Goal: Contribute content: Contribute content

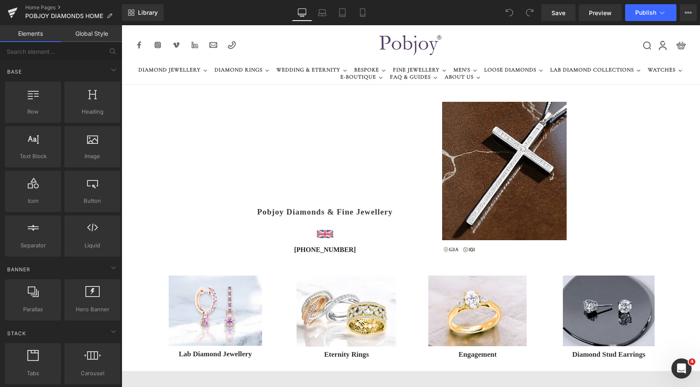
drag, startPoint x: 698, startPoint y: 39, endPoint x: 472, endPoint y: 25, distance: 226.4
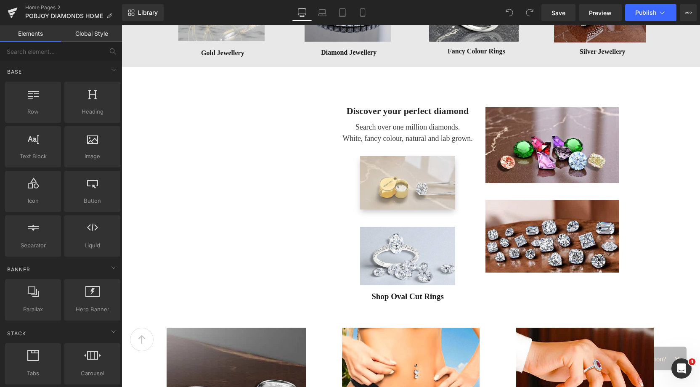
scroll to position [555, 0]
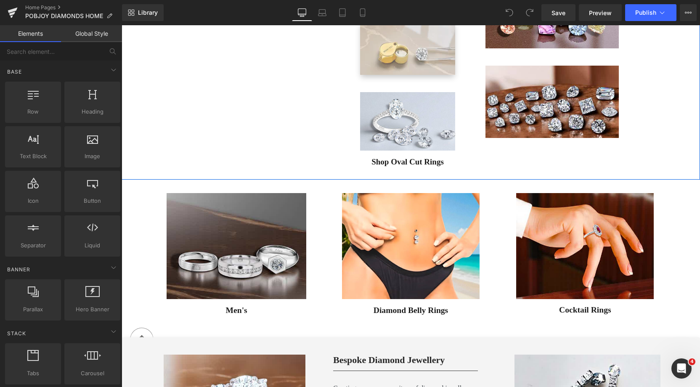
click at [302, 78] on div "Vimeo Discover your perfect diamond Heading Search over one million diamonds. W…" at bounding box center [411, 61] width 579 height 238
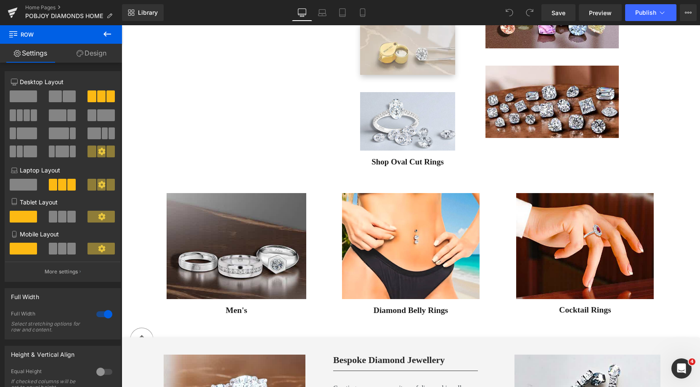
scroll to position [532, 0]
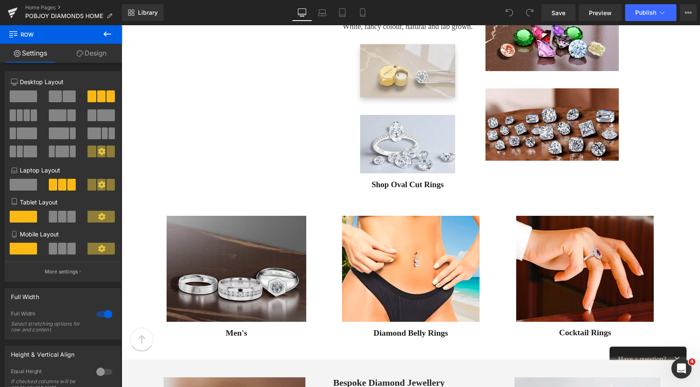
drag, startPoint x: 698, startPoint y: 131, endPoint x: 444, endPoint y: 26, distance: 274.5
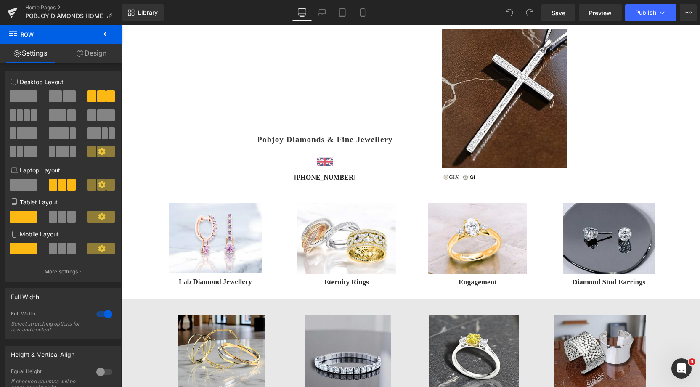
scroll to position [60, 0]
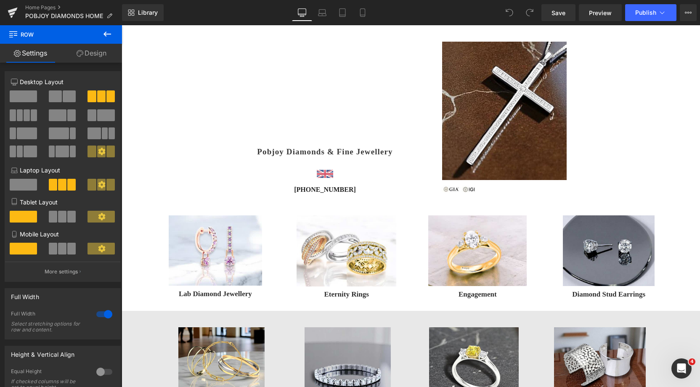
drag, startPoint x: 696, startPoint y: 54, endPoint x: 568, endPoint y: 25, distance: 131.9
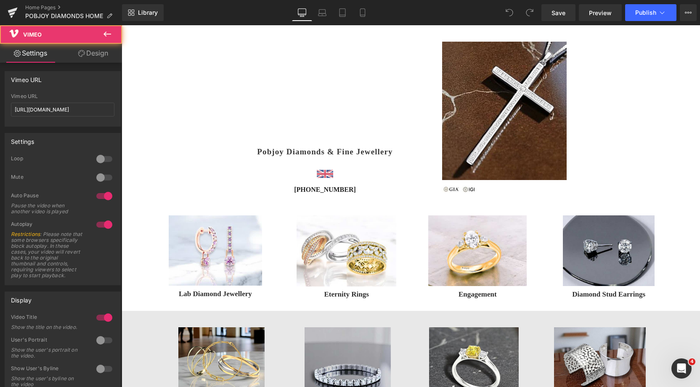
scroll to position [345, 0]
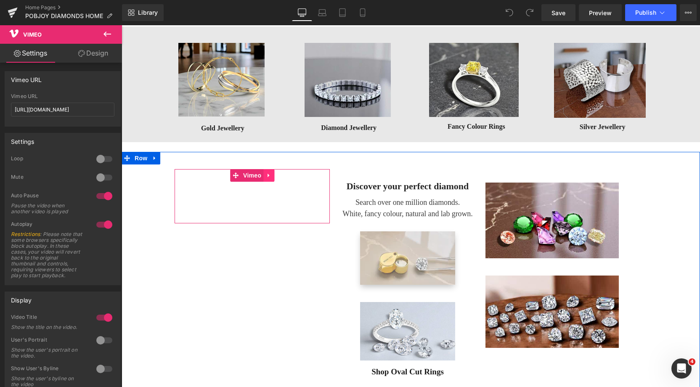
click at [268, 175] on icon at bounding box center [269, 175] width 6 height 6
click at [271, 176] on icon at bounding box center [274, 176] width 6 height 6
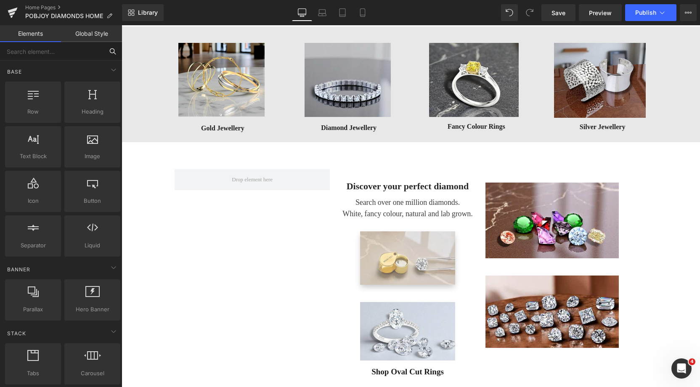
click at [59, 49] on input "text" at bounding box center [52, 51] width 104 height 19
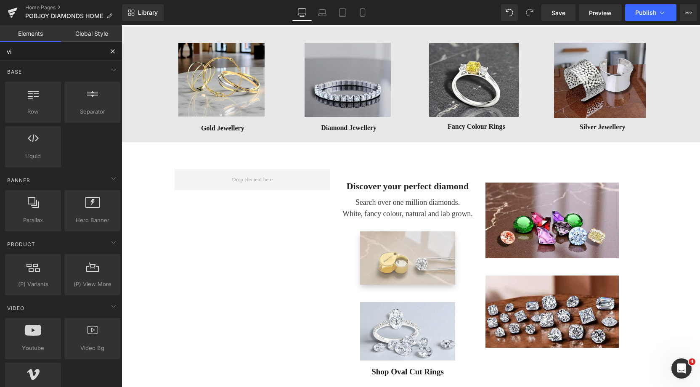
type input "vim"
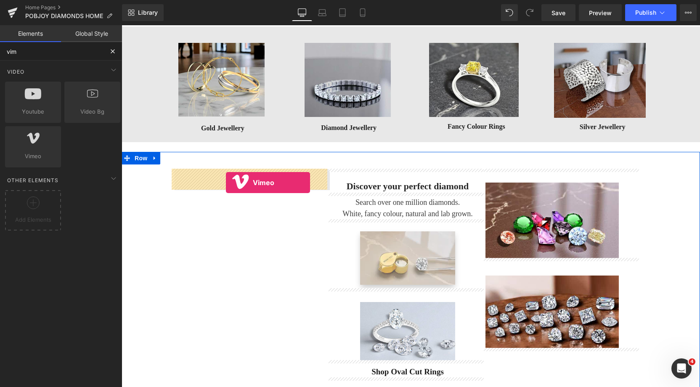
drag, startPoint x: 152, startPoint y: 170, endPoint x: 226, endPoint y: 183, distance: 75.1
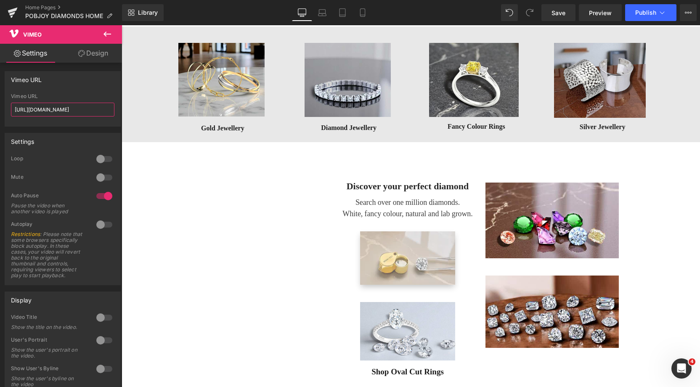
drag, startPoint x: 93, startPoint y: 109, endPoint x: -10, endPoint y: 118, distance: 103.5
click at [0, 118] on html "Vimeo You are previewing how the will restyle your page. You can not edit Eleme…" at bounding box center [350, 193] width 700 height 387
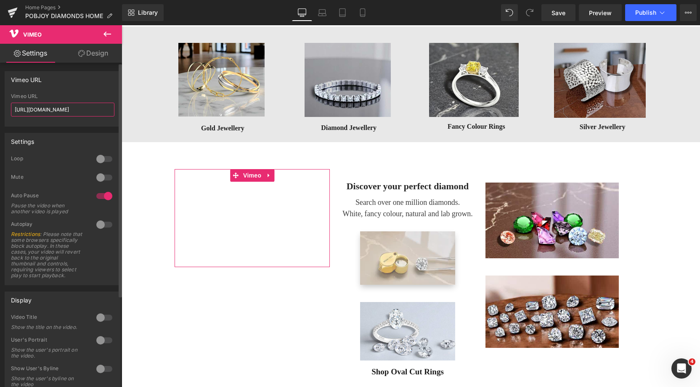
paste input "1111761553?share=copy"
type input "[URL][DOMAIN_NAME]"
click at [104, 223] on div at bounding box center [104, 224] width 20 height 13
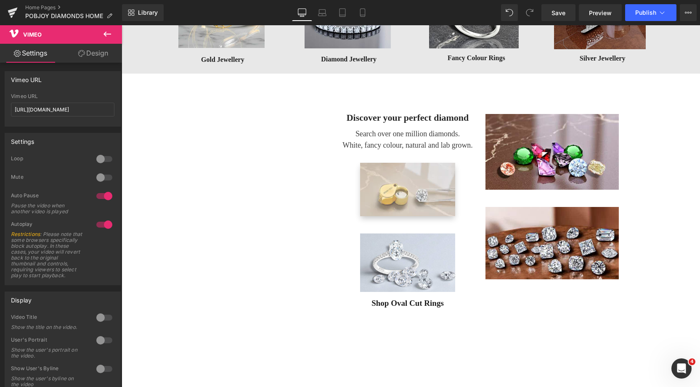
scroll to position [432, 0]
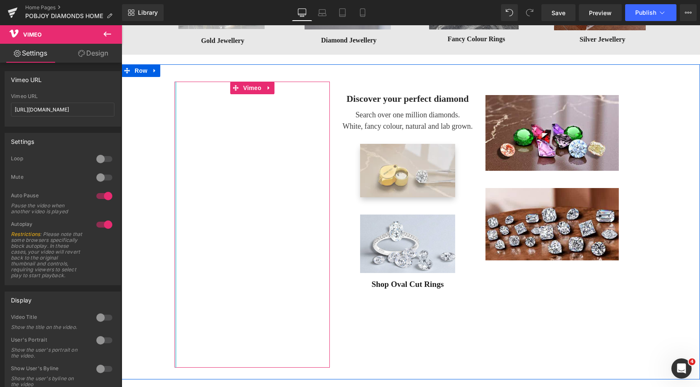
click at [175, 115] on div "Vimeo" at bounding box center [252, 225] width 155 height 287
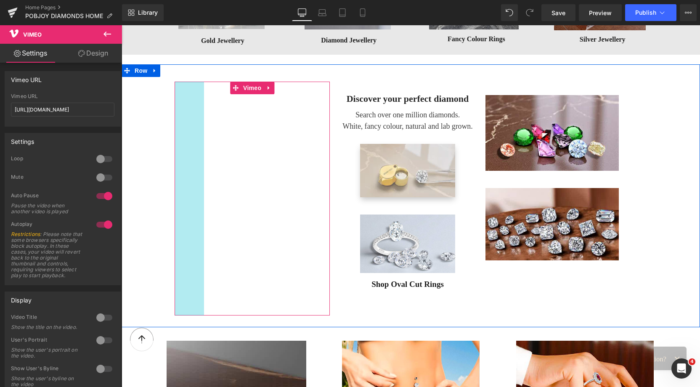
drag, startPoint x: 172, startPoint y: 115, endPoint x: 202, endPoint y: 117, distance: 29.5
click at [202, 117] on div "Vimeo 70px" at bounding box center [252, 199] width 155 height 234
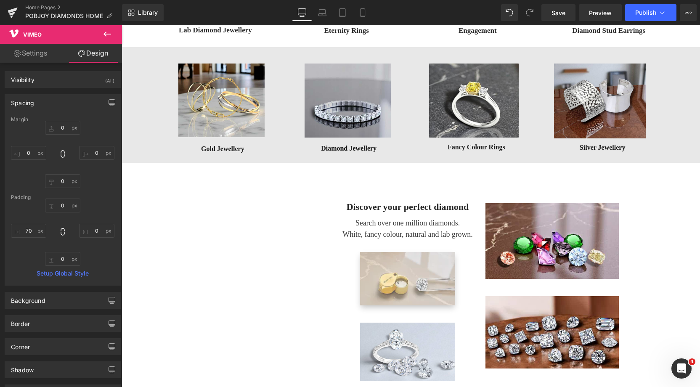
scroll to position [363, 0]
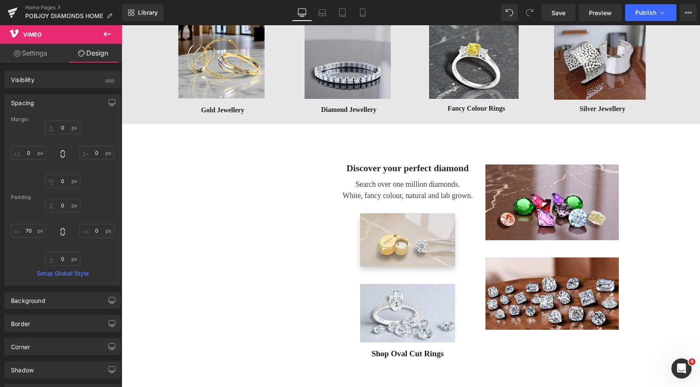
drag, startPoint x: 696, startPoint y: 116, endPoint x: 590, endPoint y: 26, distance: 138.8
click at [326, 185] on div "Vimeo 70px" at bounding box center [252, 268] width 155 height 234
click at [204, 158] on iframe at bounding box center [267, 268] width 126 height 234
click at [326, 176] on div "Vimeo 70px" at bounding box center [252, 268] width 155 height 234
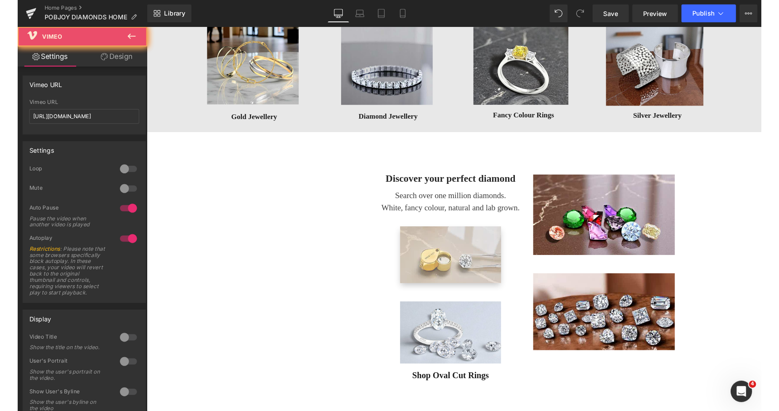
scroll to position [446, 0]
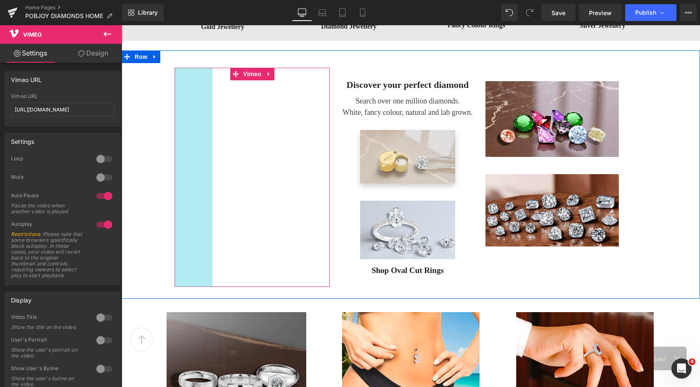
drag, startPoint x: 198, startPoint y: 87, endPoint x: 206, endPoint y: 88, distance: 8.4
click at [206, 88] on div "Vimeo 90px" at bounding box center [252, 177] width 155 height 219
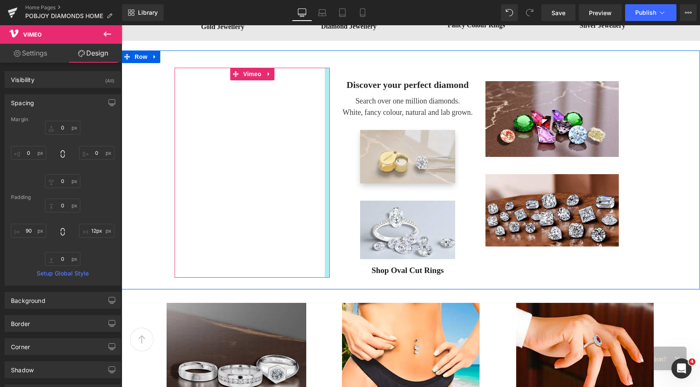
type input "13px"
drag, startPoint x: 327, startPoint y: 112, endPoint x: 321, endPoint y: 111, distance: 5.5
click at [321, 111] on div "Vimeo 90px" at bounding box center [252, 173] width 155 height 210
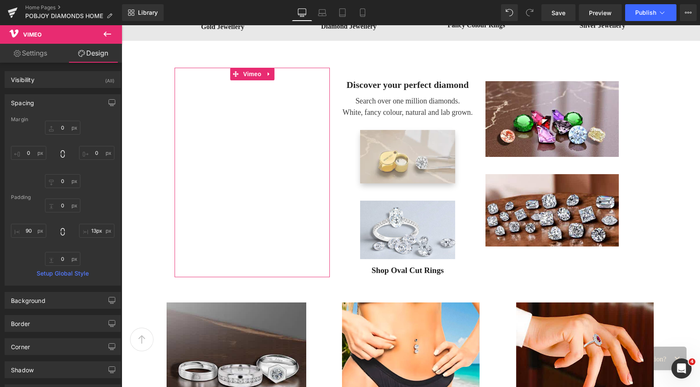
click at [40, 55] on link "Settings" at bounding box center [30, 53] width 61 height 19
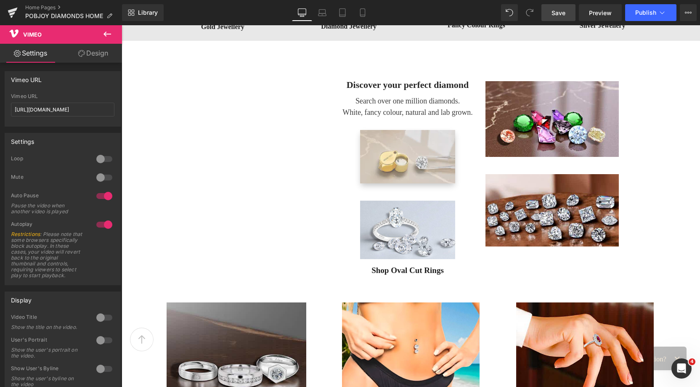
click at [554, 14] on span "Save" at bounding box center [559, 12] width 14 height 9
click at [554, 9] on span "Save" at bounding box center [559, 12] width 14 height 9
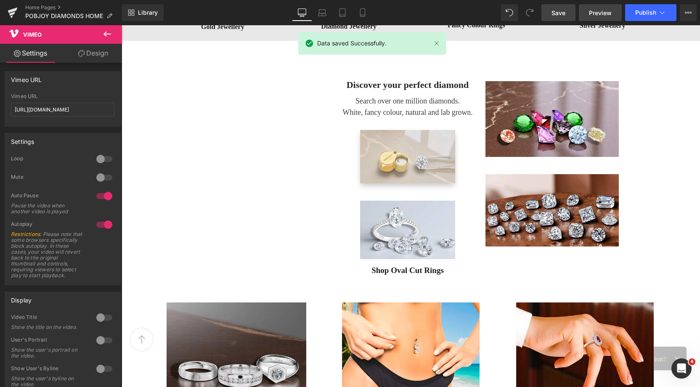
click at [600, 15] on span "Preview" at bounding box center [600, 12] width 23 height 9
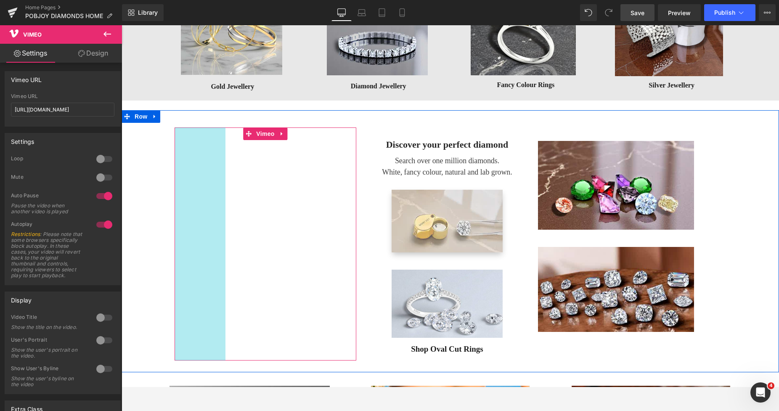
drag, startPoint x: 177, startPoint y: 171, endPoint x: 190, endPoint y: 169, distance: 13.3
click at [190, 169] on div "Vimeo 121px" at bounding box center [266, 244] width 182 height 233
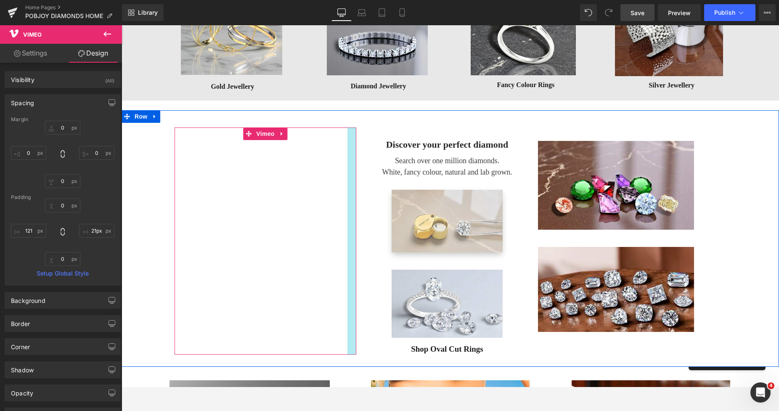
type input "22px"
click at [347, 163] on div "Vimeo 121px" at bounding box center [266, 241] width 182 height 226
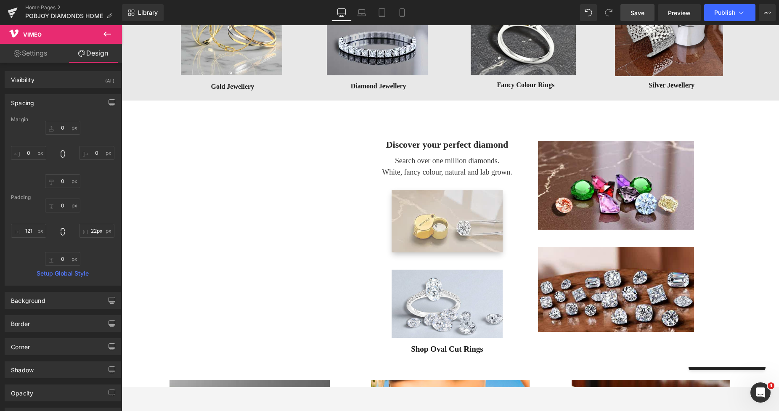
click at [635, 9] on span "Save" at bounding box center [638, 12] width 14 height 9
drag, startPoint x: 395, startPoint y: 12, endPoint x: 144, endPoint y: 60, distance: 255.3
click at [395, 12] on icon at bounding box center [393, 12] width 8 height 8
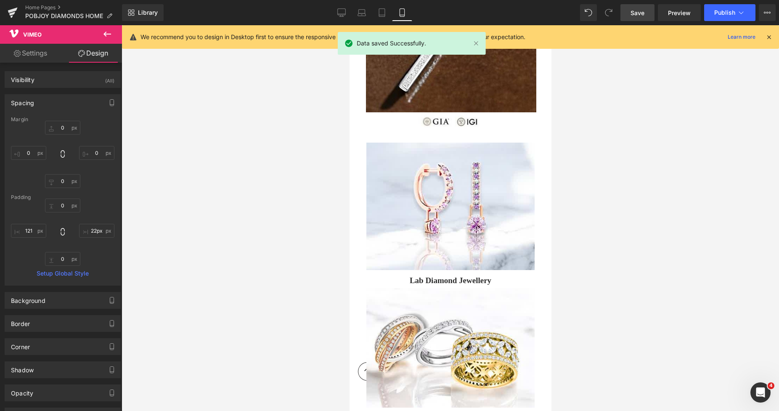
type input "0"
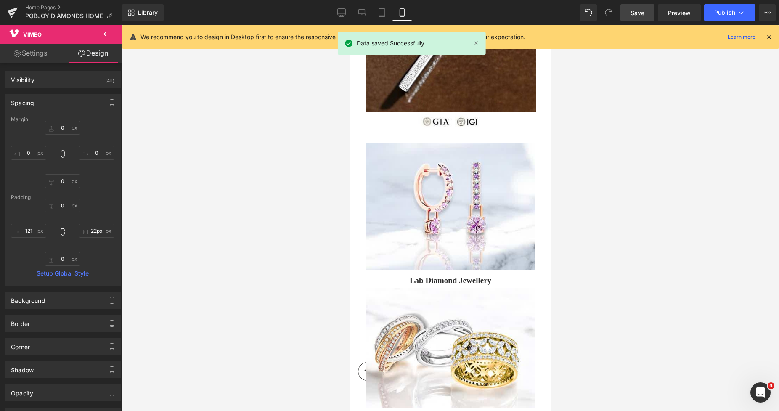
type input "22"
type input "0"
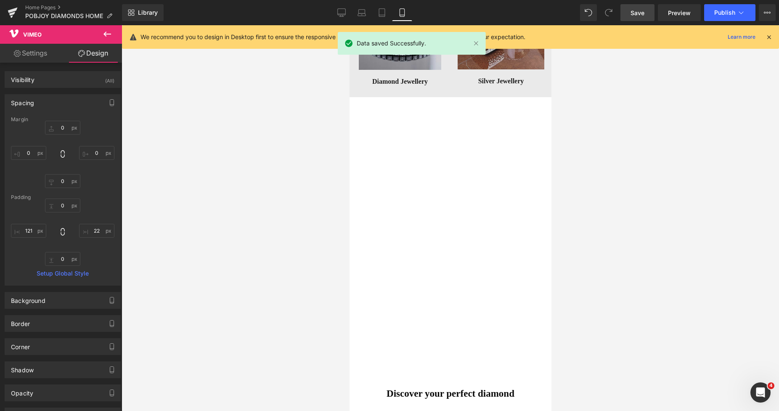
scroll to position [1362, 0]
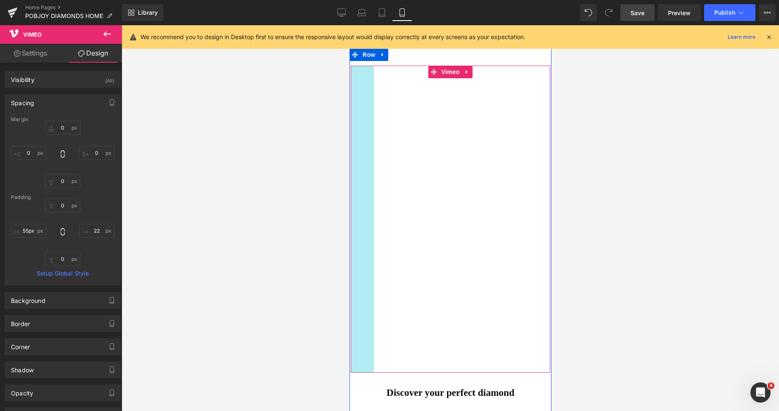
type input "50px"
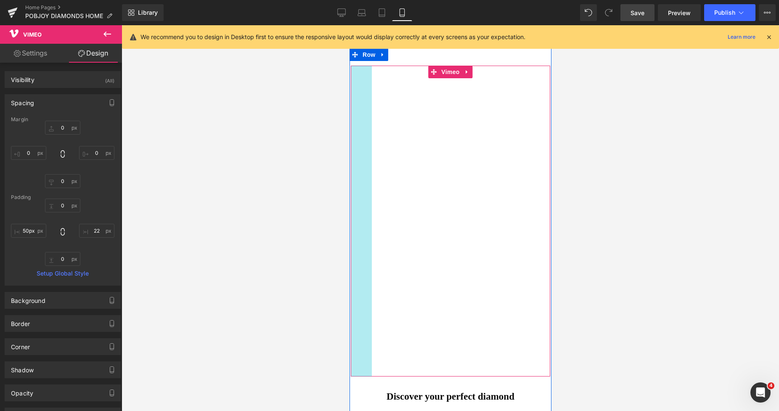
drag, startPoint x: 388, startPoint y: 136, endPoint x: 358, endPoint y: 138, distance: 30.0
click at [358, 138] on div "Vimeo 50px" at bounding box center [450, 221] width 199 height 311
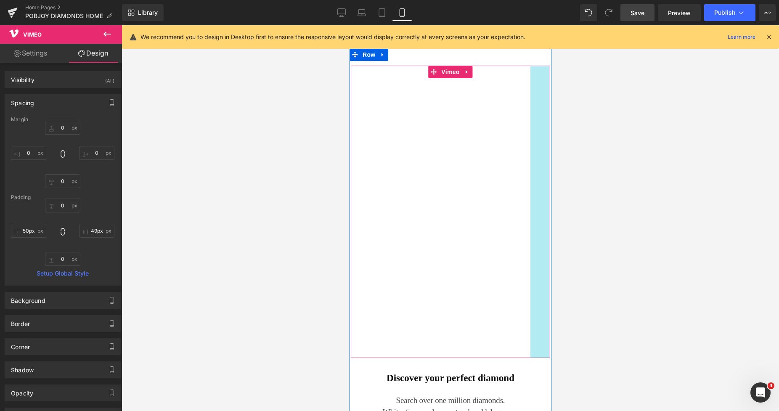
type input "50px"
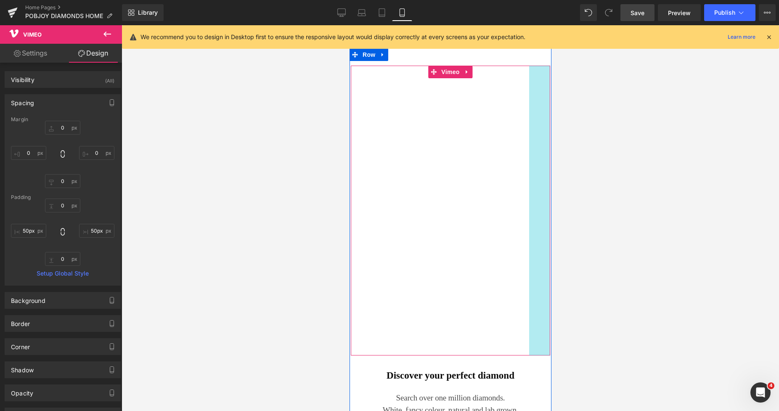
drag, startPoint x: 541, startPoint y: 109, endPoint x: 529, endPoint y: 110, distance: 11.9
click at [529, 110] on div "Vimeo 50px 50px" at bounding box center [450, 211] width 199 height 290
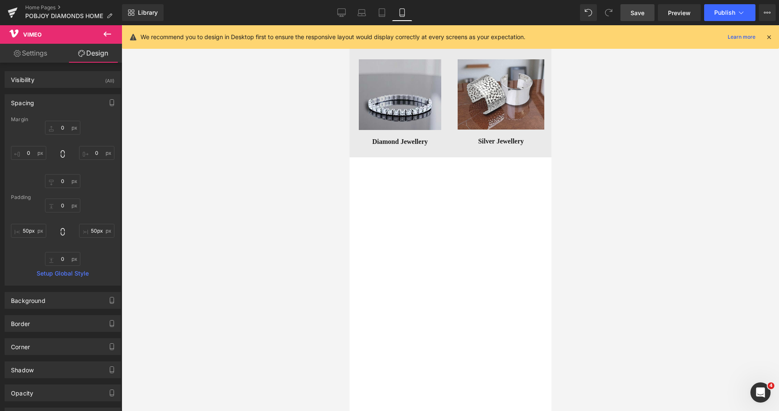
scroll to position [1217, 0]
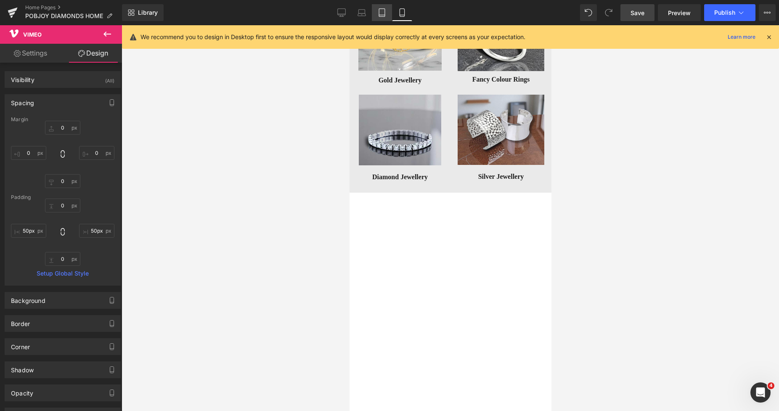
click at [380, 15] on icon at bounding box center [382, 15] width 6 height 0
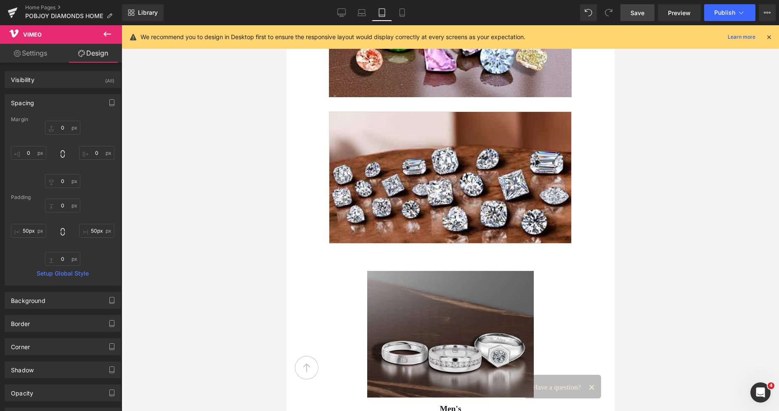
type input "0"
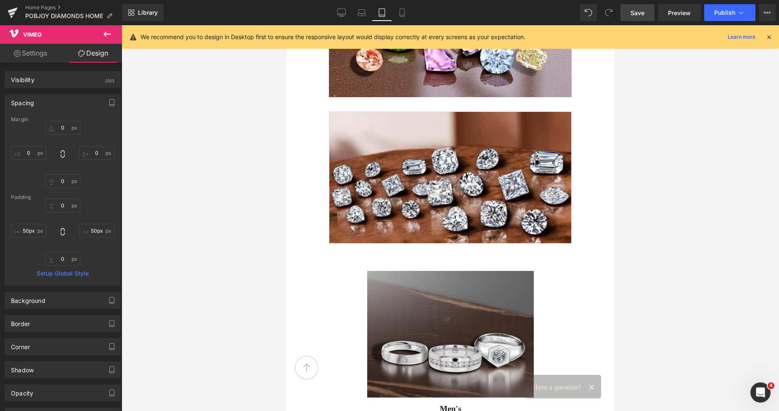
type input "22"
type input "0"
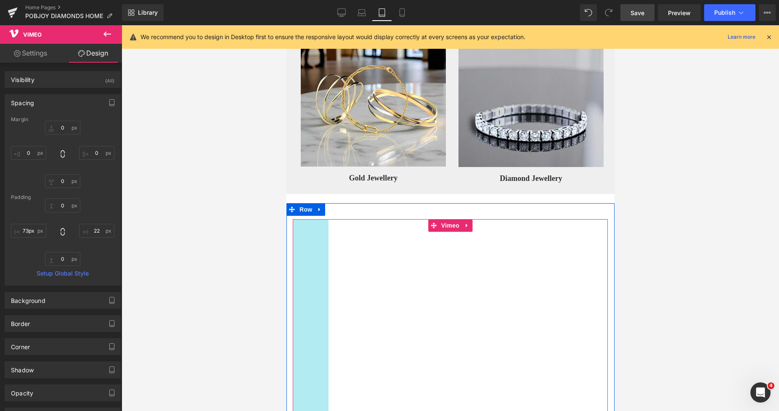
type input "72px"
drag, startPoint x: 327, startPoint y: 263, endPoint x: 307, endPoint y: 263, distance: 20.6
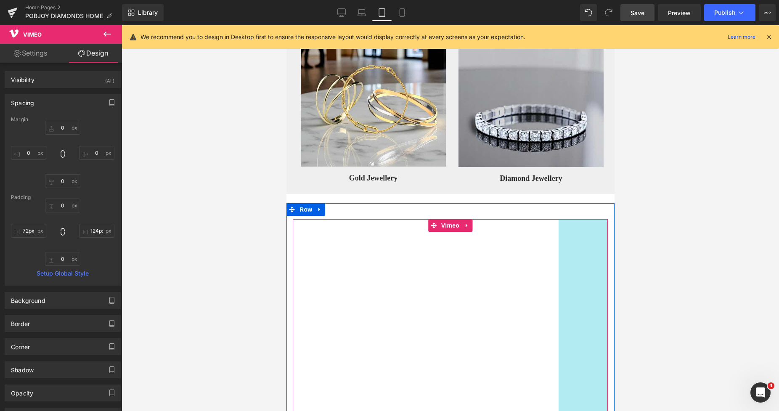
type input "129px"
drag, startPoint x: 602, startPoint y: 245, endPoint x: 557, endPoint y: 247, distance: 45.0
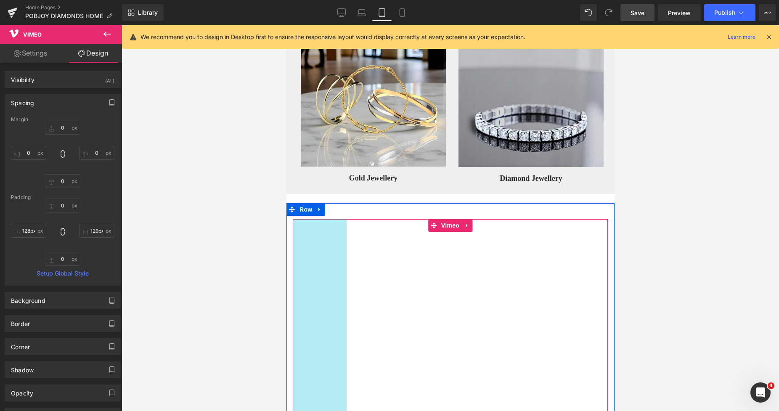
type input "129px"
drag, startPoint x: 296, startPoint y: 248, endPoint x: 320, endPoint y: 250, distance: 24.1
click at [320, 250] on div "Vimeo 129px 129px" at bounding box center [449, 407] width 315 height 377
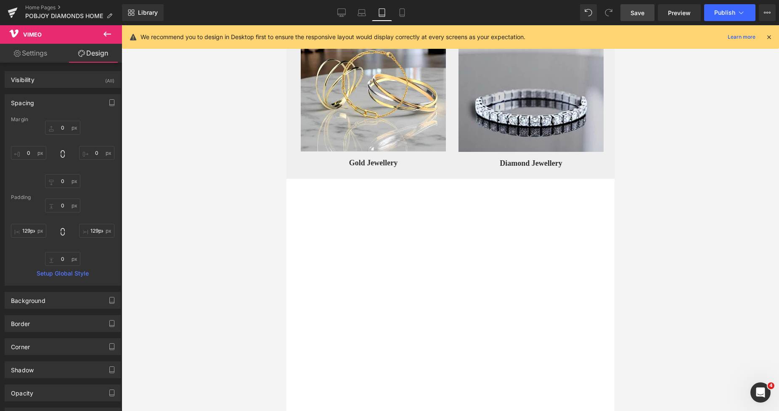
scroll to position [287, 0]
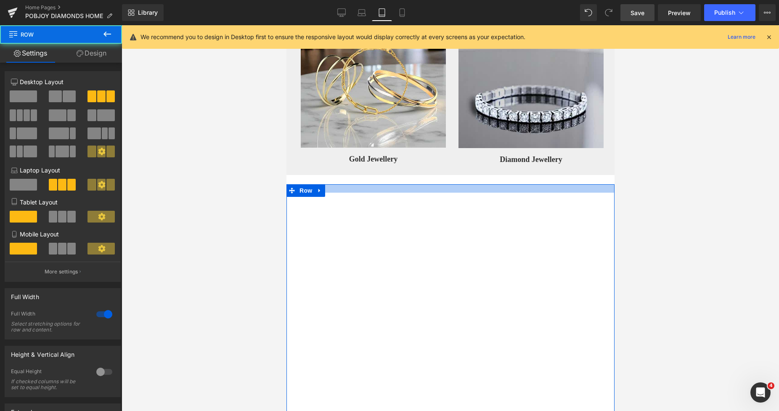
drag, startPoint x: 473, startPoint y: 198, endPoint x: 470, endPoint y: 190, distance: 8.4
click at [470, 190] on div at bounding box center [450, 188] width 328 height 8
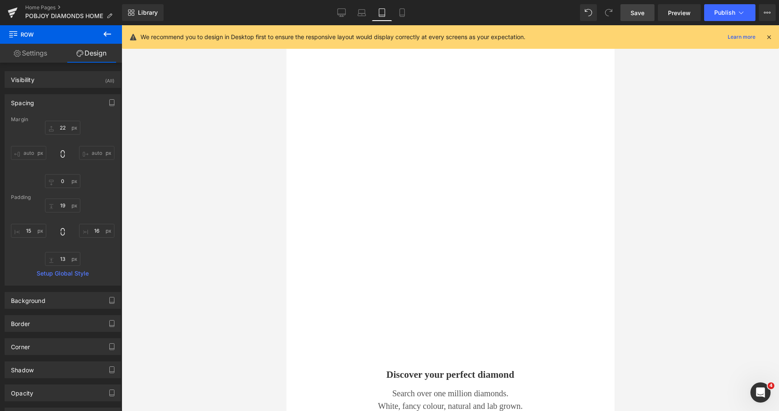
scroll to position [306, 0]
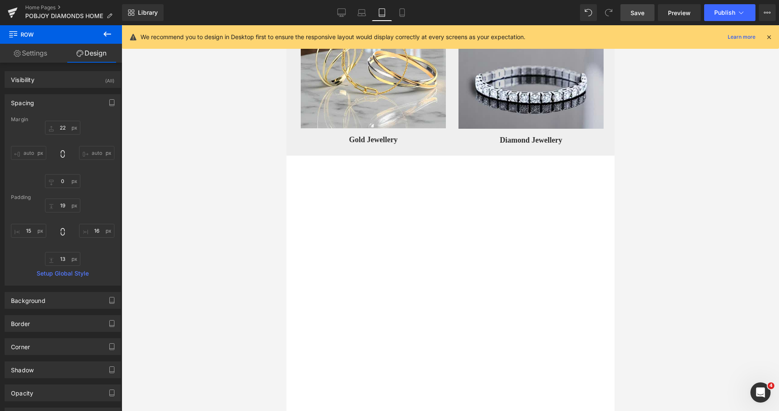
click at [636, 13] on span "Save" at bounding box center [638, 12] width 14 height 9
click at [354, 11] on icon at bounding box center [352, 12] width 8 height 8
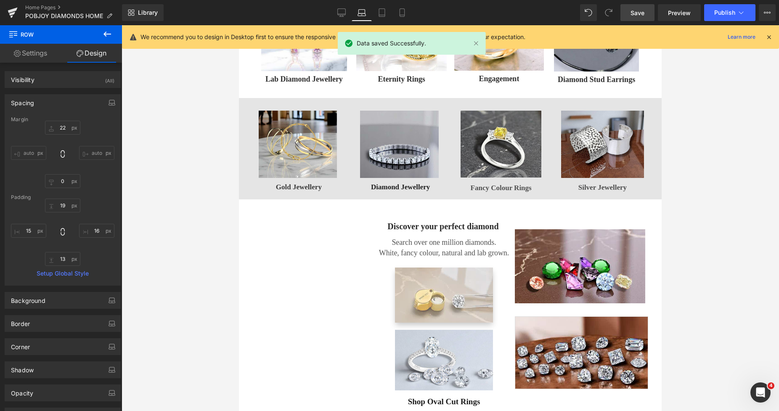
type input "12"
type input "38"
type input "32"
type input "0"
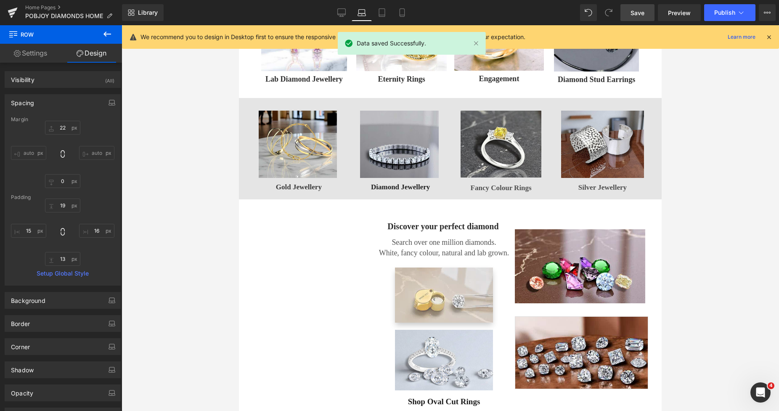
type input "2"
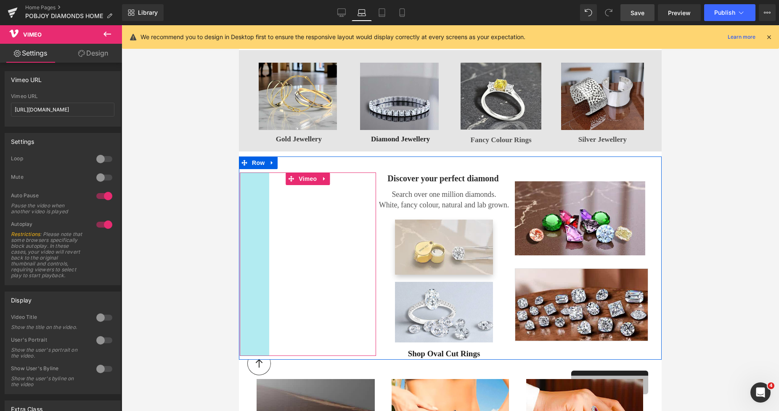
drag, startPoint x: 281, startPoint y: 215, endPoint x: 259, endPoint y: 229, distance: 25.3
click at [259, 229] on div "Vimeo 70px" at bounding box center [308, 264] width 136 height 183
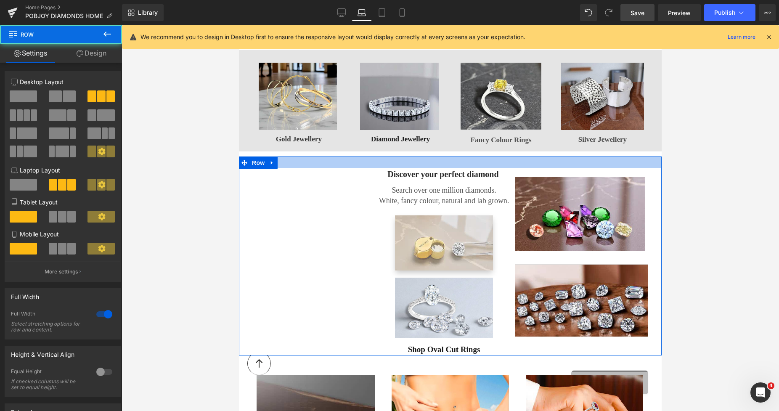
drag, startPoint x: 570, startPoint y: 159, endPoint x: 567, endPoint y: 157, distance: 4.5
click at [567, 157] on div at bounding box center [450, 163] width 423 height 12
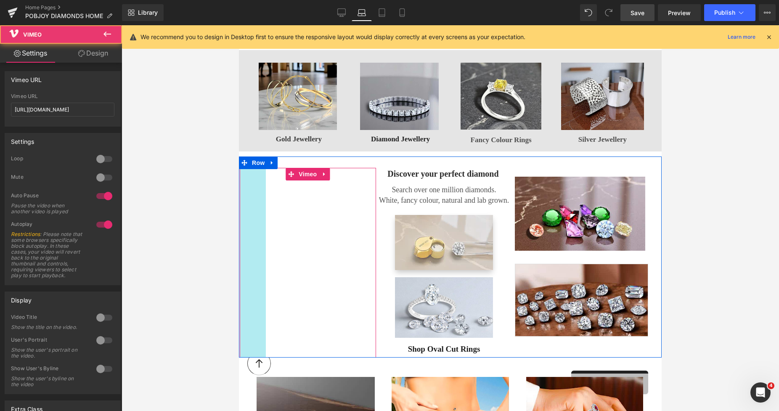
click at [257, 220] on div "Vimeo 62px" at bounding box center [308, 262] width 136 height 189
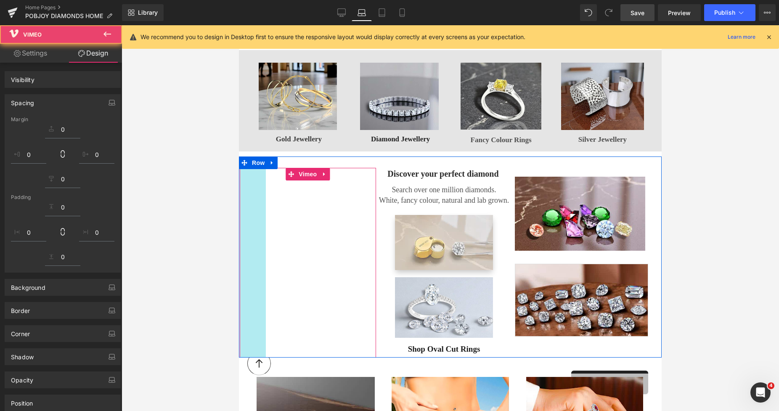
click at [643, 14] on span "Save" at bounding box center [638, 12] width 14 height 9
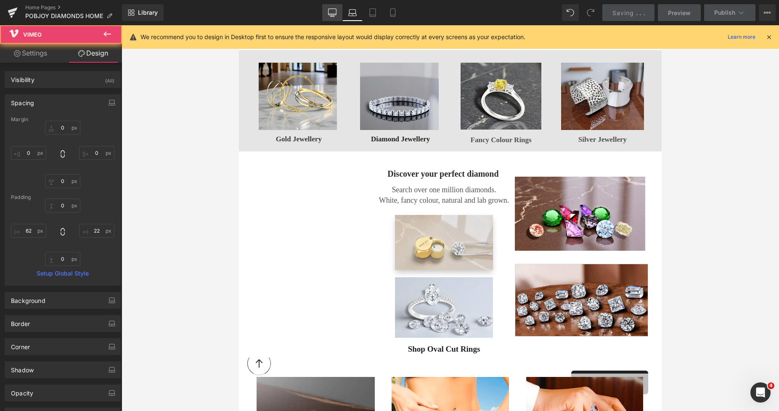
click at [336, 12] on icon at bounding box center [332, 12] width 8 height 8
click at [333, 14] on icon at bounding box center [332, 12] width 8 height 8
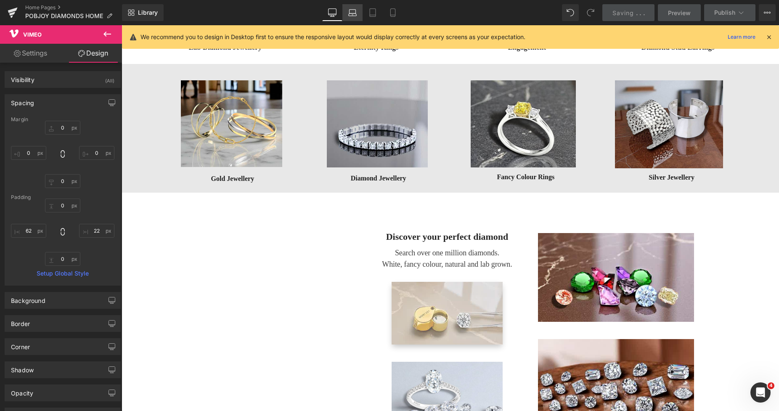
type input "0"
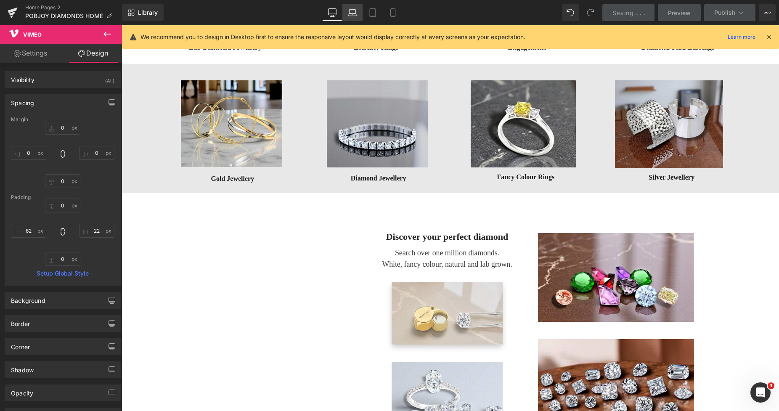
type input "22"
type input "0"
type input "121"
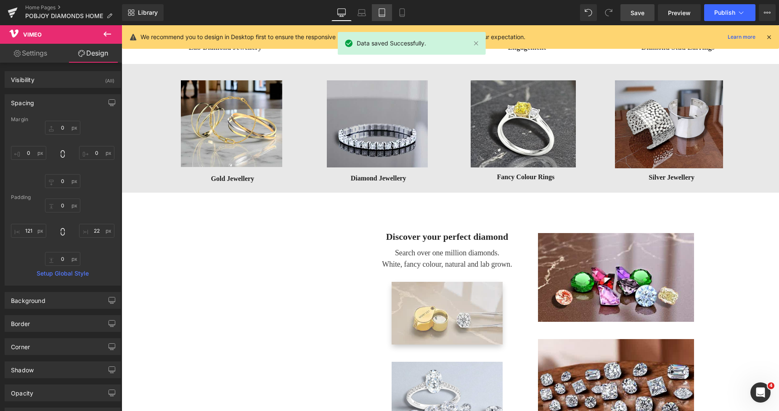
scroll to position [492, 0]
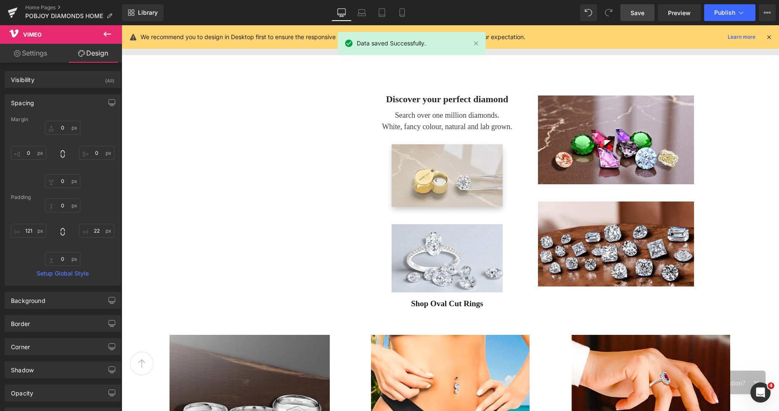
click at [636, 12] on span "Save" at bounding box center [638, 12] width 14 height 9
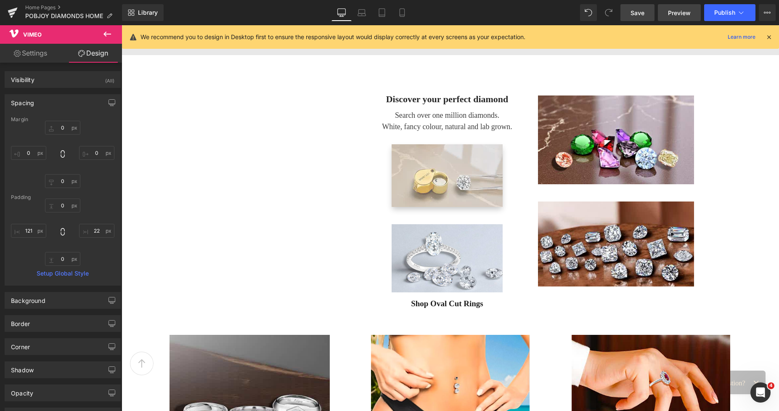
click at [686, 13] on span "Preview" at bounding box center [679, 12] width 23 height 9
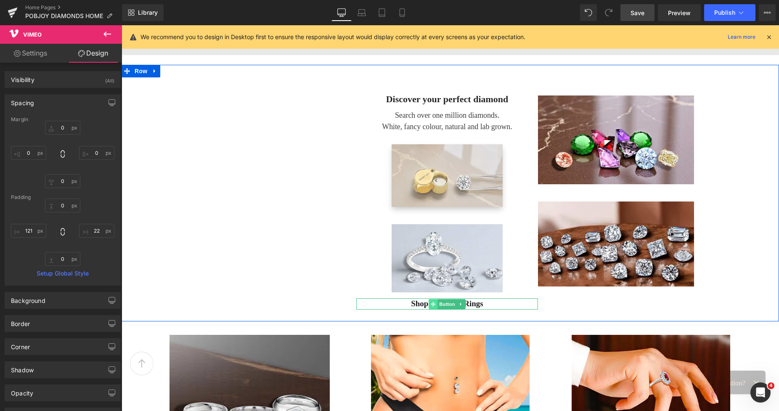
click at [431, 303] on icon at bounding box center [433, 304] width 5 height 5
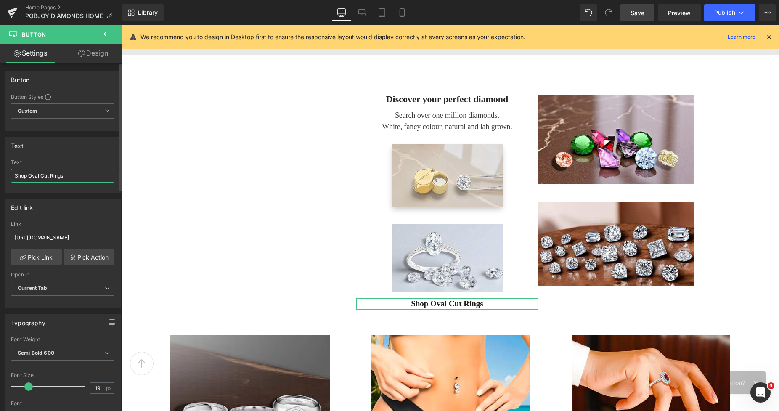
click at [25, 175] on input "Shop Oval Cut Rings" at bounding box center [63, 176] width 104 height 14
drag, startPoint x: 26, startPoint y: 175, endPoint x: 11, endPoint y: 180, distance: 16.2
click at [11, 180] on div "Shop Oval Cut Rings Text Shop Oval Cut Rings" at bounding box center [62, 175] width 115 height 33
click at [56, 176] on input "Explore Oval Cut Rings" at bounding box center [63, 176] width 104 height 14
drag, startPoint x: 56, startPoint y: 176, endPoint x: 48, endPoint y: 175, distance: 8.8
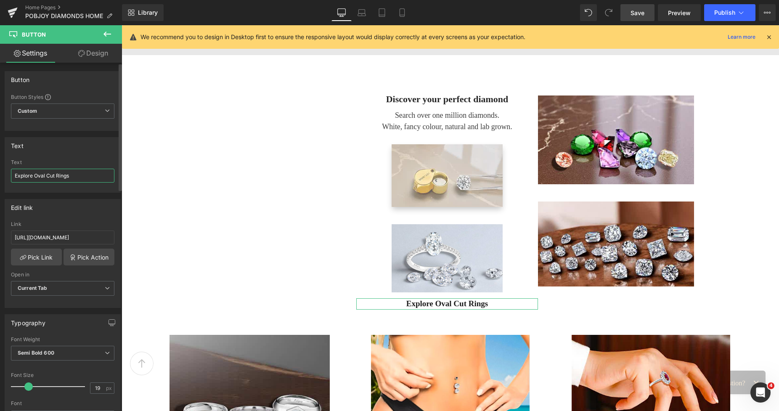
click at [48, 175] on input "Explore Oval Cut Rings" at bounding box center [63, 176] width 104 height 14
type input "Explore Oval Diamond Rings"
click at [634, 16] on span "Save" at bounding box center [638, 12] width 14 height 9
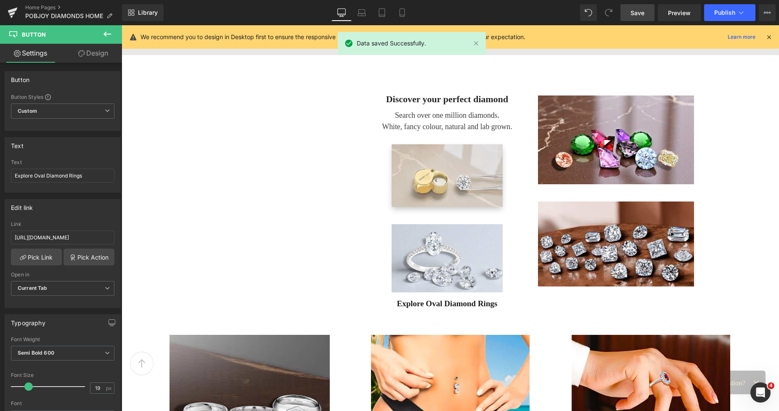
click at [635, 12] on span "Save" at bounding box center [638, 12] width 14 height 9
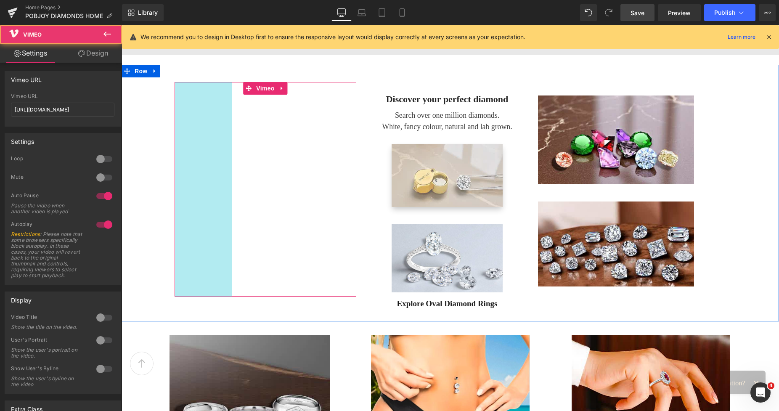
drag, startPoint x: 202, startPoint y: 168, endPoint x: 209, endPoint y: 169, distance: 6.7
click at [209, 169] on div "Vimeo 137px" at bounding box center [266, 189] width 182 height 215
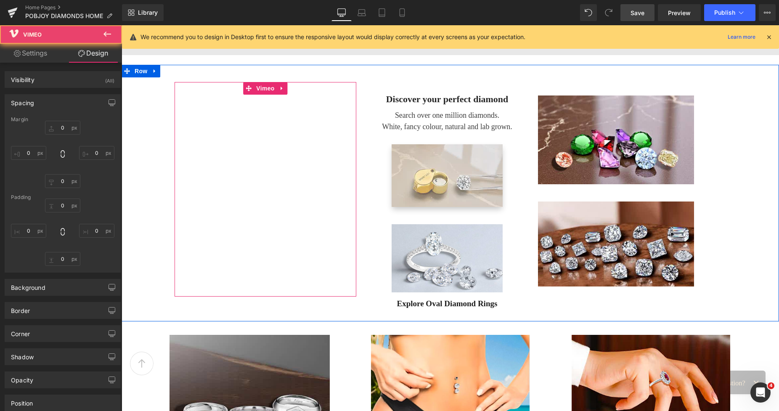
type input "0"
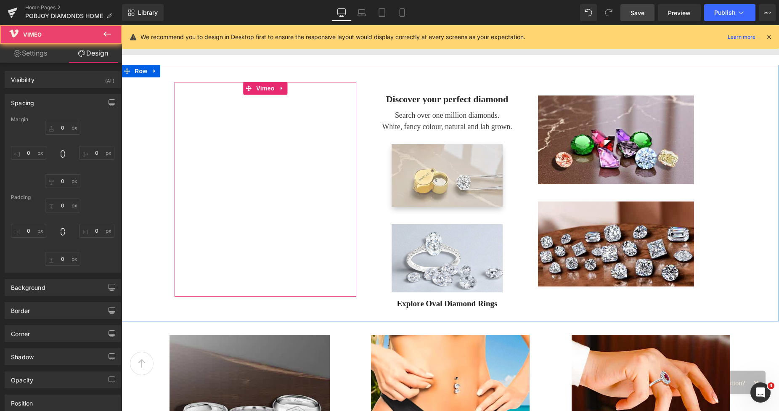
type input "22"
type input "0"
type input "137"
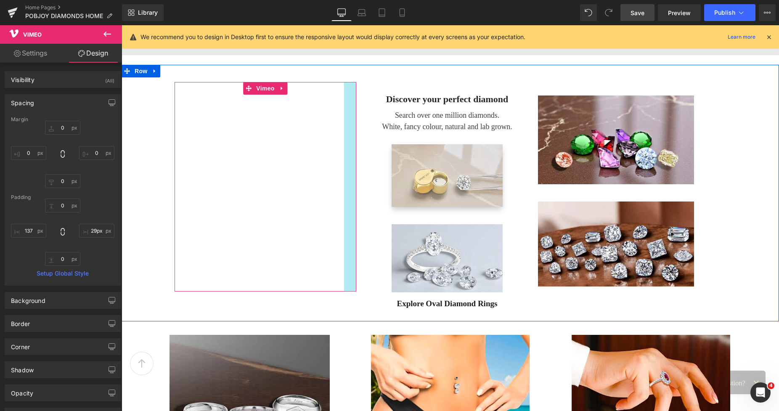
type input "30px"
click at [349, 146] on div "Vimeo 137px" at bounding box center [266, 186] width 182 height 209
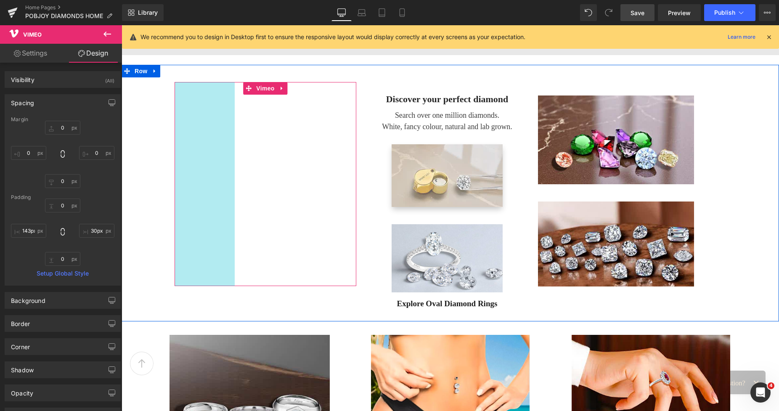
type input "144px"
click at [214, 154] on div "Vimeo 144px" at bounding box center [266, 183] width 182 height 203
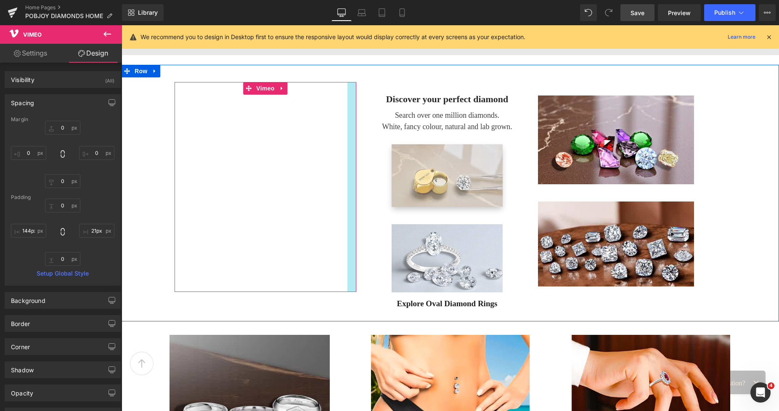
type input "18px"
drag, startPoint x: 348, startPoint y: 134, endPoint x: 353, endPoint y: 134, distance: 5.0
click at [353, 134] on div "Vimeo 144px Discover your perfect diamond Heading Search over one million diamo…" at bounding box center [451, 193] width 658 height 257
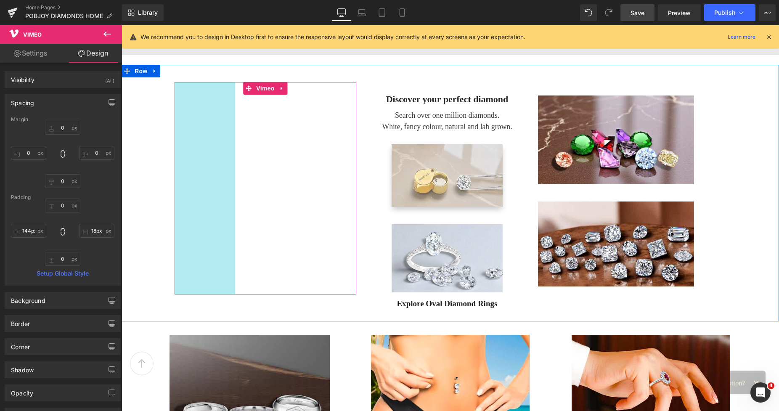
type input "148px"
click at [220, 135] on div "Vimeo 148px" at bounding box center [266, 186] width 182 height 209
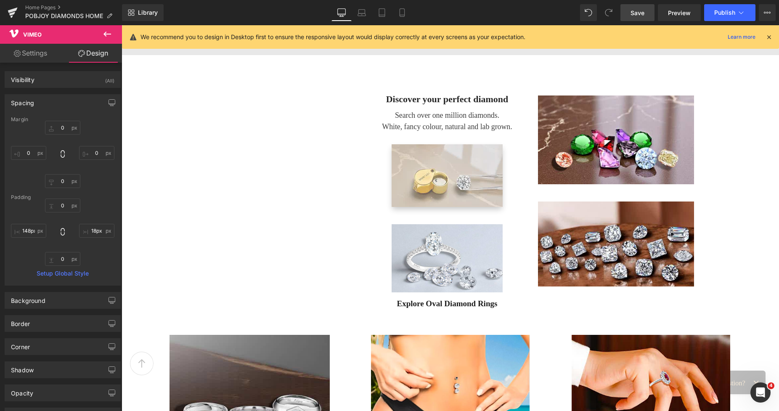
click at [642, 12] on span "Save" at bounding box center [638, 12] width 14 height 9
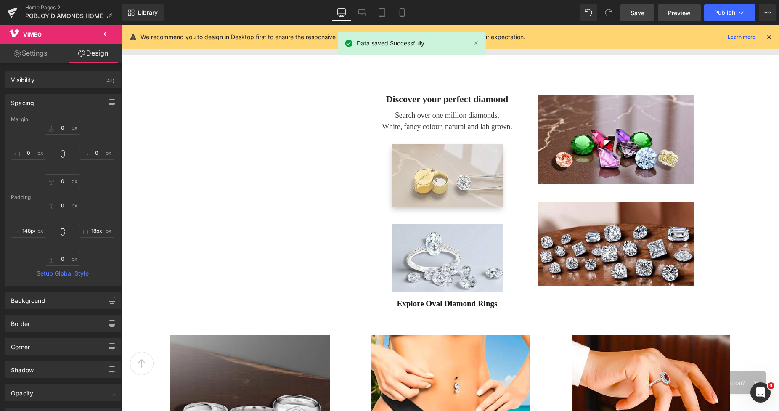
click at [675, 9] on span "Preview" at bounding box center [679, 12] width 23 height 9
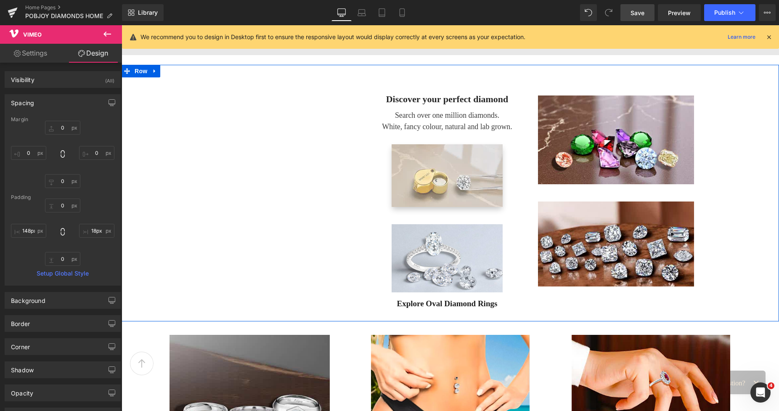
click at [700, 120] on div "Vimeo 148px Discover your perfect diamond Heading Search over one million diamo…" at bounding box center [451, 193] width 658 height 257
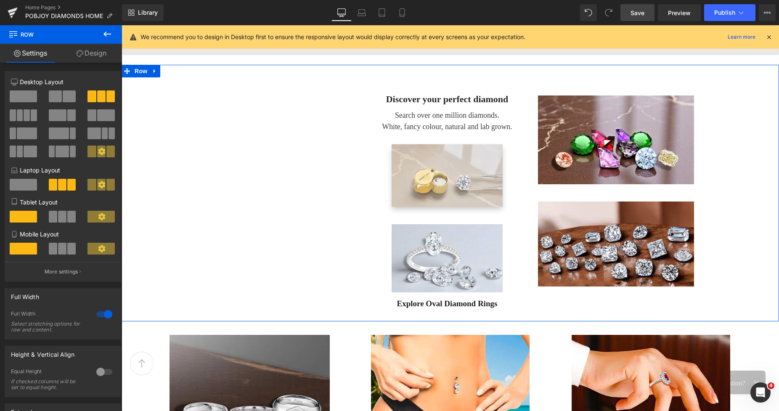
click at [96, 59] on link "Design" at bounding box center [91, 53] width 61 height 19
click at [0, 0] on div "Spacing" at bounding box center [0, 0] width 0 height 0
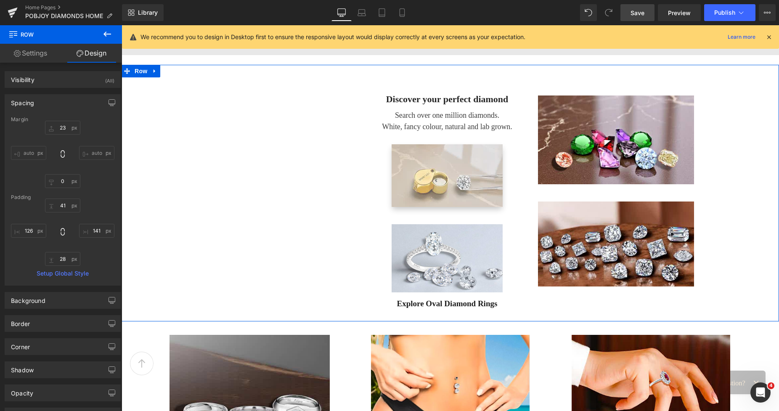
type input "23"
type input "0"
type input "41"
type input "141"
type input "28"
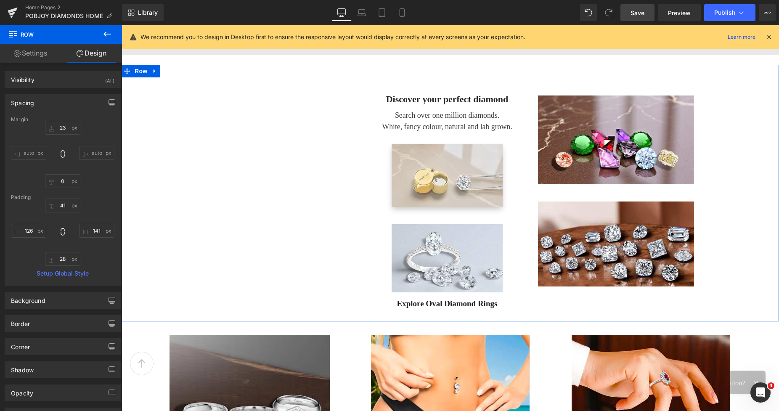
type input "126"
click at [93, 233] on input "141" at bounding box center [96, 231] width 35 height 14
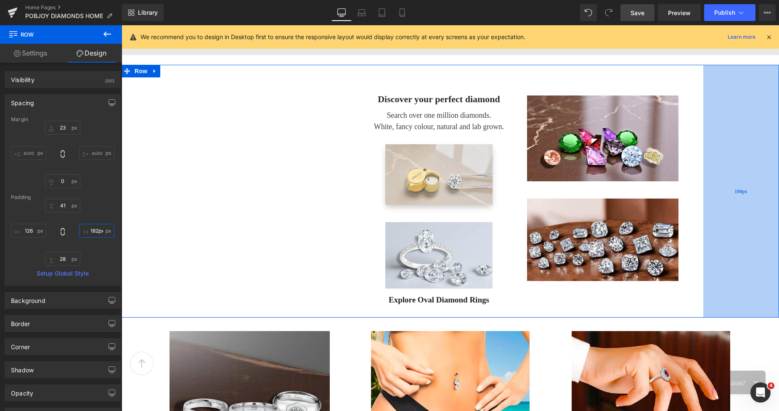
type input "183px"
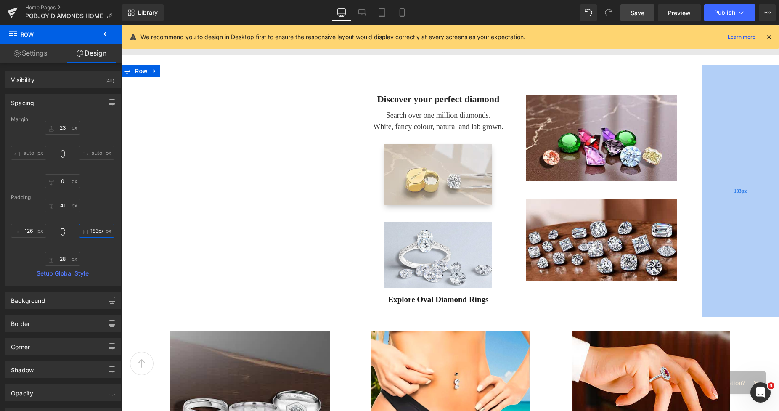
drag, startPoint x: 720, startPoint y: 138, endPoint x: 712, endPoint y: 139, distance: 7.2
click at [700, 139] on div "183px" at bounding box center [740, 191] width 77 height 252
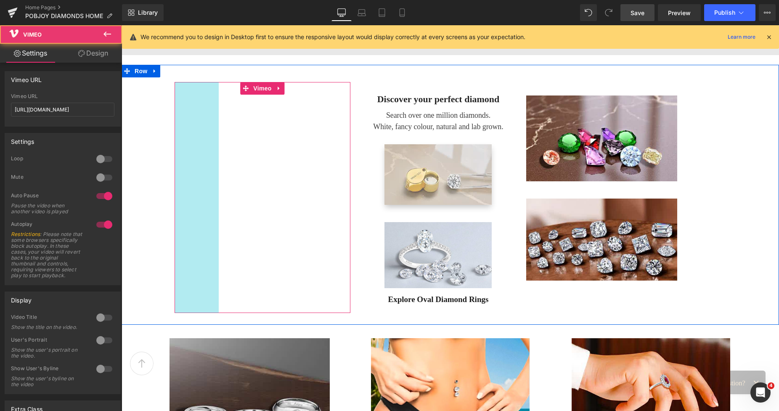
drag, startPoint x: 218, startPoint y: 154, endPoint x: 200, endPoint y: 157, distance: 18.3
click at [200, 157] on div "Vimeo 105px" at bounding box center [263, 197] width 176 height 231
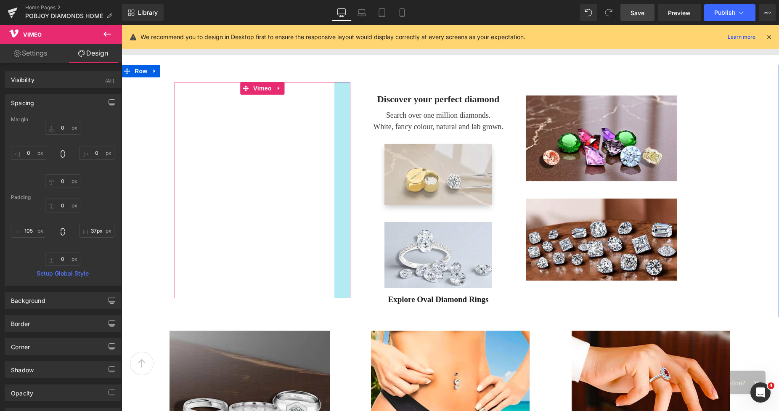
type input "35px"
drag, startPoint x: 347, startPoint y: 149, endPoint x: 340, endPoint y: 152, distance: 7.6
click at [340, 152] on div "Vimeo 105px 35px" at bounding box center [263, 191] width 176 height 218
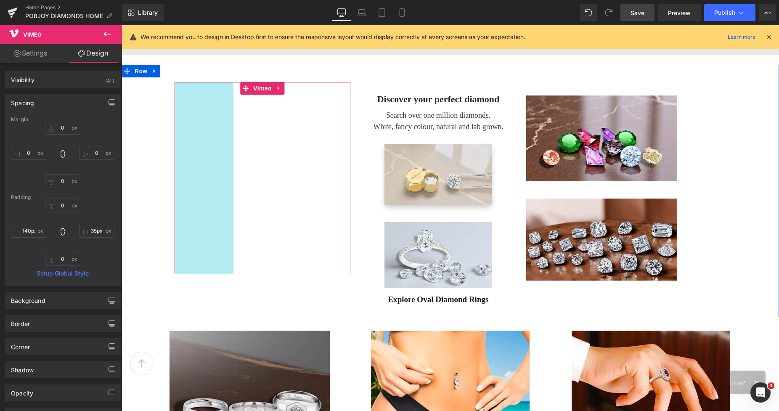
type input "141px"
drag, startPoint x: 198, startPoint y: 141, endPoint x: 213, endPoint y: 142, distance: 15.2
click at [213, 142] on div "Vimeo 141px 35px" at bounding box center [263, 177] width 176 height 191
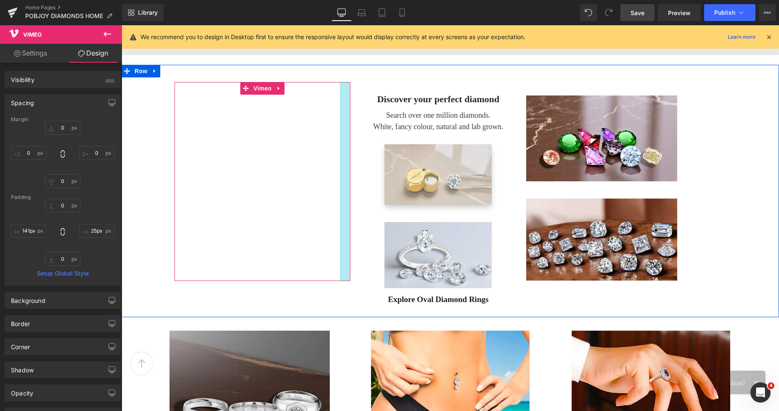
type input "24px"
drag, startPoint x: 338, startPoint y: 154, endPoint x: 343, endPoint y: 154, distance: 4.6
click at [343, 154] on div "Vimeo 141px" at bounding box center [263, 181] width 176 height 199
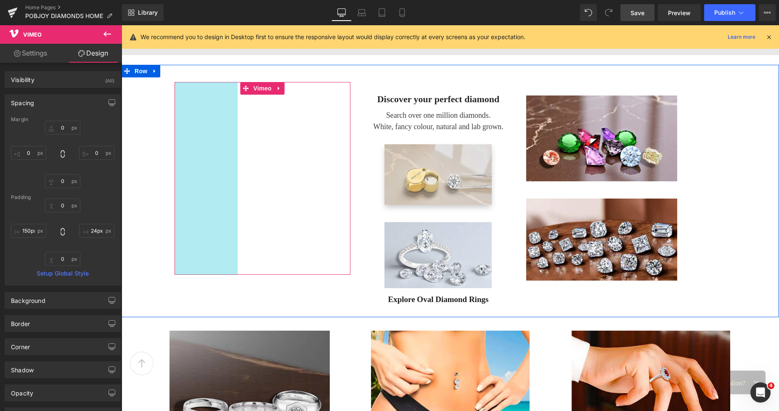
type input "151px"
drag, startPoint x: 203, startPoint y: 163, endPoint x: 207, endPoint y: 164, distance: 4.3
click at [207, 164] on div "Vimeo 151px" at bounding box center [263, 178] width 176 height 192
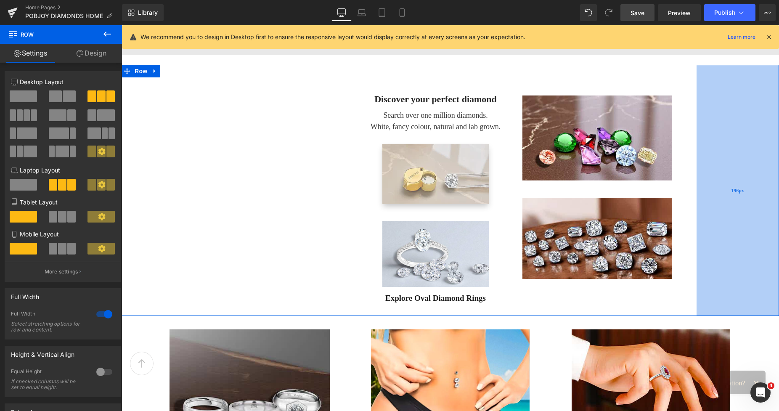
drag, startPoint x: 763, startPoint y: 147, endPoint x: 758, endPoint y: 147, distance: 5.5
click at [700, 147] on div "196px" at bounding box center [738, 190] width 82 height 251
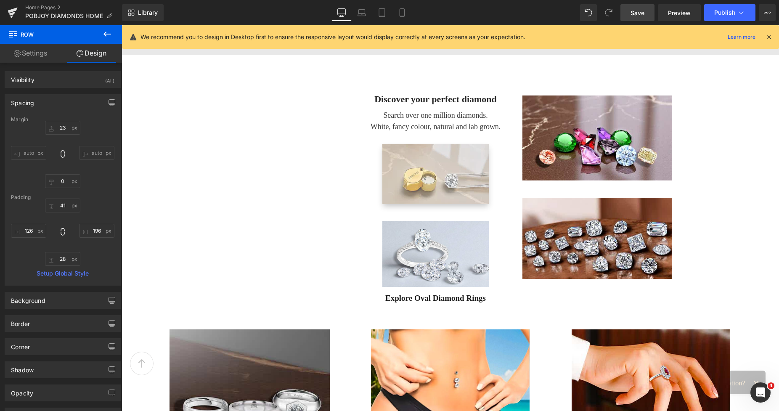
click at [635, 13] on span "Save" at bounding box center [638, 12] width 14 height 9
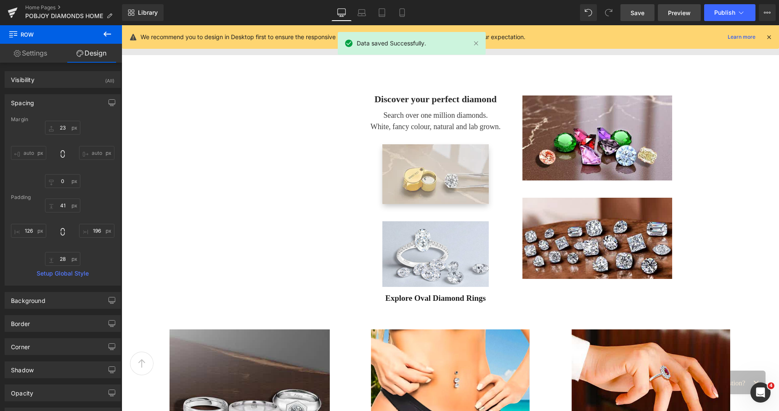
click at [673, 14] on span "Preview" at bounding box center [679, 12] width 23 height 9
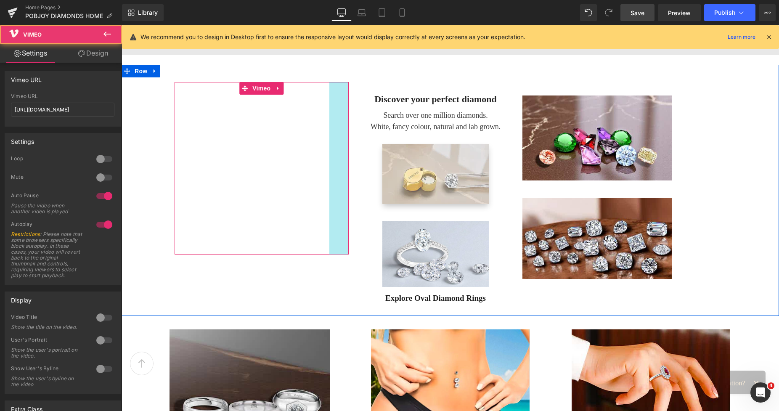
drag, startPoint x: 340, startPoint y: 142, endPoint x: 330, endPoint y: 144, distance: 9.4
click at [330, 144] on div "Vimeo 151px 46px" at bounding box center [262, 168] width 174 height 173
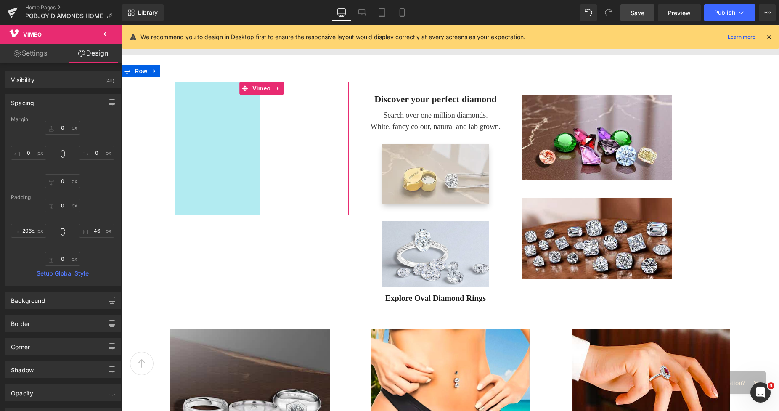
type input "207px"
click at [214, 139] on div "Vimeo 207px 46px" at bounding box center [262, 147] width 174 height 130
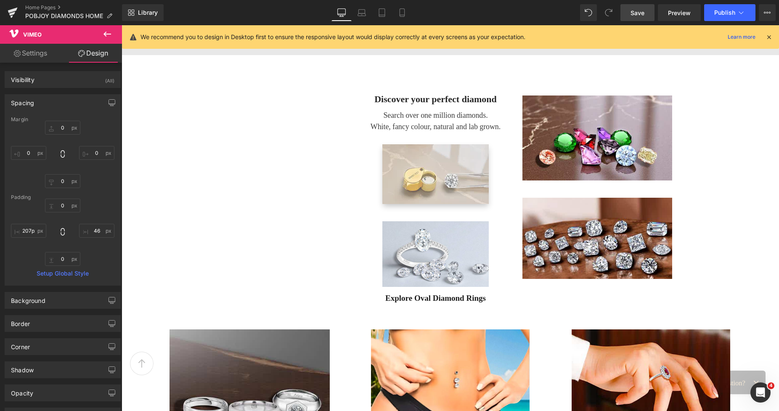
click at [639, 15] on span "Save" at bounding box center [638, 12] width 14 height 9
click at [357, 12] on link "Laptop" at bounding box center [353, 12] width 20 height 17
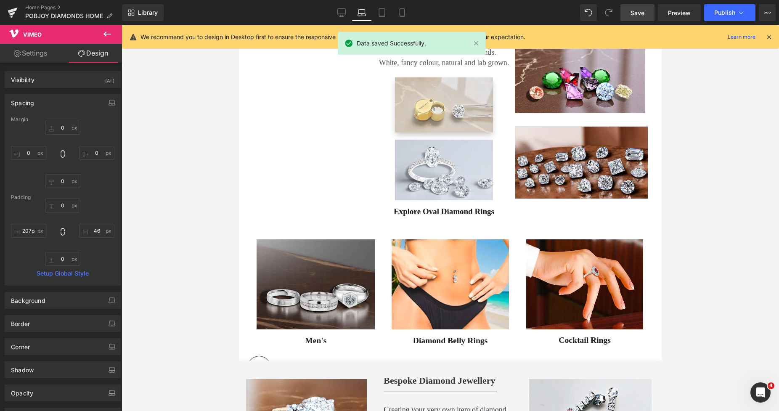
type input "0"
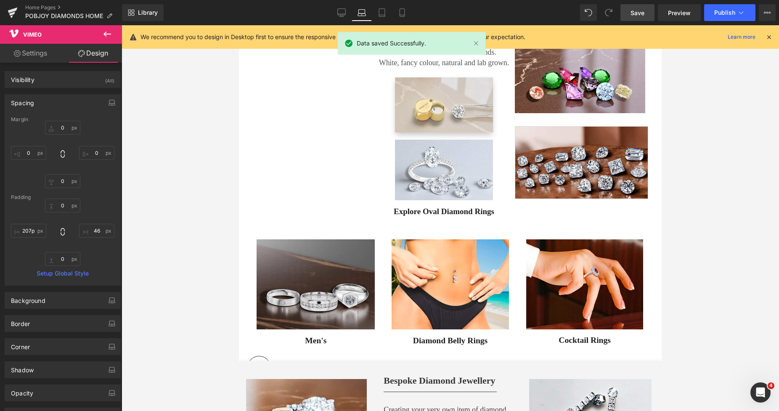
type input "22"
type input "0"
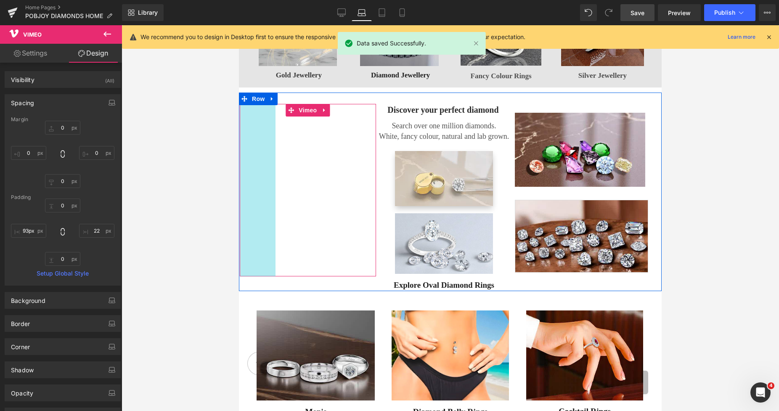
type input "94px"
drag, startPoint x: 251, startPoint y: 153, endPoint x: 264, endPoint y: 154, distance: 13.5
click at [264, 154] on div "Vimeo 94px 46px" at bounding box center [308, 187] width 136 height 166
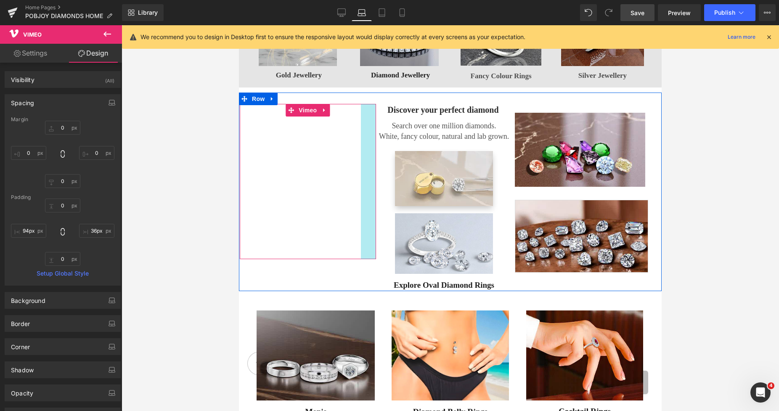
type input "37px"
drag, startPoint x: 367, startPoint y: 150, endPoint x: 361, endPoint y: 150, distance: 6.3
click at [361, 150] on div "Vimeo 94px 36px" at bounding box center [308, 181] width 136 height 155
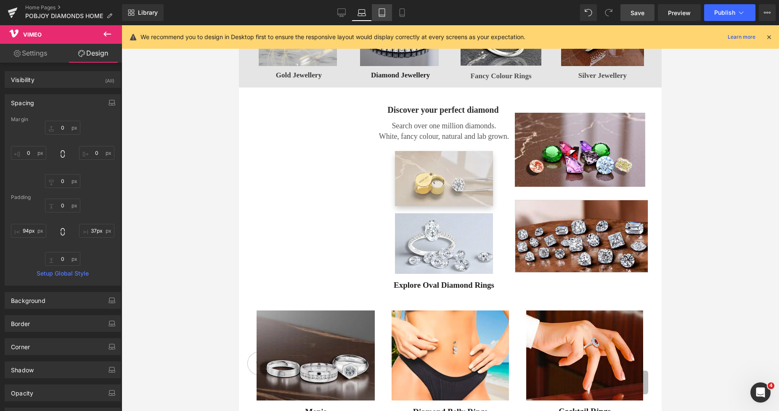
click at [380, 4] on link "Tablet" at bounding box center [382, 12] width 20 height 17
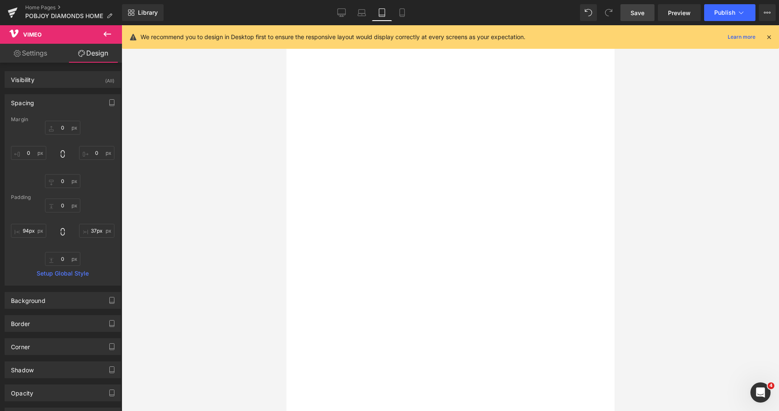
type input "0"
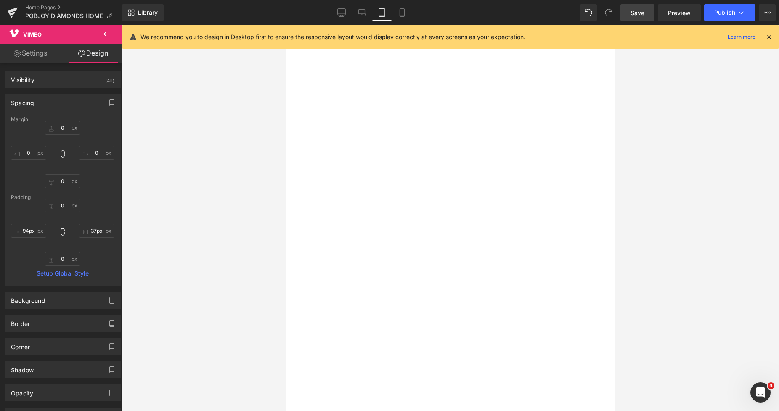
type input "129"
type input "0"
type input "129"
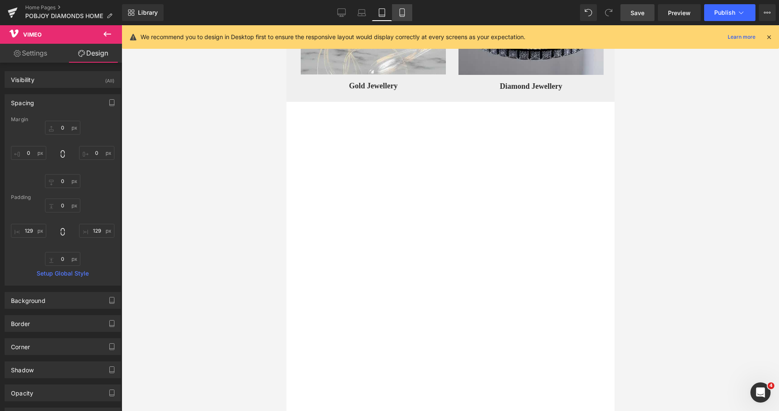
click at [400, 17] on link "Mobile" at bounding box center [402, 12] width 20 height 17
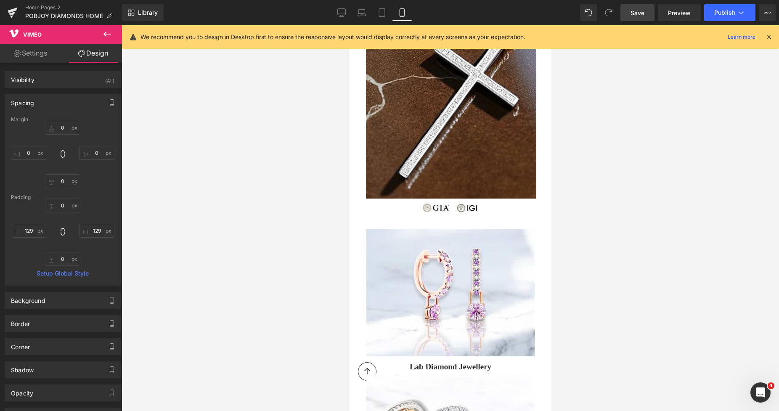
type input "0"
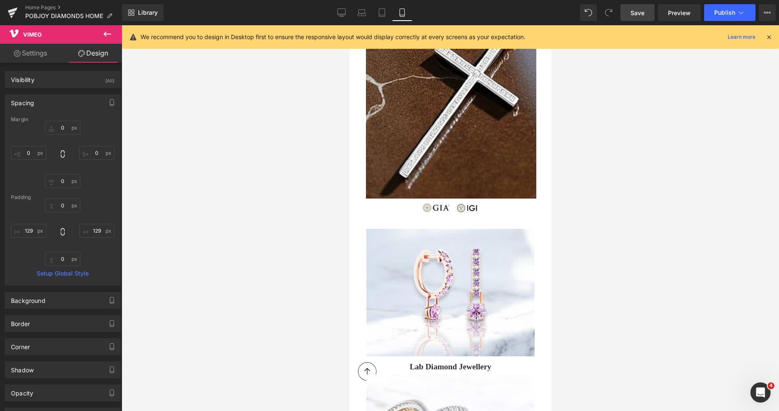
type input "50"
type input "0"
type input "50"
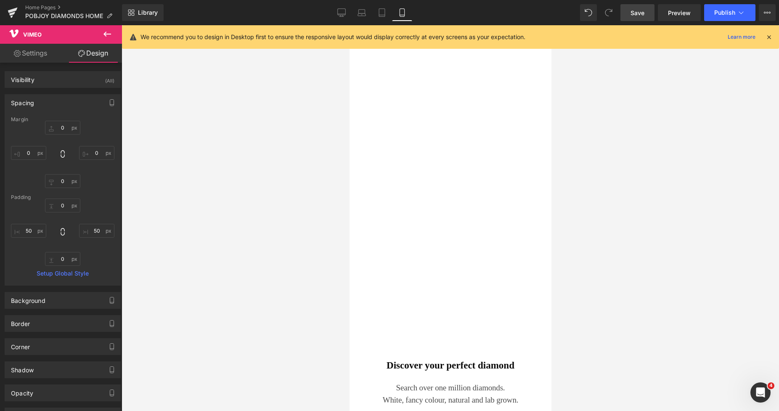
scroll to position [1458, 0]
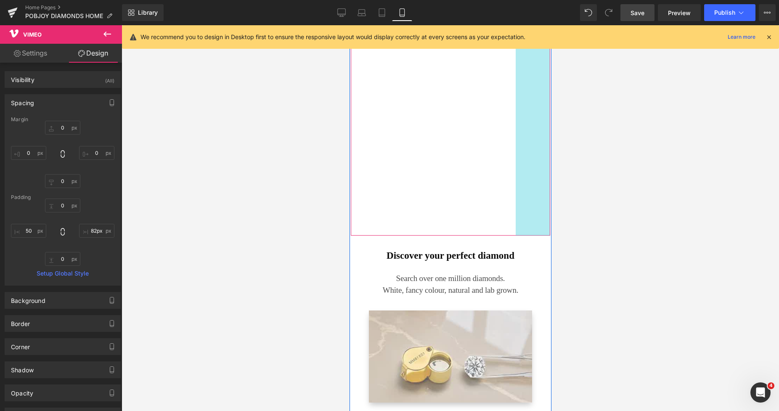
type input "83px"
drag, startPoint x: 532, startPoint y: 130, endPoint x: 518, endPoint y: 130, distance: 13.9
click at [518, 130] on div "Vimeo 129px 82px" at bounding box center [450, 103] width 199 height 266
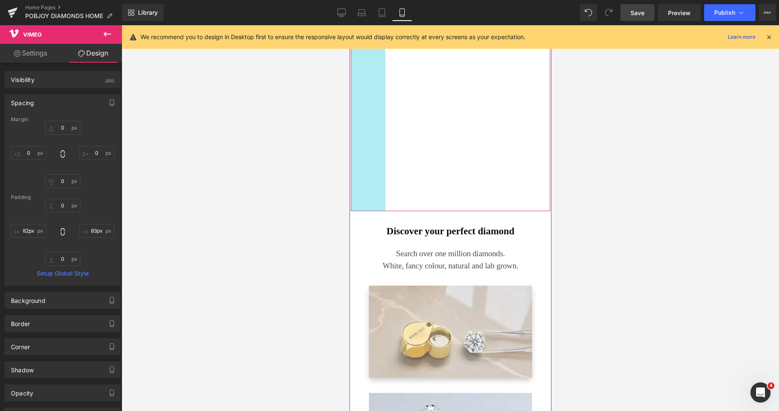
type input "83px"
drag, startPoint x: 353, startPoint y: 122, endPoint x: 367, endPoint y: 124, distance: 14.0
click at [367, 124] on div "Vimeo 83px 83px" at bounding box center [450, 90] width 199 height 241
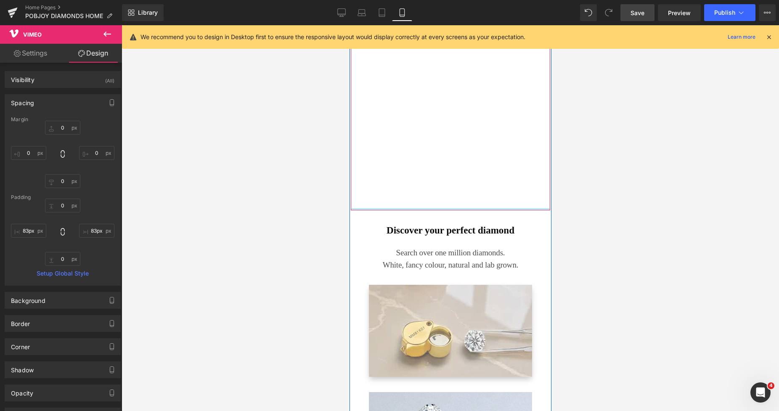
type input "0px"
click at [422, 208] on div "Vimeo 83px 83px" at bounding box center [450, 90] width 199 height 241
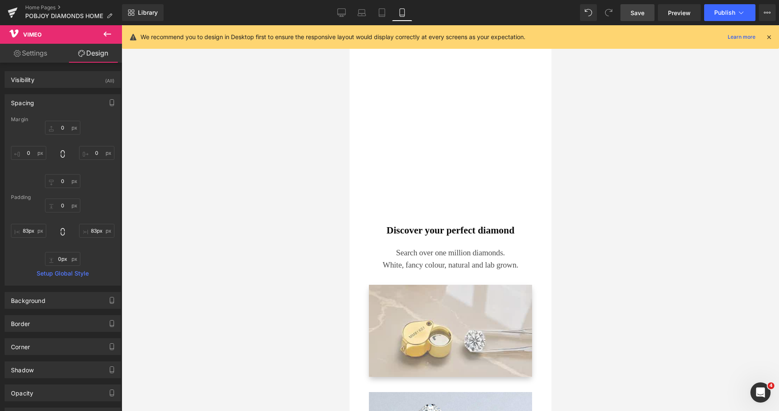
click at [636, 15] on span "Save" at bounding box center [638, 12] width 14 height 9
click at [332, 12] on icon at bounding box center [332, 12] width 8 height 8
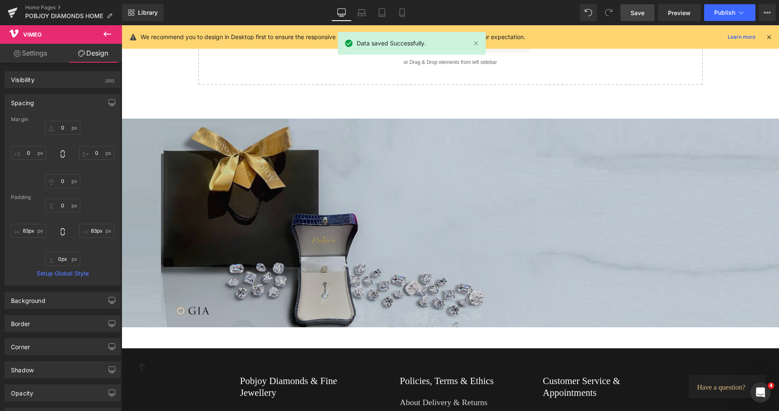
type input "0"
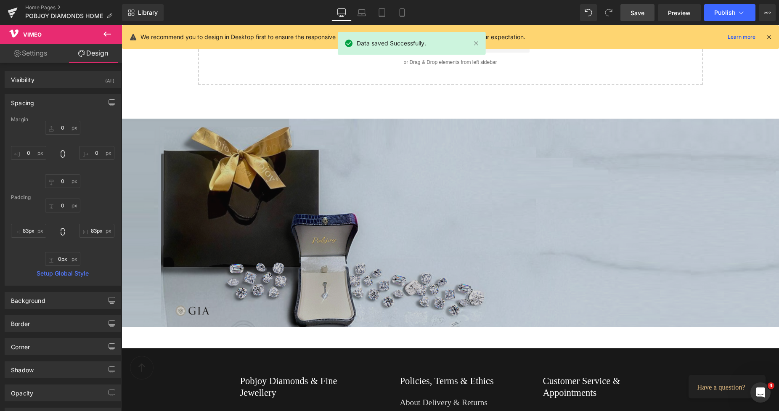
type input "46"
type input "0"
type input "207"
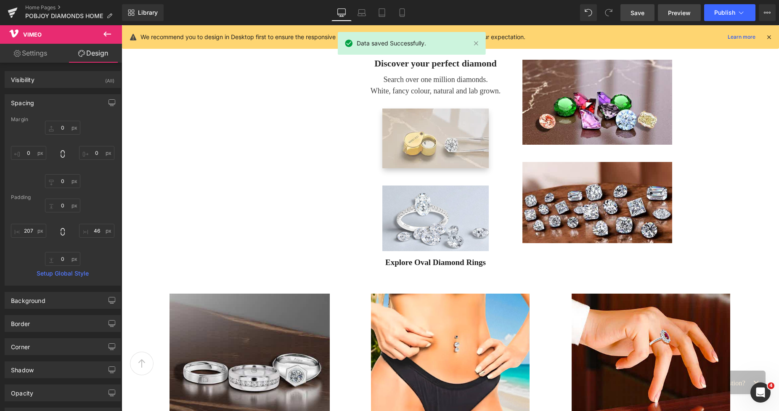
click at [672, 13] on span "Preview" at bounding box center [679, 12] width 23 height 9
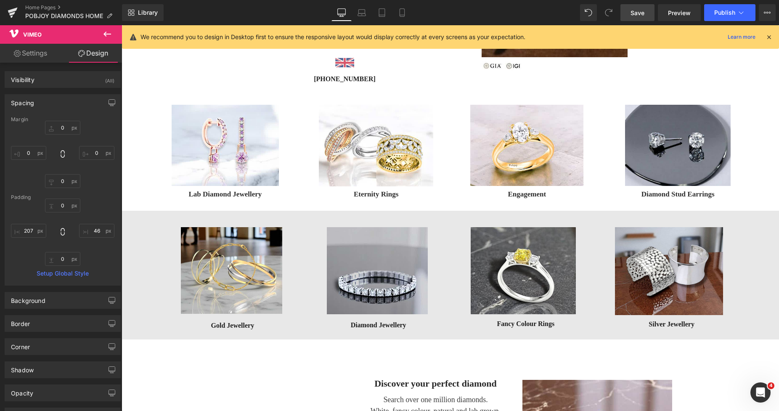
scroll to position [180, 0]
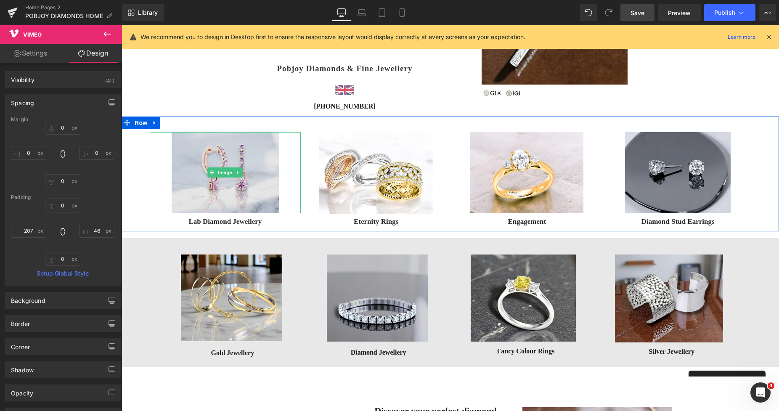
click at [198, 149] on img at bounding box center [225, 172] width 107 height 81
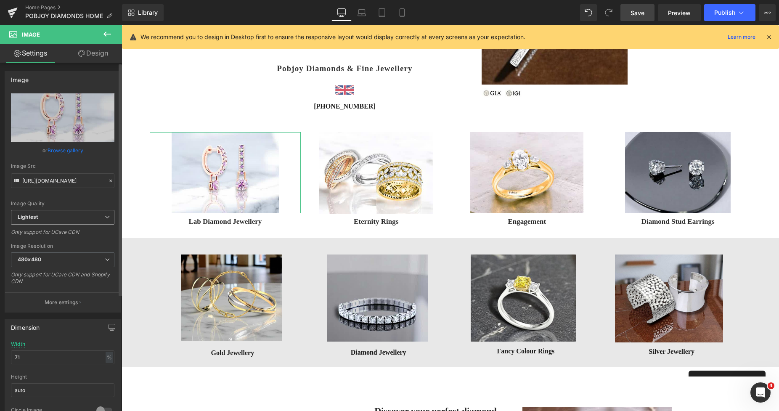
click at [74, 219] on span "Lightest" at bounding box center [63, 217] width 104 height 15
click at [56, 230] on li "Lighter" at bounding box center [61, 232] width 100 height 13
click at [40, 258] on b "480x480" at bounding box center [30, 259] width 24 height 6
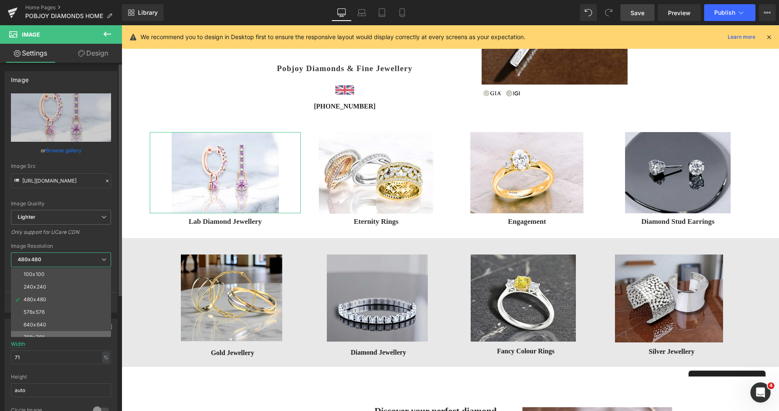
click at [35, 335] on div "768x768" at bounding box center [34, 338] width 21 height 6
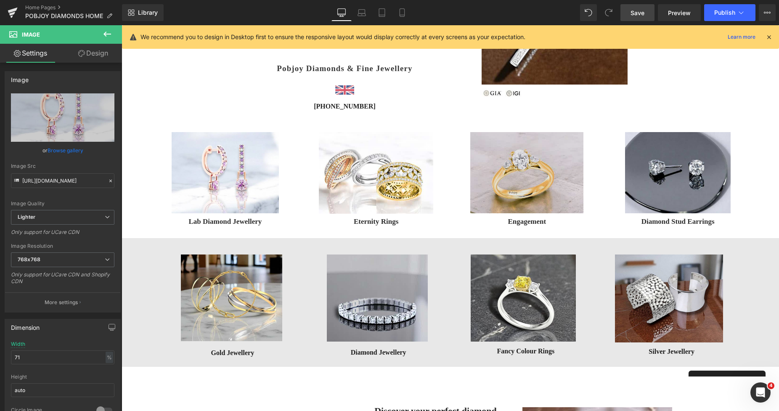
type input "https://ucarecdn.com/b82221c7-56a3-4407-9def-cc408216aa0b/-/format/auto/-/previ…"
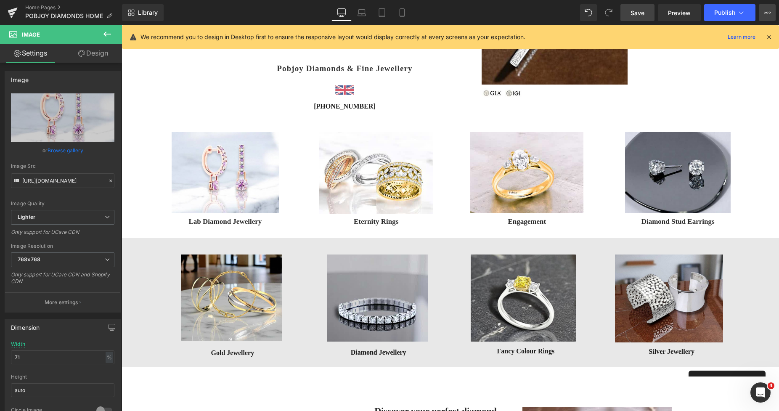
click at [700, 11] on icon at bounding box center [767, 12] width 7 height 7
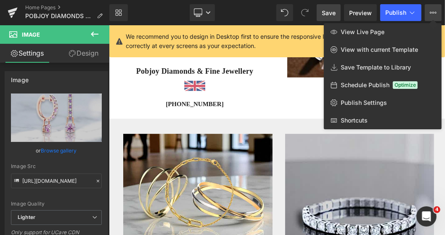
scroll to position [179, 0]
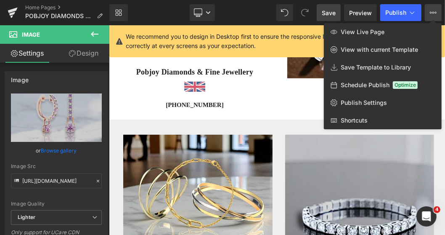
drag, startPoint x: 759, startPoint y: 0, endPoint x: 438, endPoint y: 137, distance: 349.0
click at [438, 137] on div at bounding box center [277, 130] width 336 height 210
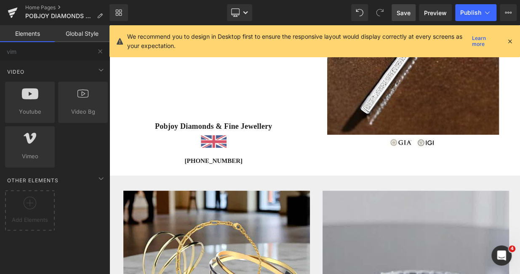
scroll to position [158, 0]
drag, startPoint x: 544, startPoint y: 26, endPoint x: 502, endPoint y: 68, distance: 59.2
click at [493, 147] on div "Image" at bounding box center [412, 143] width 199 height 12
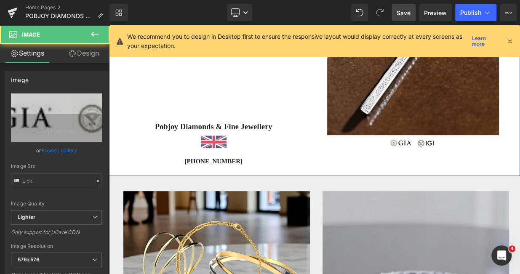
type input "https://ucarecdn.com/a0fbc0a9-70d5-49a6-9614-99562a9be587/-/format/auto/-/previ…"
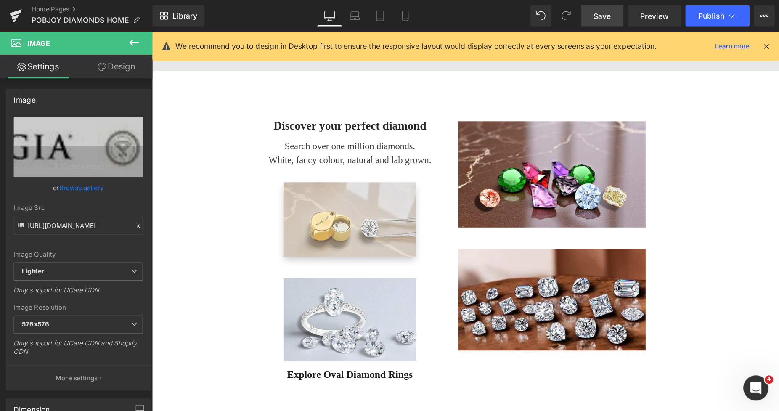
scroll to position [490, 0]
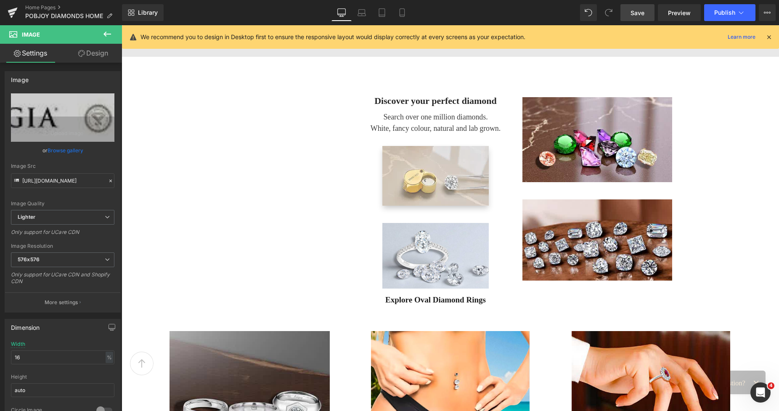
click at [112, 32] on icon at bounding box center [107, 34] width 10 height 10
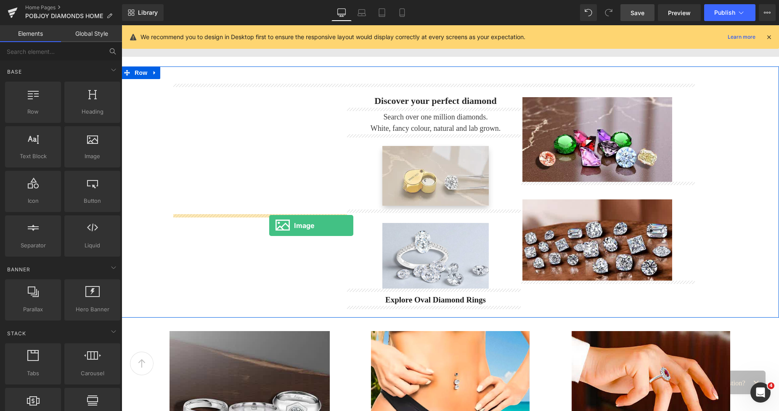
drag, startPoint x: 217, startPoint y: 170, endPoint x: 269, endPoint y: 226, distance: 76.5
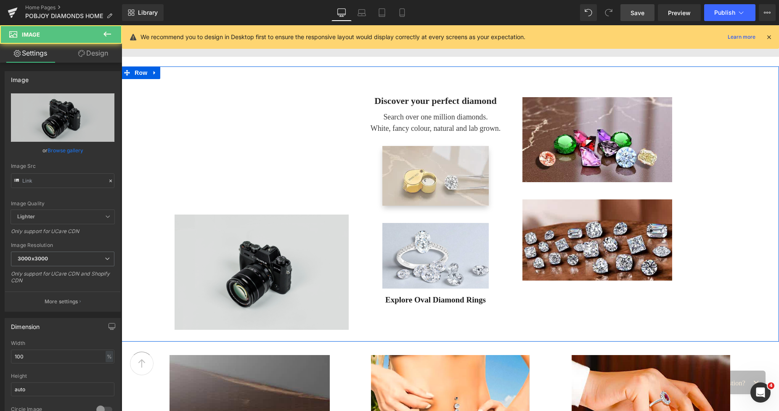
type input "//[DOMAIN_NAME][URL]"
click at [258, 243] on img at bounding box center [262, 272] width 174 height 115
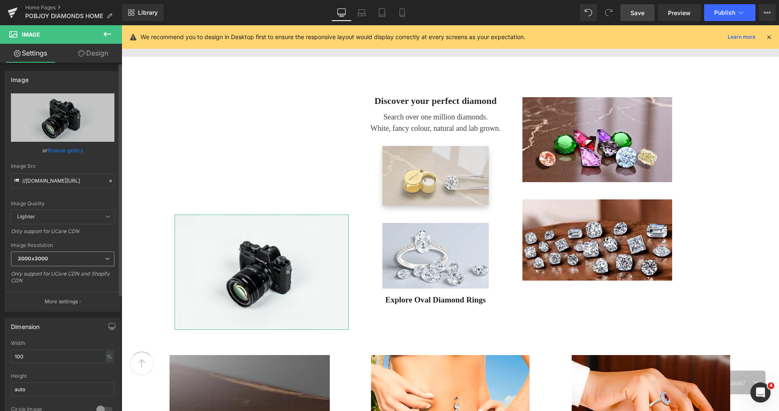
click at [51, 261] on span "3000x3000" at bounding box center [63, 259] width 104 height 15
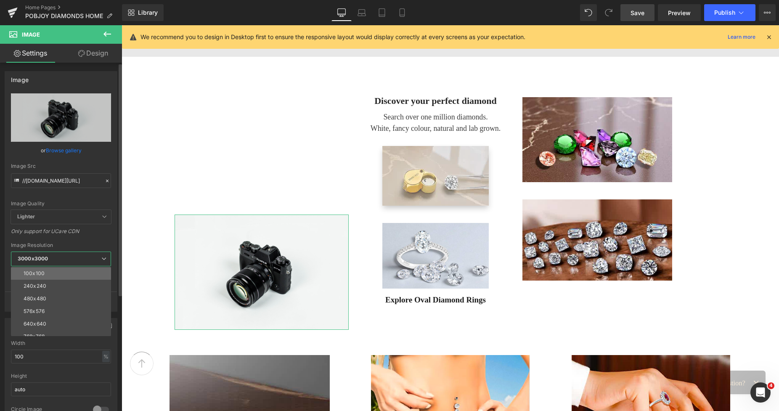
click at [46, 274] on li "100x100" at bounding box center [63, 273] width 104 height 13
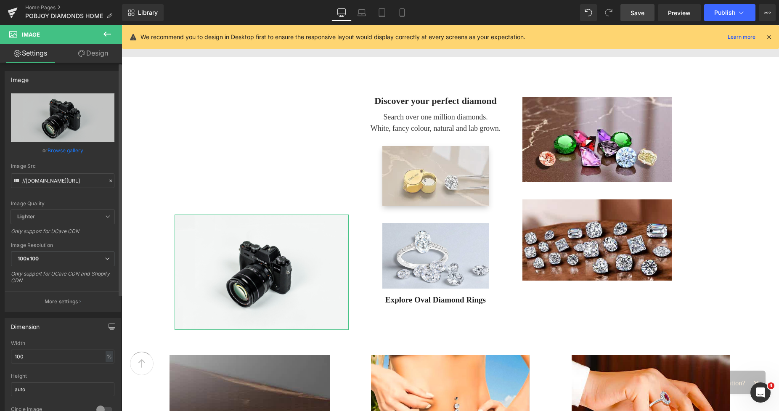
click at [58, 215] on span "Lighter" at bounding box center [63, 217] width 104 height 14
click at [56, 217] on span "Lighter" at bounding box center [63, 217] width 104 height 14
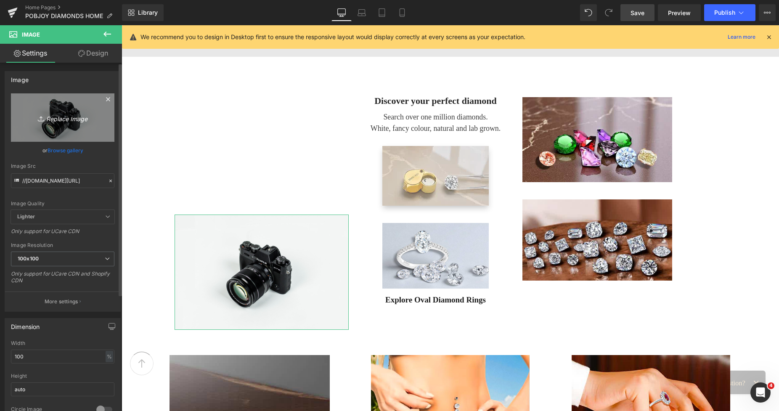
click at [71, 129] on link "Replace Image" at bounding box center [63, 117] width 104 height 48
type input "C:\fakepath\pinx.png"
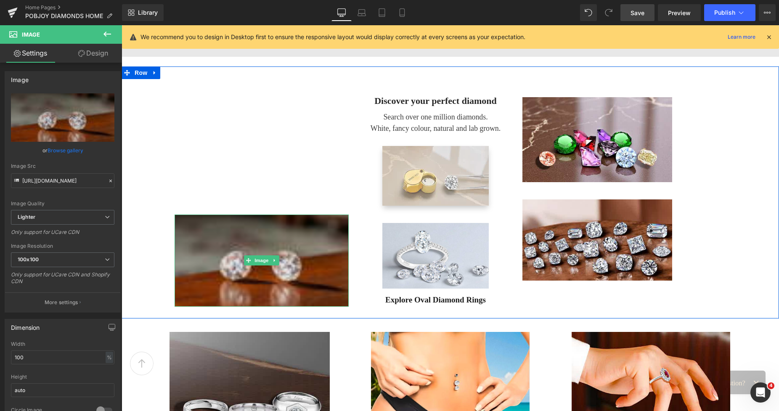
click at [284, 237] on img at bounding box center [262, 261] width 174 height 92
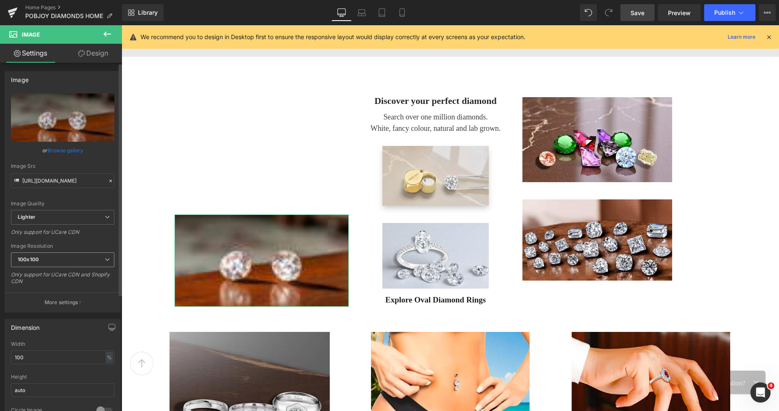
click at [57, 263] on span "100x100" at bounding box center [63, 259] width 104 height 15
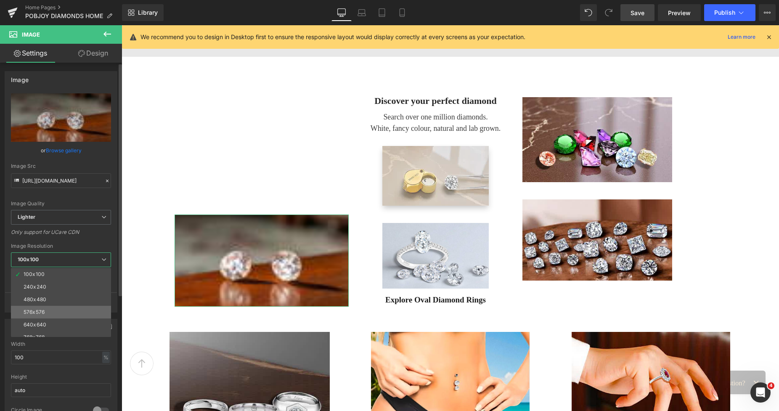
click at [46, 309] on li "576x576" at bounding box center [63, 312] width 104 height 13
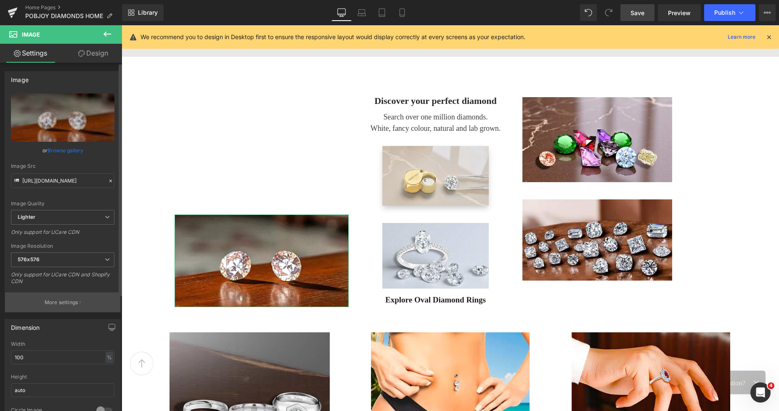
type input "https://ucarecdn.com/302b7e91-8587-43f6-9aa8-1a92dccb8d98/-/format/auto/-/previ…"
drag, startPoint x: 32, startPoint y: 358, endPoint x: 7, endPoint y: 356, distance: 24.5
click at [7, 356] on div "100% Width 100 % % px auto Height auto 0 Circle Image" at bounding box center [62, 383] width 115 height 84
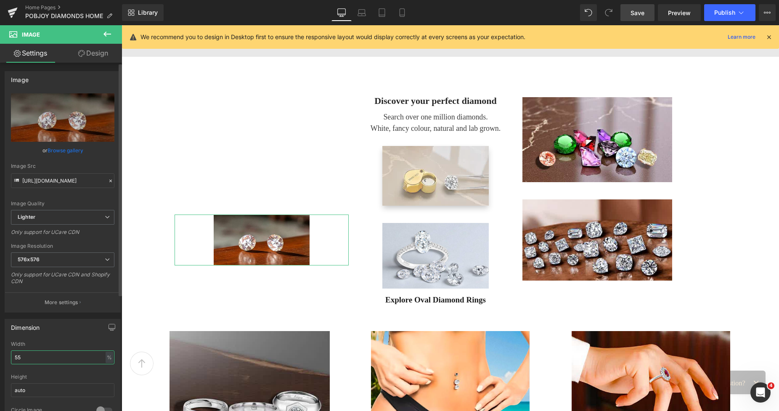
type input "5"
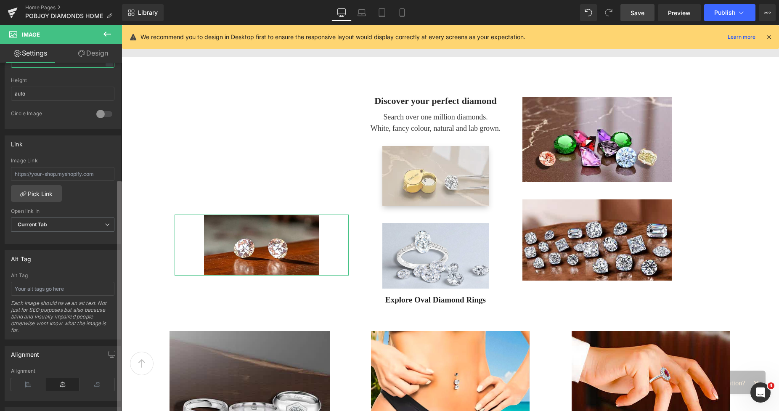
scroll to position [299, 0]
click at [106, 382] on div "Image https://ucarecdn.com/302b7e91-8587-43f6-9aa8-1a92dccb8d98/-/format/auto/-…" at bounding box center [61, 239] width 122 height 352
type input "66"
click at [95, 382] on icon at bounding box center [97, 382] width 35 height 13
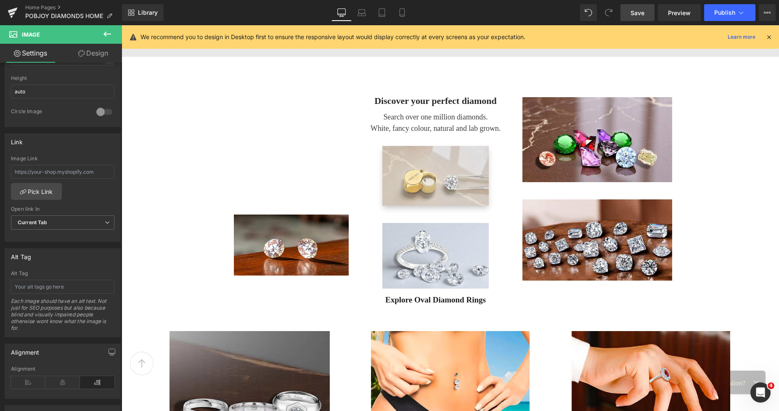
click at [105, 35] on icon at bounding box center [108, 34] width 8 height 5
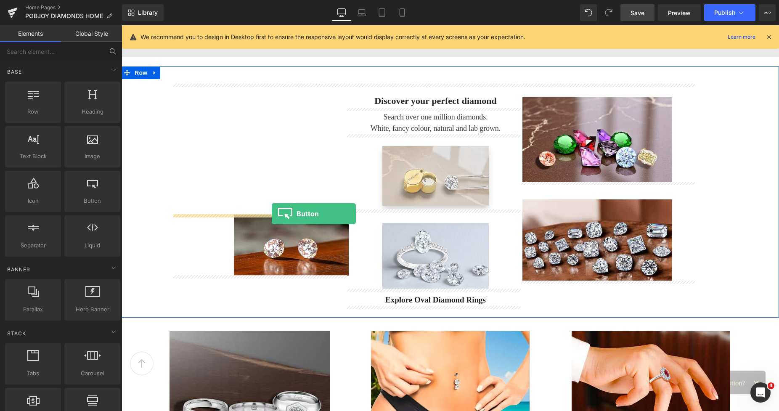
drag, startPoint x: 213, startPoint y: 229, endPoint x: 272, endPoint y: 214, distance: 60.3
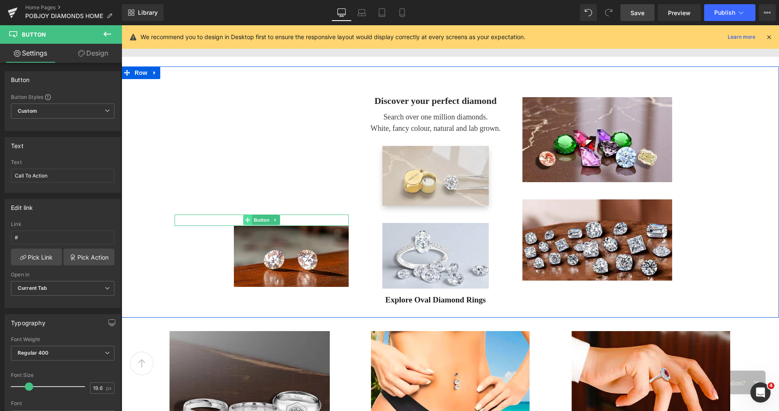
click at [245, 218] on icon at bounding box center [247, 220] width 5 height 5
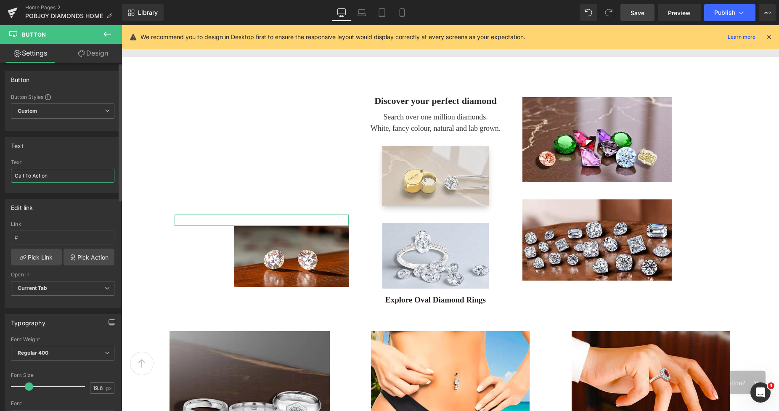
drag, startPoint x: 56, startPoint y: 174, endPoint x: 0, endPoint y: 176, distance: 56.0
click at [0, 176] on div "Text Call To Action Text Call To Action" at bounding box center [63, 162] width 126 height 62
click at [29, 175] on input "Shop lab diamond jewellery" at bounding box center [63, 176] width 104 height 14
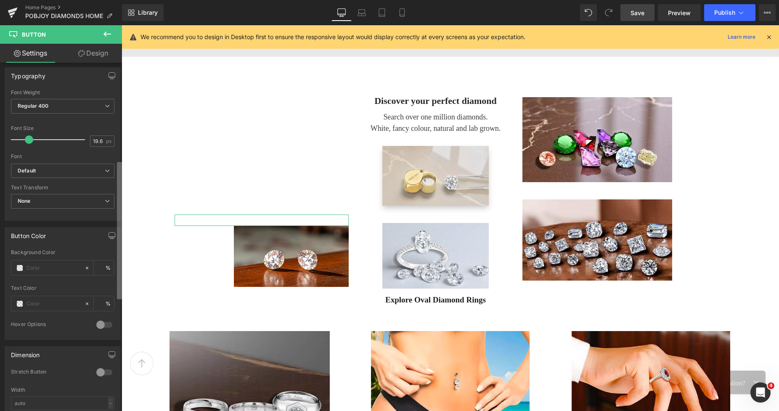
click at [112, 266] on div "Button Button Styles Custom Custom Setup Global Style Custom Setup Global Style…" at bounding box center [61, 239] width 122 height 352
type input "Shop ethical lab diamond jewellery"
click at [21, 266] on span at bounding box center [19, 265] width 7 height 7
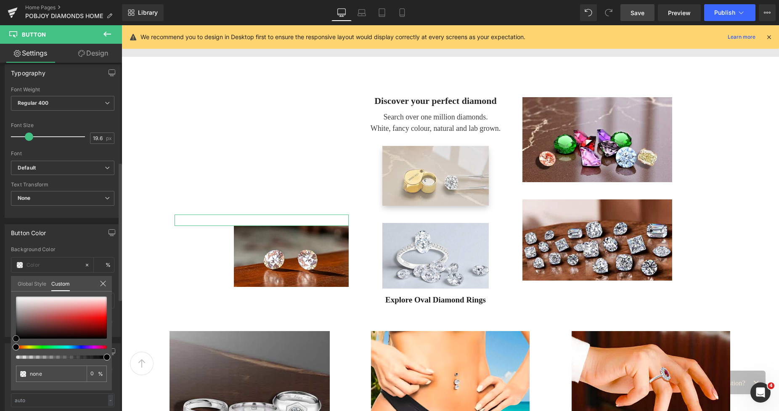
type input "#000000"
type input "100"
type input "#000000"
type input "100"
type input "#282828"
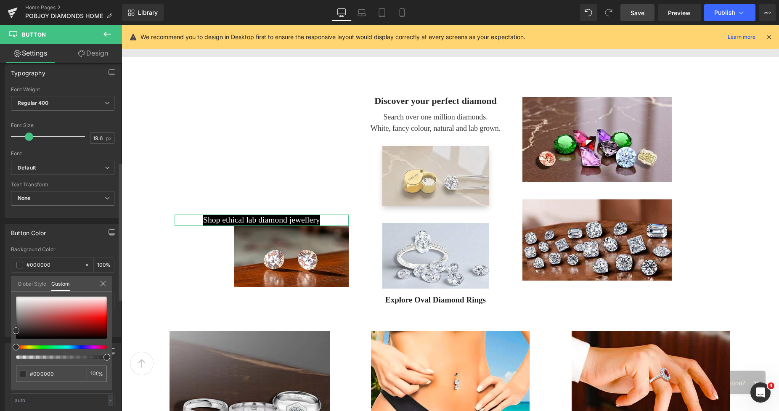
type input "#282828"
type input "#3a3a3a"
type input "#383838"
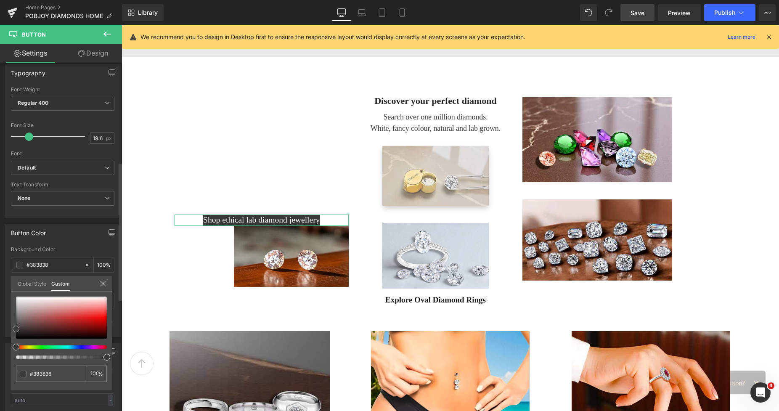
type input "#333333"
type input "#303030"
type input "#333333"
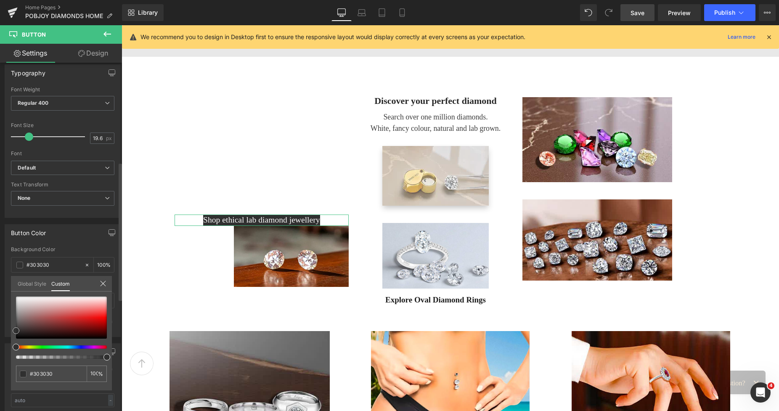
type input "#333333"
type input "#ffffff"
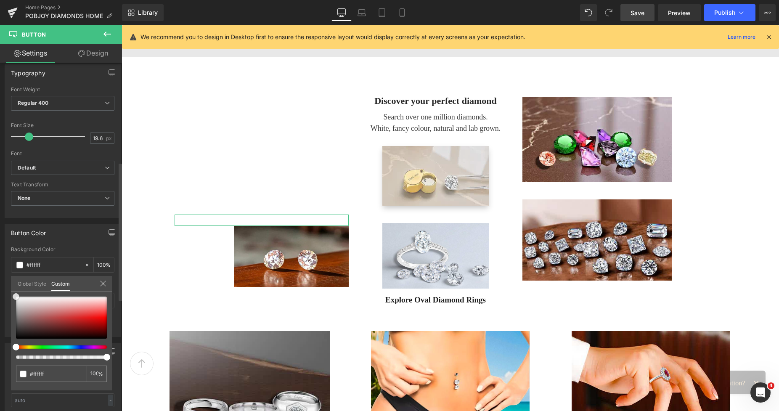
drag, startPoint x: 14, startPoint y: 329, endPoint x: 11, endPoint y: 295, distance: 34.7
click at [11, 295] on div "Button Color rgba(255, 255, 255, 1) Background Color #ffffff 100 % Text Color %…" at bounding box center [63, 277] width 126 height 119
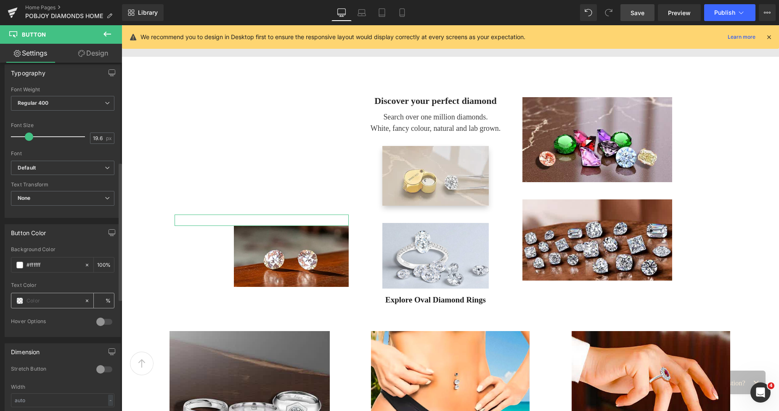
click at [20, 301] on span at bounding box center [19, 301] width 7 height 7
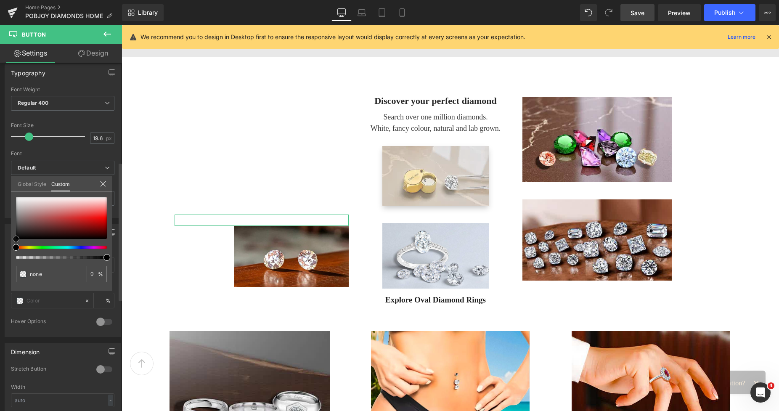
type input "#020202"
type input "100"
type input "#020202"
type input "100"
type input "#2d2d2d"
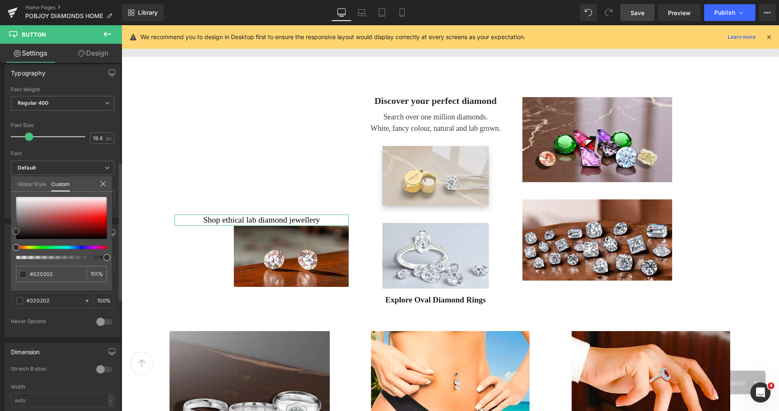
type input "#2d2d2d"
type input "#303030"
type input "#2d2d2d"
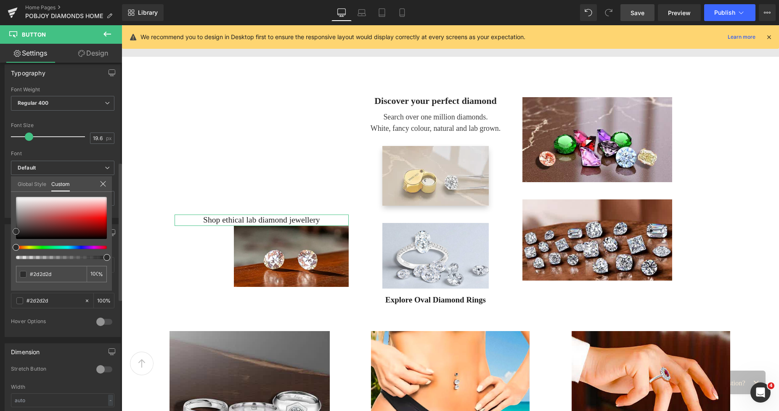
type input "#1e1e1e"
type input "#212121"
type input "#282828"
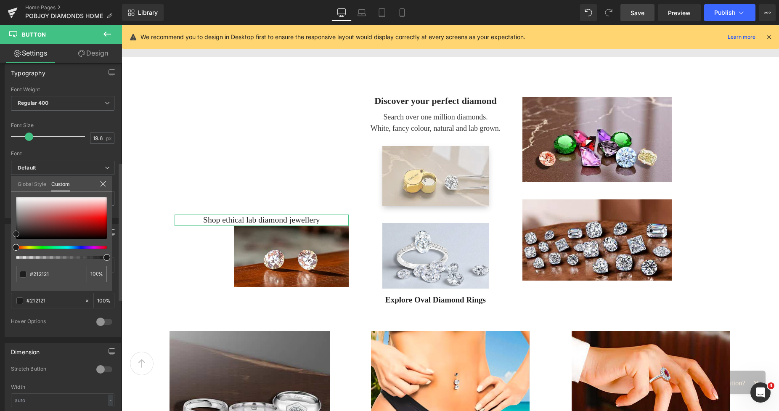
type input "#282828"
type input "#2d2d2d"
drag, startPoint x: 16, startPoint y: 239, endPoint x: 12, endPoint y: 231, distance: 8.9
click at [12, 231] on div "#2d2d2d 100 %" at bounding box center [61, 244] width 101 height 94
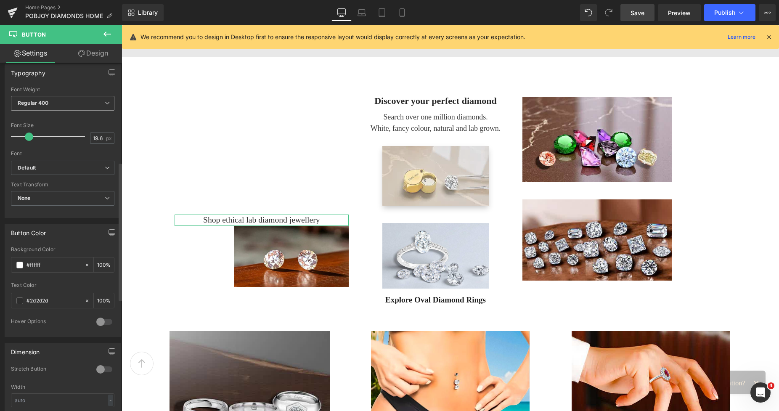
click at [95, 105] on span "Regular 400" at bounding box center [63, 103] width 104 height 15
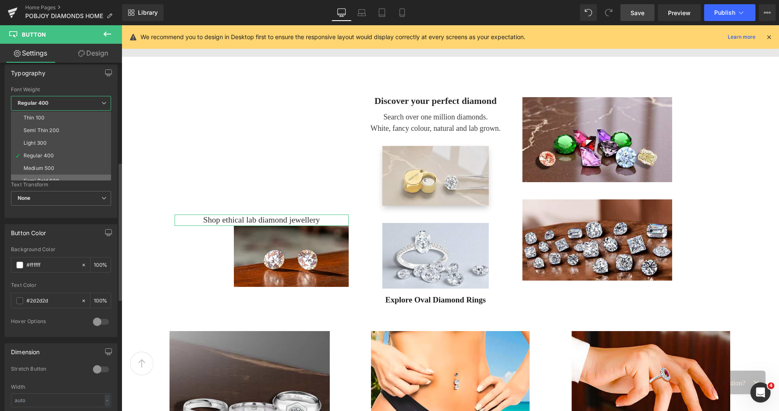
click at [43, 176] on li "Semi Bold 600" at bounding box center [63, 181] width 104 height 13
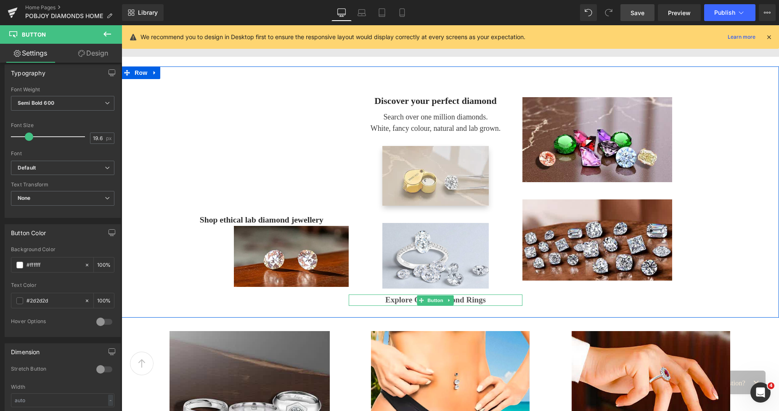
click at [396, 299] on span "Explore Oval Diamond Rings" at bounding box center [435, 300] width 101 height 11
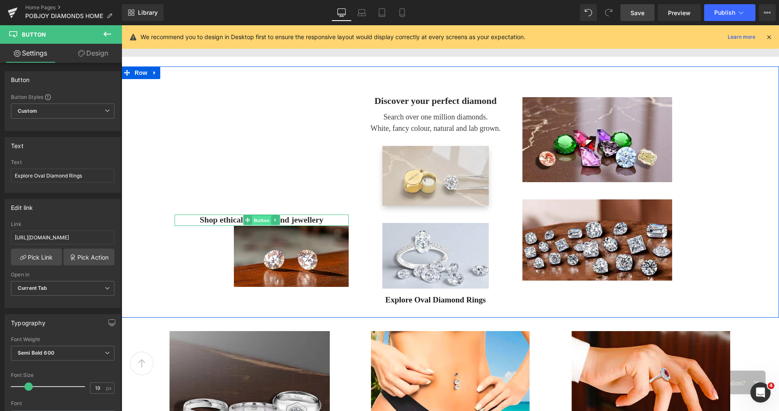
click at [252, 220] on span "Button" at bounding box center [261, 220] width 19 height 10
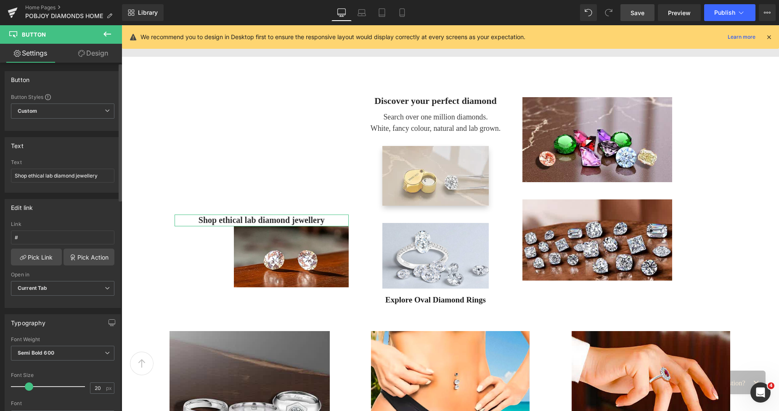
click at [30, 387] on span at bounding box center [29, 387] width 8 height 8
click at [29, 386] on span at bounding box center [28, 387] width 8 height 8
click at [36, 385] on div at bounding box center [50, 386] width 70 height 17
type input "19"
drag, startPoint x: 36, startPoint y: 385, endPoint x: 27, endPoint y: 384, distance: 8.8
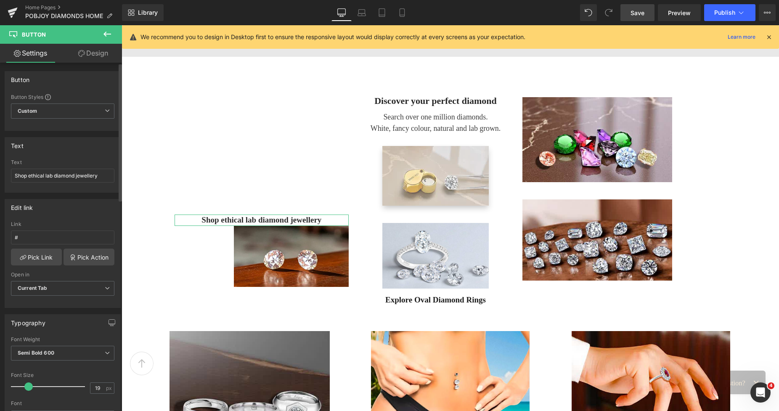
click at [27, 384] on span at bounding box center [28, 387] width 8 height 8
drag, startPoint x: 639, startPoint y: 13, endPoint x: 445, endPoint y: 57, distance: 198.9
click at [639, 13] on span "Save" at bounding box center [638, 12] width 14 height 9
drag, startPoint x: 46, startPoint y: 176, endPoint x: 29, endPoint y: 177, distance: 17.3
click at [29, 177] on input "Shop ethical lab diamond jewellery" at bounding box center [63, 176] width 104 height 14
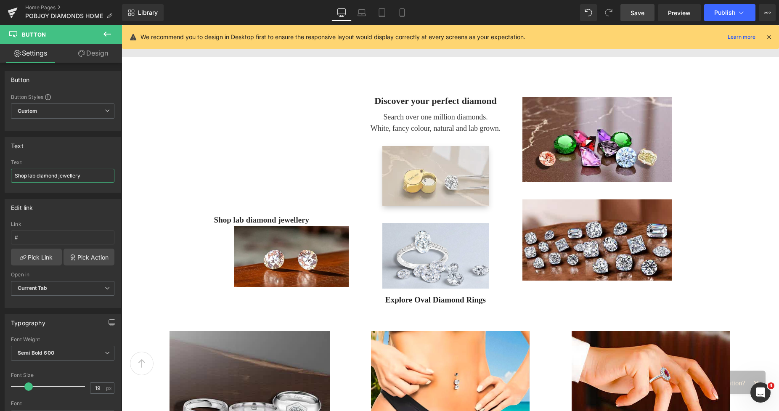
type input "Shop lab diamond jewellery"
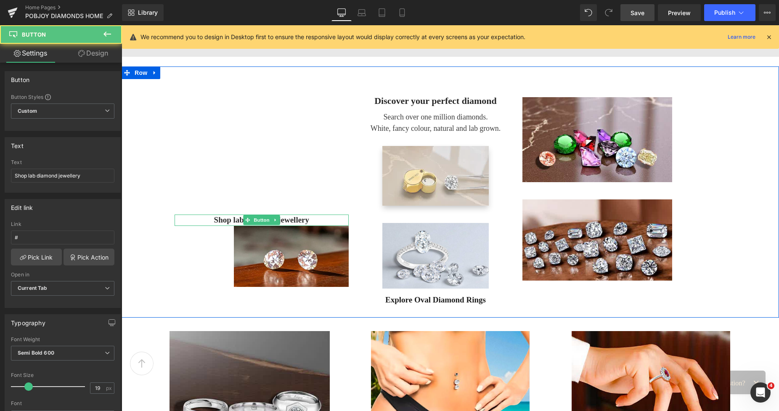
click at [216, 218] on span "Shop lab diamond jewellery" at bounding box center [261, 220] width 95 height 11
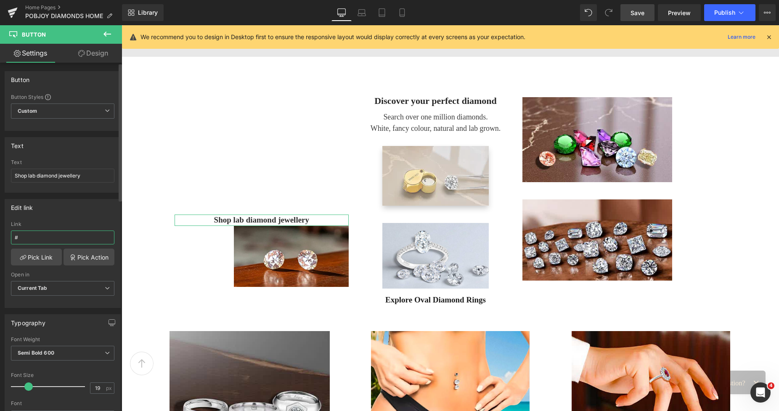
drag, startPoint x: 48, startPoint y: 237, endPoint x: 0, endPoint y: 238, distance: 48.4
click at [0, 238] on div "Edit link # Link # Pick Link Pick Action Current Tab New Tab Open in Current Ta…" at bounding box center [63, 250] width 126 height 115
type input "[URL][DOMAIN_NAME]"
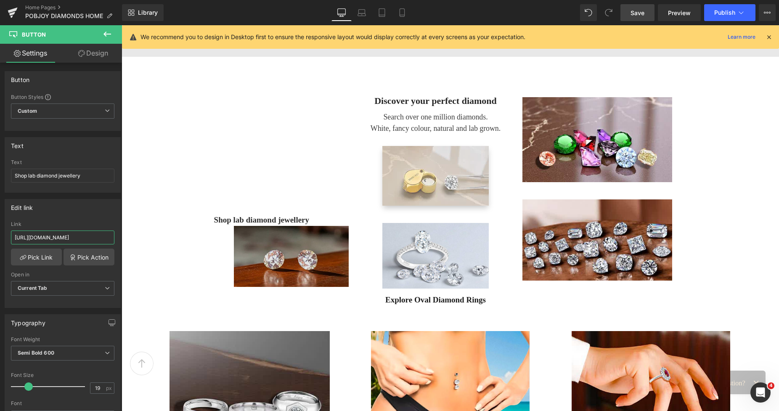
scroll to position [0, 160]
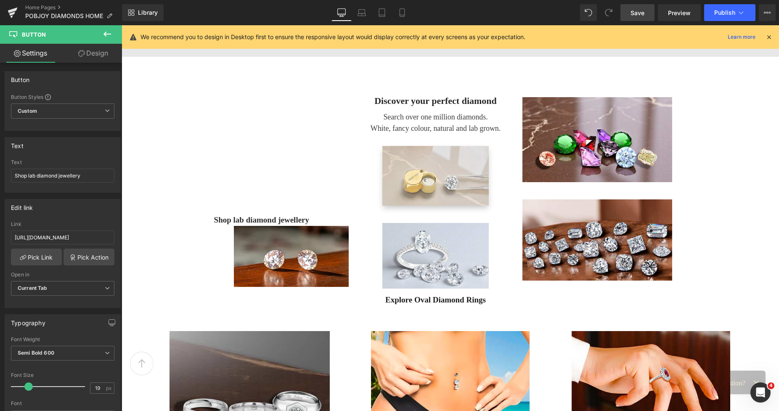
click at [271, 256] on div "Image" at bounding box center [262, 256] width 174 height 61
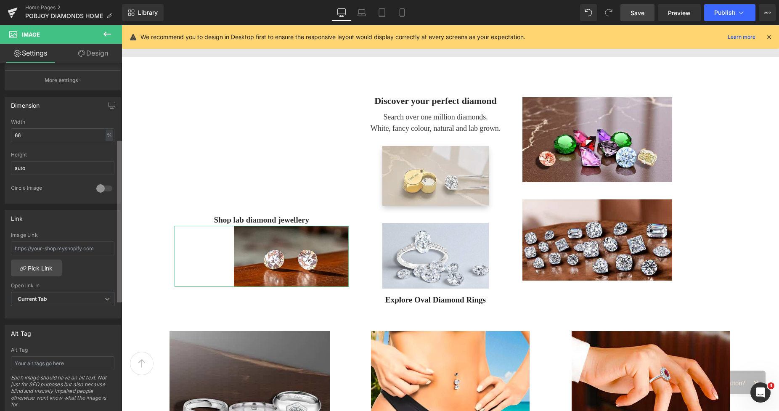
scroll to position [231, 0]
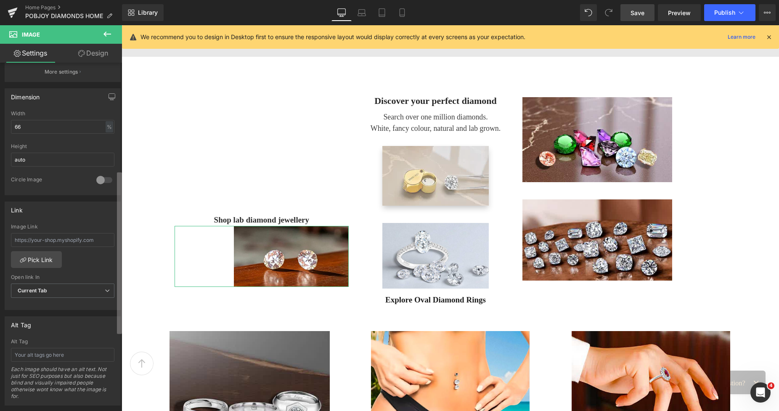
click at [109, 267] on div "Image https://ucarecdn.com/302b7e91-8587-43f6-9aa8-1a92dccb8d98/-/format/auto/-…" at bounding box center [61, 239] width 122 height 352
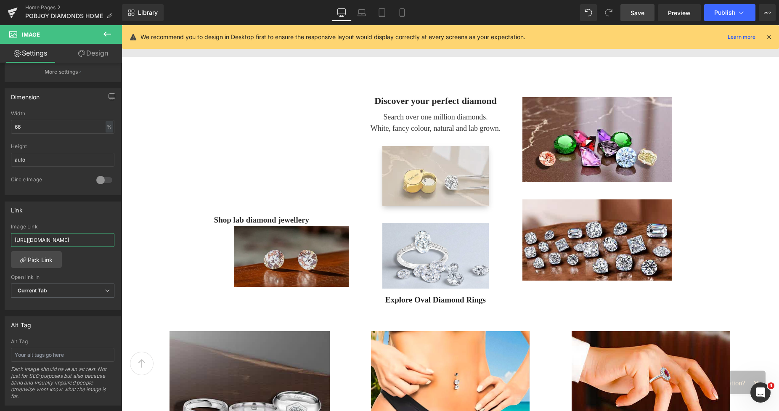
scroll to position [0, 160]
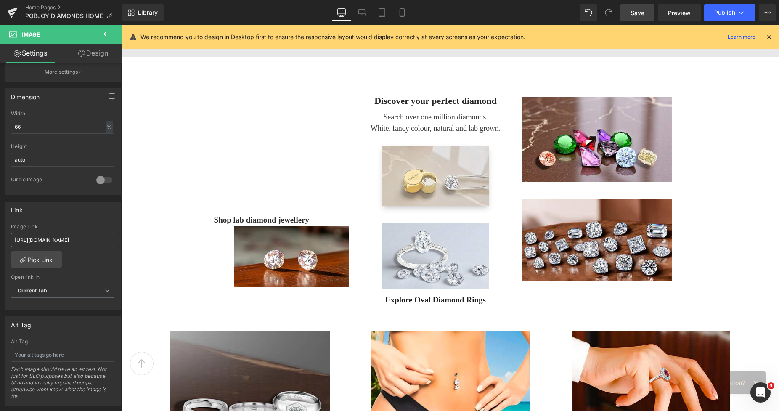
type input "[URL][DOMAIN_NAME]"
click at [638, 11] on span "Save" at bounding box center [638, 12] width 14 height 9
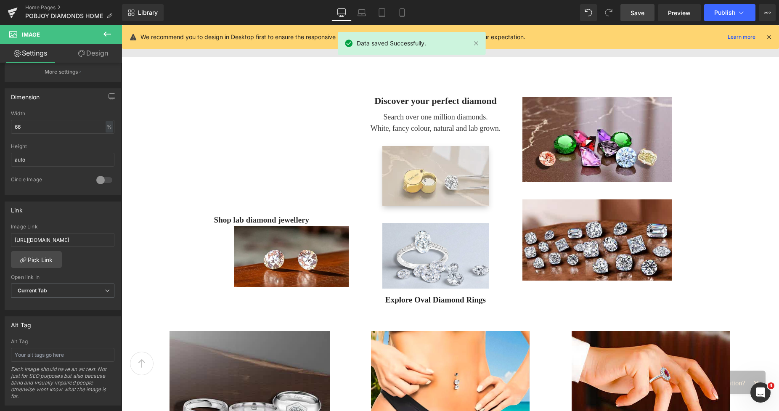
click at [638, 13] on span "Save" at bounding box center [638, 12] width 14 height 9
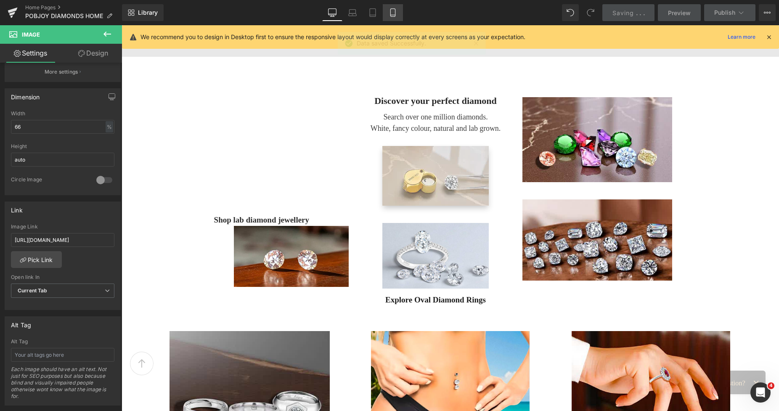
click at [390, 13] on div "Desktop Laptop Tablet Mobile" at bounding box center [362, 12] width 81 height 17
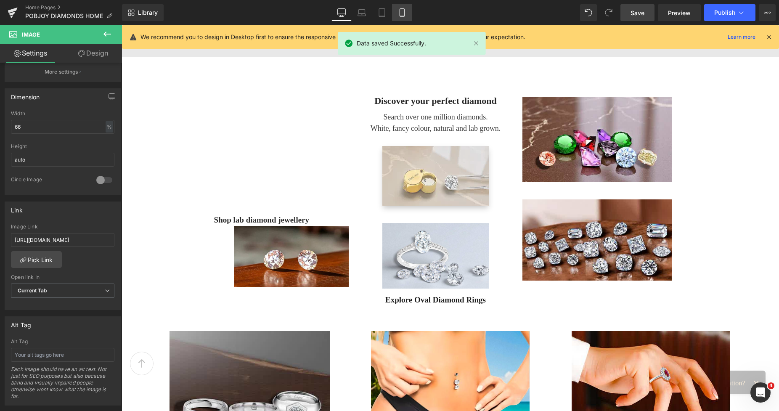
click at [398, 12] on link "Mobile" at bounding box center [402, 12] width 20 height 17
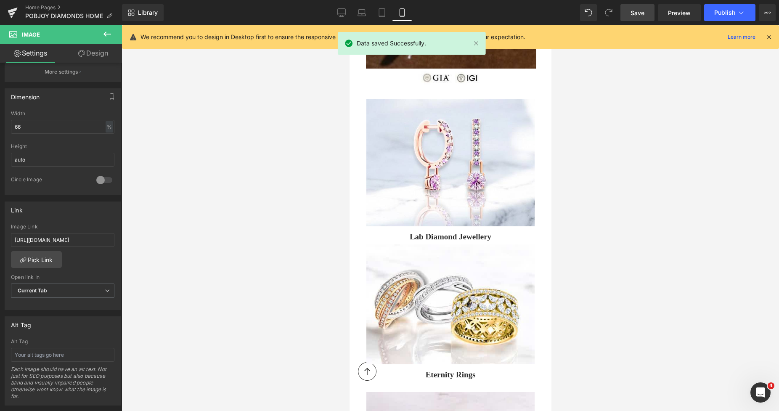
scroll to position [1454, 0]
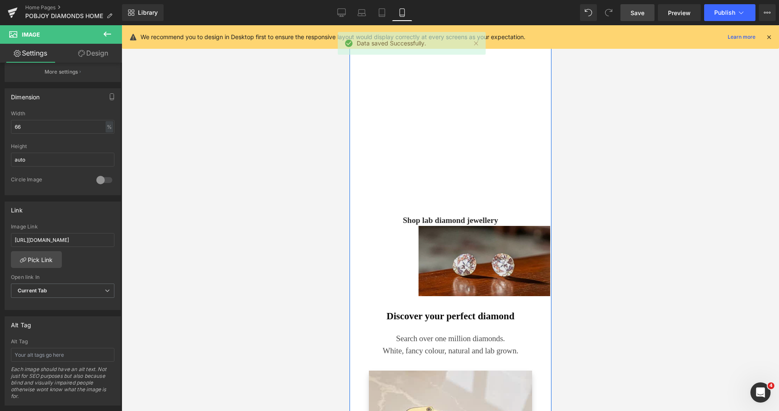
click at [443, 244] on img at bounding box center [484, 261] width 132 height 70
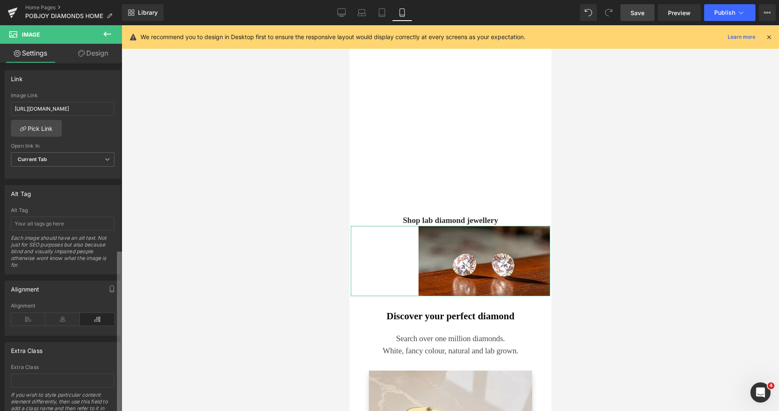
scroll to position [400, 0]
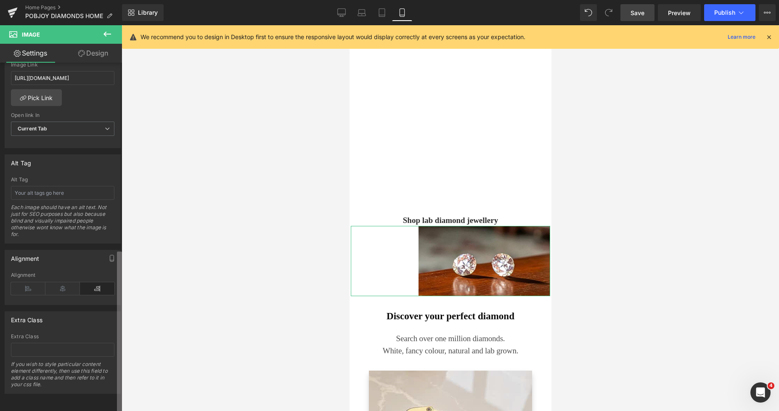
click at [109, 343] on div "Image https://ucarecdn.com/302b7e91-8587-43f6-9aa8-1a92dccb8d98/-/format/auto/-…" at bounding box center [61, 239] width 122 height 352
click at [60, 282] on icon at bounding box center [62, 288] width 35 height 13
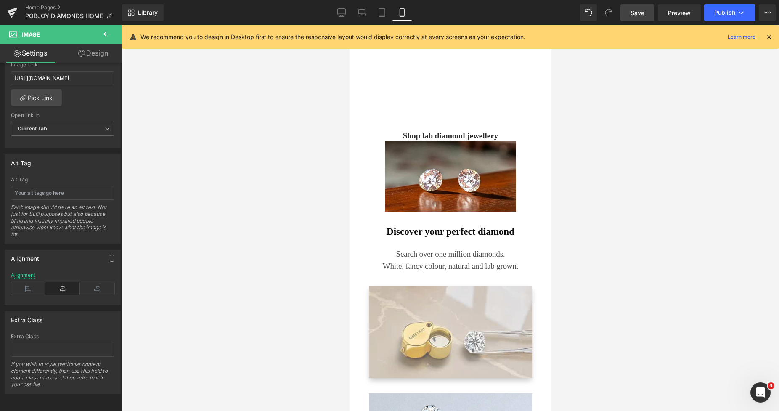
scroll to position [1503, 0]
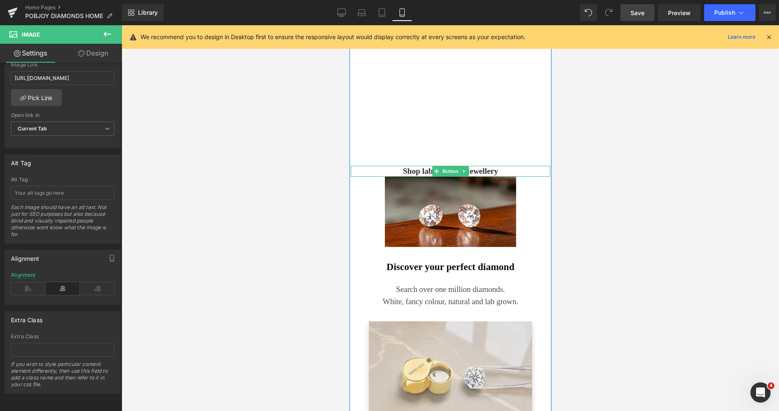
click at [408, 170] on span "Shop lab diamond jewellery" at bounding box center [450, 171] width 95 height 11
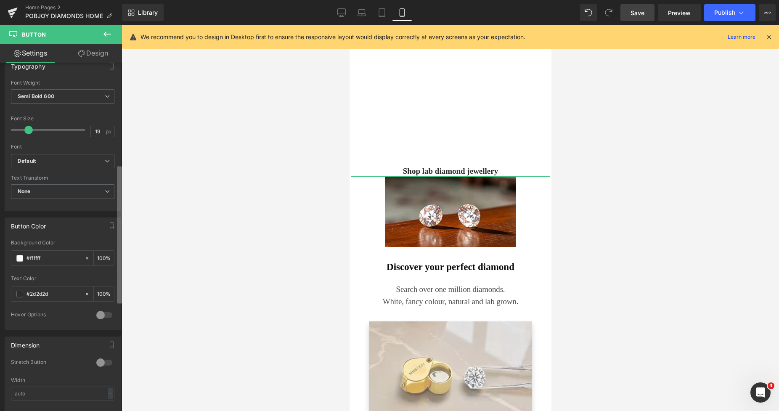
scroll to position [265, 0]
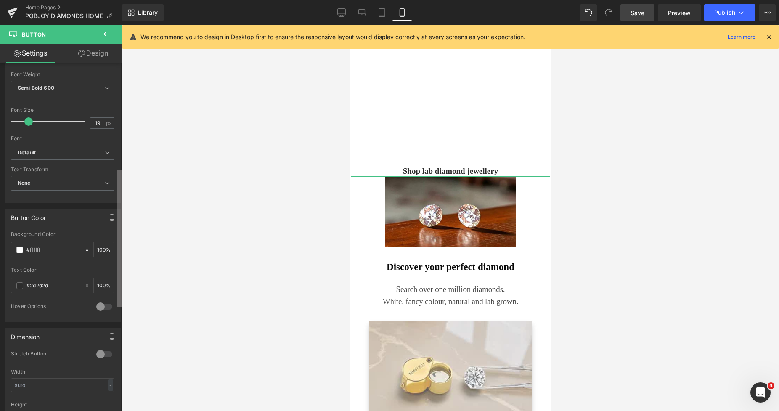
click at [108, 278] on div "Button Button Styles Custom Custom Setup Global Style Custom Setup Global Style…" at bounding box center [61, 239] width 122 height 352
click at [20, 285] on span at bounding box center [19, 285] width 7 height 7
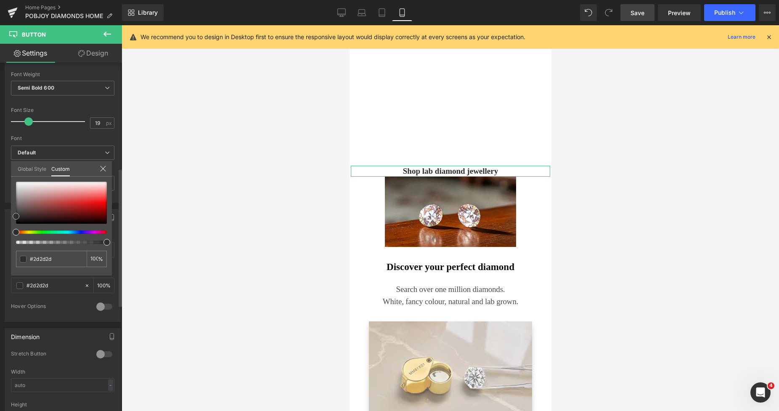
type input "#2b2b2b"
type input "#232323"
type input "#161616"
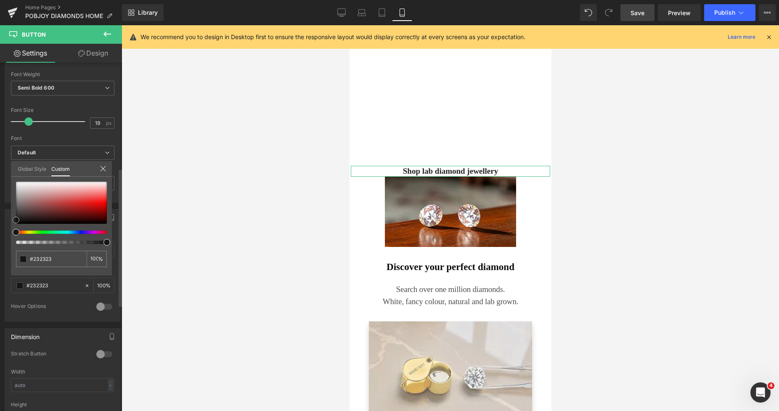
type input "#161616"
type input "#141414"
type input "#0f0f0f"
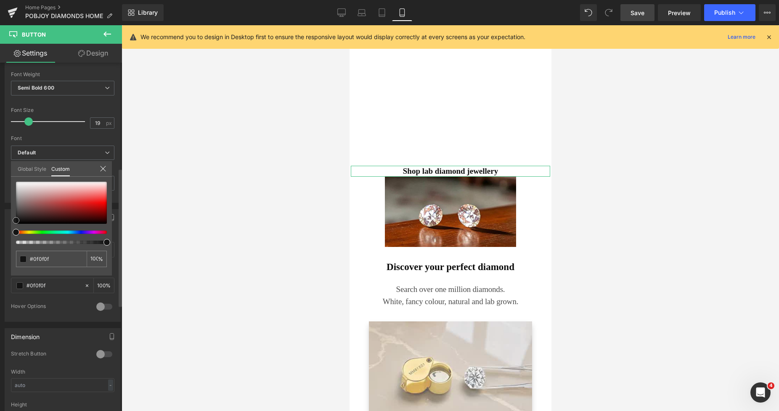
type input "#0c0c0c"
type input "#0a0a0a"
drag, startPoint x: 17, startPoint y: 219, endPoint x: 14, endPoint y: 225, distance: 6.6
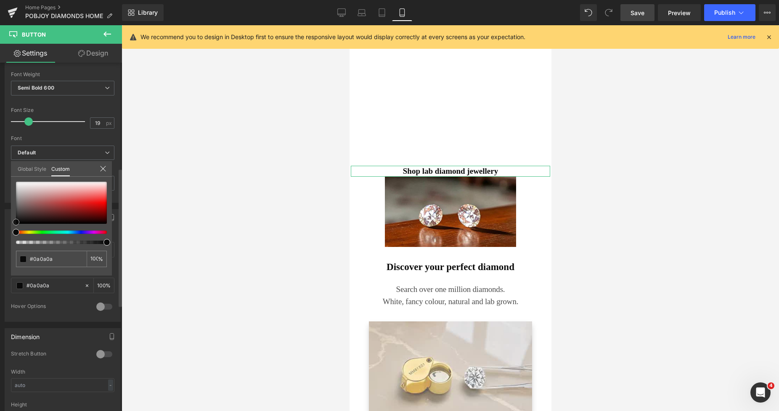
click at [14, 225] on div "#0a0a0a 100 %" at bounding box center [61, 229] width 101 height 94
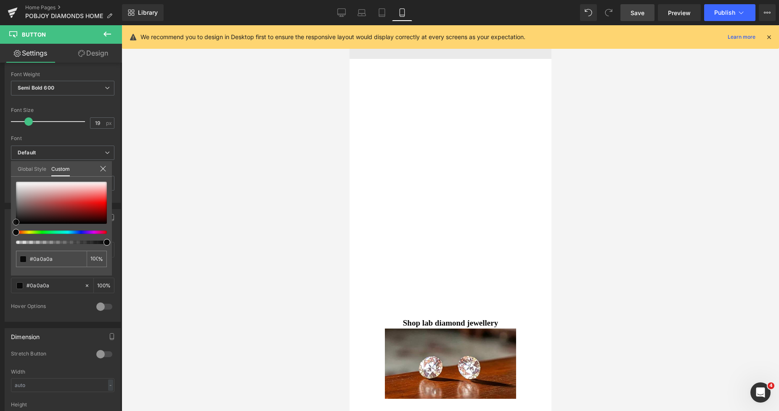
scroll to position [1124, 0]
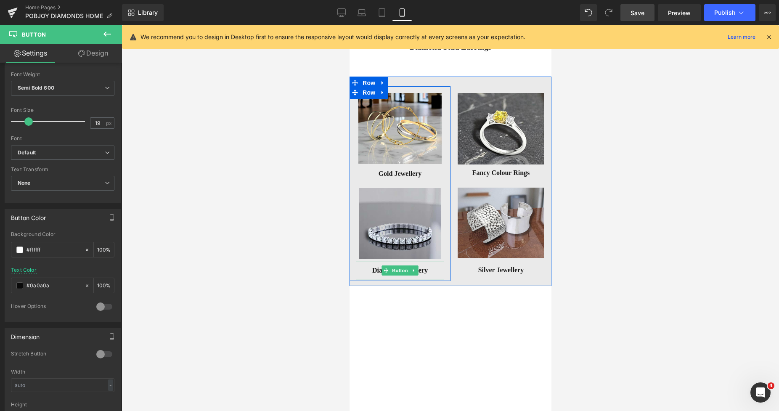
click at [375, 271] on span "Diamond Jewellery" at bounding box center [400, 270] width 56 height 7
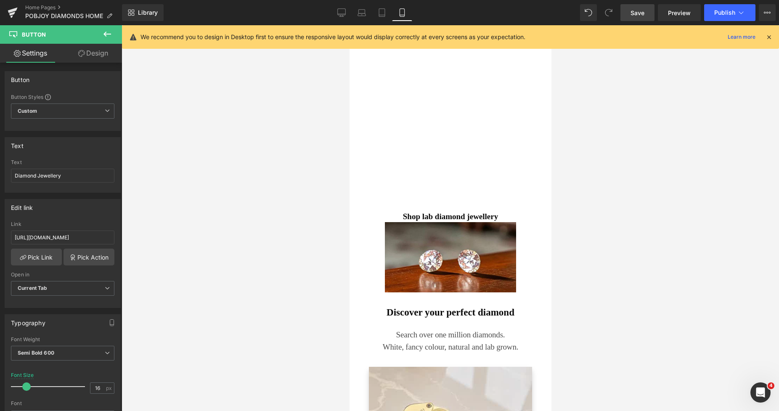
scroll to position [1462, 0]
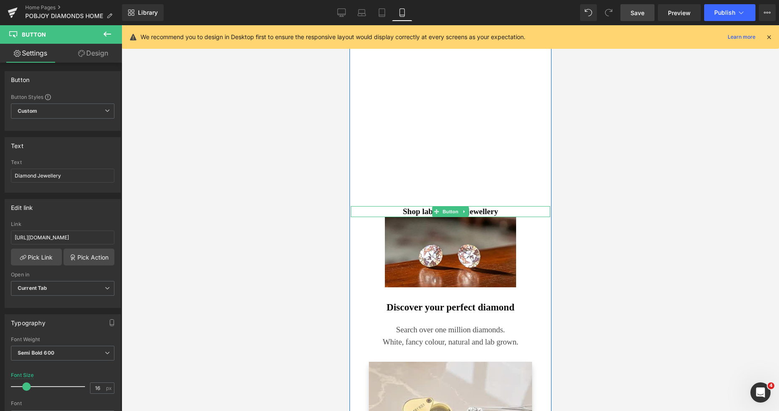
click at [415, 211] on span "Shop lab diamond jewellery" at bounding box center [450, 211] width 95 height 11
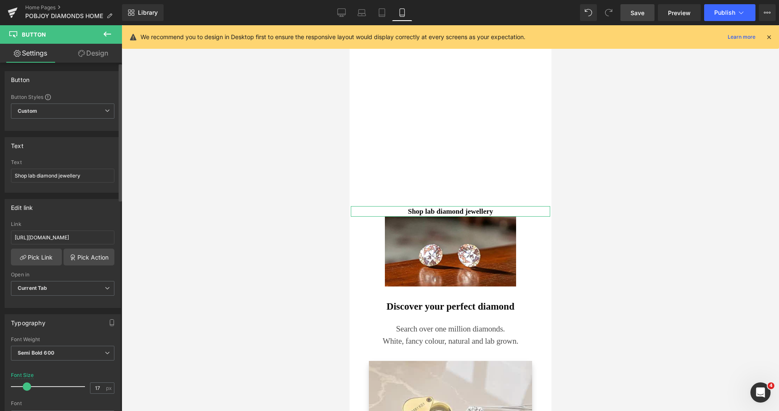
type input "16"
click at [27, 386] on span at bounding box center [26, 387] width 8 height 8
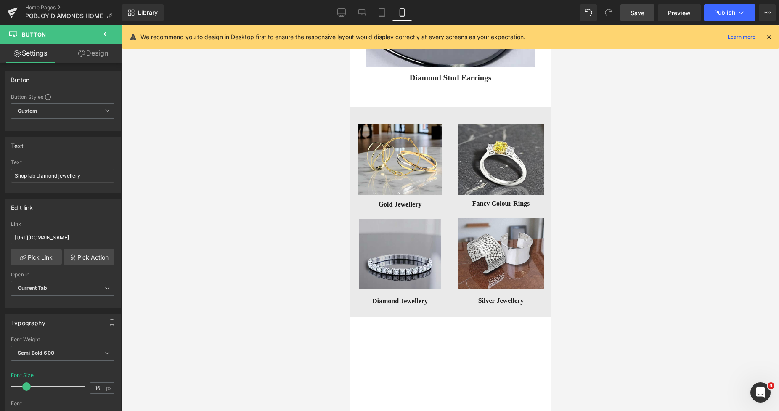
scroll to position [1032, 0]
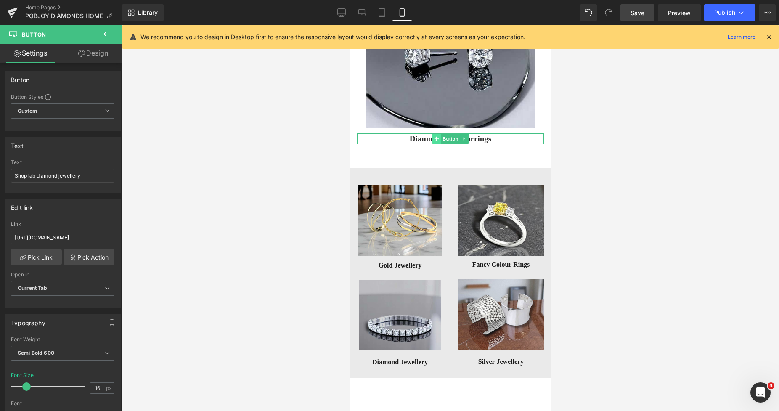
click at [434, 138] on icon at bounding box center [436, 138] width 5 height 5
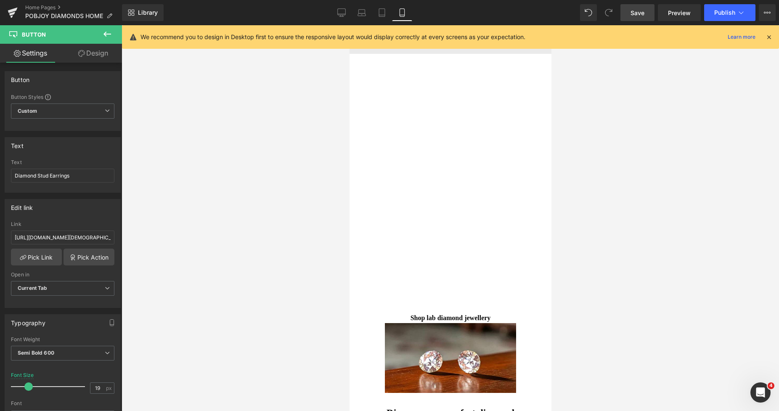
scroll to position [1447, 0]
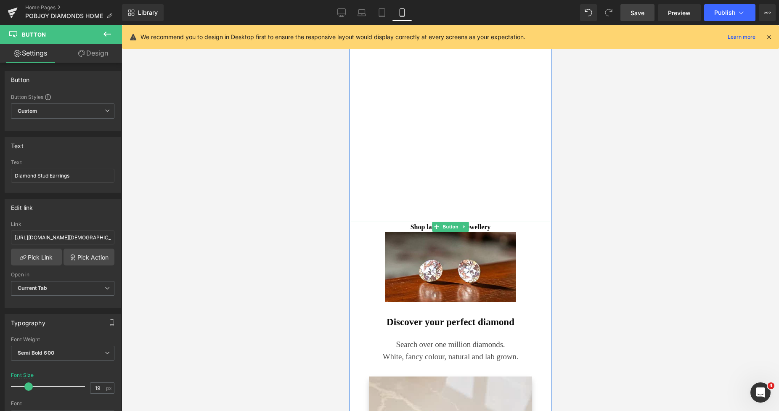
click at [417, 226] on span "Shop lab diamond jewellery" at bounding box center [450, 227] width 80 height 9
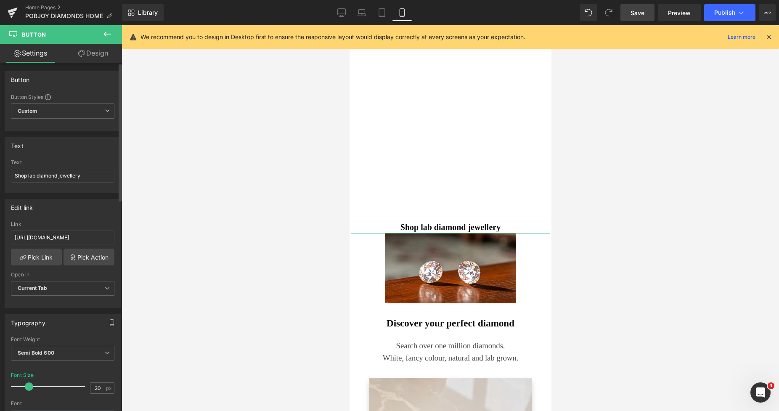
type input "19"
click at [27, 387] on span at bounding box center [28, 387] width 8 height 8
click at [103, 60] on link "Design" at bounding box center [93, 53] width 61 height 19
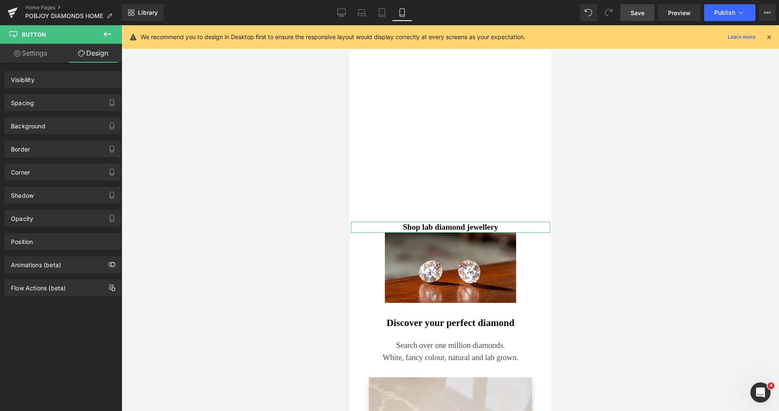
click at [38, 103] on div "Spacing" at bounding box center [62, 103] width 115 height 16
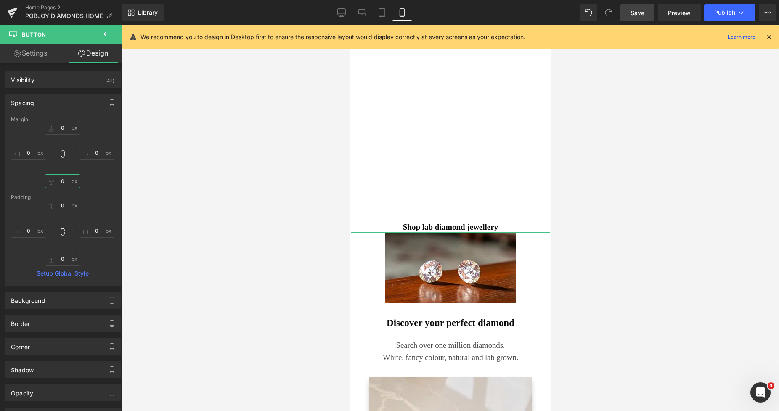
click at [62, 182] on input "0" at bounding box center [62, 181] width 35 height 14
type input "11"
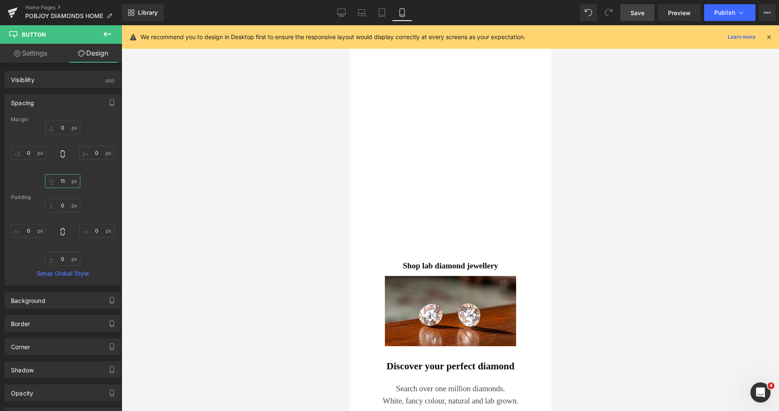
scroll to position [1388, 0]
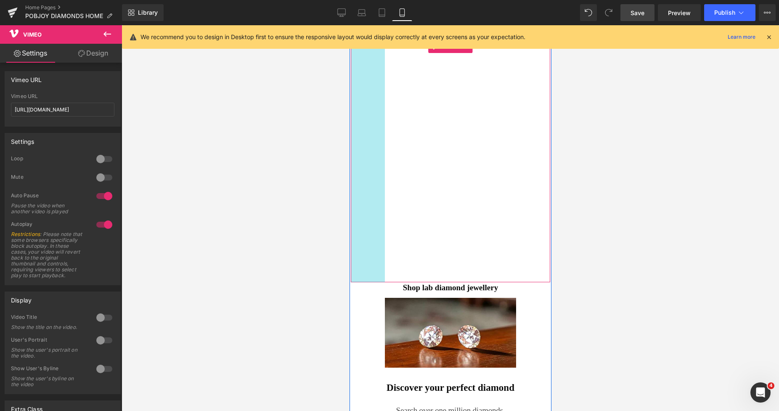
click at [375, 165] on div "Vimeo 81px 83px" at bounding box center [450, 161] width 199 height 242
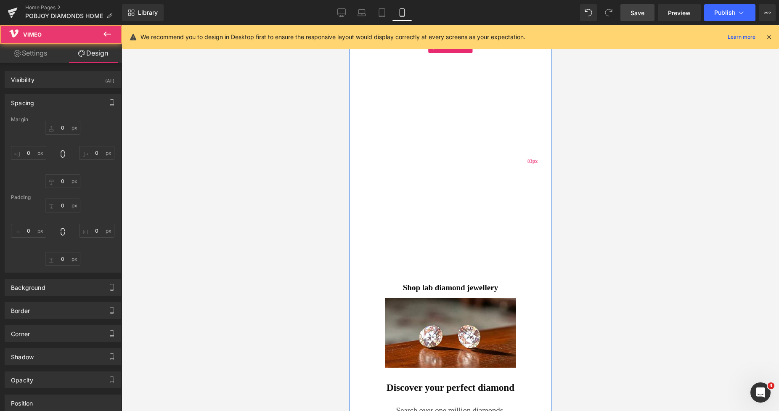
type input "0"
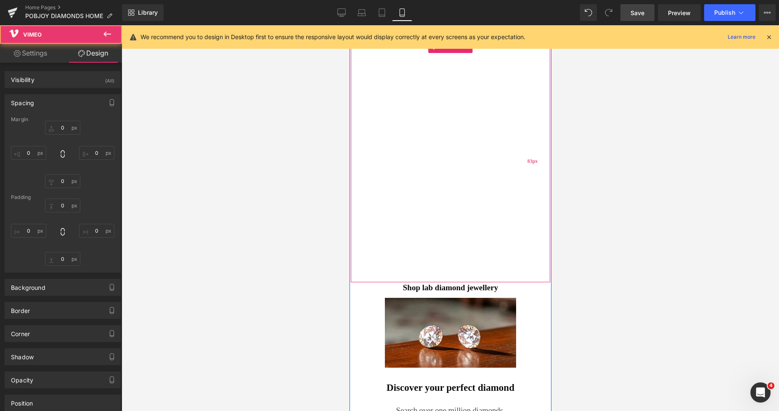
type input "83"
type input "0"
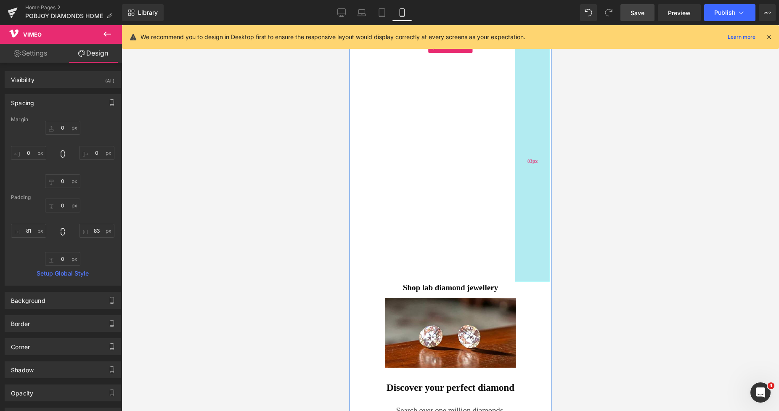
click at [524, 162] on div "Vimeo 81px 83px" at bounding box center [450, 161] width 199 height 242
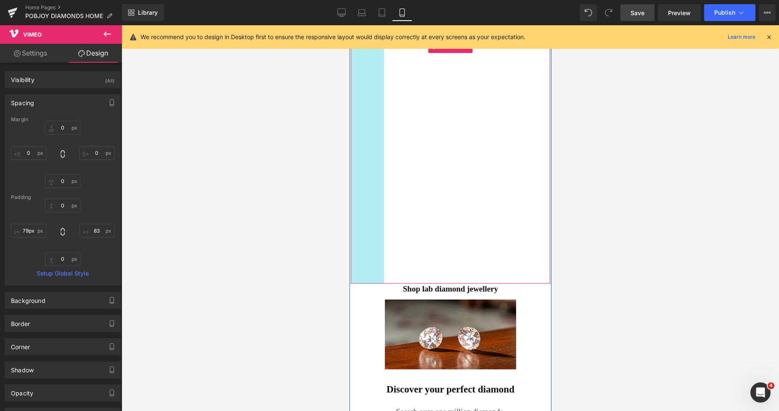
type input "80px"
click at [373, 177] on div "Vimeo 80px 83px" at bounding box center [450, 161] width 199 height 243
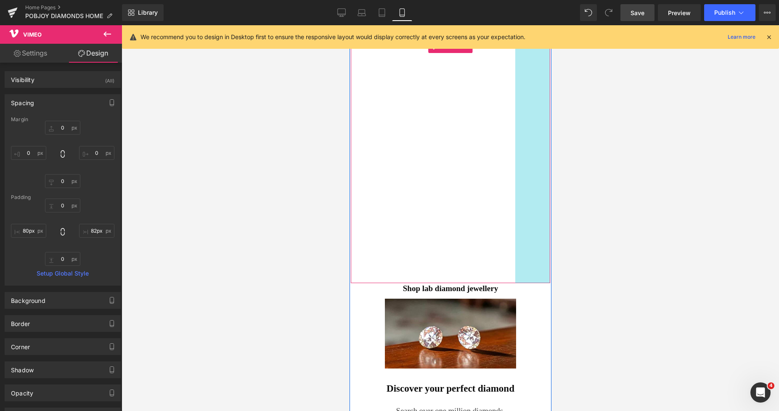
type input "81px"
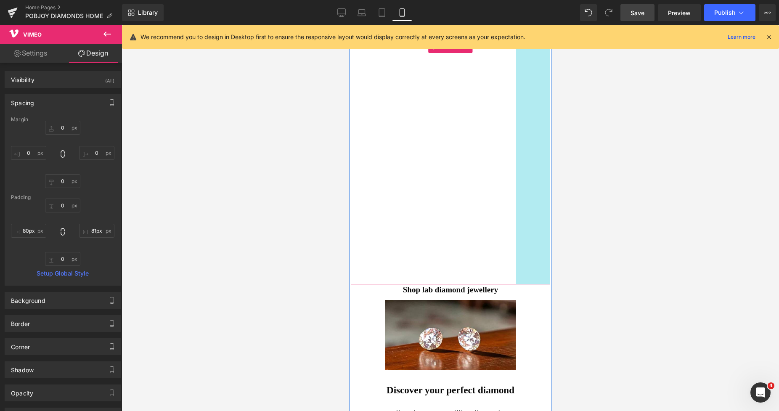
click at [524, 173] on div "Vimeo 80px 81px" at bounding box center [450, 162] width 199 height 245
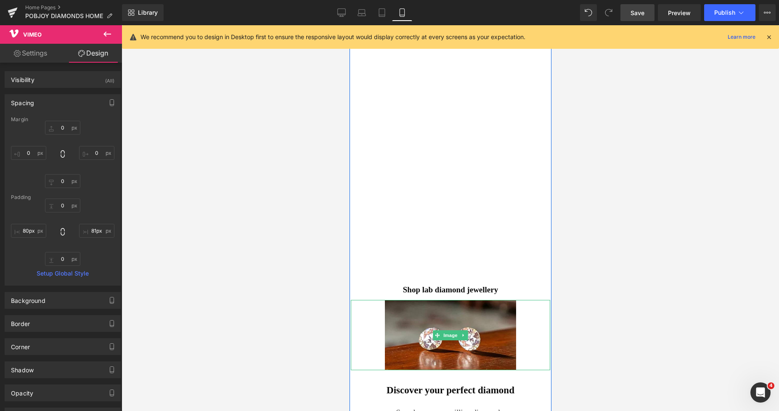
click at [524, 314] on link at bounding box center [450, 335] width 199 height 70
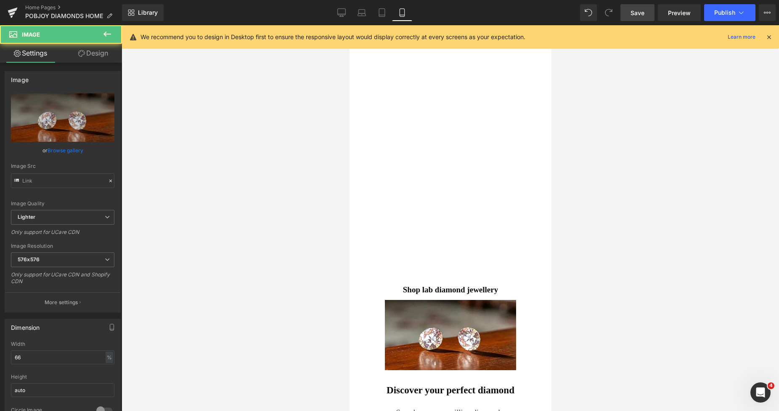
type input "https://ucarecdn.com/302b7e91-8587-43f6-9aa8-1a92dccb8d98/-/format/auto/-/previ…"
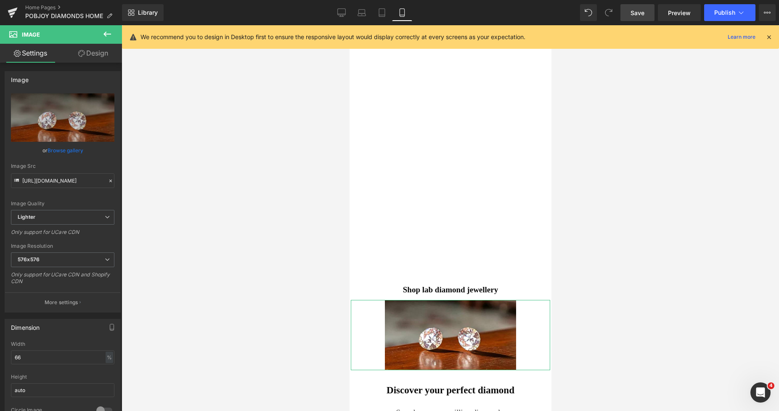
click at [100, 58] on link "Design" at bounding box center [93, 53] width 61 height 19
click at [0, 0] on div "Spacing" at bounding box center [0, 0] width 0 height 0
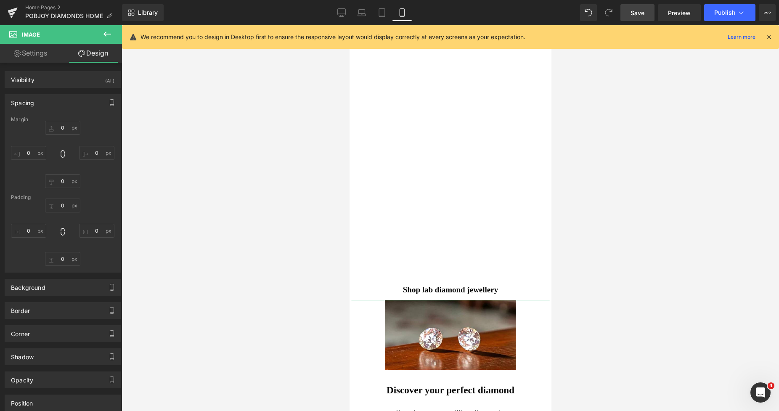
click at [35, 101] on div "Spacing" at bounding box center [62, 103] width 115 height 16
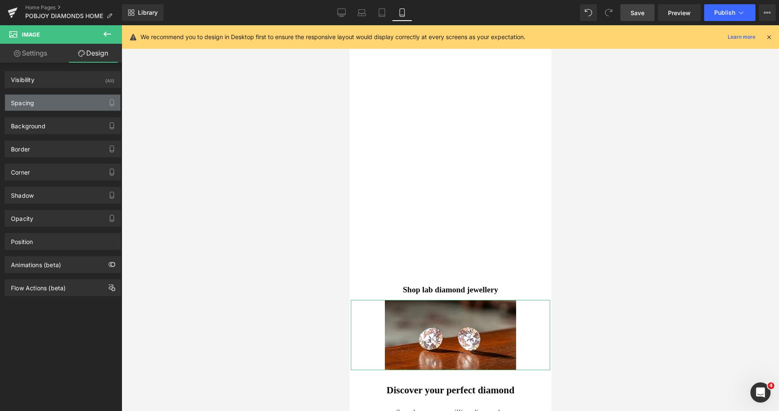
type input "0"
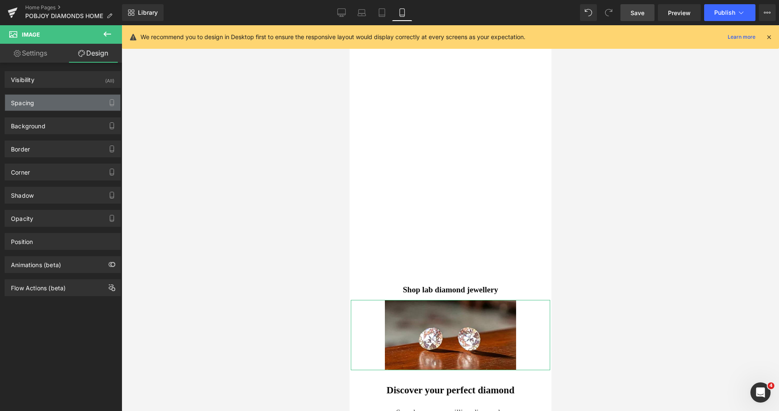
type input "0"
click at [35, 101] on div "Spacing" at bounding box center [62, 103] width 115 height 16
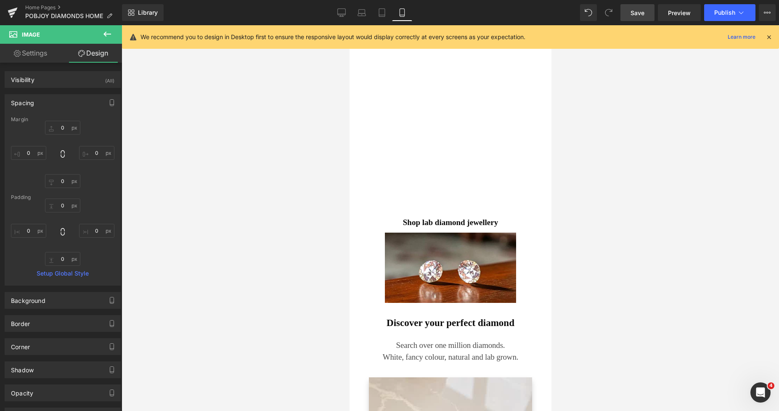
scroll to position [1470, 0]
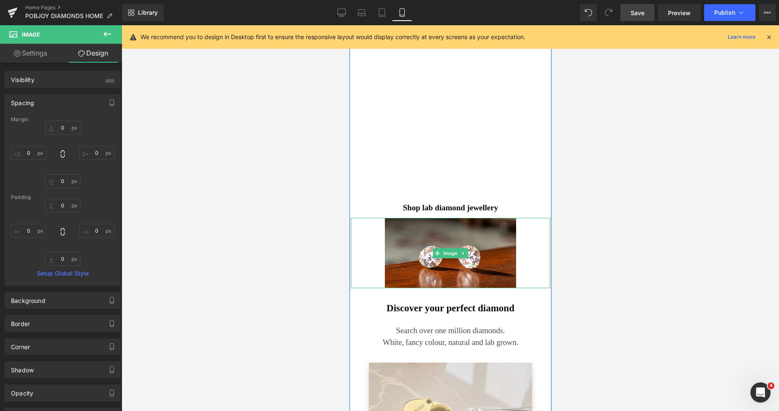
click at [514, 227] on link at bounding box center [450, 253] width 199 height 70
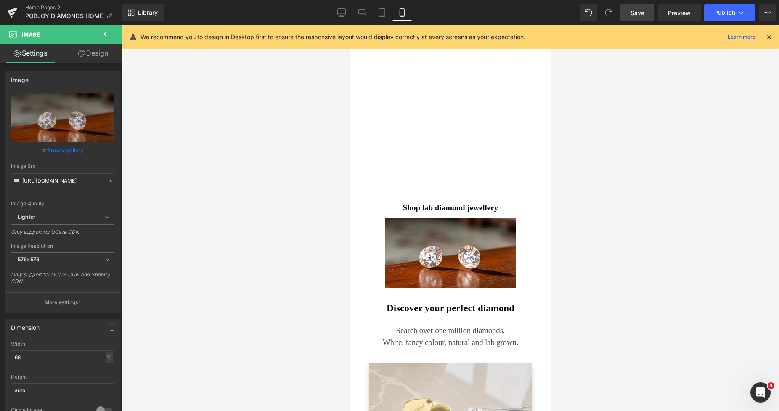
click at [100, 59] on link "Design" at bounding box center [93, 53] width 61 height 19
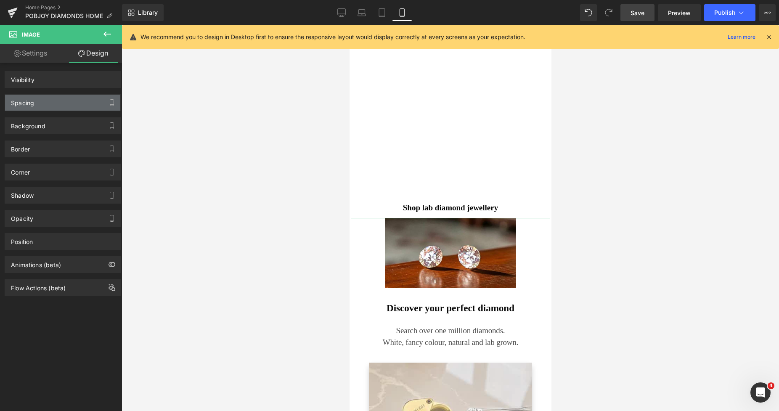
click at [43, 92] on div "Spacing Margin Padding" at bounding box center [63, 99] width 126 height 23
click at [39, 98] on div "Spacing" at bounding box center [62, 103] width 115 height 16
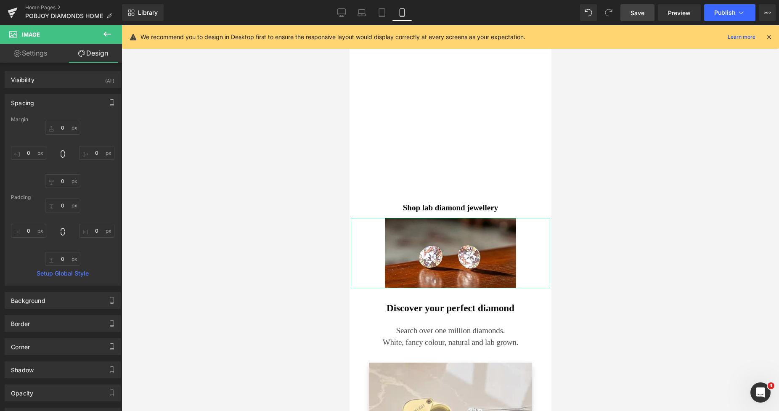
type input "0"
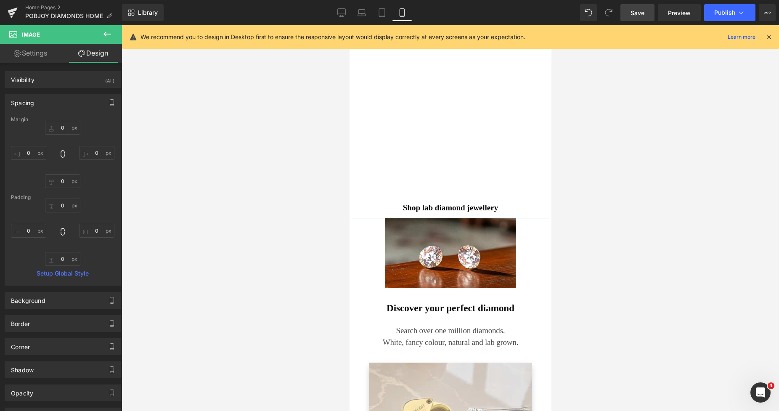
type input "0"
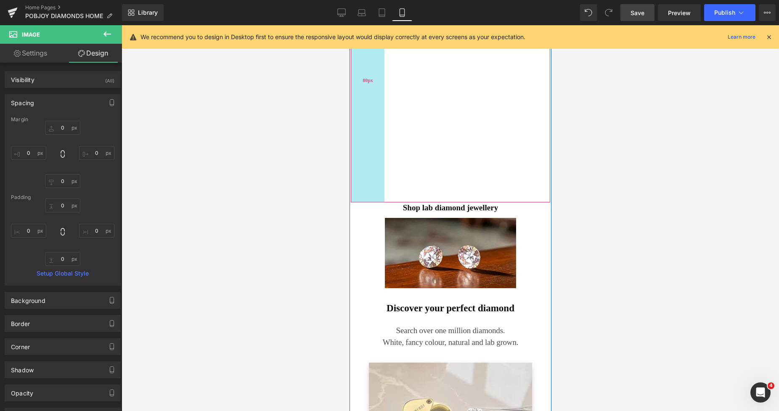
click at [376, 179] on div "Vimeo 80px 81px" at bounding box center [450, 80] width 199 height 245
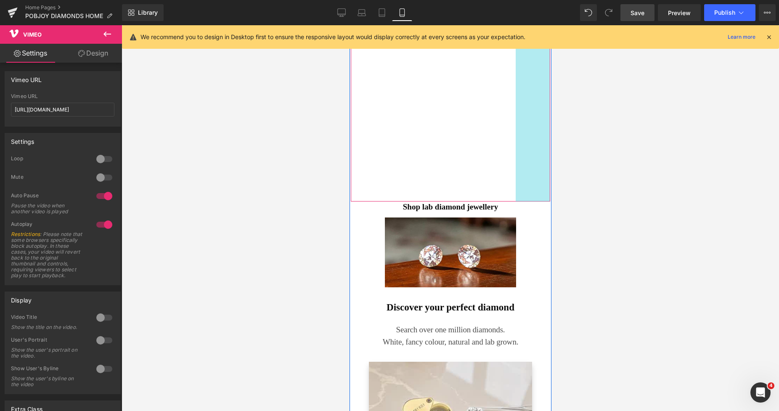
click at [531, 143] on div "Vimeo 80px 82px" at bounding box center [450, 80] width 199 height 244
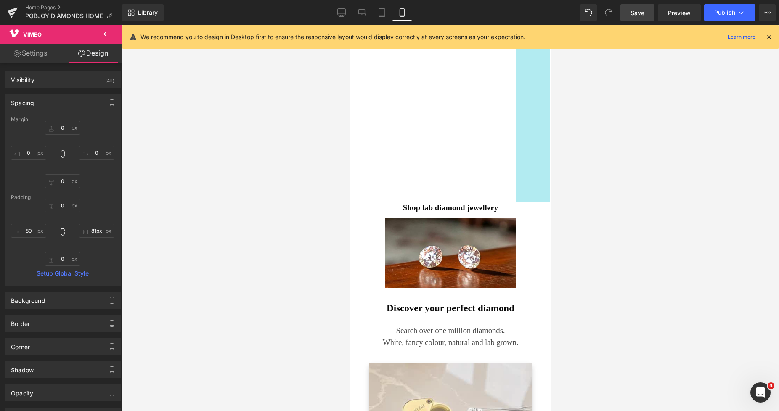
type input "80px"
click at [530, 143] on div "Vimeo 80px 80px" at bounding box center [450, 80] width 199 height 245
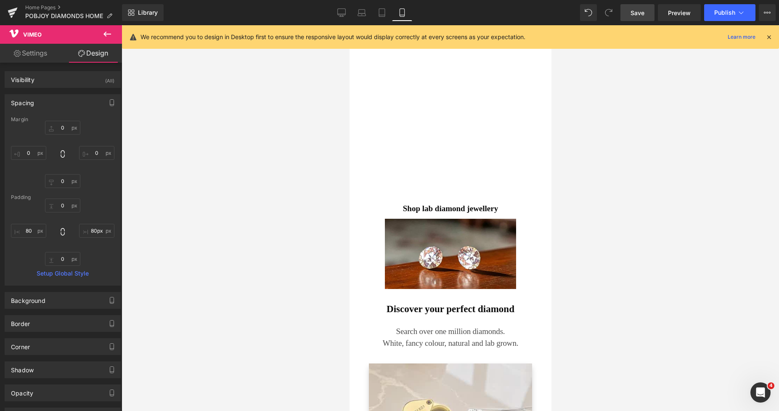
click at [611, 150] on div at bounding box center [451, 218] width 658 height 386
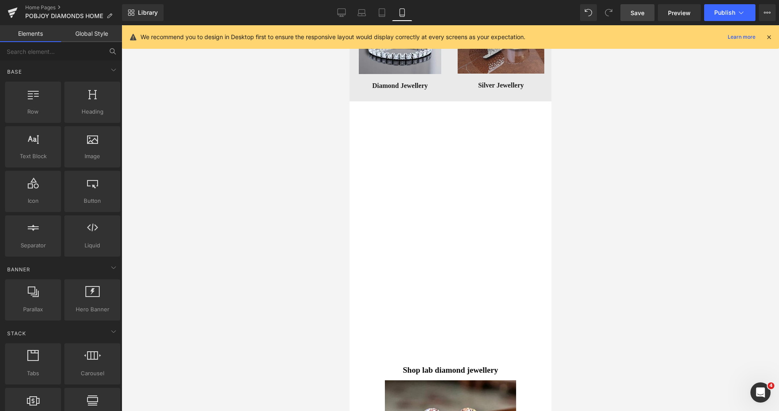
scroll to position [1293, 0]
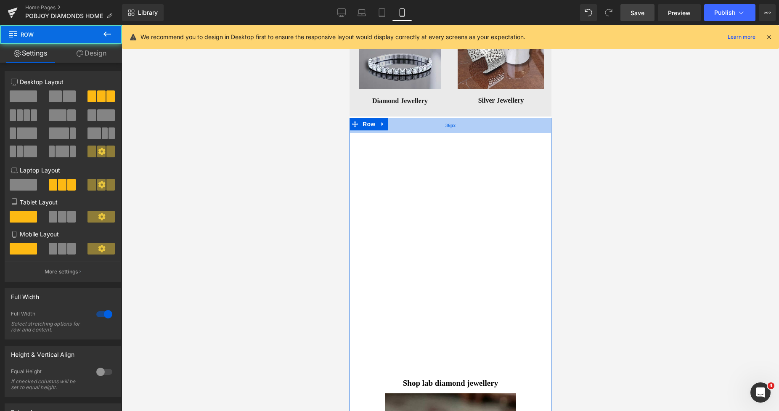
drag, startPoint x: 445, startPoint y: 131, endPoint x: 811, endPoint y: 43, distance: 376.9
click at [443, 129] on div "36px" at bounding box center [450, 125] width 202 height 15
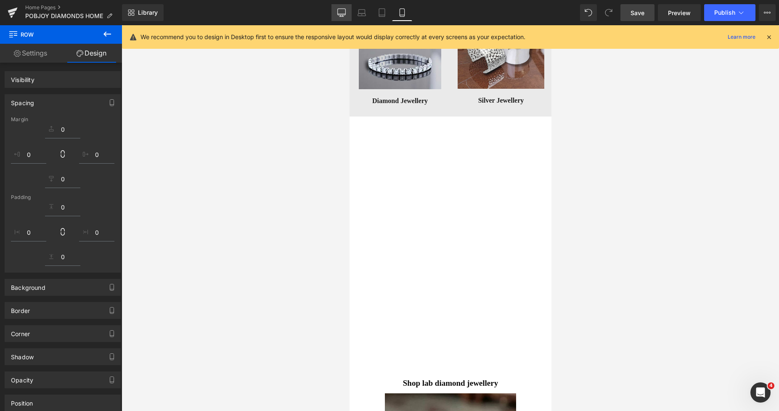
click at [338, 13] on icon at bounding box center [342, 12] width 8 height 8
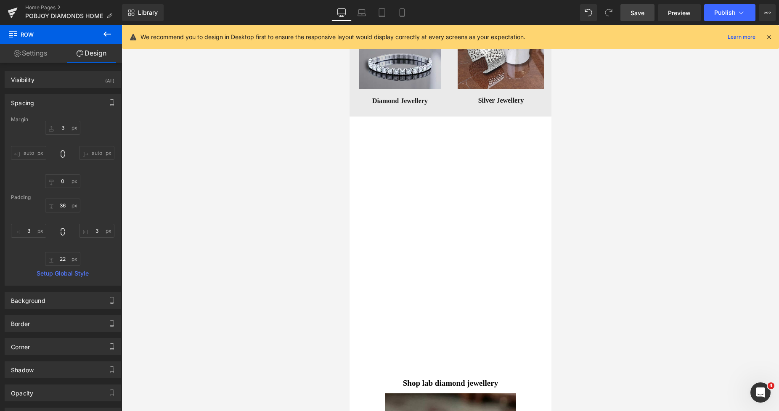
click at [339, 13] on icon at bounding box center [342, 12] width 8 height 8
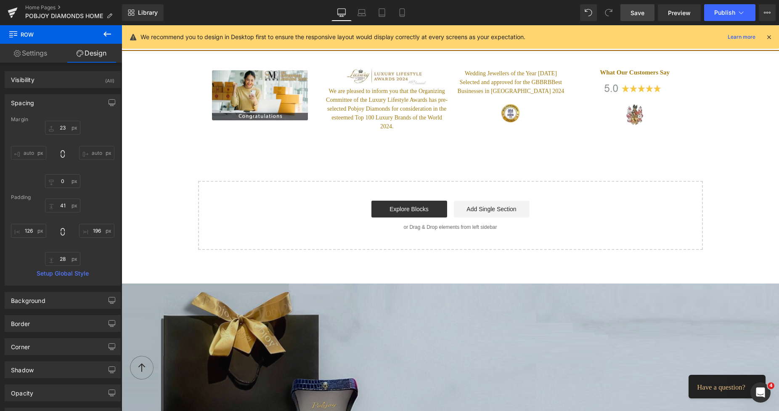
scroll to position [571, 0]
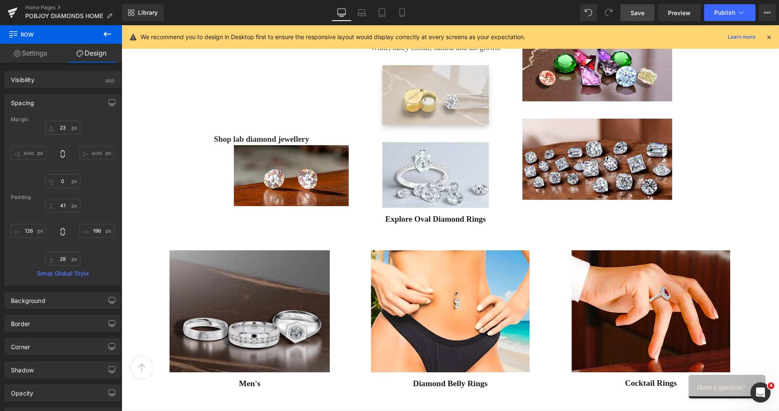
type input "23"
type input "0"
type input "41"
type input "196"
type input "28"
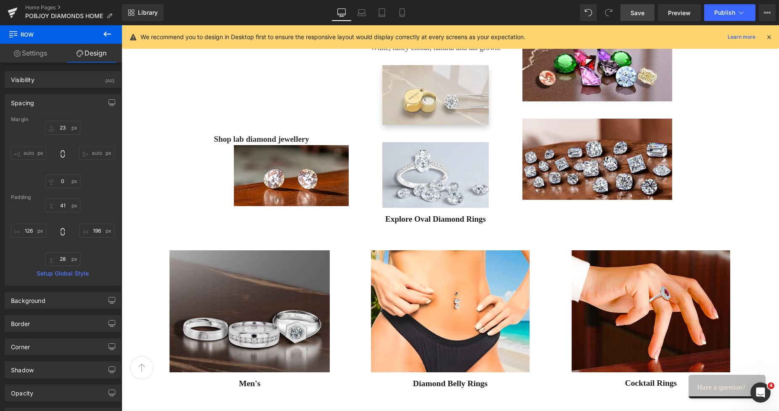
type input "126"
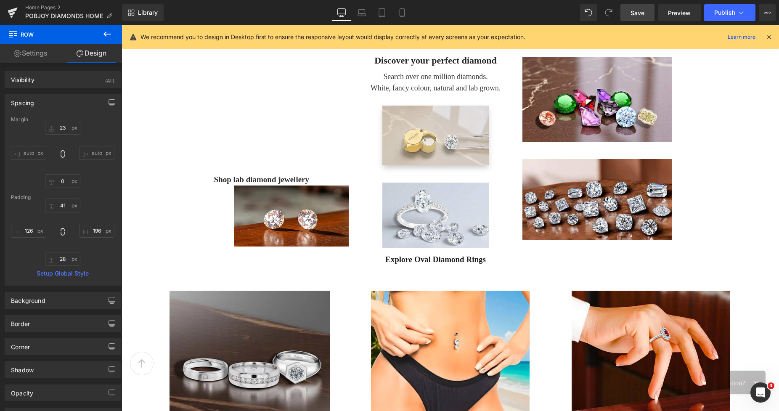
scroll to position [480, 0]
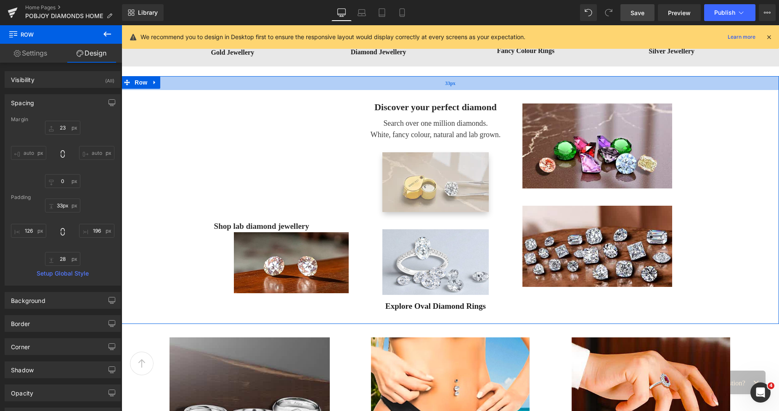
type input "30px"
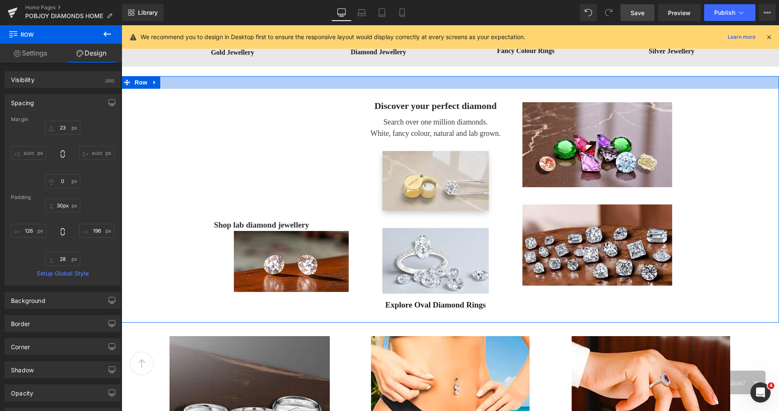
drag, startPoint x: 378, startPoint y: 88, endPoint x: 376, endPoint y: 83, distance: 5.1
click at [376, 83] on div at bounding box center [451, 82] width 658 height 13
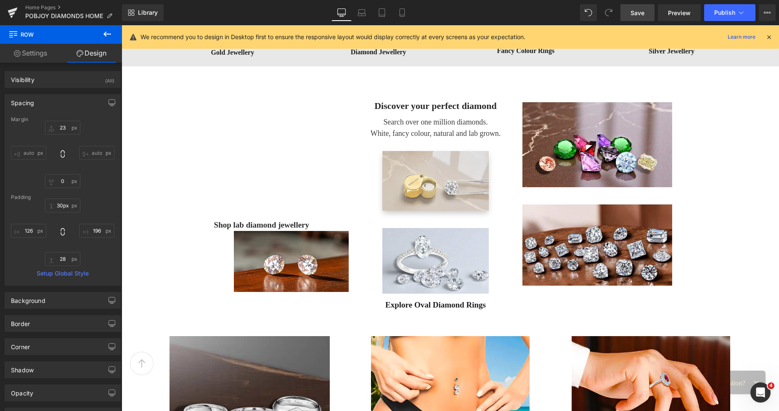
drag, startPoint x: 633, startPoint y: 13, endPoint x: 491, endPoint y: 55, distance: 147.6
click at [633, 13] on span "Save" at bounding box center [638, 12] width 14 height 9
click at [680, 13] on span "Preview" at bounding box center [679, 12] width 23 height 9
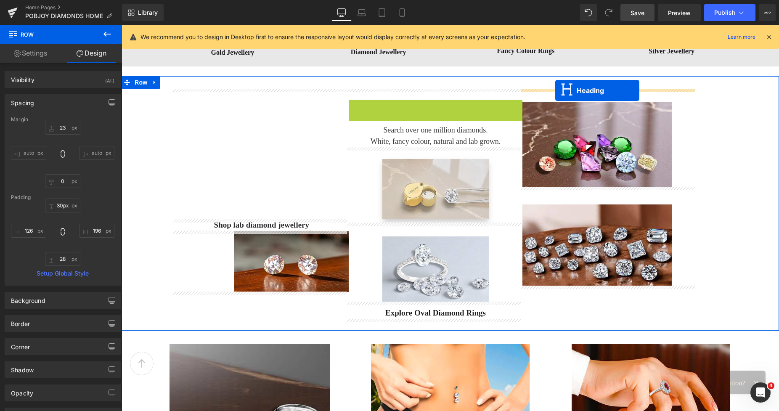
drag, startPoint x: 412, startPoint y: 105, endPoint x: 555, endPoint y: 90, distance: 143.8
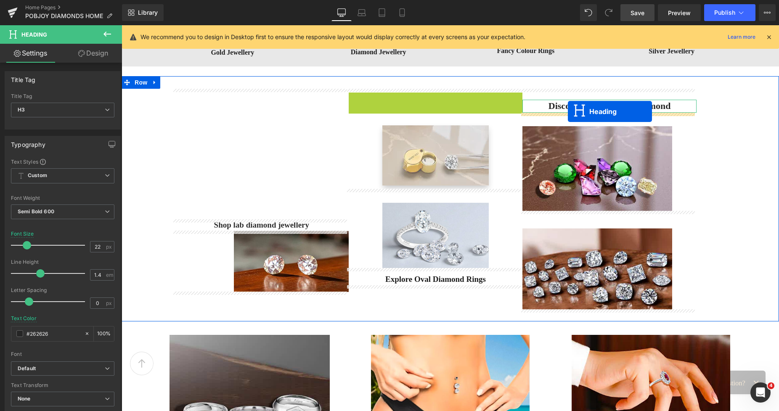
drag, startPoint x: 413, startPoint y: 103, endPoint x: 568, endPoint y: 112, distance: 155.1
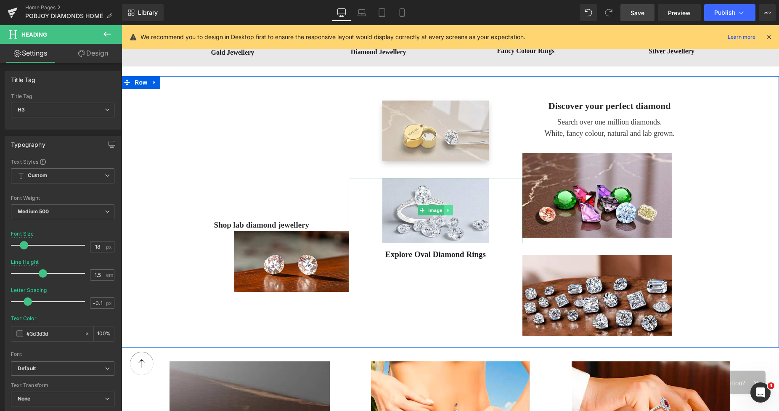
click at [447, 209] on icon at bounding box center [449, 210] width 5 height 5
click at [451, 210] on icon at bounding box center [453, 210] width 5 height 5
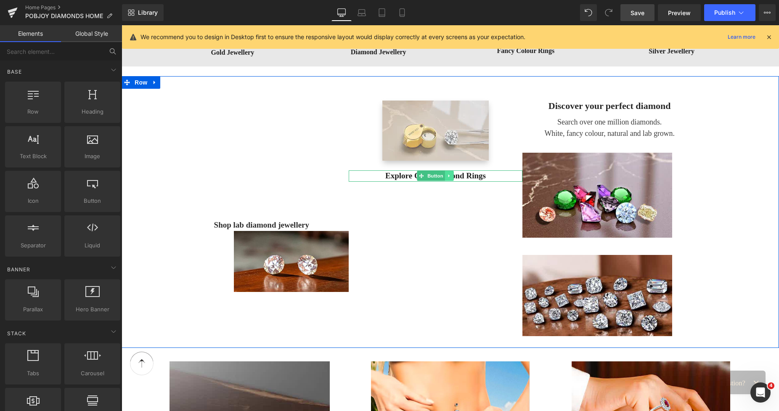
click at [449, 176] on icon at bounding box center [449, 176] width 1 height 3
click at [452, 175] on icon at bounding box center [454, 175] width 5 height 5
drag, startPoint x: 302, startPoint y: 247, endPoint x: 279, endPoint y: 262, distance: 27.0
click at [302, 247] on img at bounding box center [291, 261] width 115 height 61
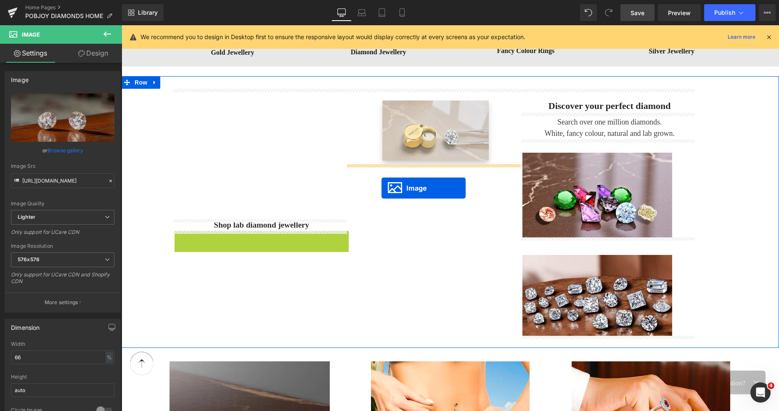
drag, startPoint x: 275, startPoint y: 261, endPoint x: 382, endPoint y: 188, distance: 129.2
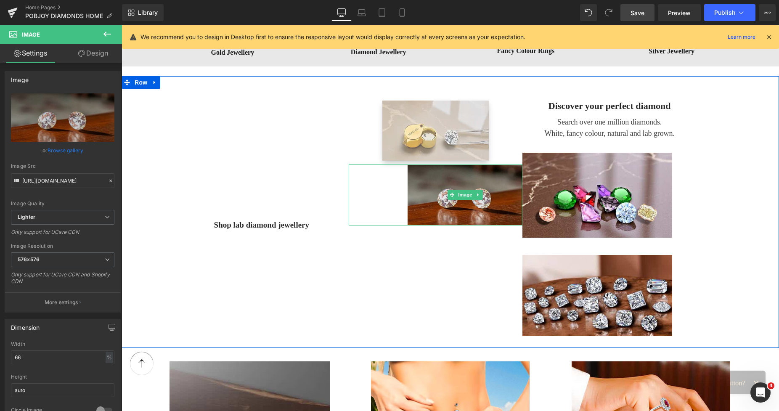
click at [408, 173] on img at bounding box center [465, 195] width 115 height 61
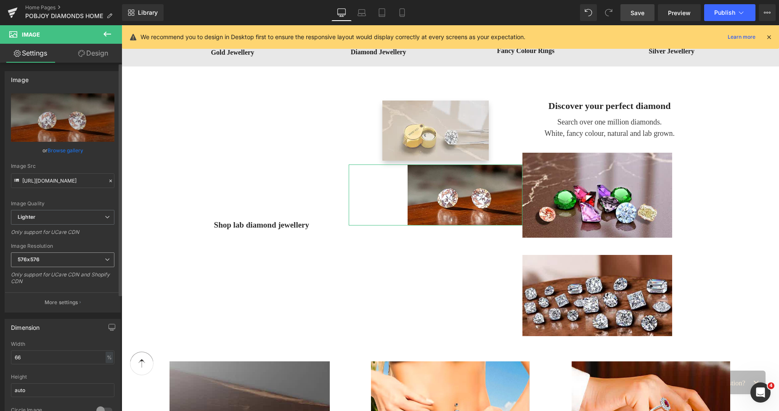
click at [47, 257] on span "576x576" at bounding box center [63, 259] width 104 height 15
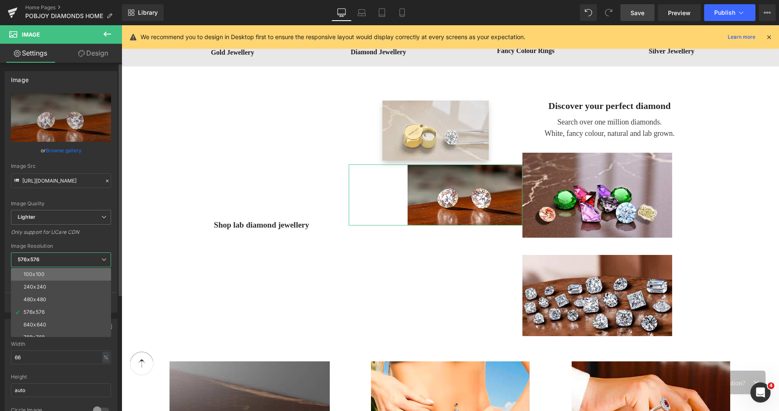
click at [43, 272] on div "100x100" at bounding box center [34, 274] width 21 height 6
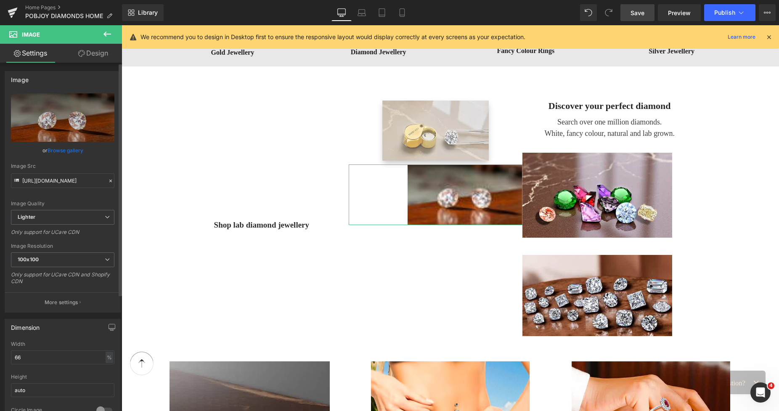
type input "https://ucarecdn.com/302b7e91-8587-43f6-9aa8-1a92dccb8d98/-/format/auto/-/previ…"
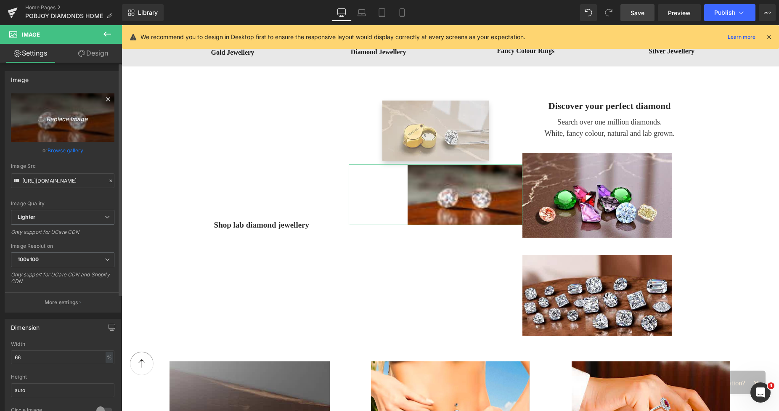
click at [74, 135] on link "Replace Image" at bounding box center [63, 117] width 104 height 48
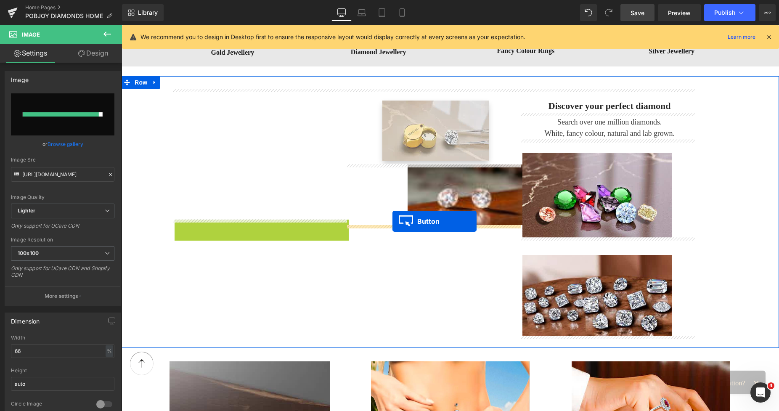
drag, startPoint x: 241, startPoint y: 224, endPoint x: 393, endPoint y: 221, distance: 151.5
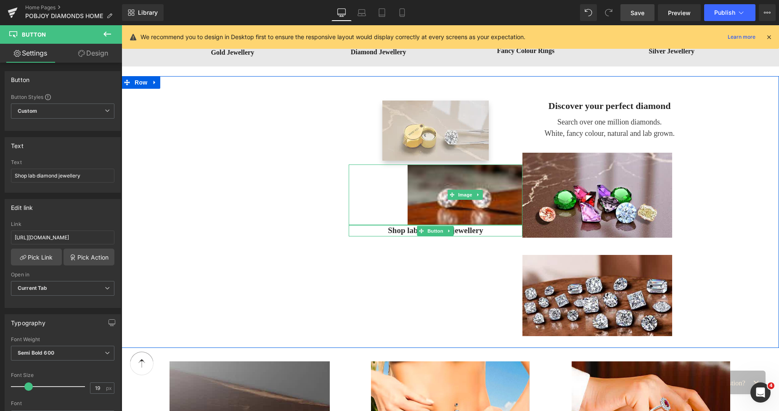
click at [434, 182] on img at bounding box center [465, 195] width 115 height 61
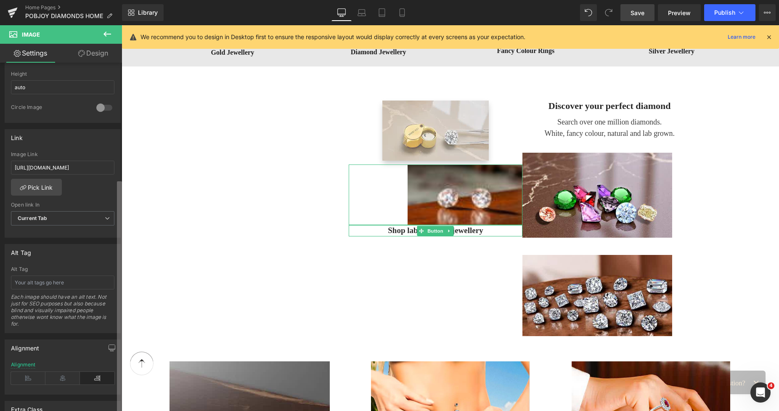
scroll to position [314, 0]
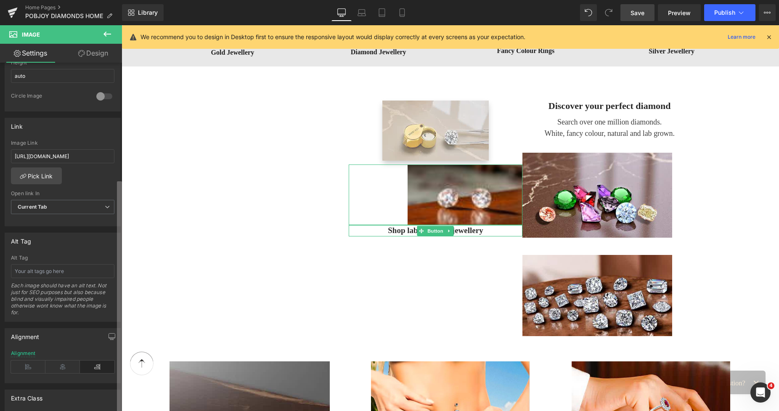
click at [107, 375] on div "Image https://ucarecdn.com/302b7e91-8587-43f6-9aa8-1a92dccb8d98/-/format/auto/-…" at bounding box center [61, 239] width 122 height 352
click at [58, 368] on icon at bounding box center [62, 367] width 35 height 13
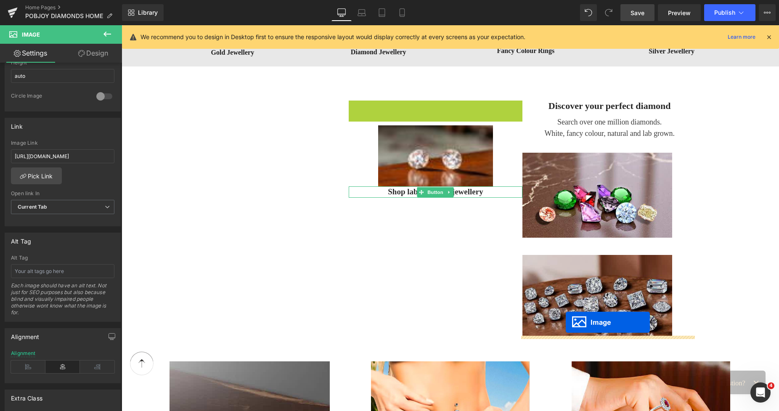
drag, startPoint x: 421, startPoint y: 128, endPoint x: 566, endPoint y: 322, distance: 242.3
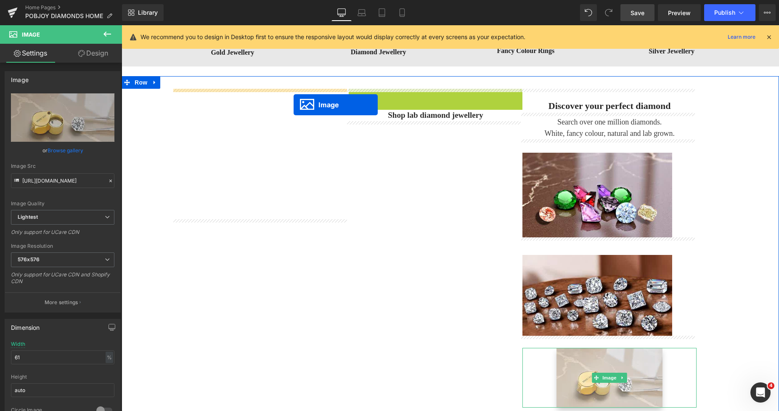
drag, startPoint x: 417, startPoint y: 121, endPoint x: 294, endPoint y: 105, distance: 124.0
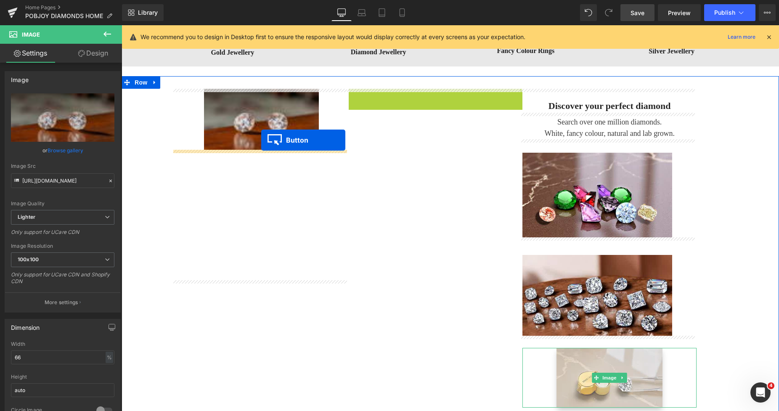
drag, startPoint x: 421, startPoint y: 95, endPoint x: 261, endPoint y: 140, distance: 165.8
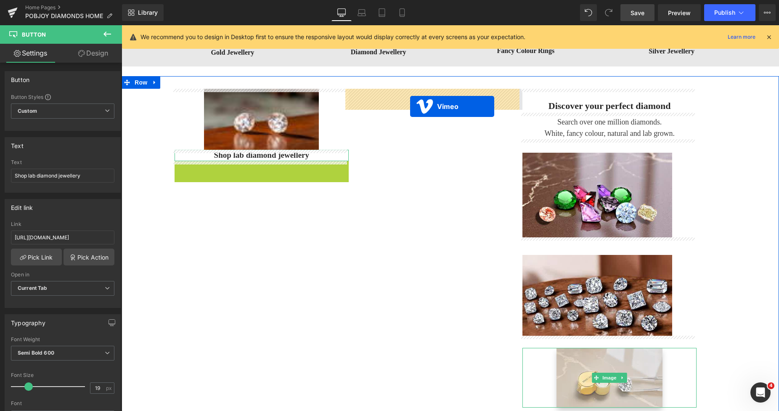
drag, startPoint x: 240, startPoint y: 169, endPoint x: 410, endPoint y: 106, distance: 181.5
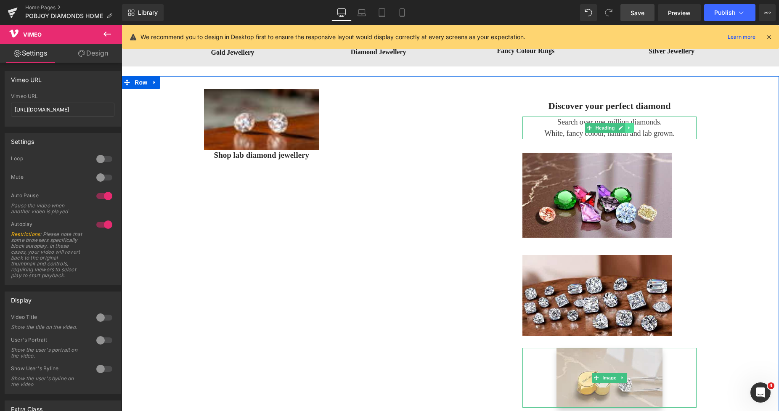
click at [629, 128] on icon at bounding box center [629, 128] width 1 height 3
click at [623, 129] on icon at bounding box center [625, 127] width 5 height 5
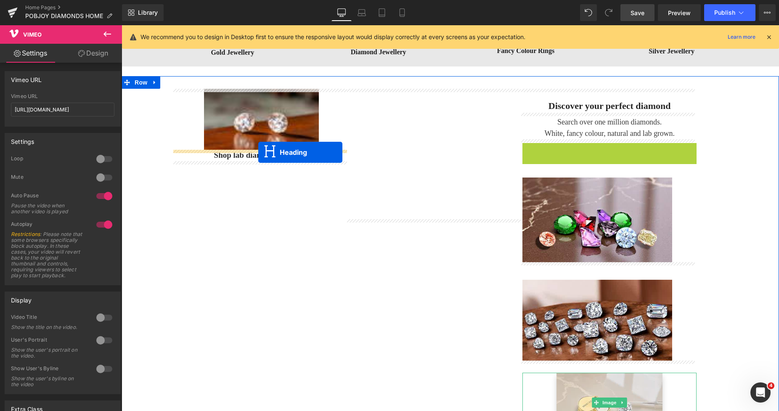
drag, startPoint x: 587, startPoint y: 152, endPoint x: 258, endPoint y: 152, distance: 328.7
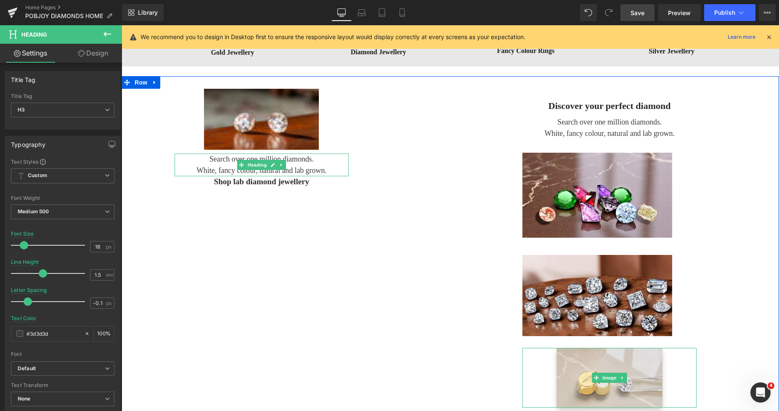
click at [305, 170] on h3 "White, fancy colour, natural and lab grown." at bounding box center [262, 170] width 174 height 11
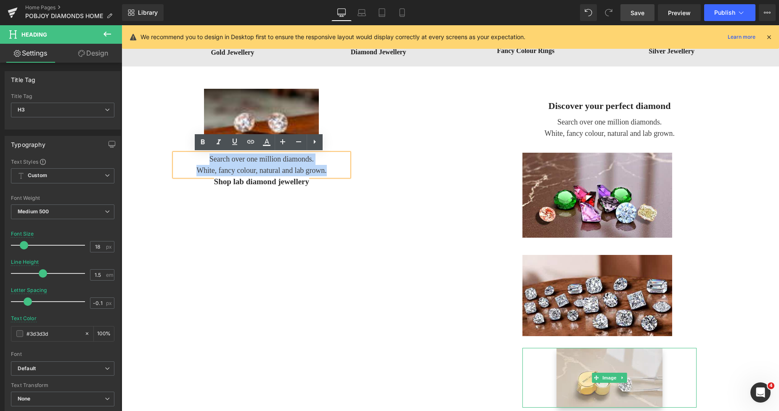
drag, startPoint x: 321, startPoint y: 171, endPoint x: 202, endPoint y: 161, distance: 119.5
click at [202, 161] on div "Search over one million diamonds. White, fancy colour, natural and lab grown." at bounding box center [262, 165] width 174 height 23
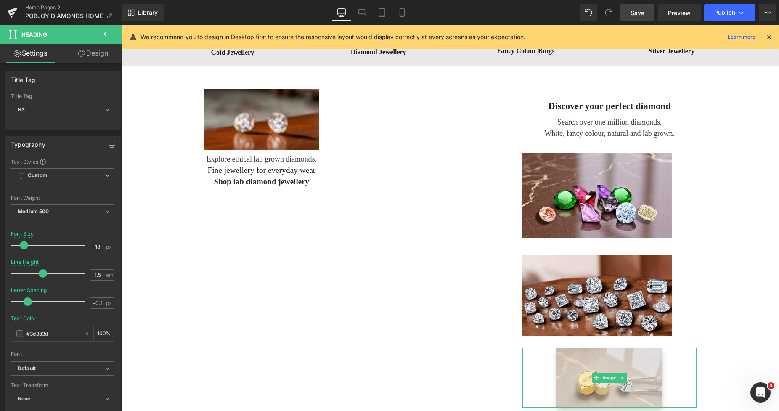
click at [102, 50] on link "Design" at bounding box center [93, 53] width 61 height 19
click at [0, 0] on div "Spacing" at bounding box center [0, 0] width 0 height 0
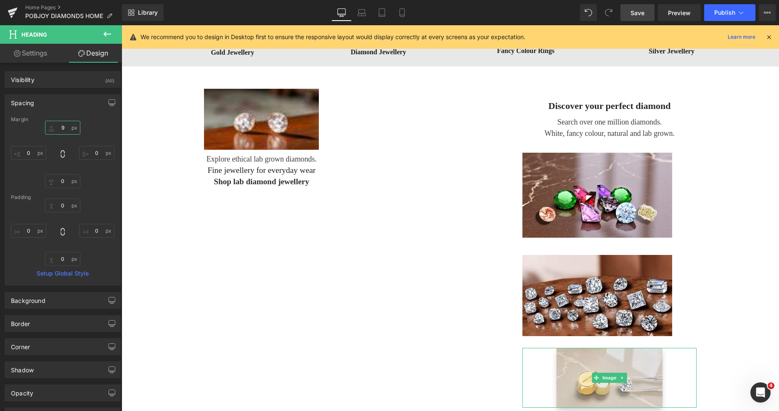
click at [58, 124] on input "9" at bounding box center [62, 128] width 35 height 14
click at [63, 178] on input "0" at bounding box center [62, 181] width 35 height 14
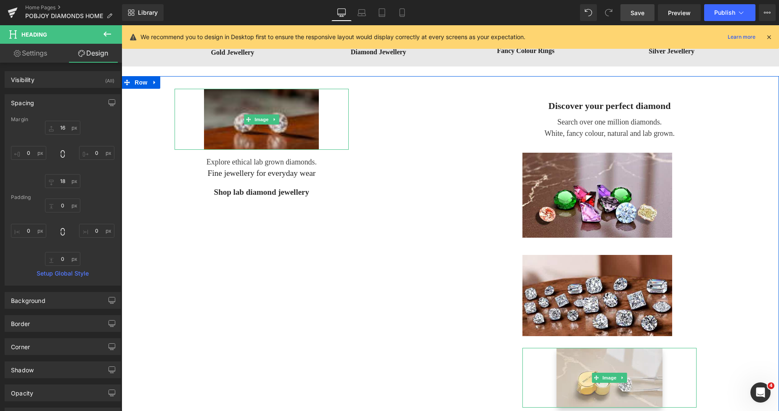
click at [207, 122] on img at bounding box center [261, 119] width 115 height 61
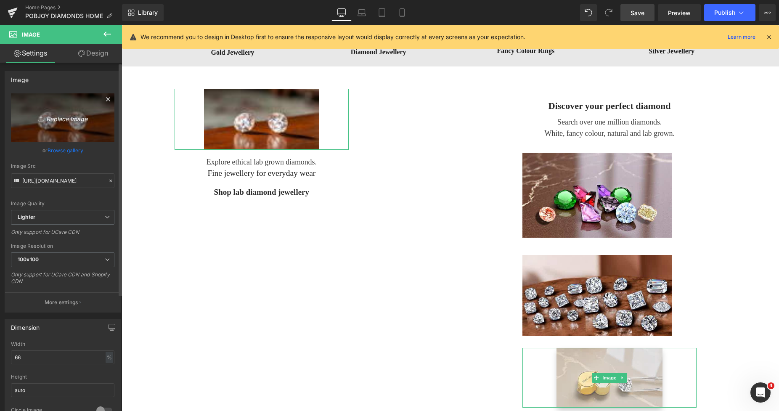
click at [79, 132] on link "Replace Image" at bounding box center [63, 117] width 104 height 48
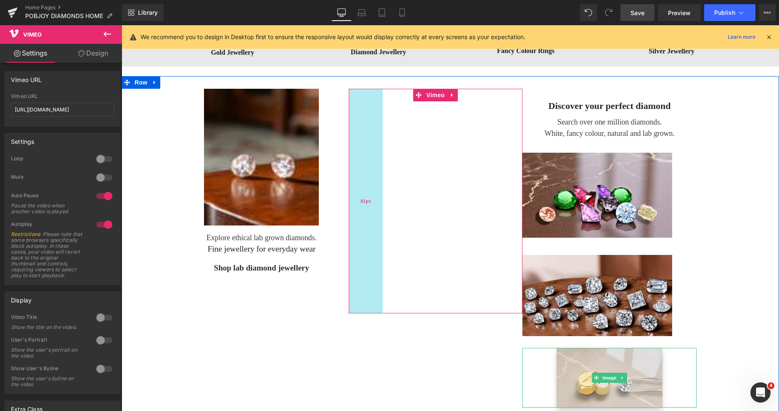
drag, startPoint x: 414, startPoint y: 141, endPoint x: 378, endPoint y: 143, distance: 35.9
click at [360, 138] on div "Vimeo 81px 46px" at bounding box center [436, 201] width 174 height 225
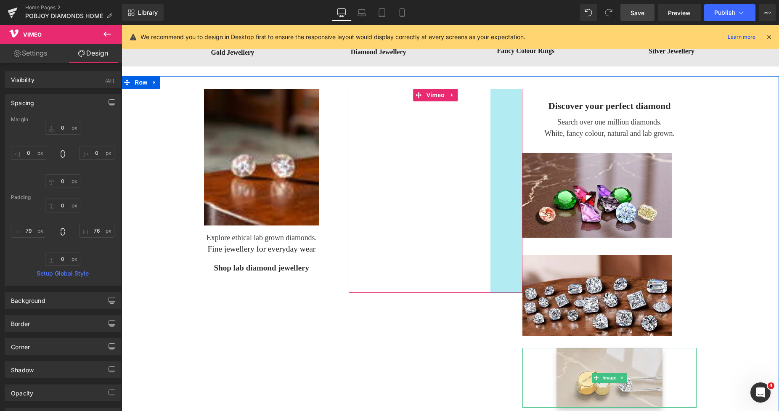
click at [501, 137] on div "Vimeo 79px 76px" at bounding box center [436, 191] width 174 height 204
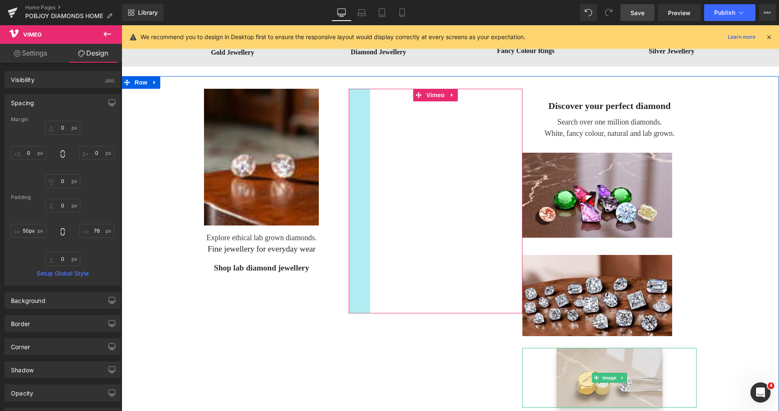
drag, startPoint x: 372, startPoint y: 133, endPoint x: 359, endPoint y: 133, distance: 12.2
click at [359, 133] on div "Vimeo 51px 76px" at bounding box center [436, 201] width 174 height 225
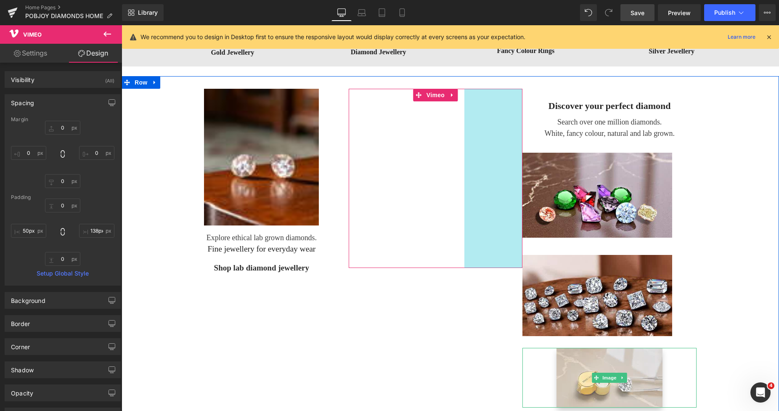
drag, startPoint x: 499, startPoint y: 134, endPoint x: 473, endPoint y: 132, distance: 26.2
click at [473, 132] on div "Vimeo 50px 138px" at bounding box center [436, 178] width 174 height 179
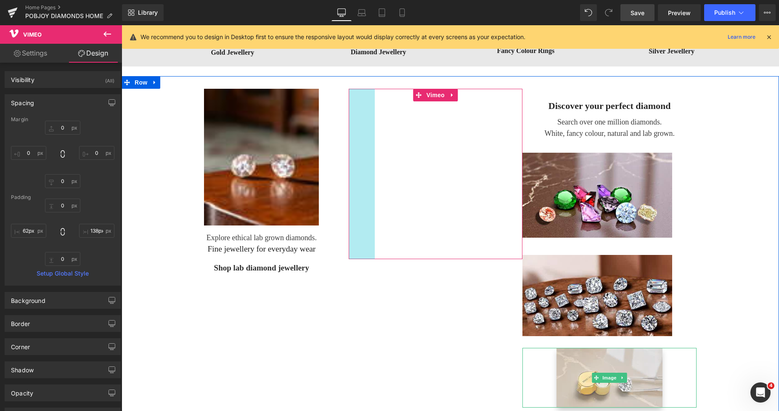
drag, startPoint x: 353, startPoint y: 133, endPoint x: 358, endPoint y: 135, distance: 5.5
click at [358, 135] on div "Vimeo 62px 138px" at bounding box center [436, 174] width 174 height 170
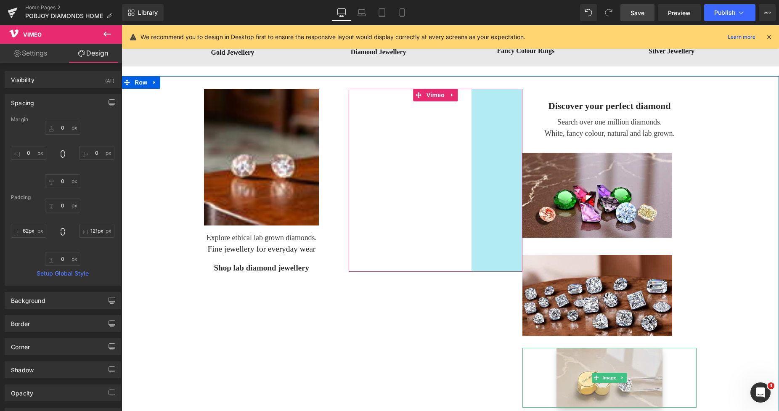
drag, startPoint x: 477, startPoint y: 126, endPoint x: 484, endPoint y: 127, distance: 7.3
click at [484, 127] on div "Vimeo 62px 121px" at bounding box center [436, 180] width 174 height 183
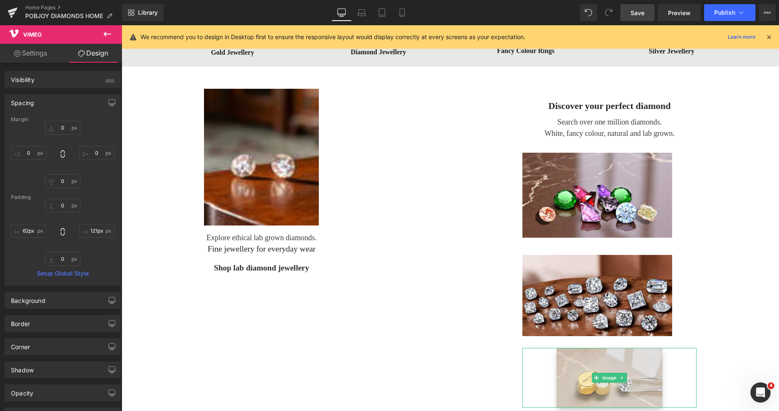
click at [638, 12] on span "Save" at bounding box center [638, 12] width 14 height 9
click at [680, 11] on span "Preview" at bounding box center [679, 12] width 23 height 9
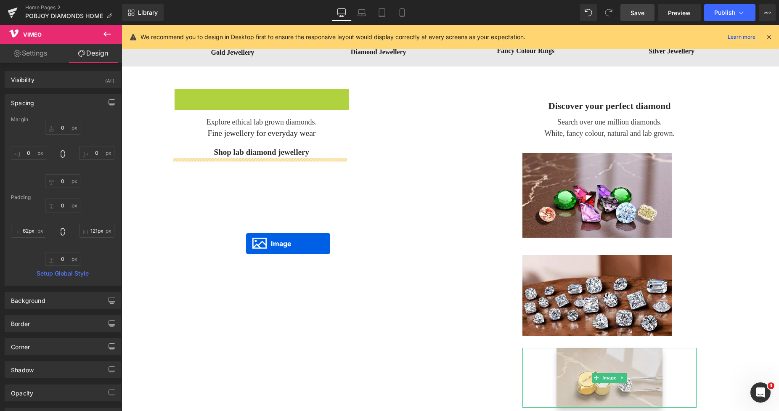
drag, startPoint x: 244, startPoint y: 155, endPoint x: 246, endPoint y: 244, distance: 88.4
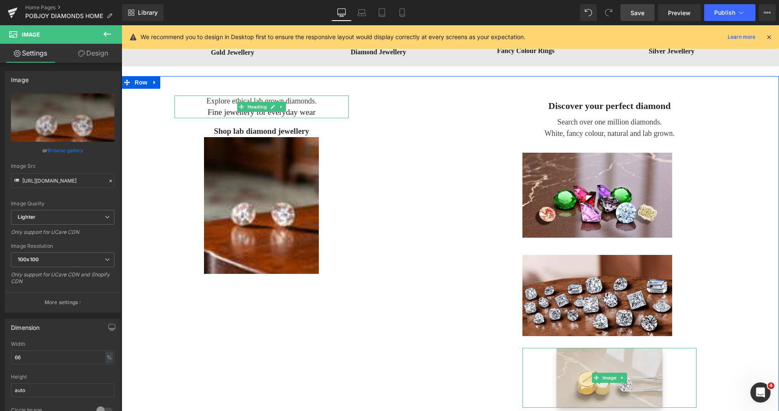
click at [218, 102] on span "Explore ethical lab grown diamonds." at bounding box center [262, 101] width 110 height 8
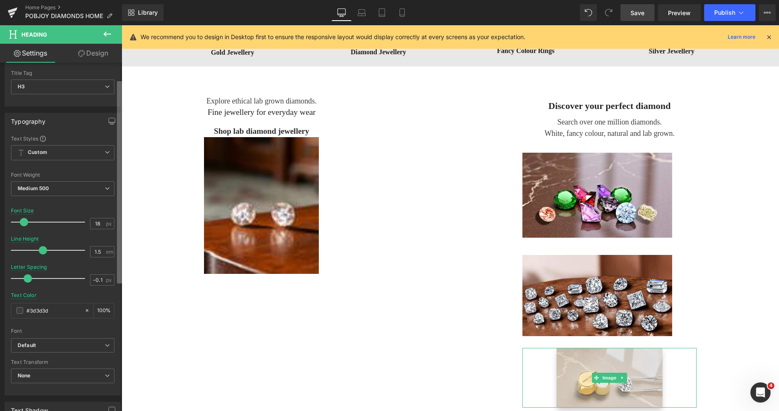
scroll to position [29, 0]
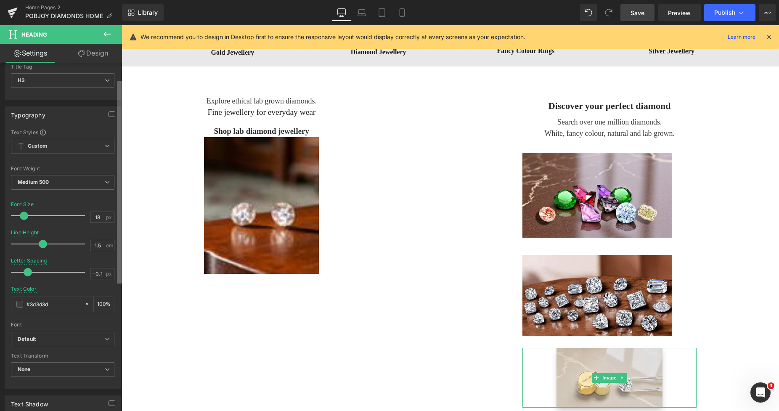
click at [117, 196] on b at bounding box center [119, 182] width 5 height 202
click at [95, 188] on span "Medium 500" at bounding box center [63, 182] width 104 height 15
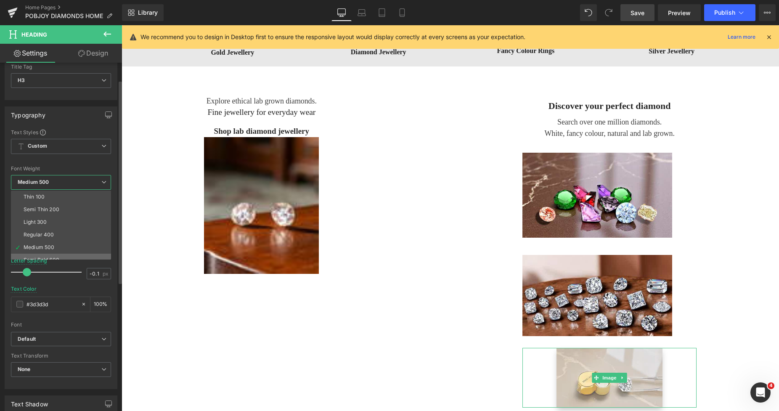
click at [40, 255] on li "Semi Bold 600" at bounding box center [63, 260] width 104 height 13
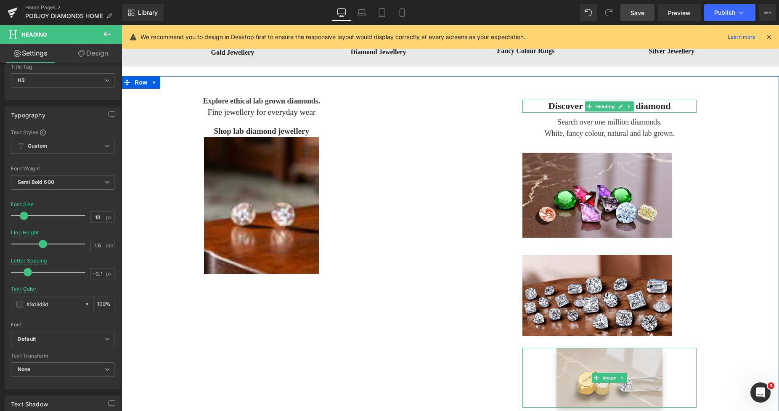
click at [550, 105] on h3 "Discover your perfect diamond" at bounding box center [610, 106] width 174 height 13
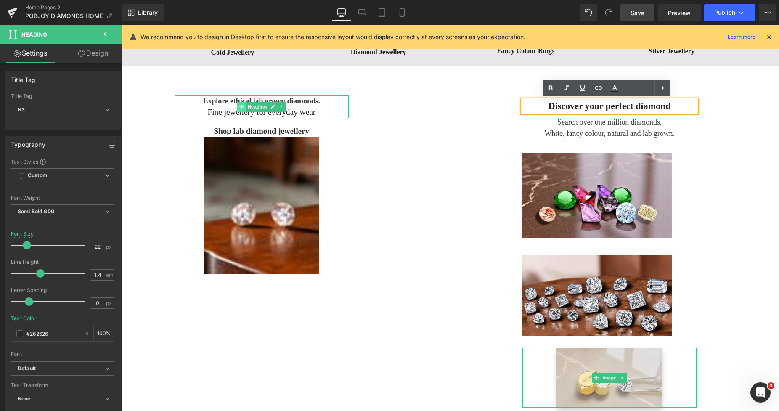
click at [237, 102] on span at bounding box center [241, 107] width 9 height 10
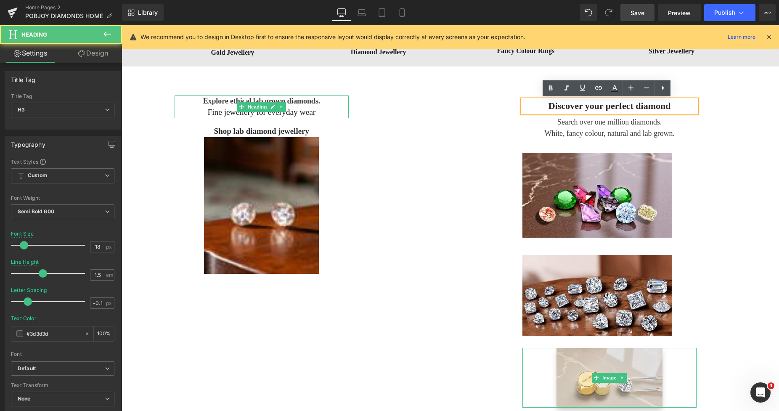
click at [219, 105] on span "Explore ethical lab grown diamonds." at bounding box center [261, 101] width 117 height 8
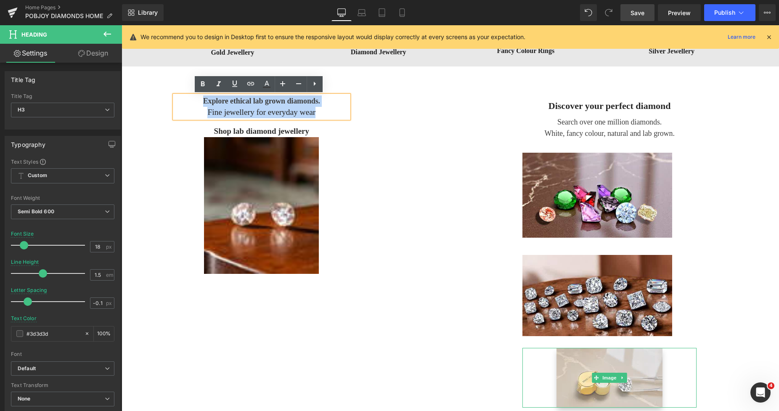
drag, startPoint x: 320, startPoint y: 114, endPoint x: 188, endPoint y: 103, distance: 132.6
click at [188, 103] on div "Explore ethical lab grown diamonds. Fine jewellery for everyday wear" at bounding box center [262, 107] width 174 height 23
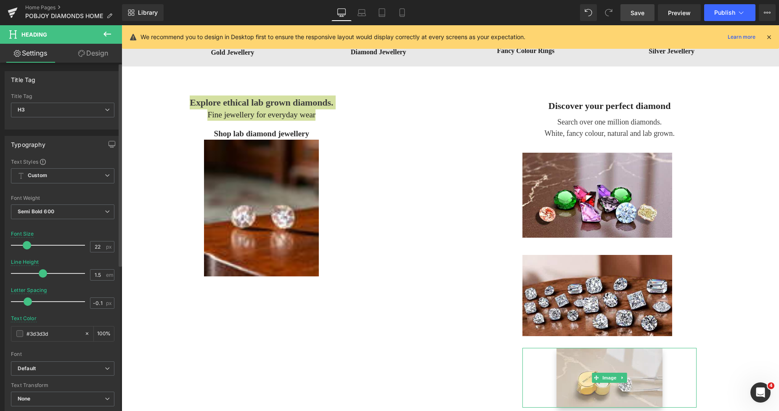
click at [26, 247] on span at bounding box center [27, 245] width 8 height 8
click at [38, 271] on span at bounding box center [40, 273] width 8 height 8
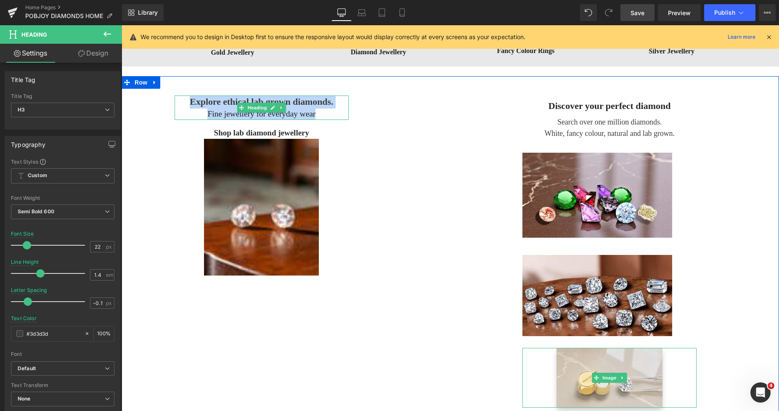
click at [201, 115] on div "Fine jewellery for everyday wear" at bounding box center [262, 114] width 174 height 11
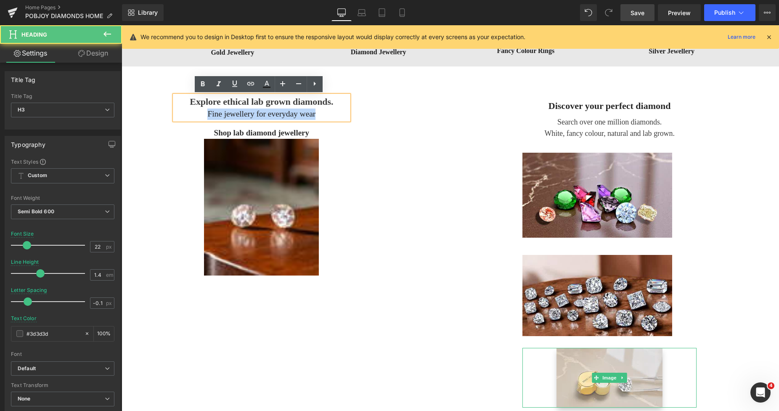
drag, startPoint x: 314, startPoint y: 116, endPoint x: 205, endPoint y: 109, distance: 108.8
click at [205, 109] on div "Fine jewellery for everyday wear" at bounding box center [262, 114] width 174 height 11
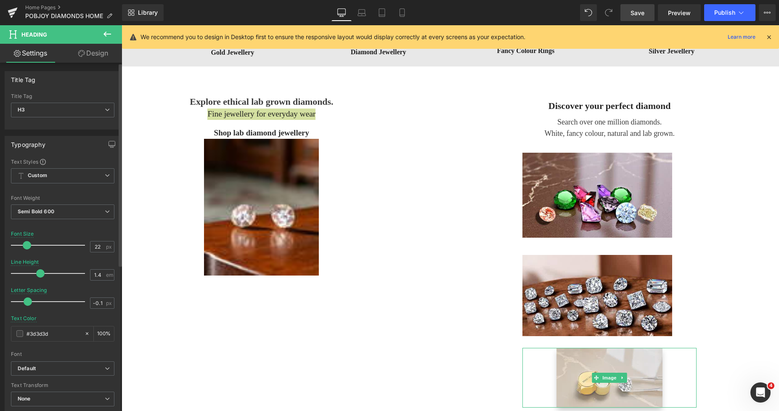
click at [25, 245] on span at bounding box center [27, 245] width 8 height 8
click at [45, 210] on b "Semi Bold 600" at bounding box center [36, 211] width 37 height 6
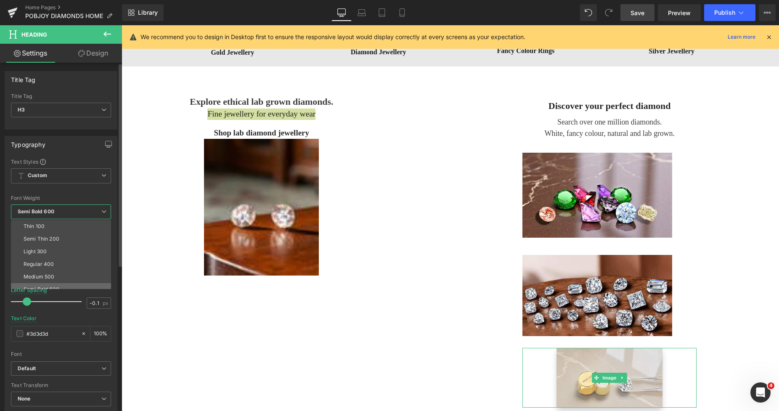
click at [40, 284] on li "Semi Bold 600" at bounding box center [63, 289] width 104 height 13
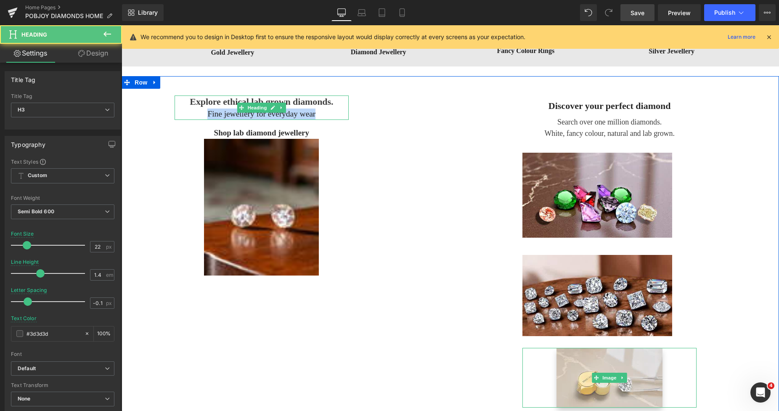
click at [311, 112] on div "Fine jewellery for everyday wear" at bounding box center [262, 114] width 174 height 11
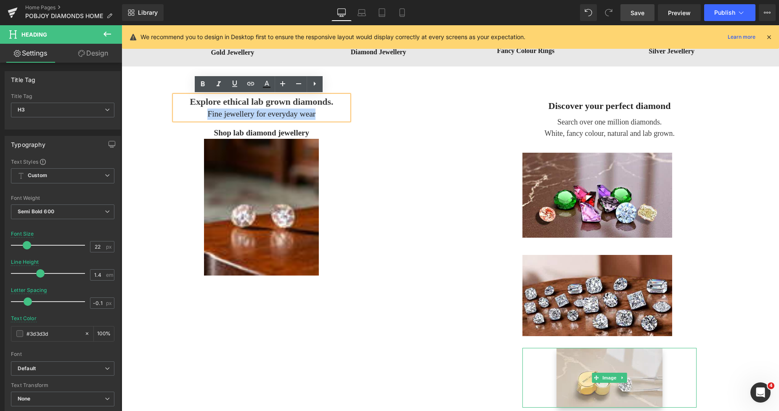
drag, startPoint x: 314, startPoint y: 112, endPoint x: 204, endPoint y: 113, distance: 109.4
click at [204, 113] on div "Fine jewellery for everyday wear" at bounding box center [262, 114] width 174 height 11
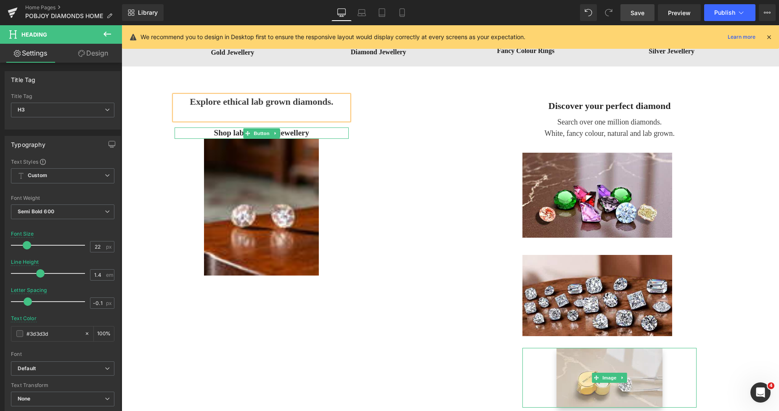
click at [233, 131] on span "Shop lab diamond jewellery" at bounding box center [261, 133] width 95 height 11
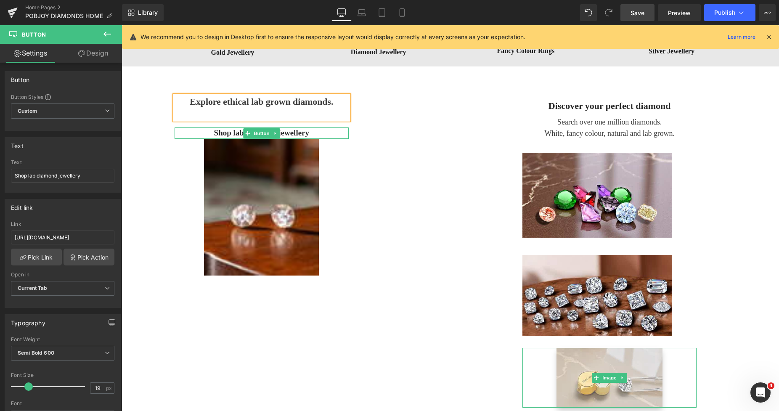
click at [233, 132] on span "Shop lab diamond jewellery" at bounding box center [261, 133] width 95 height 11
drag, startPoint x: 81, startPoint y: 179, endPoint x: 28, endPoint y: 178, distance: 53.0
click at [28, 178] on input "Shop lab diamond jewellery" at bounding box center [63, 176] width 104 height 14
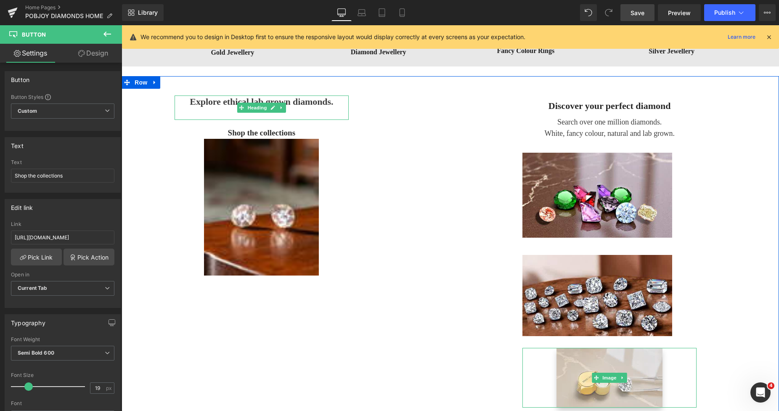
click at [329, 104] on span "Explore ethical lab grown diamonds." at bounding box center [262, 101] width 144 height 11
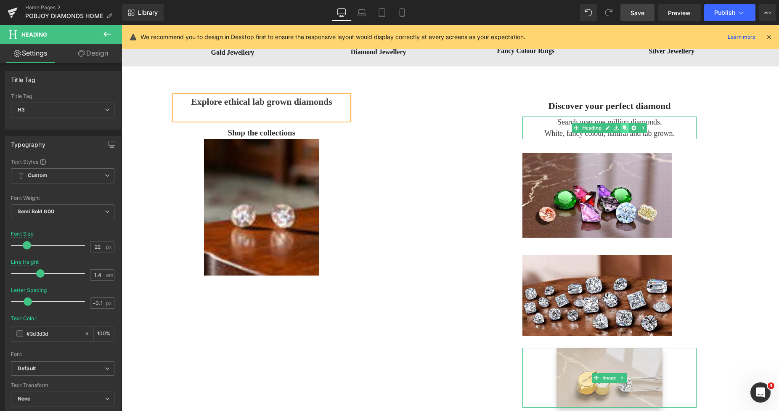
click at [623, 129] on icon at bounding box center [625, 127] width 5 height 5
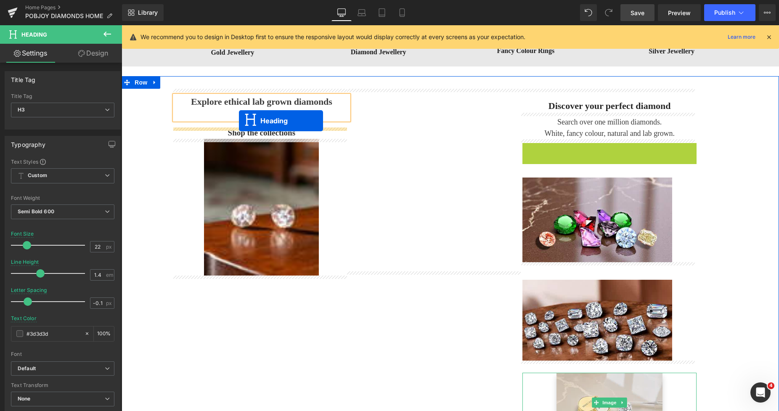
drag, startPoint x: 587, startPoint y: 154, endPoint x: 239, endPoint y: 121, distance: 350.0
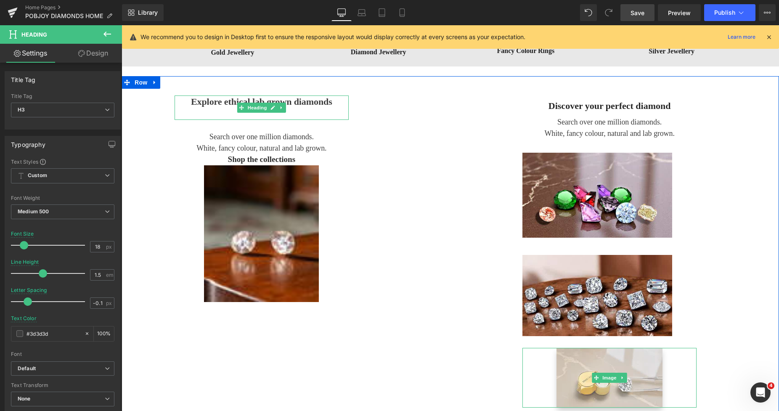
click at [197, 114] on div at bounding box center [262, 114] width 174 height 11
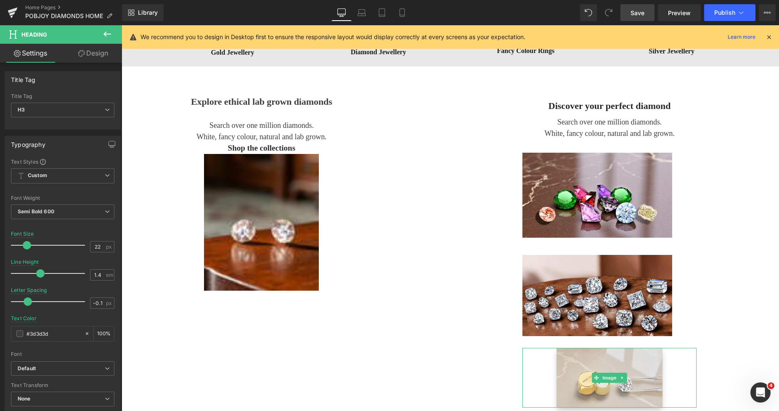
click at [98, 55] on link "Design" at bounding box center [93, 53] width 61 height 19
click at [0, 0] on div "Spacing" at bounding box center [0, 0] width 0 height 0
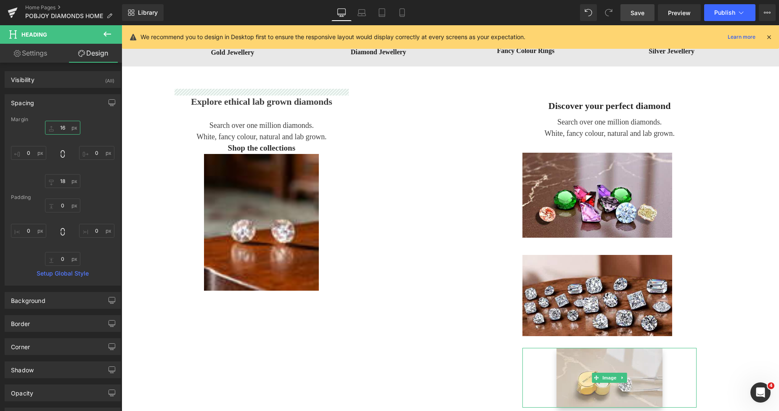
click at [53, 130] on input "16" at bounding box center [62, 128] width 35 height 14
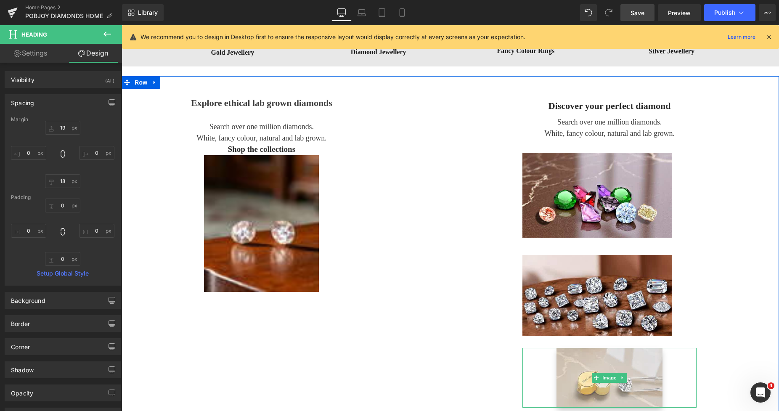
click at [548, 106] on h3 "Discover your perfect diamond" at bounding box center [610, 106] width 174 height 13
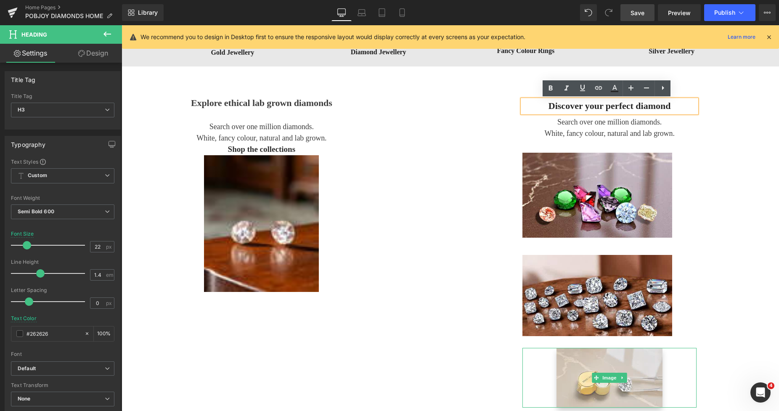
click at [97, 58] on link "Design" at bounding box center [93, 53] width 61 height 19
click at [0, 0] on div "Spacing" at bounding box center [0, 0] width 0 height 0
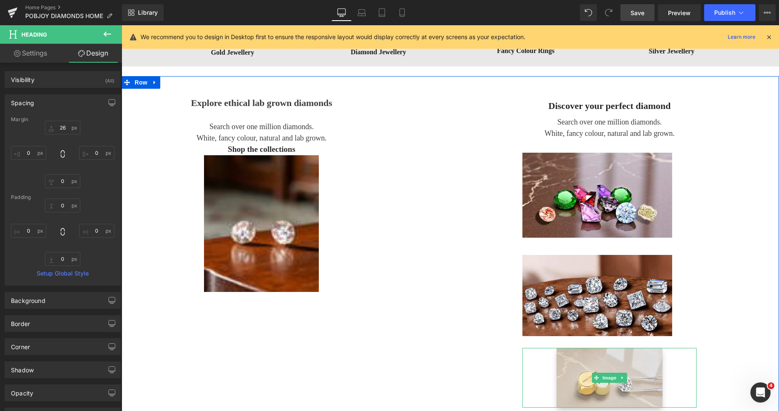
click at [212, 104] on span "Explore ethical lab grown diamonds" at bounding box center [261, 103] width 141 height 11
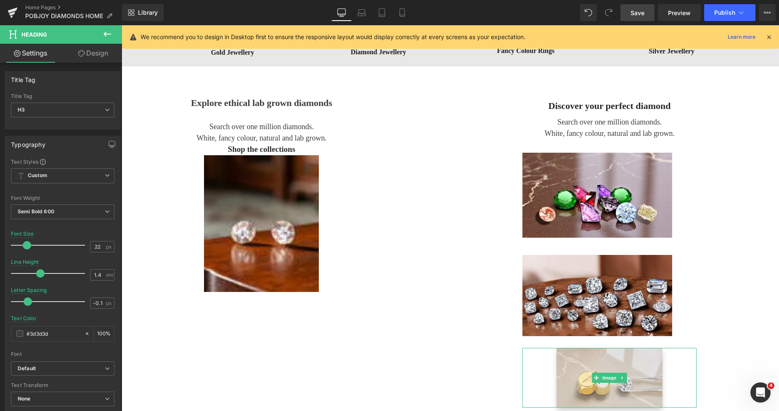
click at [107, 57] on link "Design" at bounding box center [93, 53] width 61 height 19
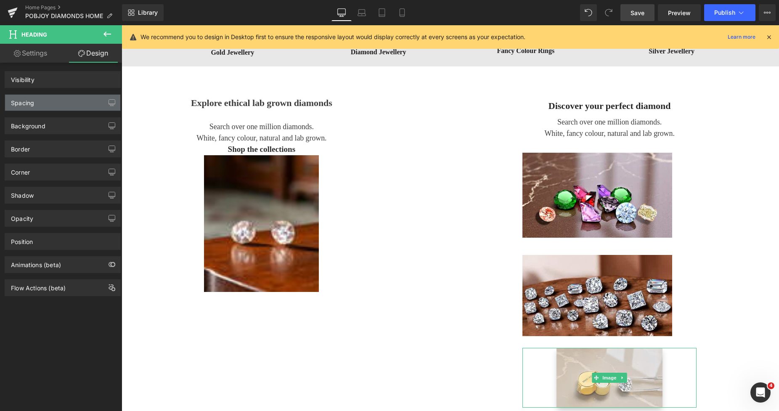
click at [47, 109] on div "Spacing" at bounding box center [62, 103] width 115 height 16
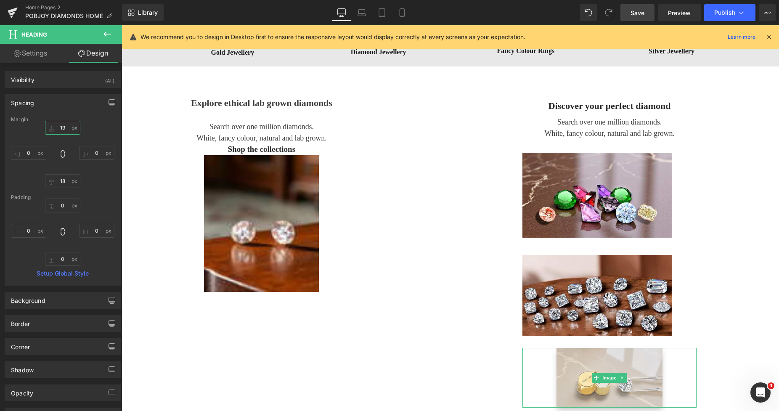
click at [55, 127] on input "19" at bounding box center [62, 128] width 35 height 14
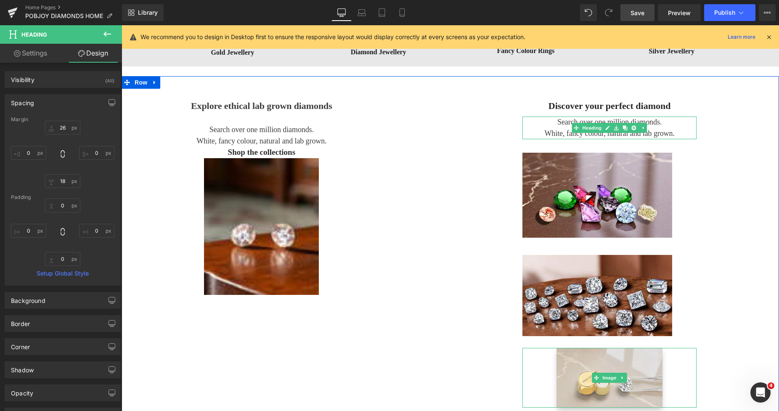
click at [556, 128] on h3 "Search over one million diamonds." at bounding box center [610, 122] width 174 height 11
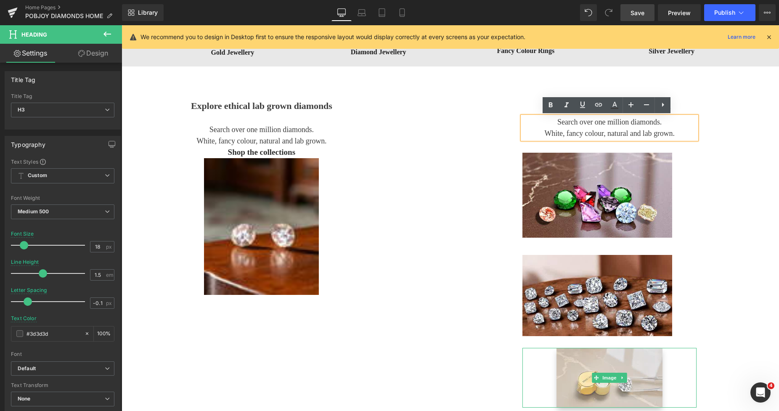
click at [104, 58] on link "Design" at bounding box center [93, 53] width 61 height 19
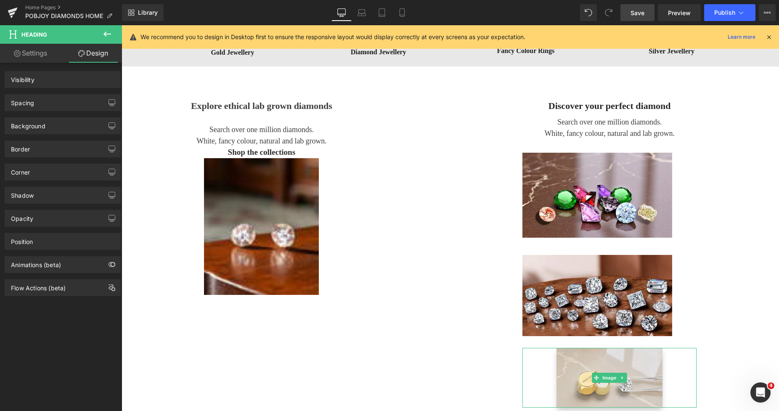
click at [45, 101] on div "Spacing" at bounding box center [62, 103] width 115 height 16
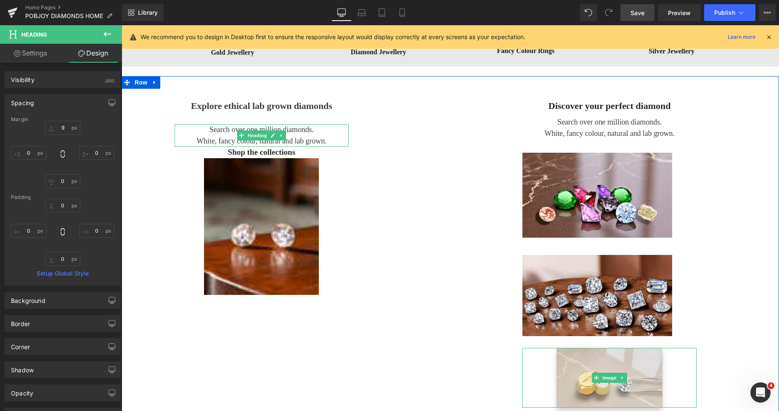
click at [215, 140] on h3 "White, fancy colour, natural and lab grown." at bounding box center [262, 141] width 174 height 11
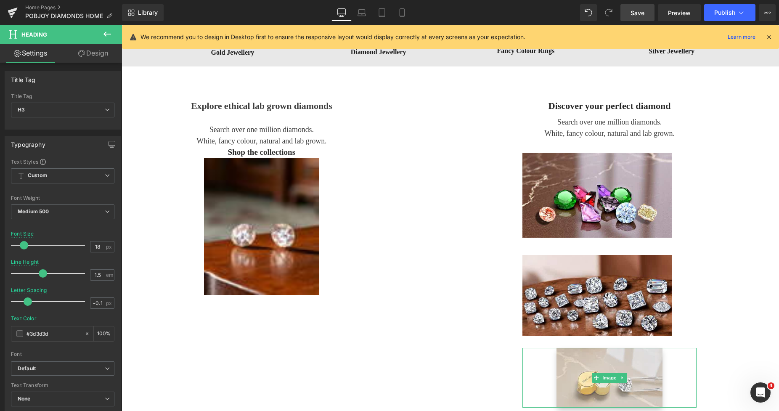
click at [96, 55] on link "Design" at bounding box center [93, 53] width 61 height 19
click at [0, 0] on div "Spacing" at bounding box center [0, 0] width 0 height 0
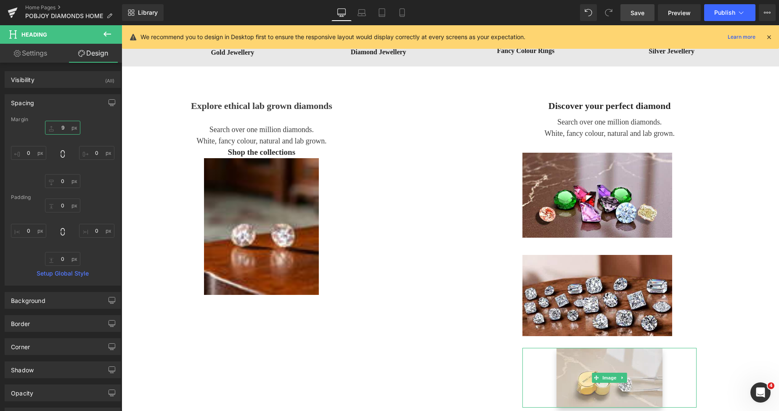
click at [59, 125] on input "9" at bounding box center [62, 128] width 35 height 14
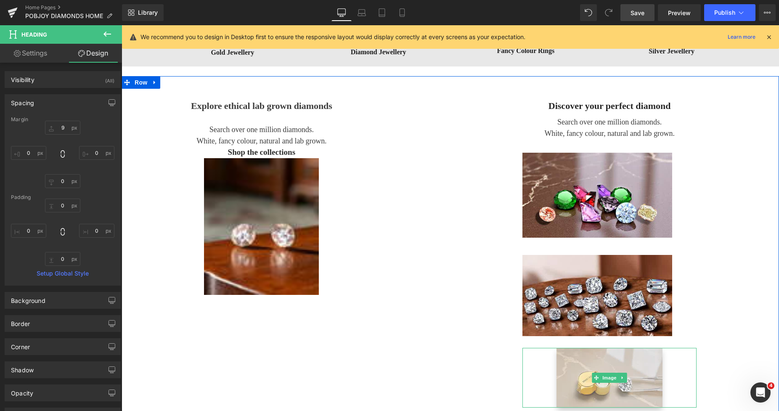
click at [210, 108] on span "Explore ethical lab grown diamonds" at bounding box center [261, 106] width 141 height 11
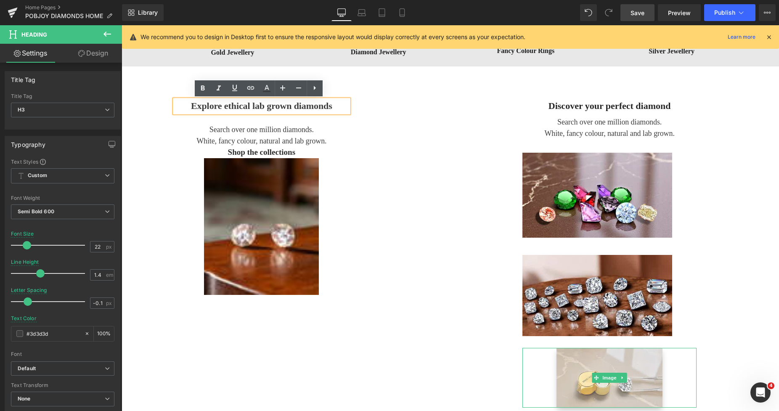
click at [93, 56] on link "Design" at bounding box center [93, 53] width 61 height 19
click at [0, 0] on div "Spacing" at bounding box center [0, 0] width 0 height 0
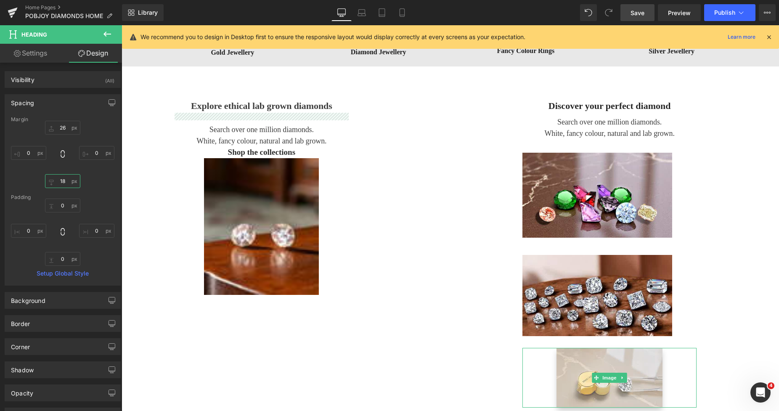
click at [62, 181] on input "18" at bounding box center [62, 181] width 35 height 14
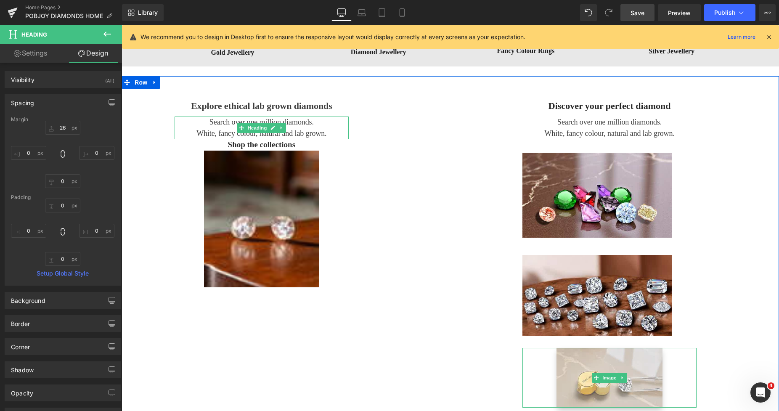
click at [205, 122] on h3 "Search over one million diamonds." at bounding box center [262, 122] width 174 height 11
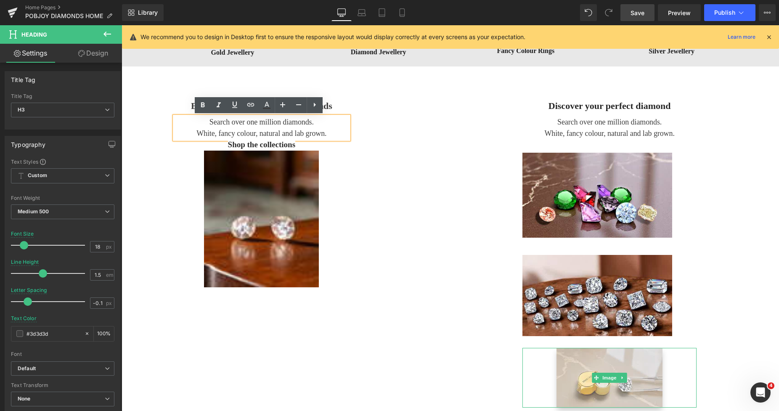
click at [332, 122] on h3 "Search over one million diamonds." at bounding box center [262, 122] width 174 height 11
click at [228, 124] on h3 "Search over one million diamonds." at bounding box center [262, 122] width 174 height 11
click at [188, 121] on h3 "Search over one million diamonds." at bounding box center [262, 122] width 174 height 11
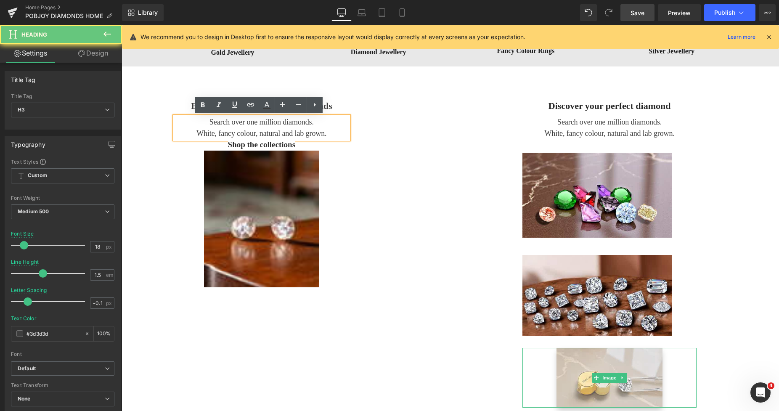
click at [163, 100] on div "Explore ethical lab grown diamonds Heading Search over one million diamonds. Wh…" at bounding box center [451, 249] width 658 height 347
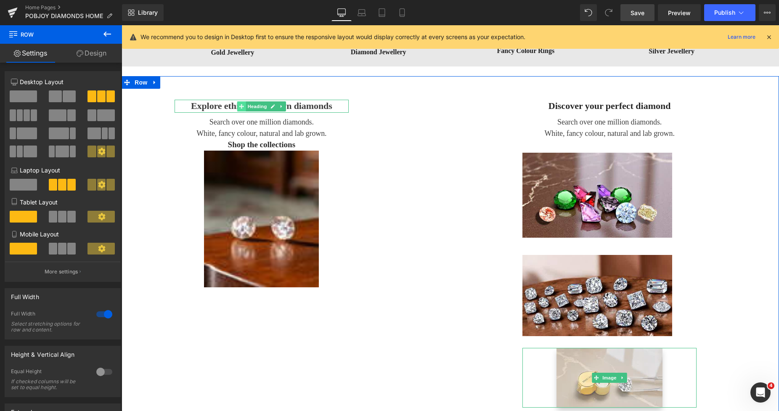
click at [240, 105] on icon at bounding box center [241, 106] width 5 height 5
click at [300, 104] on span "Explore ethical lab grown diamonds" at bounding box center [261, 106] width 141 height 11
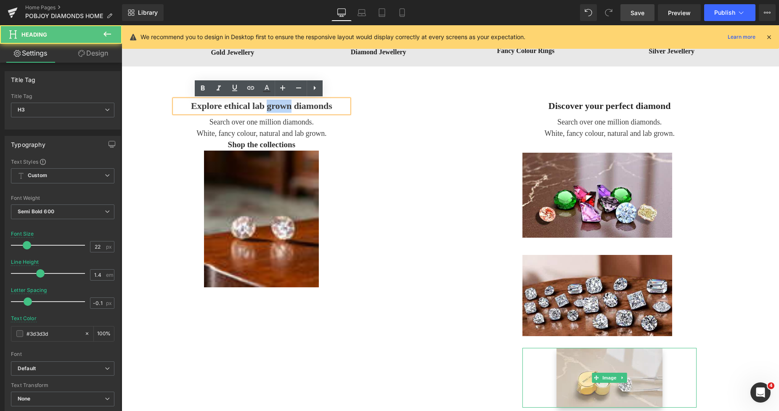
drag, startPoint x: 287, startPoint y: 106, endPoint x: 262, endPoint y: 107, distance: 24.4
click at [262, 107] on span "Explore ethical lab grown diamonds" at bounding box center [261, 106] width 141 height 11
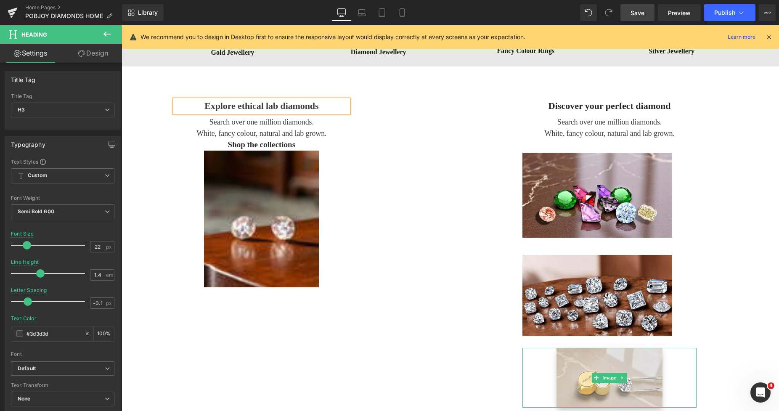
click at [222, 132] on h3 "White, fancy colour, natural and lab grown." at bounding box center [262, 133] width 174 height 11
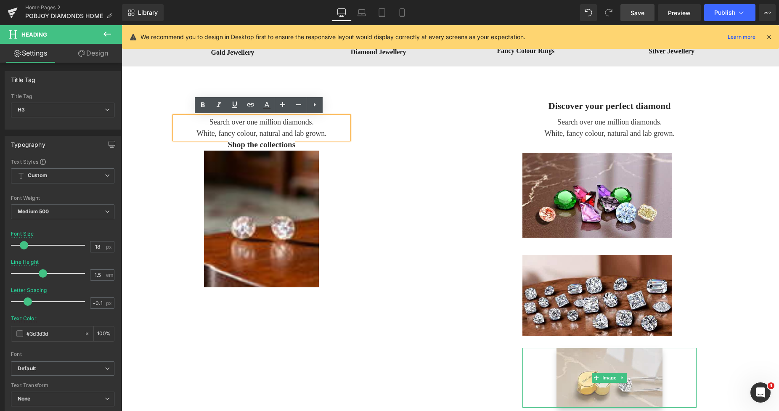
drag, startPoint x: 322, startPoint y: 134, endPoint x: 208, endPoint y: 121, distance: 114.0
click at [208, 121] on div "Search over one million diamonds. White, fancy colour, natural and lab grown." at bounding box center [262, 128] width 174 height 23
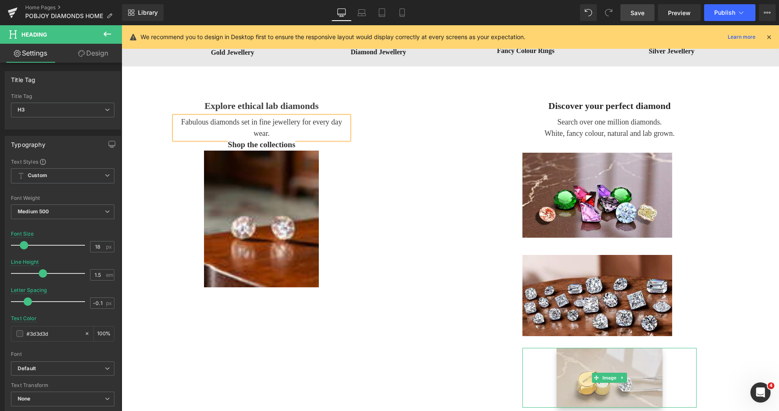
click at [299, 122] on h3 "Fabulous diamonds set in fine jewellery for every day wear." at bounding box center [262, 128] width 174 height 23
drag, startPoint x: 299, startPoint y: 123, endPoint x: 300, endPoint y: 130, distance: 6.4
click at [300, 130] on h3 "Fabulous diamonds set in fine jewellery for every day wear." at bounding box center [262, 128] width 174 height 23
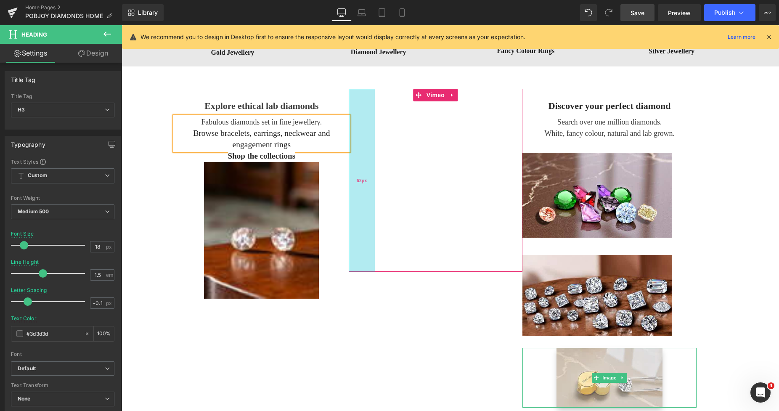
click at [356, 160] on div "Vimeo 62px 121px" at bounding box center [436, 180] width 174 height 183
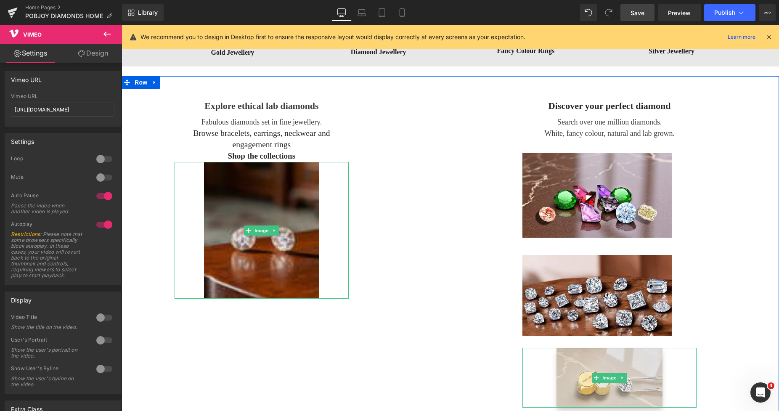
click at [295, 169] on img at bounding box center [261, 230] width 115 height 137
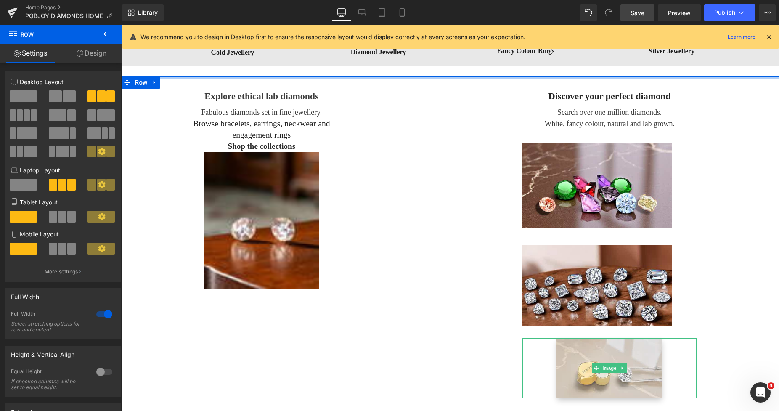
click at [373, 78] on div at bounding box center [451, 77] width 658 height 3
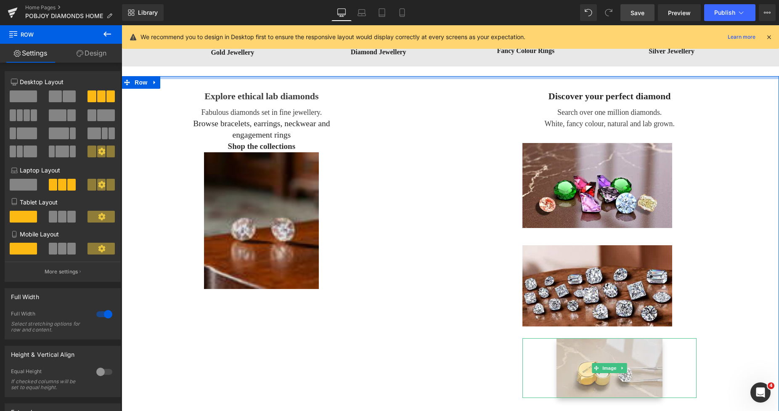
click at [234, 167] on img at bounding box center [261, 220] width 115 height 137
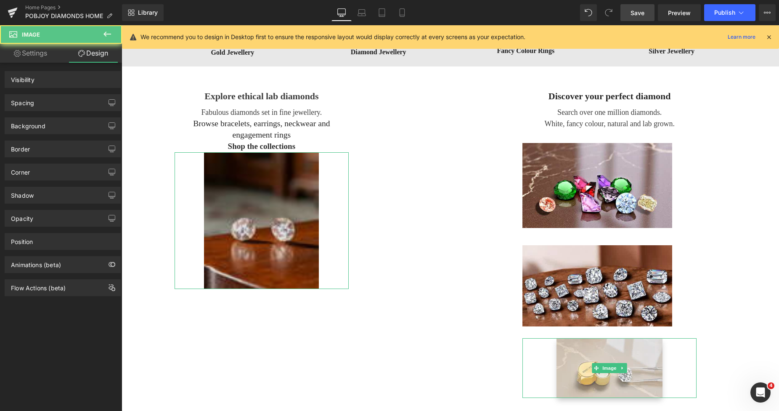
click at [232, 183] on img at bounding box center [261, 220] width 115 height 137
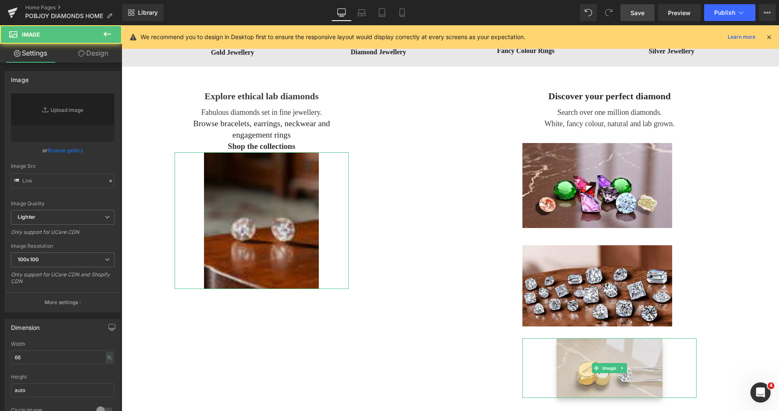
click at [225, 172] on img at bounding box center [261, 220] width 115 height 137
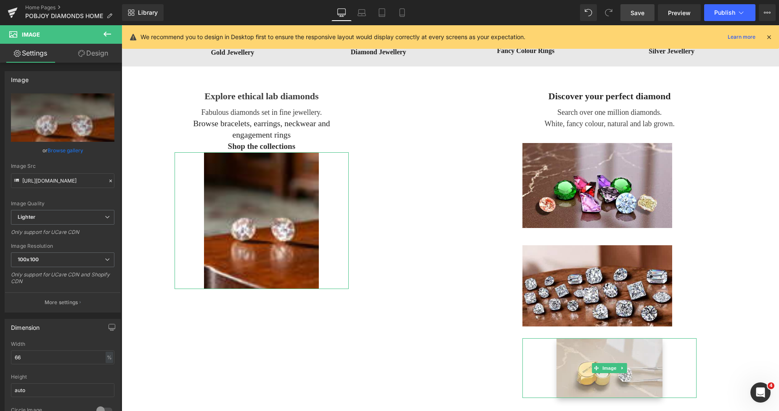
click at [98, 58] on link "Design" at bounding box center [93, 53] width 61 height 19
click at [0, 0] on div "Spacing" at bounding box center [0, 0] width 0 height 0
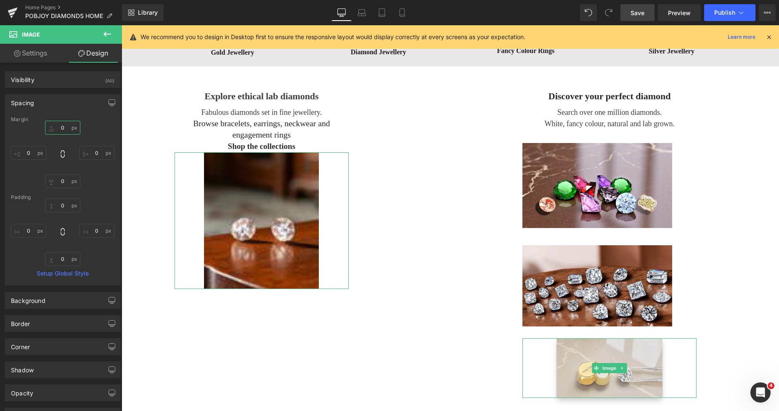
click at [60, 128] on input "0" at bounding box center [62, 128] width 35 height 14
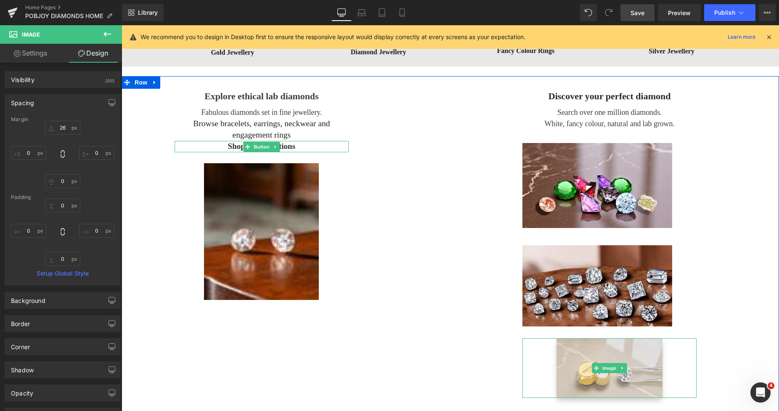
click at [297, 146] on div "Shop the collections" at bounding box center [262, 146] width 174 height 11
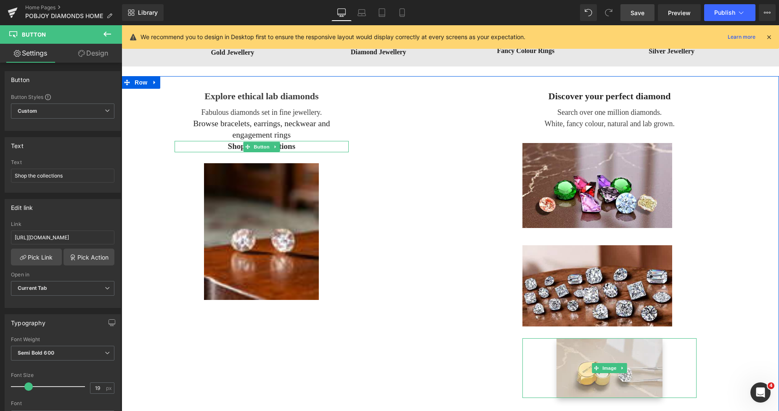
click at [177, 145] on div "Shop the collections" at bounding box center [262, 146] width 174 height 11
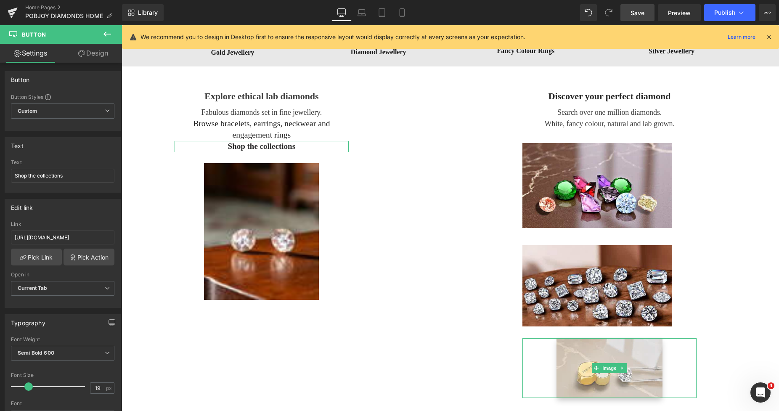
click at [87, 56] on link "Design" at bounding box center [93, 53] width 61 height 19
click at [0, 0] on div "Spacing" at bounding box center [0, 0] width 0 height 0
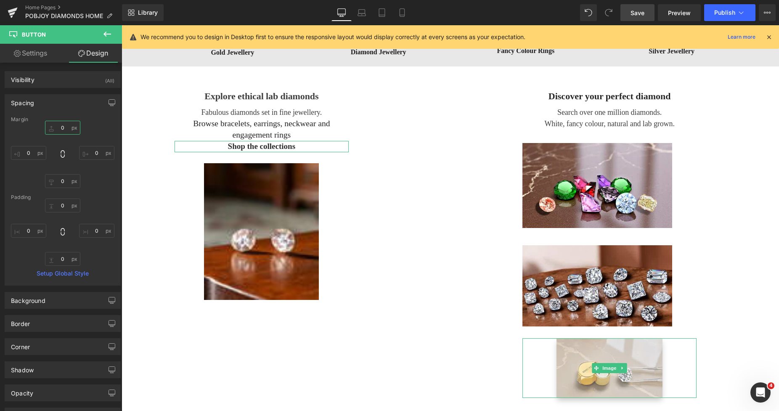
click at [53, 128] on input "0" at bounding box center [62, 128] width 35 height 14
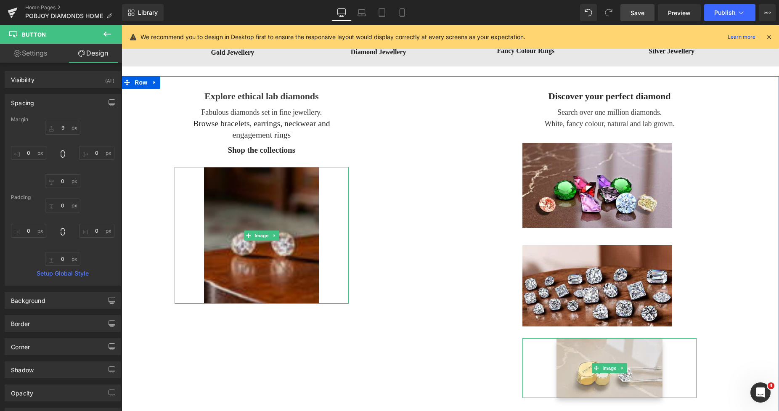
click at [287, 183] on img at bounding box center [261, 235] width 115 height 137
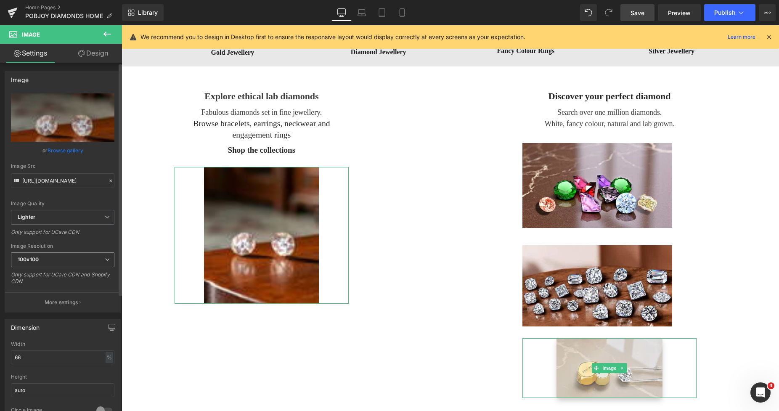
click at [44, 263] on span "100x100" at bounding box center [63, 259] width 104 height 15
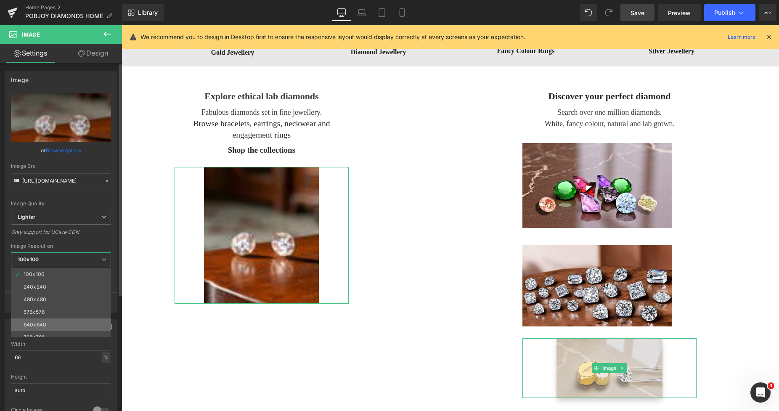
click at [43, 324] on div "640x640" at bounding box center [35, 325] width 23 height 6
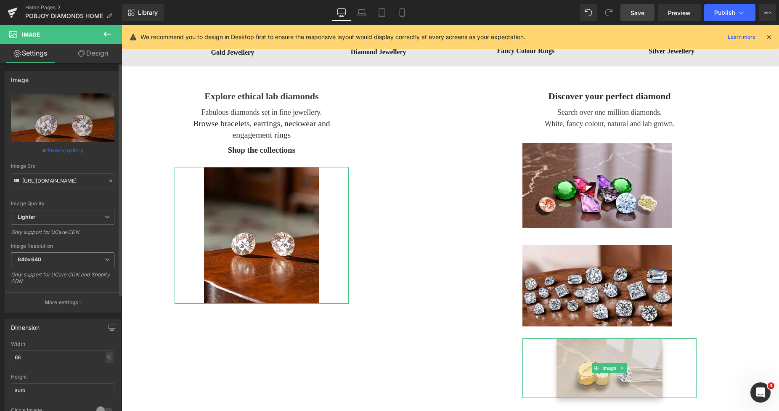
click at [58, 264] on span "640x640" at bounding box center [63, 259] width 104 height 15
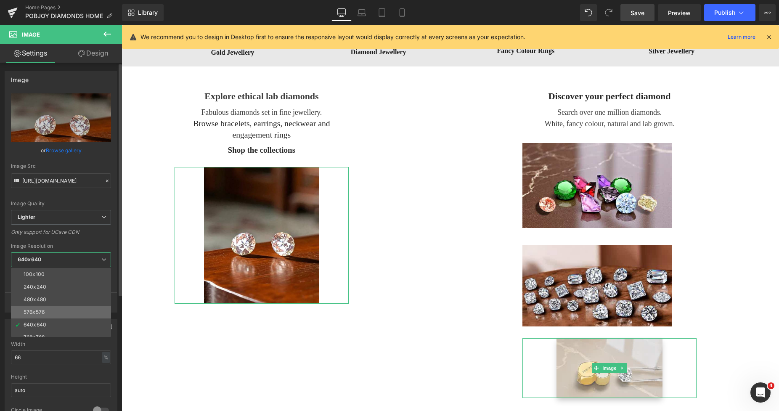
click at [44, 308] on li "576x576" at bounding box center [63, 312] width 104 height 13
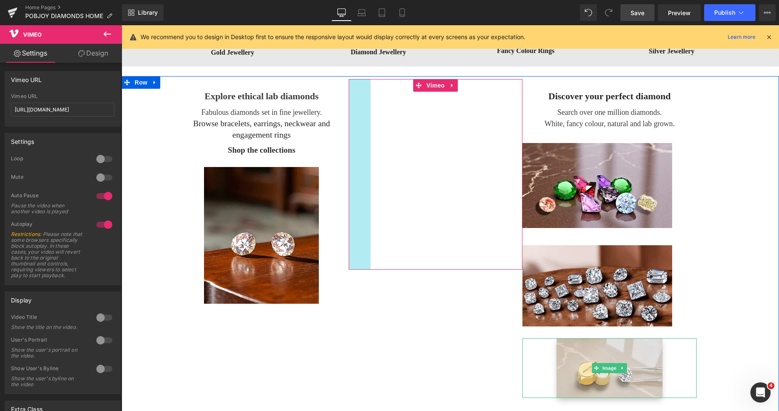
click at [365, 169] on div "Vimeo 52px 121px" at bounding box center [436, 174] width 174 height 190
click at [700, 148] on div "Explore ethical lab diamonds Heading Fabulous diamonds set in fine jewellery. B…" at bounding box center [451, 245] width 658 height 338
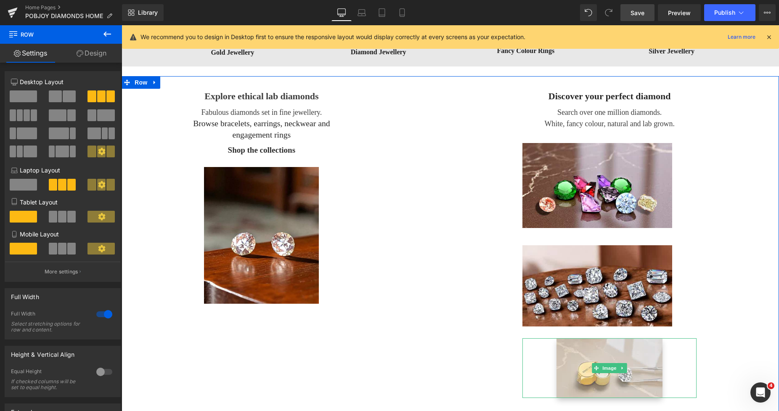
click at [93, 53] on link "Design" at bounding box center [91, 53] width 61 height 19
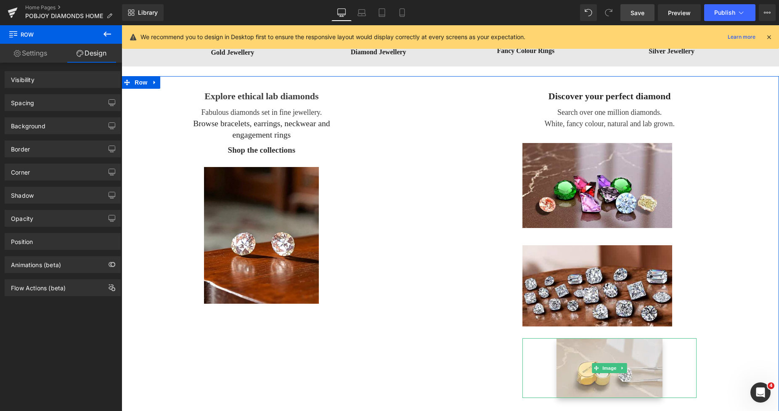
click at [39, 101] on div "Spacing" at bounding box center [62, 103] width 115 height 16
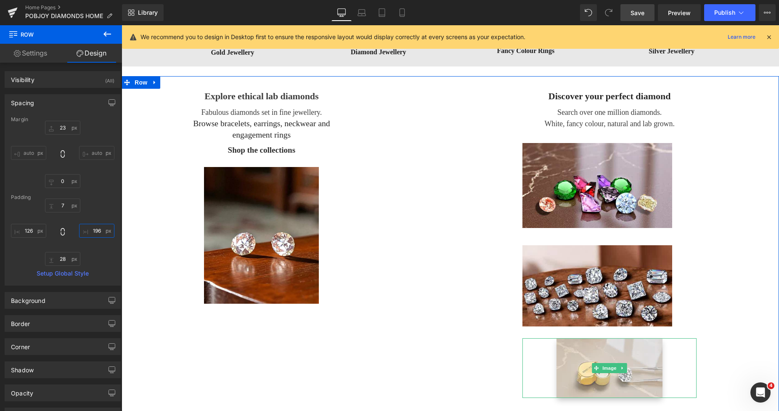
click at [91, 232] on input "196" at bounding box center [96, 231] width 35 height 14
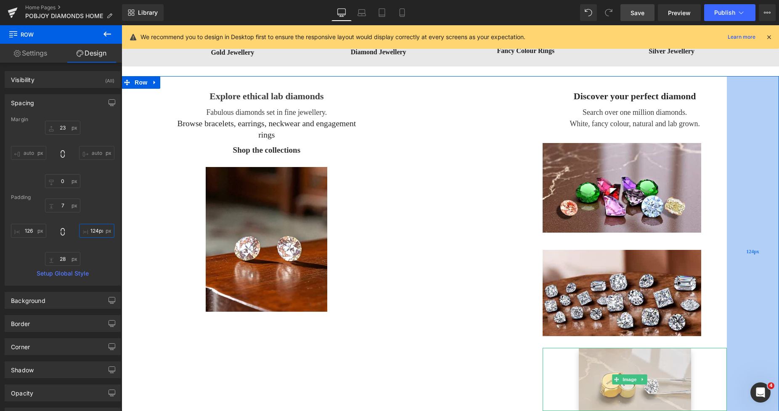
drag, startPoint x: 723, startPoint y: 221, endPoint x: 750, endPoint y: 224, distance: 27.1
click at [700, 224] on div "124px" at bounding box center [753, 251] width 52 height 351
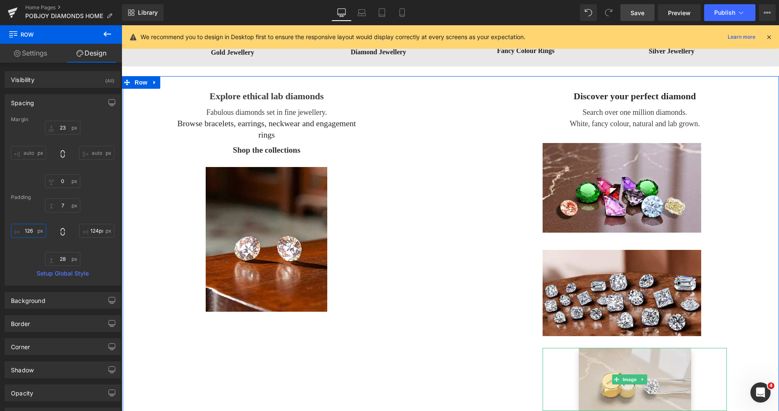
click at [23, 231] on input "126" at bounding box center [28, 231] width 35 height 14
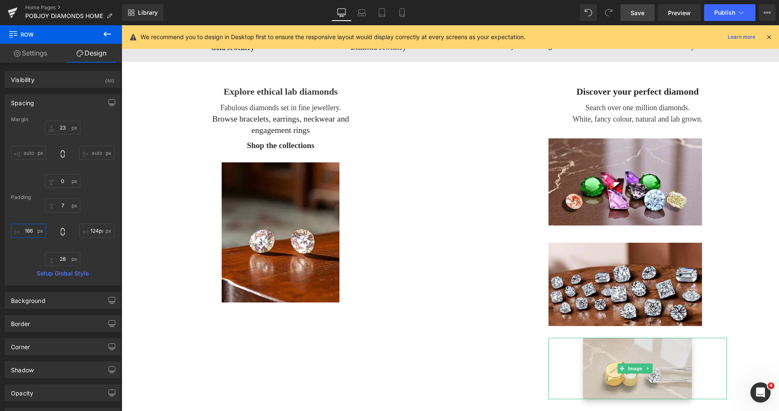
scroll to position [364, 0]
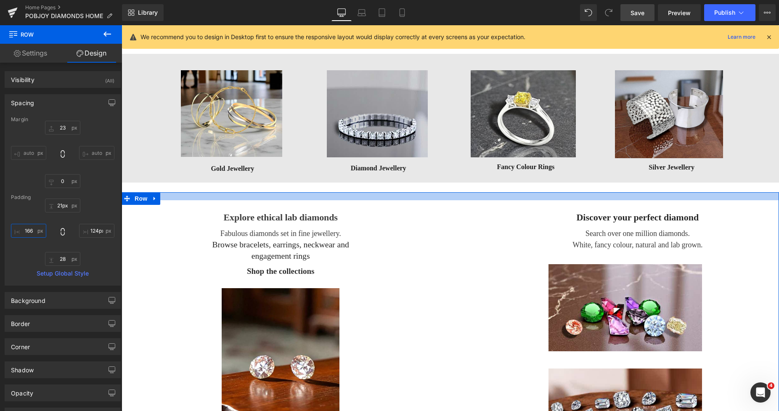
drag, startPoint x: 487, startPoint y: 193, endPoint x: 493, endPoint y: 199, distance: 8.6
click at [493, 199] on div at bounding box center [451, 196] width 658 height 8
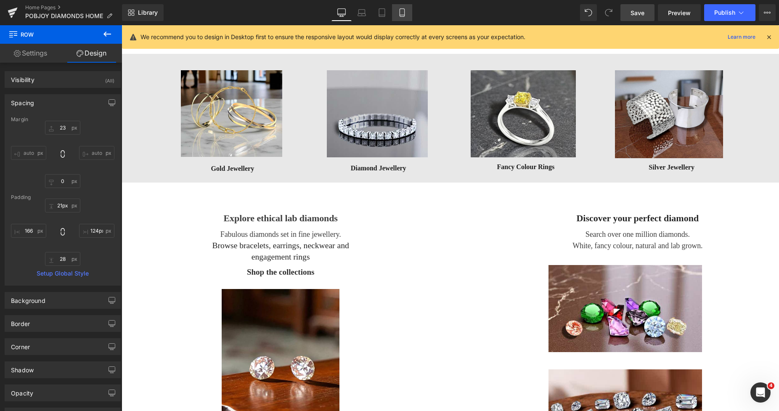
click at [403, 19] on link "Mobile" at bounding box center [402, 12] width 20 height 17
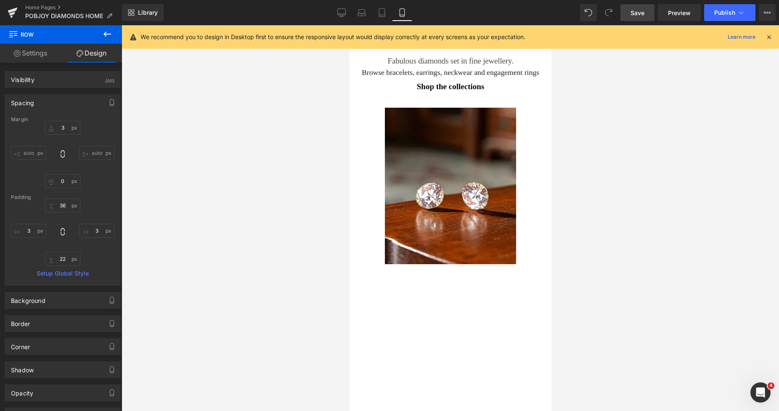
scroll to position [1360, 0]
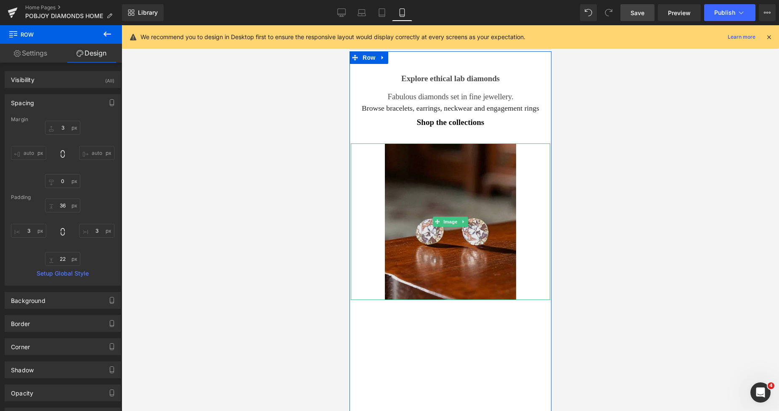
click at [456, 175] on img at bounding box center [451, 222] width 132 height 157
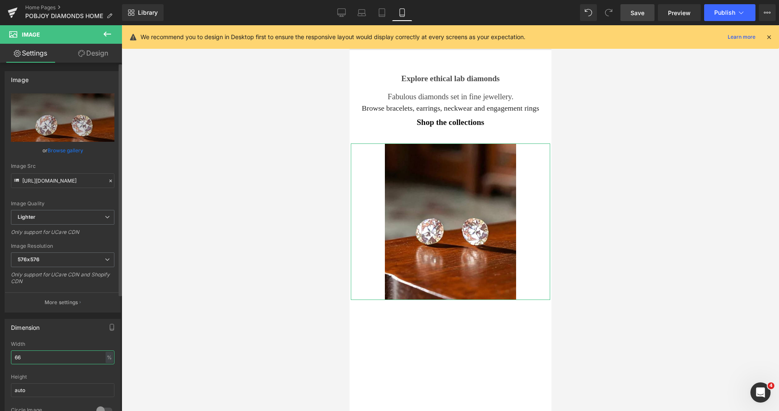
drag, startPoint x: 35, startPoint y: 356, endPoint x: 0, endPoint y: 356, distance: 34.5
click at [0, 356] on div "Dimension 66% Width 66 % % px auto Height auto 0 Circle Image" at bounding box center [63, 369] width 126 height 113
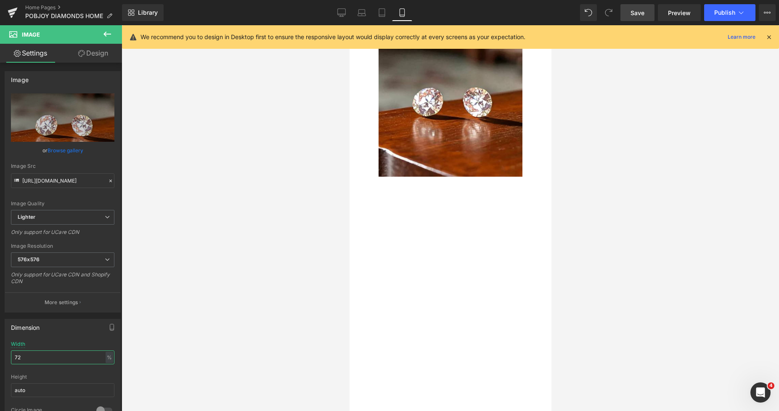
scroll to position [1538, 0]
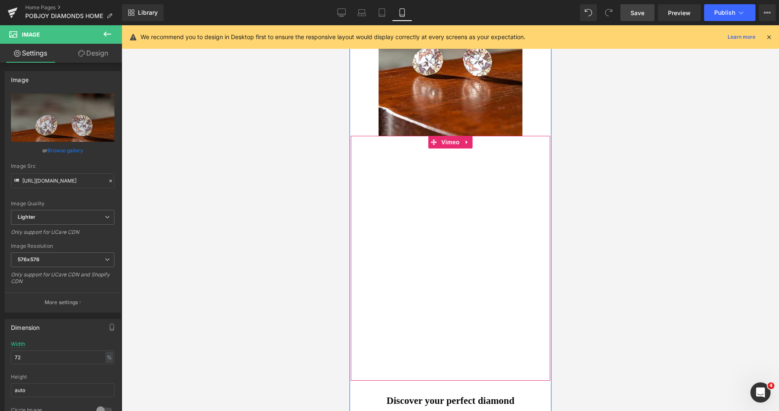
click at [375, 179] on div "Vimeo 52px 80px" at bounding box center [450, 258] width 199 height 245
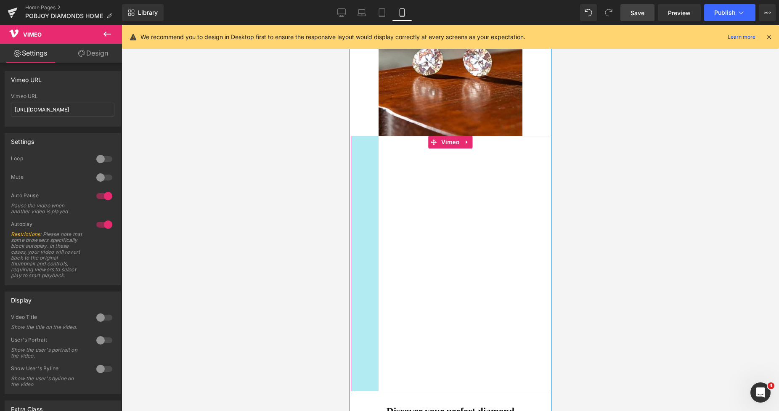
drag, startPoint x: 367, startPoint y: 170, endPoint x: 361, endPoint y: 170, distance: 5.9
click at [361, 170] on div "Vimeo 66px 80px" at bounding box center [450, 263] width 199 height 255
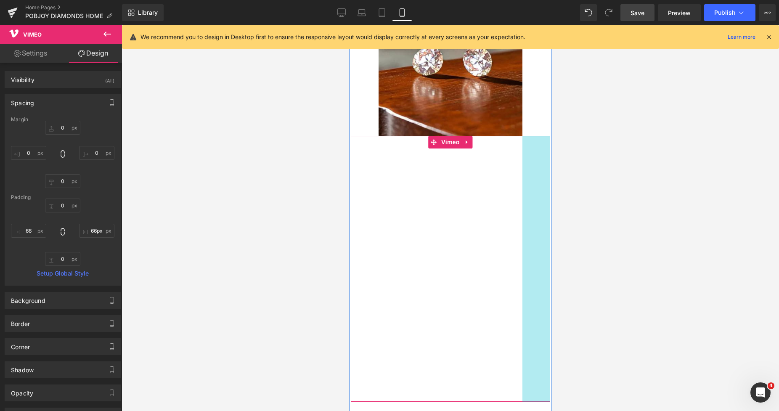
drag, startPoint x: 531, startPoint y: 182, endPoint x: 537, endPoint y: 183, distance: 6.1
click at [537, 183] on div "Vimeo 66px 66px" at bounding box center [450, 269] width 199 height 266
click at [597, 179] on div at bounding box center [451, 218] width 658 height 386
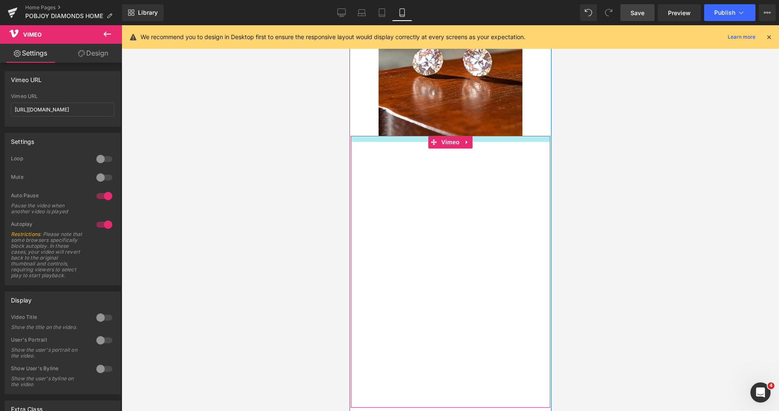
drag, startPoint x: 479, startPoint y: 137, endPoint x: 480, endPoint y: 143, distance: 6.0
click at [480, 143] on div "Vimeo 66px 66px" at bounding box center [450, 272] width 199 height 272
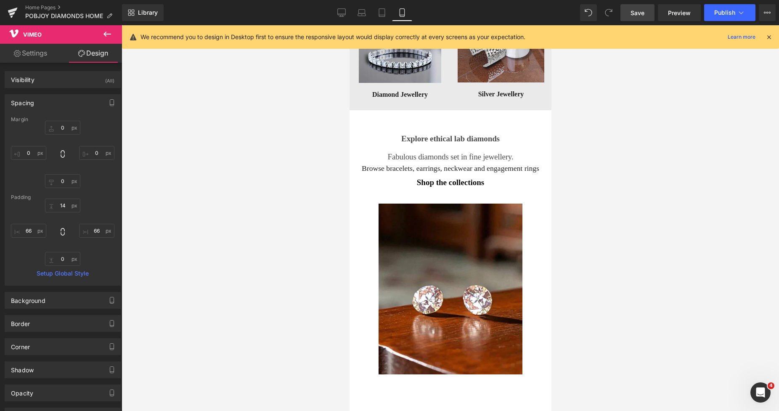
scroll to position [1259, 0]
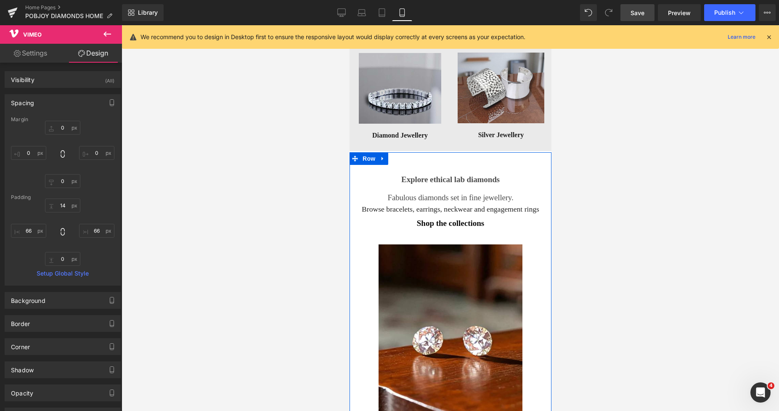
click at [402, 224] on div "Shop the collections" at bounding box center [450, 223] width 199 height 11
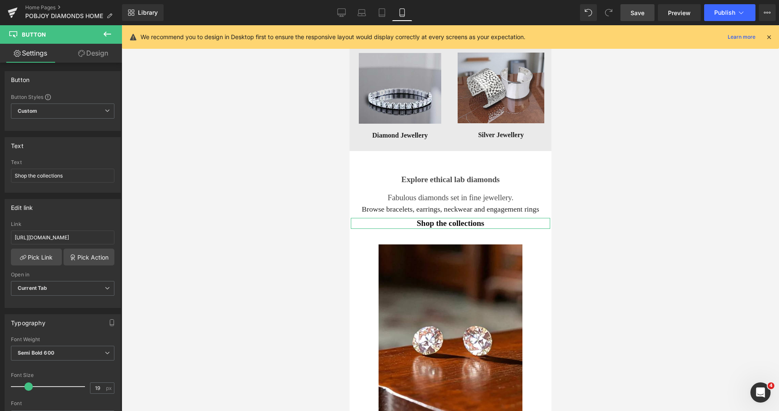
click at [103, 54] on link "Design" at bounding box center [93, 53] width 61 height 19
click at [0, 0] on div "Spacing" at bounding box center [0, 0] width 0 height 0
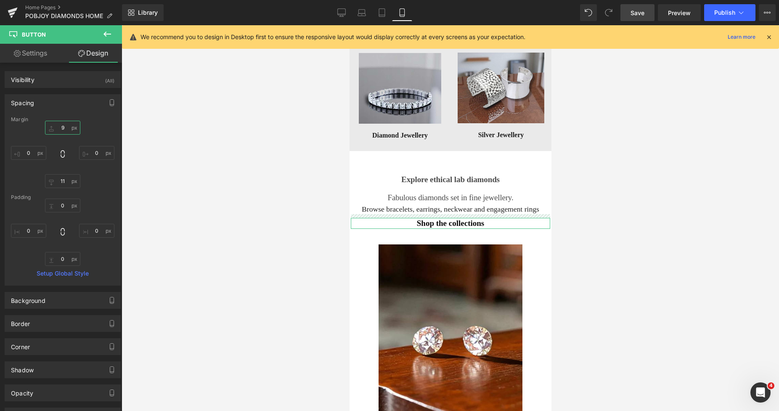
click at [59, 132] on input "9" at bounding box center [62, 128] width 35 height 14
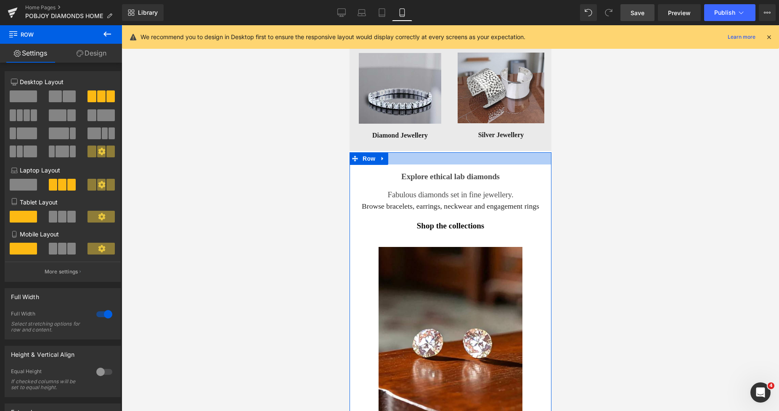
drag, startPoint x: 451, startPoint y: 155, endPoint x: 446, endPoint y: 152, distance: 5.5
click at [446, 152] on div at bounding box center [450, 158] width 202 height 12
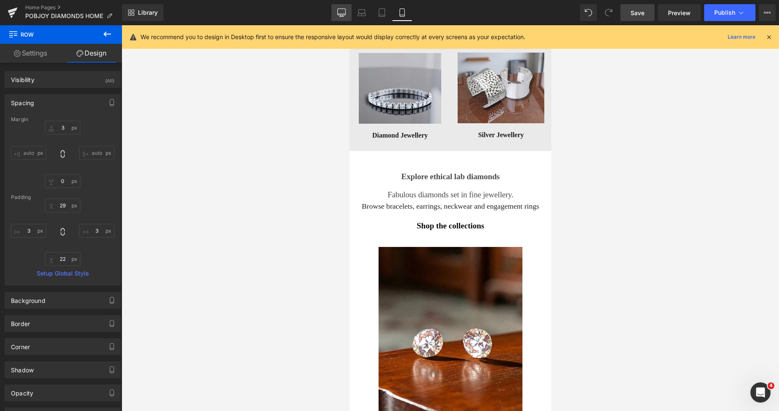
click at [338, 8] on icon at bounding box center [342, 12] width 8 height 8
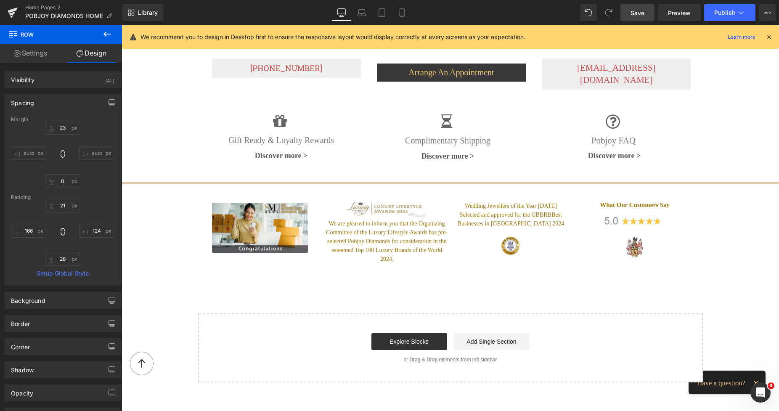
scroll to position [513, 0]
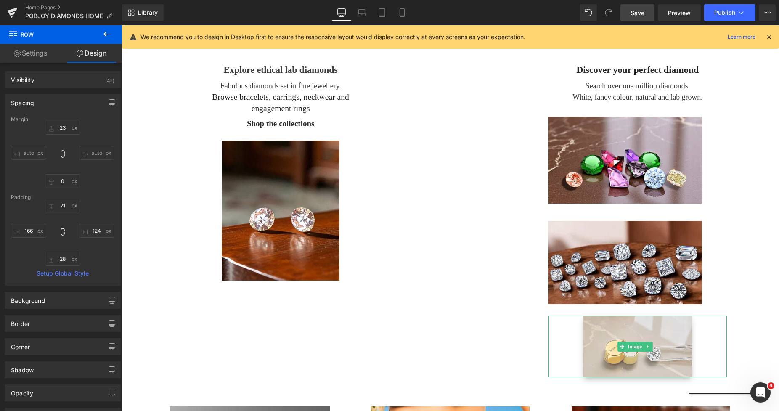
click at [631, 12] on span "Save" at bounding box center [638, 12] width 14 height 9
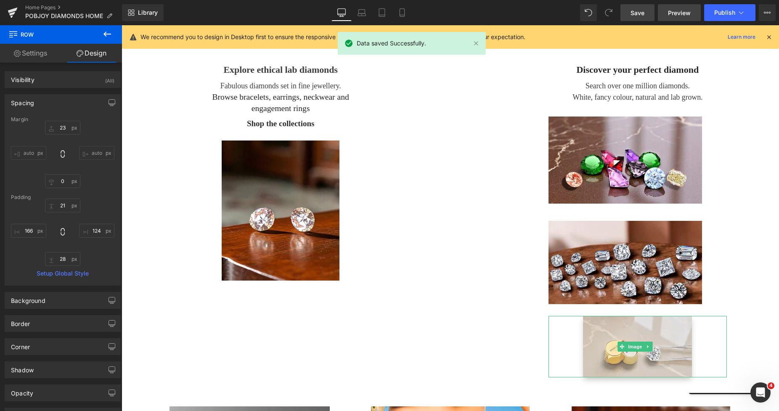
click at [680, 11] on span "Preview" at bounding box center [679, 12] width 23 height 9
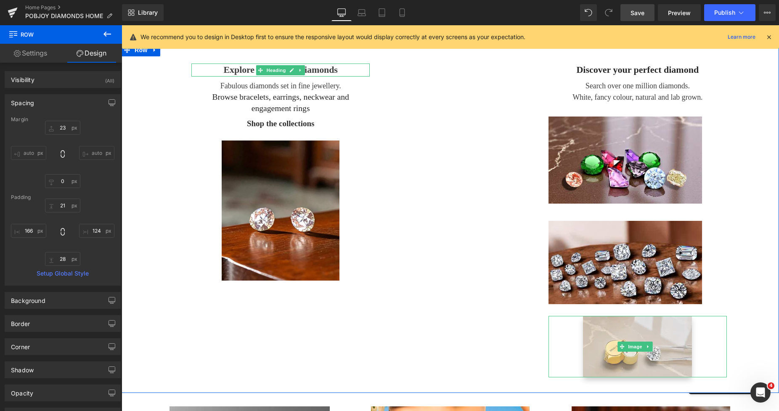
click at [218, 66] on h3 "Explore ethical lab diamonds" at bounding box center [280, 70] width 178 height 13
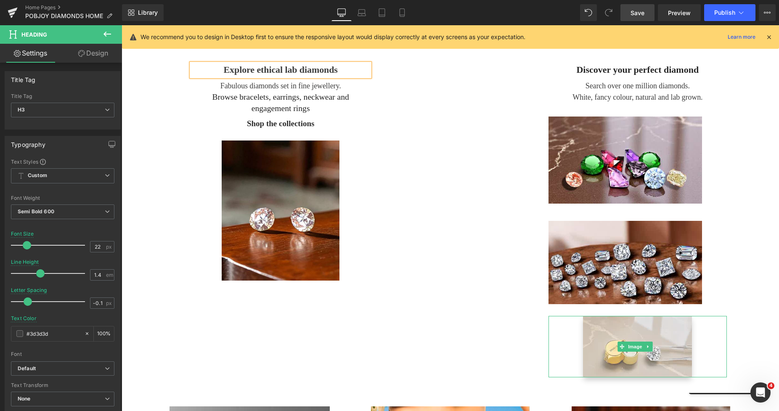
click at [94, 57] on link "Design" at bounding box center [93, 53] width 61 height 19
click at [0, 0] on div "Spacing" at bounding box center [0, 0] width 0 height 0
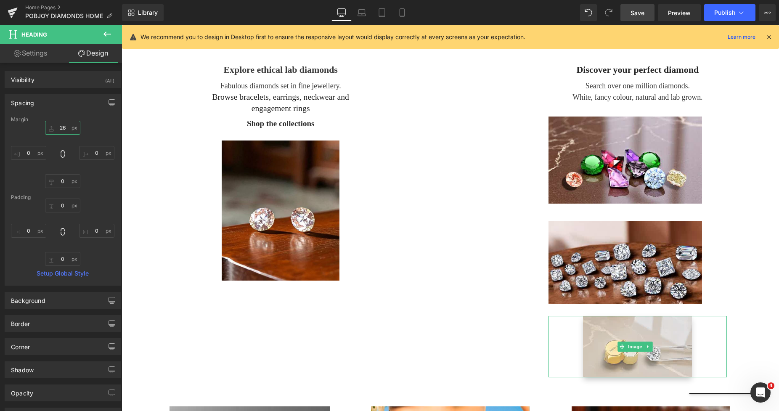
click at [59, 124] on input "26" at bounding box center [62, 128] width 35 height 14
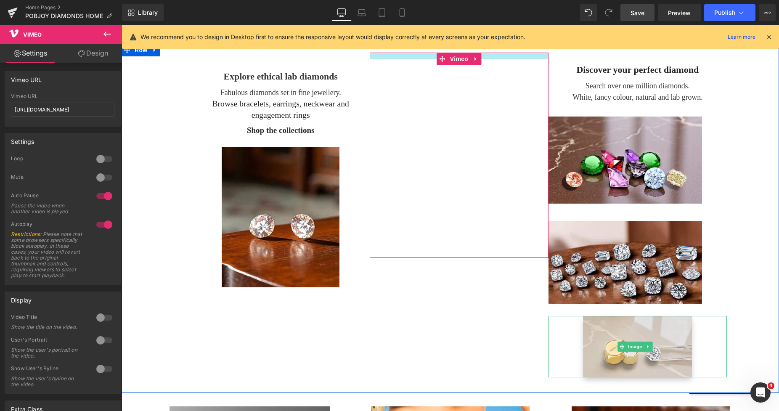
drag, startPoint x: 412, startPoint y: 53, endPoint x: 404, endPoint y: 29, distance: 24.8
click at [415, 60] on div "Vimeo 52px 66px" at bounding box center [459, 155] width 178 height 205
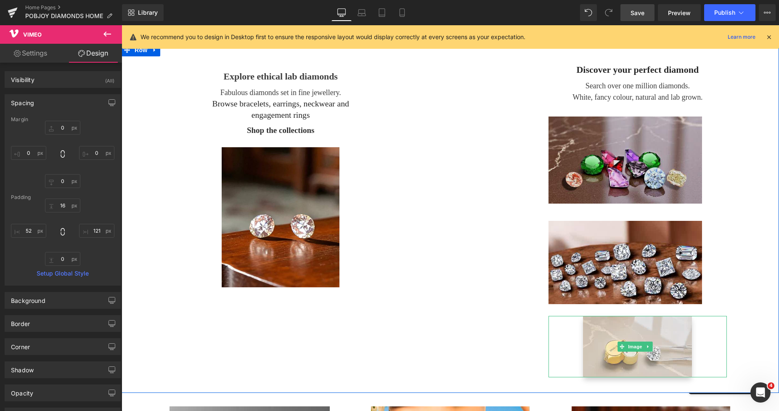
click at [576, 130] on img at bounding box center [626, 160] width 154 height 87
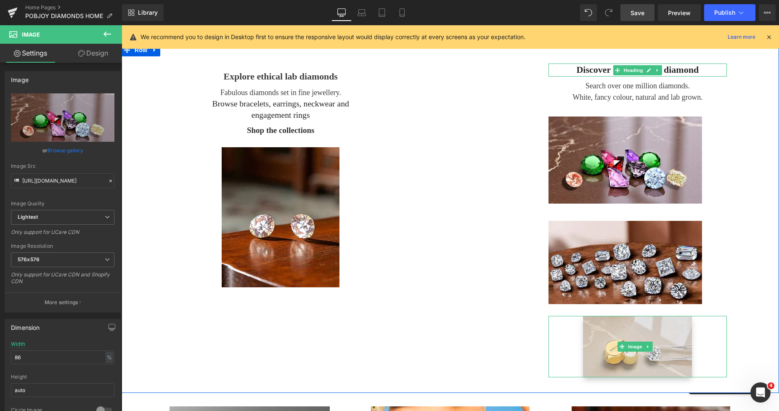
click at [587, 71] on h3 "Discover your perfect diamond" at bounding box center [638, 70] width 178 height 13
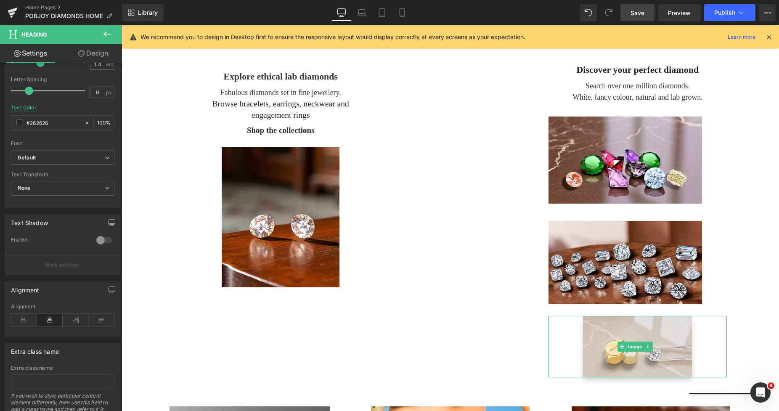
scroll to position [232, 0]
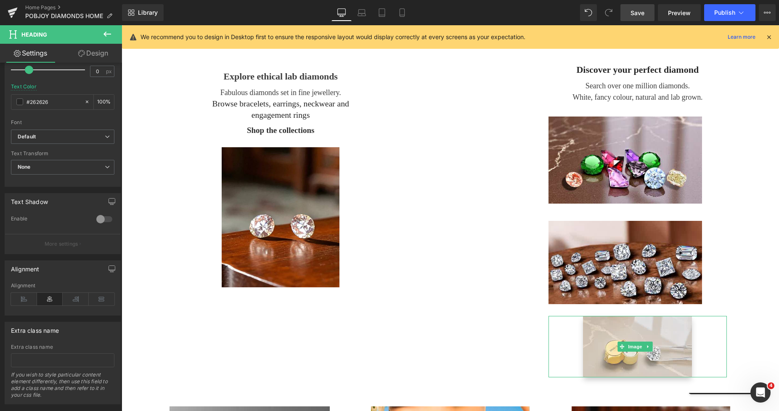
click at [114, 276] on div "Title Tag H1 H2 H3 H4 H5 H6 Title Tag H3 H1 H2 H3 H4 H5 H6 Typography Text Styl…" at bounding box center [61, 239] width 122 height 352
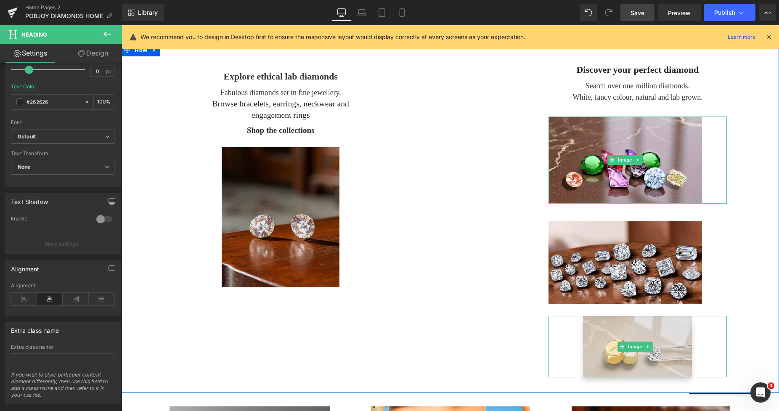
drag, startPoint x: 577, startPoint y: 137, endPoint x: 229, endPoint y: 195, distance: 353.6
click at [577, 137] on img at bounding box center [626, 160] width 154 height 87
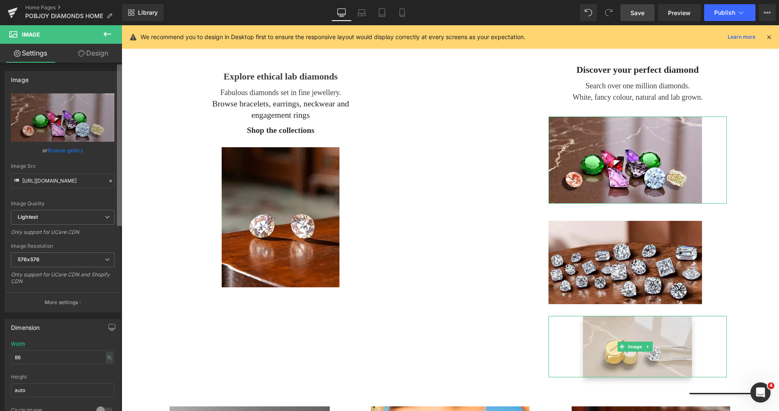
click at [119, 207] on div "Image https://ucarecdn.com/fc6e578d-a802-4918-8c2f-44da1e90068b/-/format/auto/-…" at bounding box center [61, 239] width 122 height 352
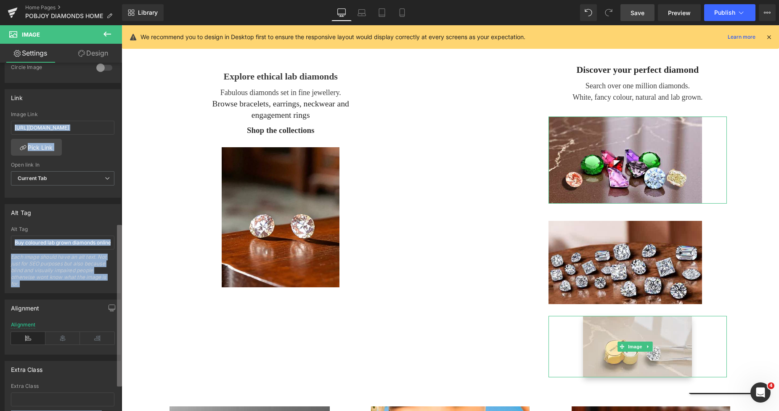
scroll to position [348, 0]
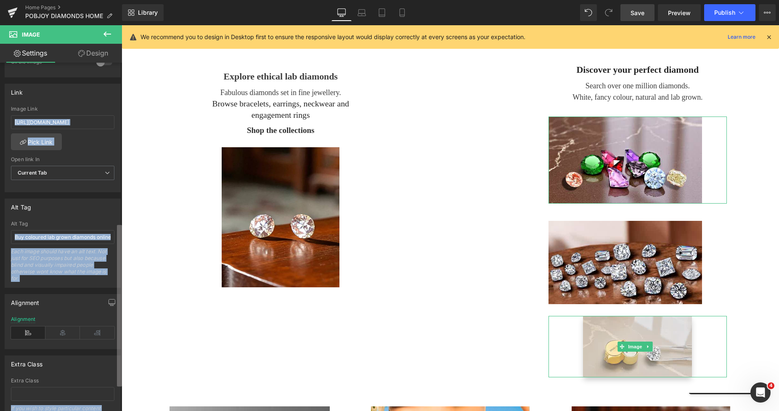
click at [109, 369] on div "Image https://ucarecdn.com/fc6e578d-a802-4918-8c2f-44da1e90068b/-/format/auto/-…" at bounding box center [61, 239] width 122 height 352
click at [64, 335] on icon at bounding box center [62, 333] width 35 height 13
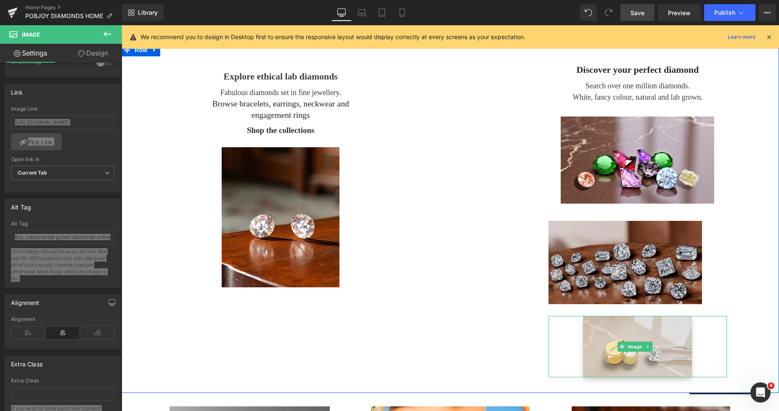
click at [555, 245] on img at bounding box center [626, 262] width 154 height 83
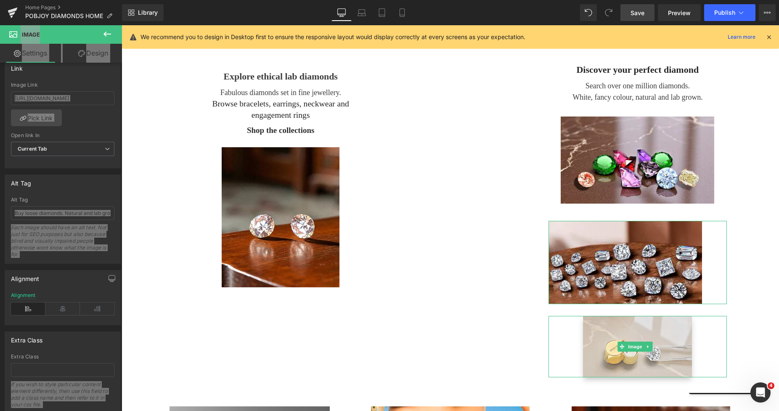
scroll to position [388, 0]
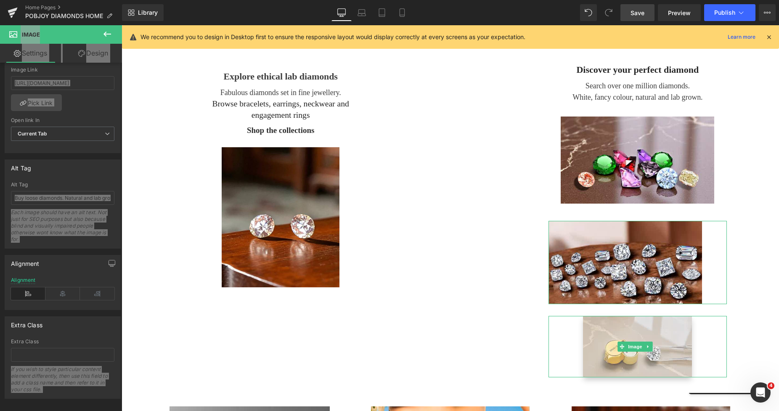
click at [119, 346] on b at bounding box center [120, 327] width 3 height 162
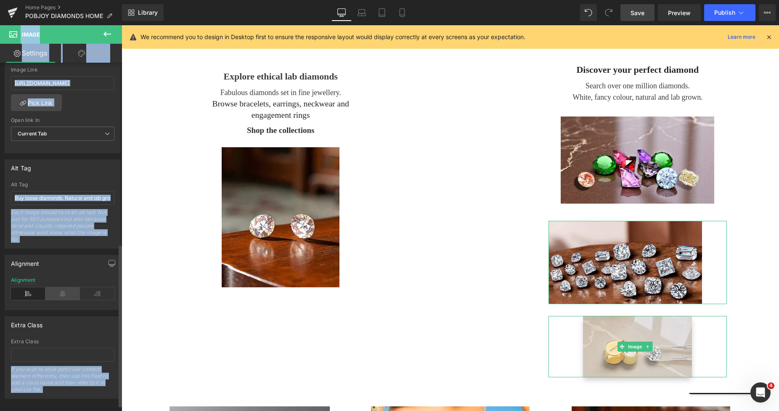
click at [51, 292] on icon at bounding box center [62, 293] width 35 height 13
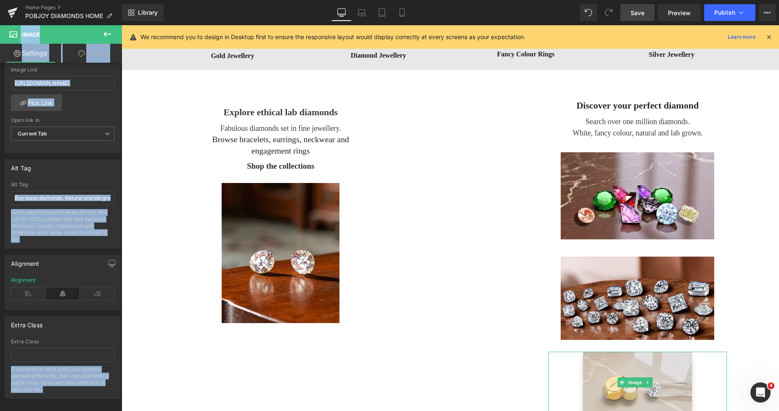
scroll to position [460, 0]
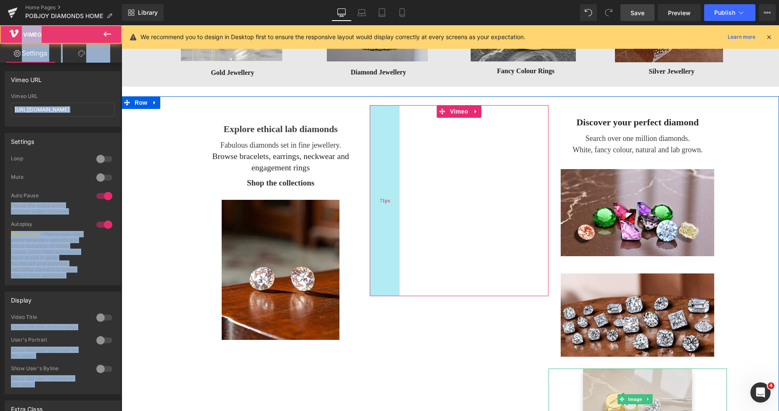
drag, startPoint x: 374, startPoint y: 148, endPoint x: 392, endPoint y: 154, distance: 18.5
click at [383, 149] on div "Vimeo 71px 121px" at bounding box center [459, 200] width 178 height 191
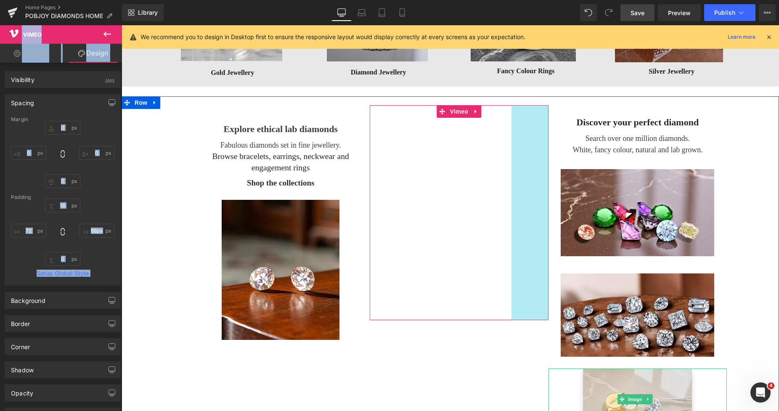
drag, startPoint x: 522, startPoint y: 165, endPoint x: 536, endPoint y: 166, distance: 13.9
click at [536, 166] on div "Vimeo 72px 88px" at bounding box center [459, 212] width 178 height 215
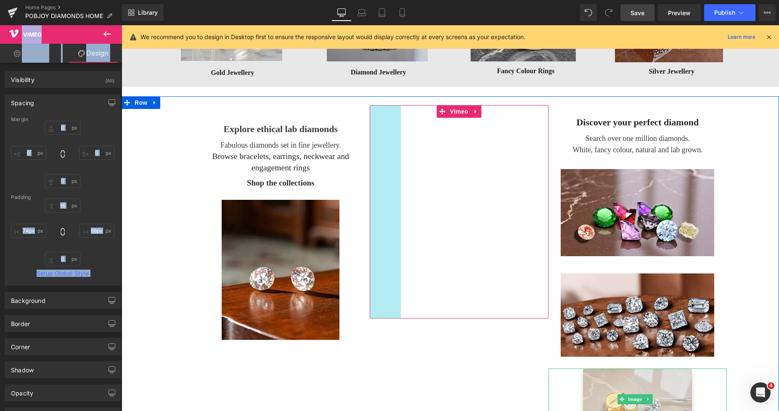
click at [384, 159] on div "Vimeo 74px 88px" at bounding box center [459, 211] width 178 height 213
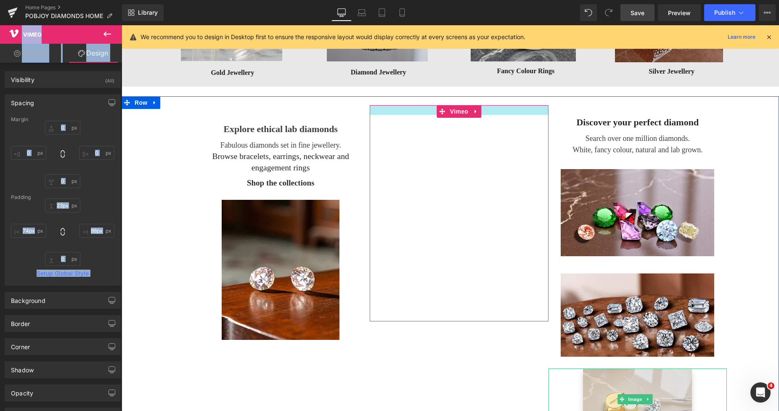
click at [428, 112] on div "Vimeo 74px 88px" at bounding box center [459, 213] width 178 height 216
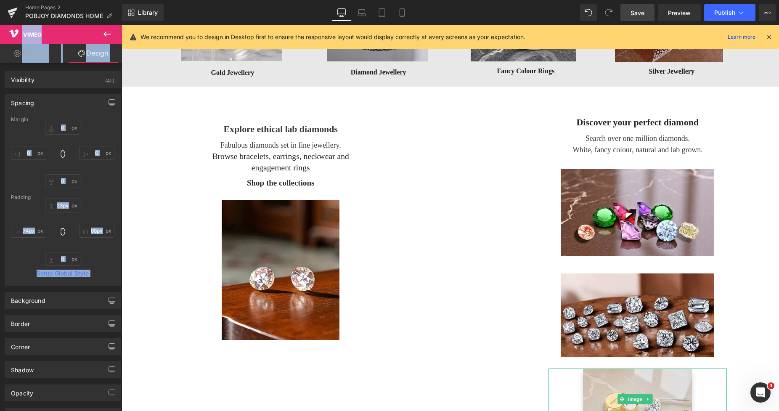
click at [635, 14] on span "Save" at bounding box center [638, 12] width 14 height 9
click at [672, 13] on span "Preview" at bounding box center [679, 12] width 23 height 9
click at [122, 25] on div at bounding box center [122, 25] width 0 height 0
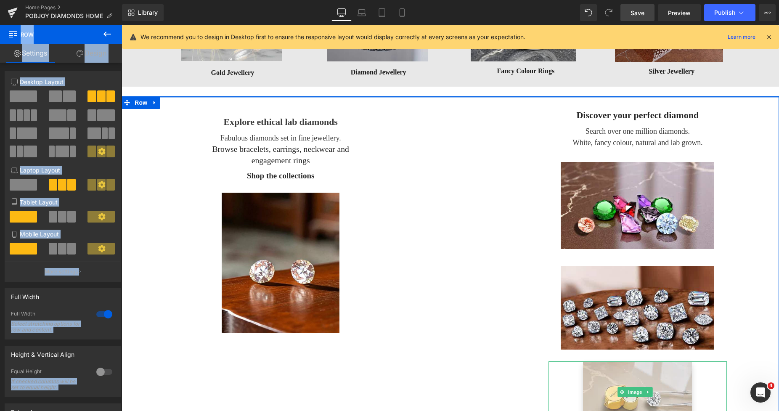
drag, startPoint x: 408, startPoint y: 98, endPoint x: 403, endPoint y: 90, distance: 9.3
click at [403, 90] on div "Vimeo Pobjoy Diamonds & Fine Jewellery Heading Image +44 (0) 20 3998 3075 Headi…" at bounding box center [451, 405] width 658 height 1537
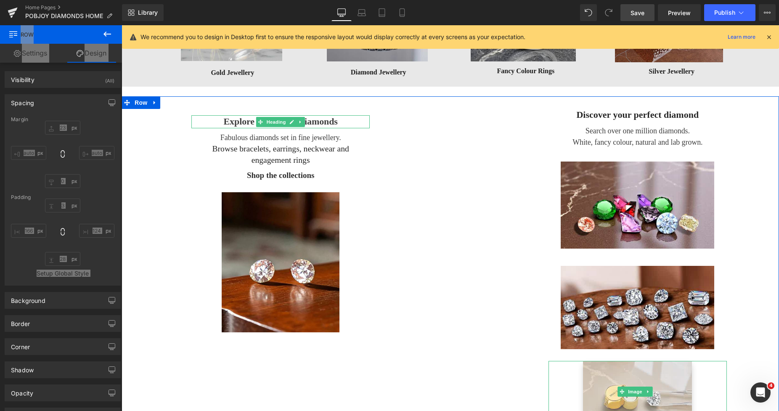
click at [228, 122] on span "Explore ethical lab diamonds" at bounding box center [281, 121] width 114 height 11
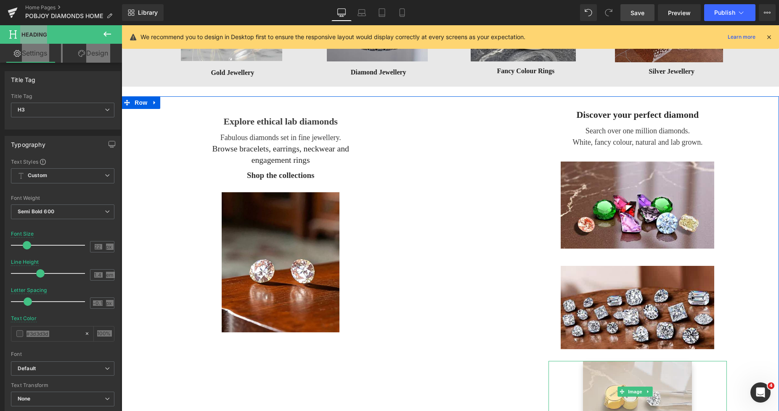
click at [172, 116] on div "Explore ethical lab diamonds Heading Fabulous diamonds set in fine jewellery. B…" at bounding box center [451, 267] width 658 height 342
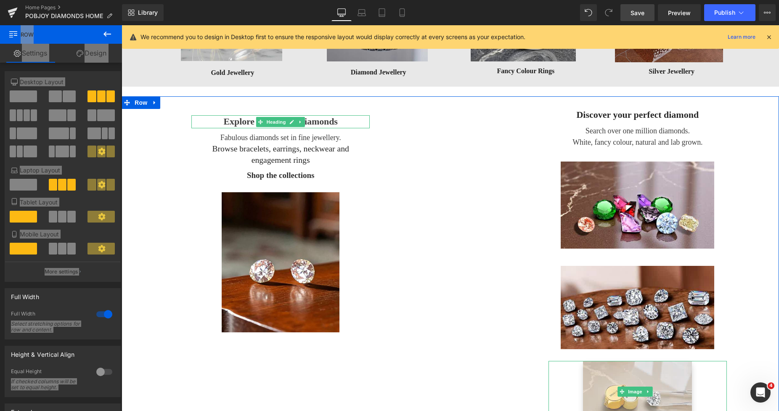
click at [220, 126] on div at bounding box center [280, 127] width 178 height 2
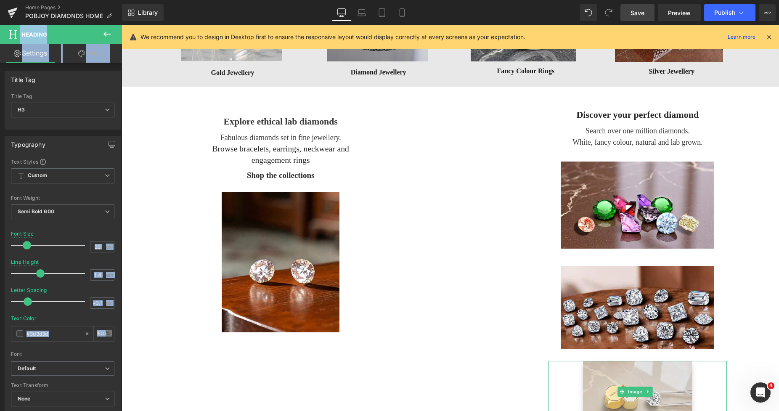
click at [100, 55] on link "Design" at bounding box center [93, 53] width 61 height 19
click at [0, 0] on div "Spacing" at bounding box center [0, 0] width 0 height 0
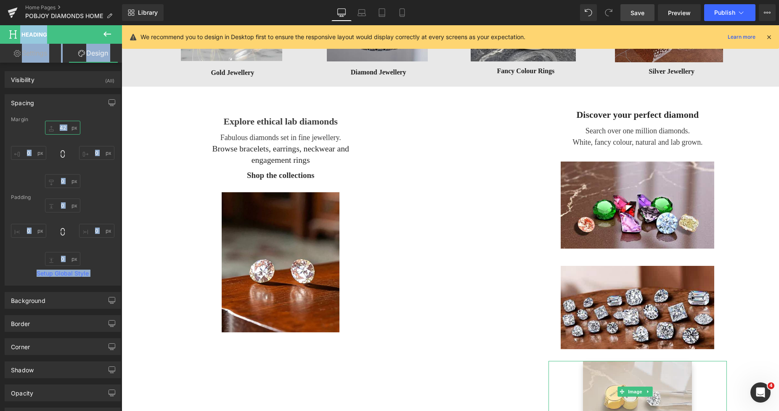
click at [56, 124] on input "42" at bounding box center [62, 128] width 35 height 14
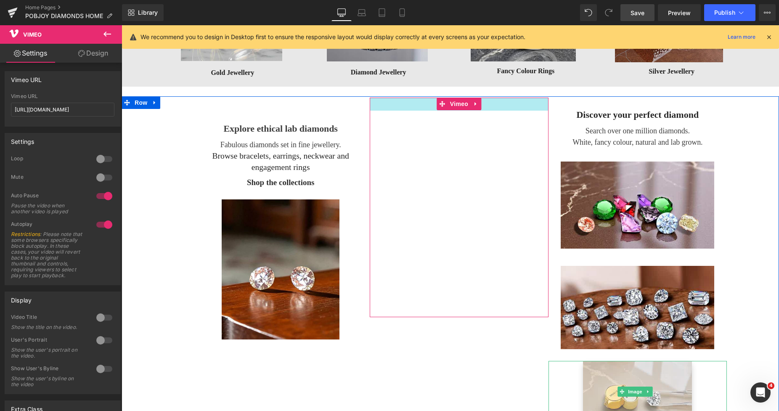
drag, startPoint x: 418, startPoint y: 104, endPoint x: 347, endPoint y: 26, distance: 105.1
click at [422, 107] on div "Vimeo 31px 74px 88px" at bounding box center [459, 208] width 178 height 220
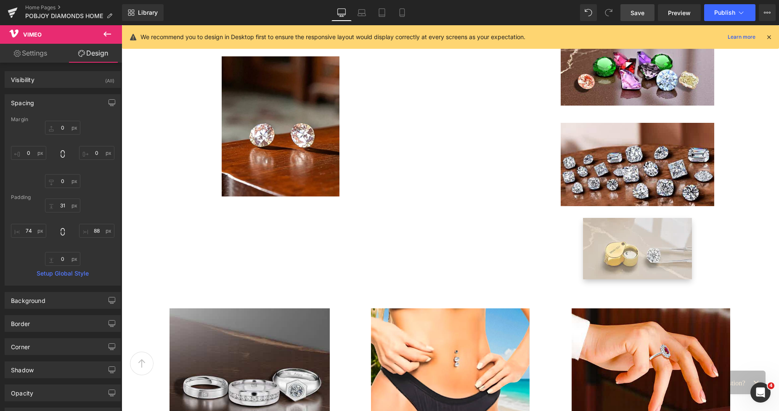
scroll to position [715, 0]
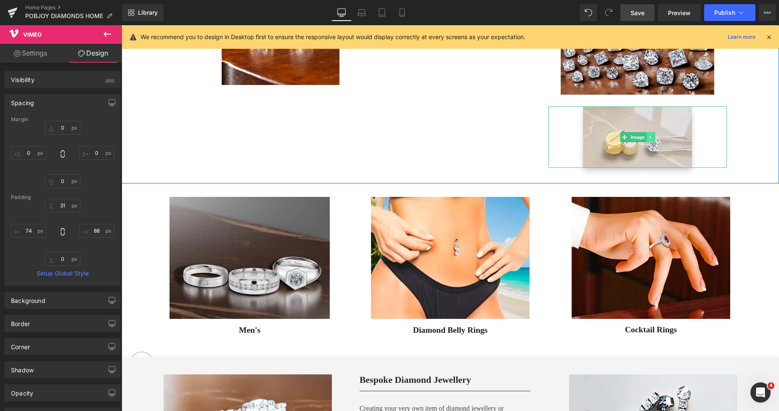
click at [650, 135] on link at bounding box center [651, 137] width 9 height 10
click at [653, 138] on icon at bounding box center [655, 137] width 5 height 5
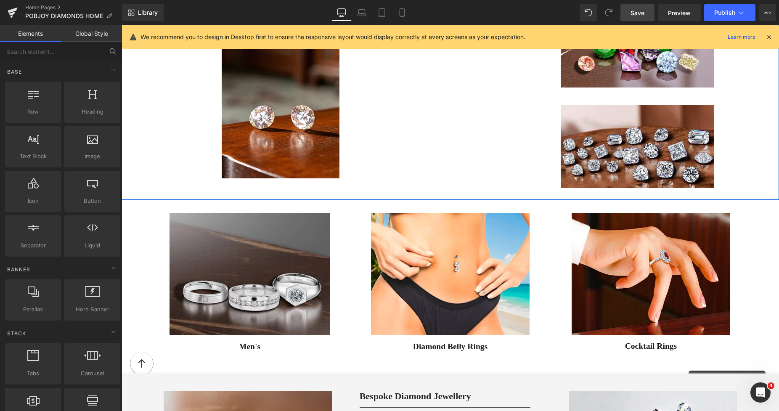
scroll to position [554, 0]
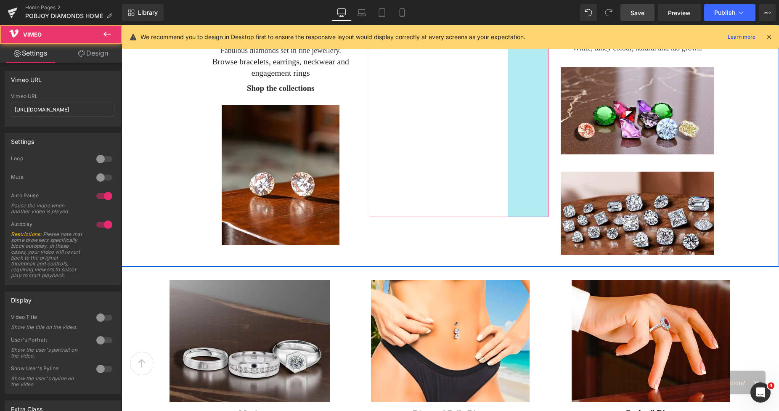
click at [524, 143] on div "Vimeo 31px 74px 96px" at bounding box center [459, 109] width 178 height 213
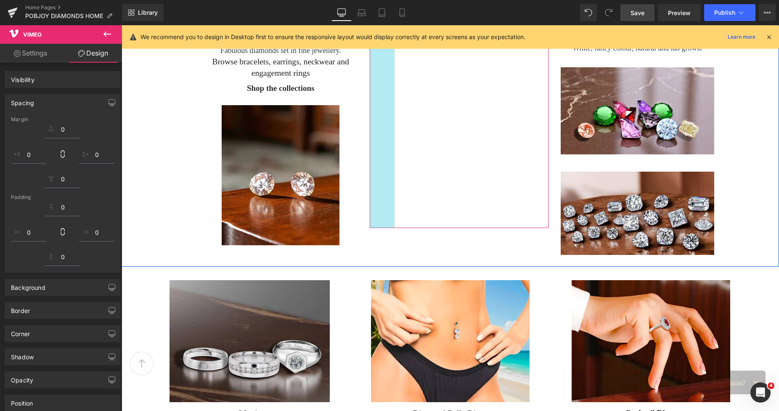
click at [381, 128] on div "Vimeo 31px 59px 96px" at bounding box center [459, 115] width 178 height 225
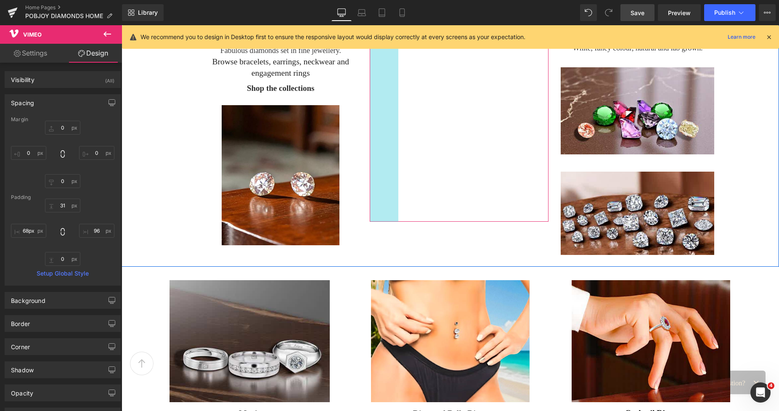
drag, startPoint x: 381, startPoint y: 128, endPoint x: 385, endPoint y: 130, distance: 4.3
click at [385, 130] on div "Vimeo 31px 68px 96px" at bounding box center [459, 112] width 178 height 218
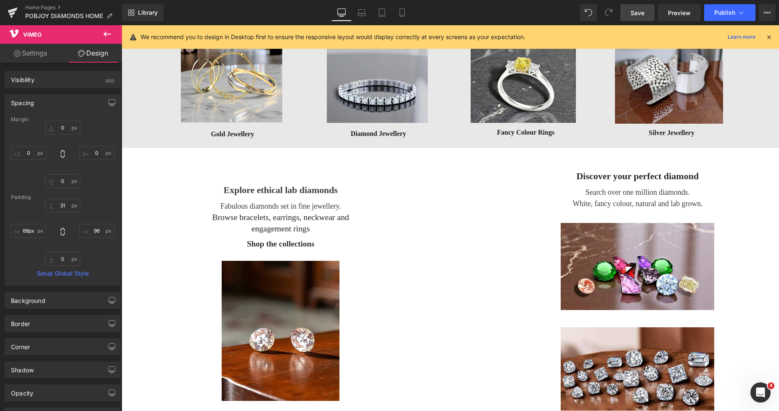
scroll to position [406, 0]
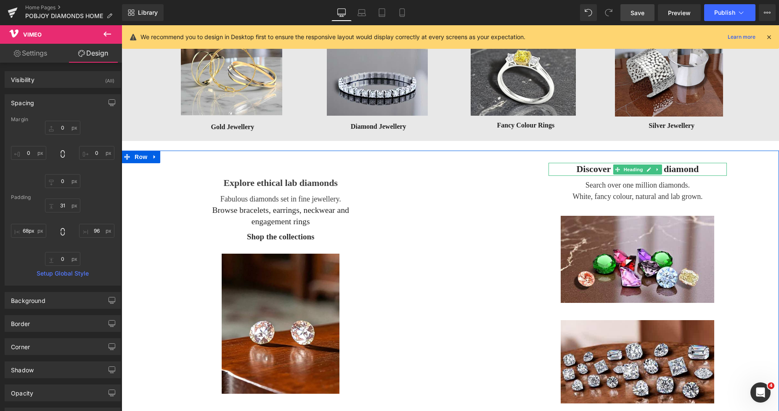
click at [597, 169] on h3 "Discover your perfect diamond" at bounding box center [638, 169] width 178 height 13
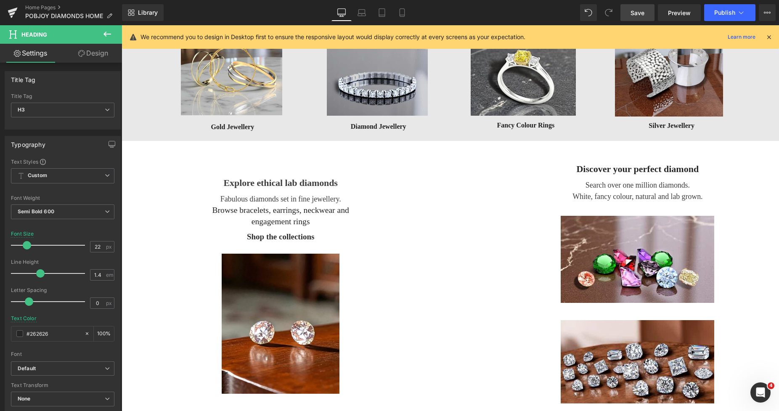
click at [95, 55] on link "Design" at bounding box center [93, 53] width 61 height 19
click at [0, 0] on div "Spacing" at bounding box center [0, 0] width 0 height 0
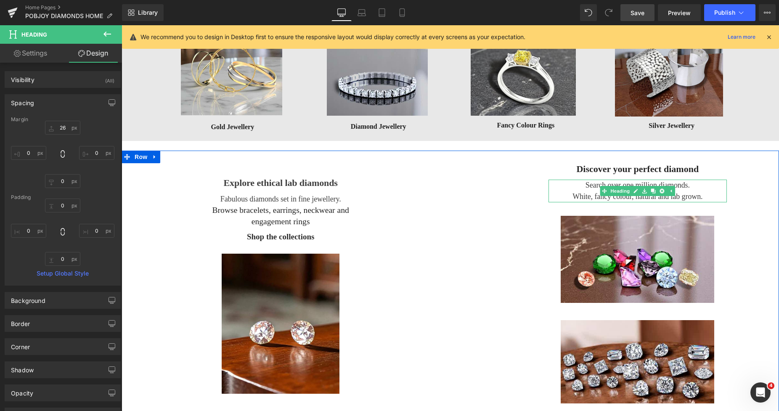
click at [571, 192] on h3 "White, fancy colour, natural and lab grown." at bounding box center [638, 196] width 178 height 11
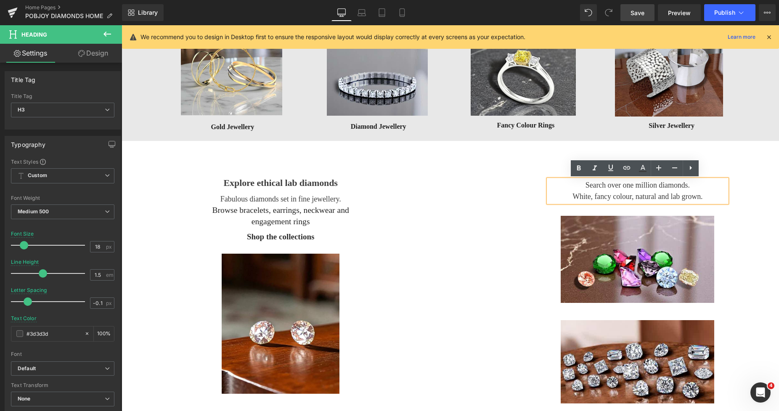
click at [97, 53] on link "Design" at bounding box center [93, 53] width 61 height 19
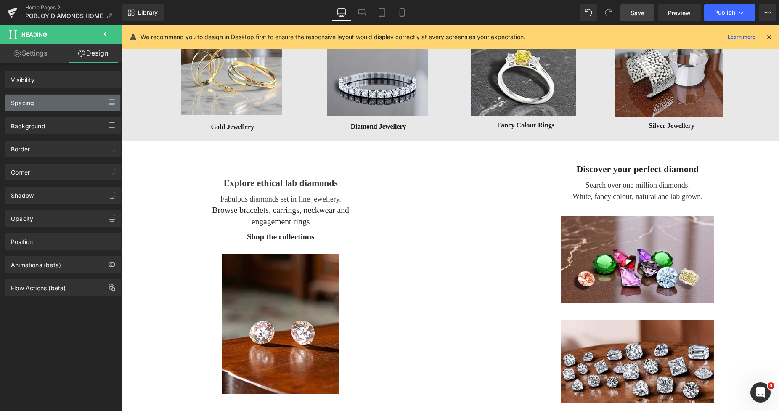
click at [40, 104] on div "Spacing" at bounding box center [62, 103] width 115 height 16
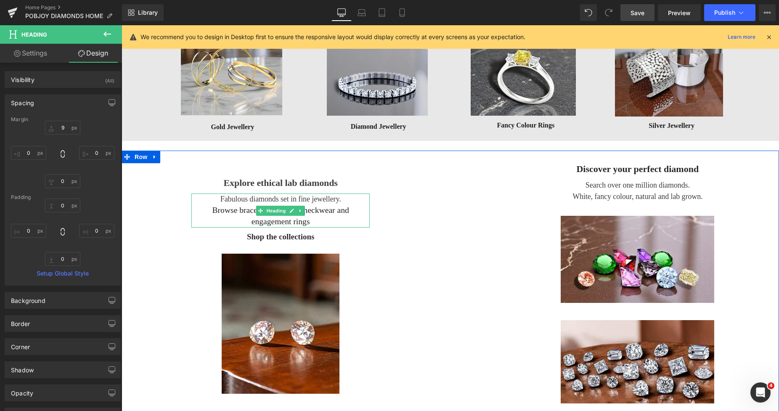
click at [239, 198] on h3 "Fabulous diamonds set in fine jewellery." at bounding box center [280, 199] width 178 height 11
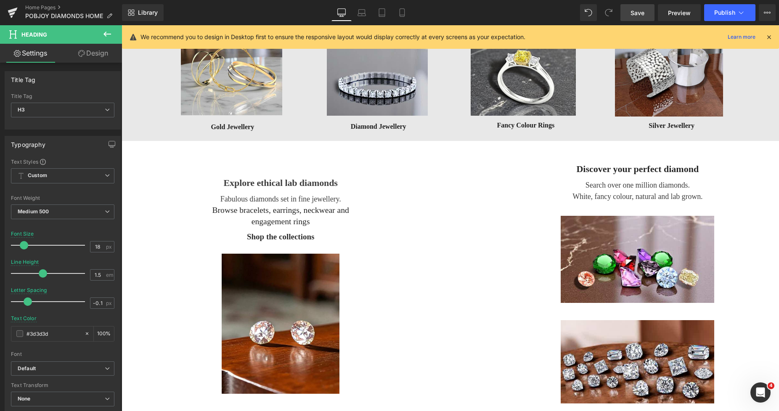
click at [104, 56] on link "Design" at bounding box center [93, 53] width 61 height 19
click at [0, 0] on div "Spacing" at bounding box center [0, 0] width 0 height 0
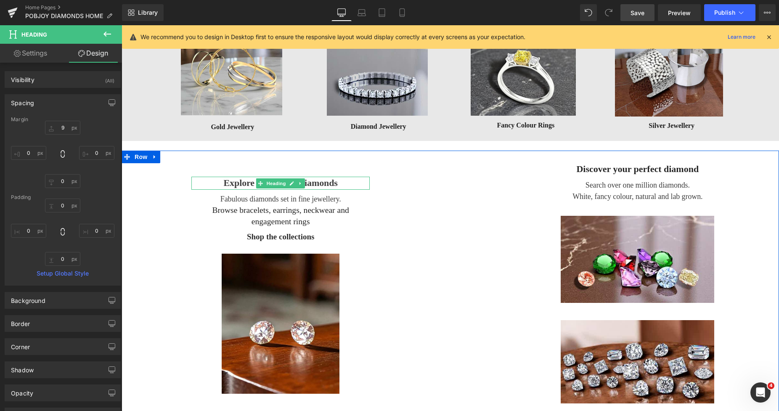
click at [219, 181] on h3 "Explore ethical lab diamonds" at bounding box center [280, 183] width 178 height 13
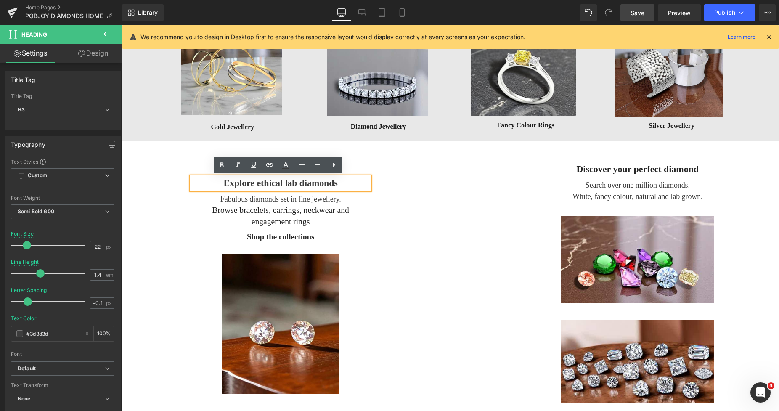
click at [100, 55] on link "Design" at bounding box center [93, 53] width 61 height 19
click at [0, 0] on div "Spacing" at bounding box center [0, 0] width 0 height 0
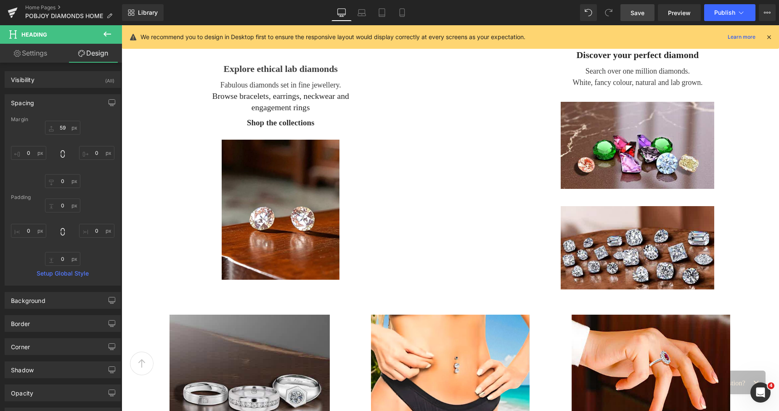
scroll to position [559, 0]
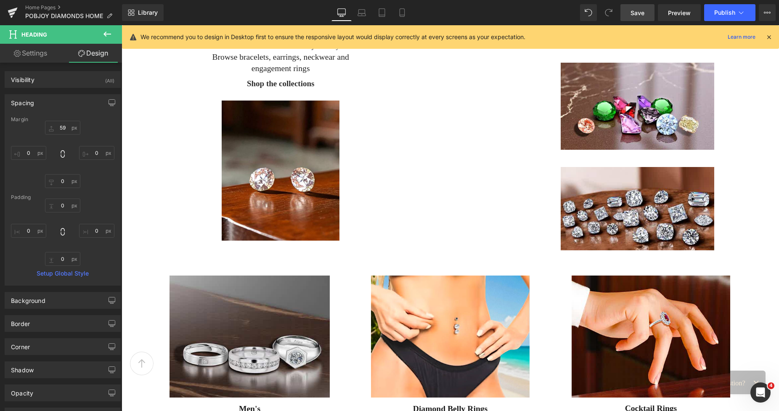
click at [636, 12] on span "Save" at bounding box center [638, 12] width 14 height 9
drag, startPoint x: 391, startPoint y: 10, endPoint x: 183, endPoint y: 111, distance: 231.1
click at [391, 10] on icon at bounding box center [393, 13] width 5 height 8
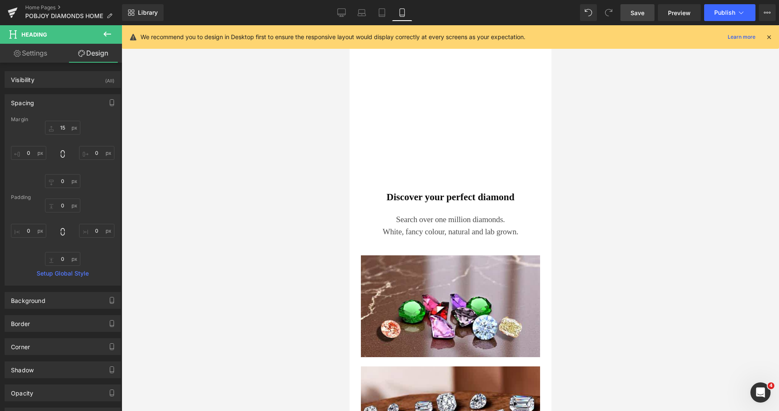
scroll to position [1786, 0]
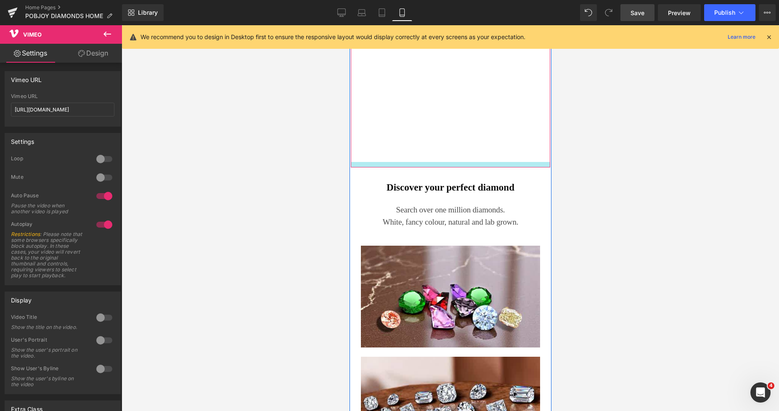
drag, startPoint x: 415, startPoint y: 161, endPoint x: 420, endPoint y: 167, distance: 7.4
click at [420, 167] on div "Vimeo 31px 68px 96px" at bounding box center [450, 28] width 199 height 277
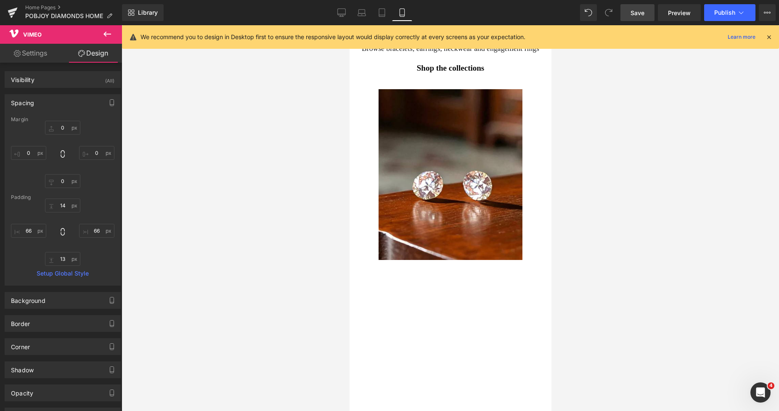
scroll to position [1512, 0]
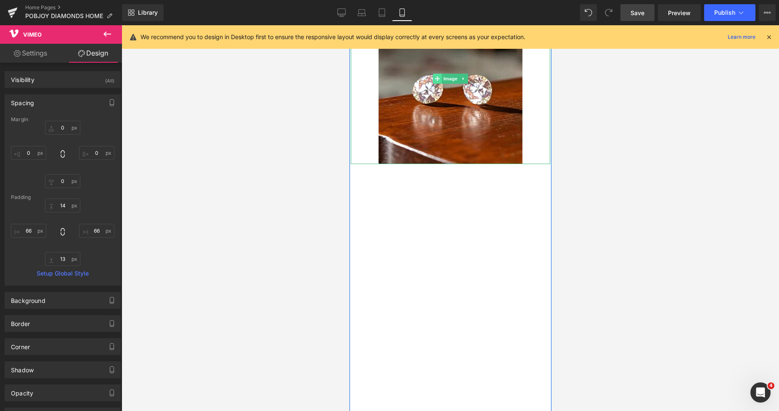
click at [435, 78] on icon at bounding box center [437, 78] width 5 height 5
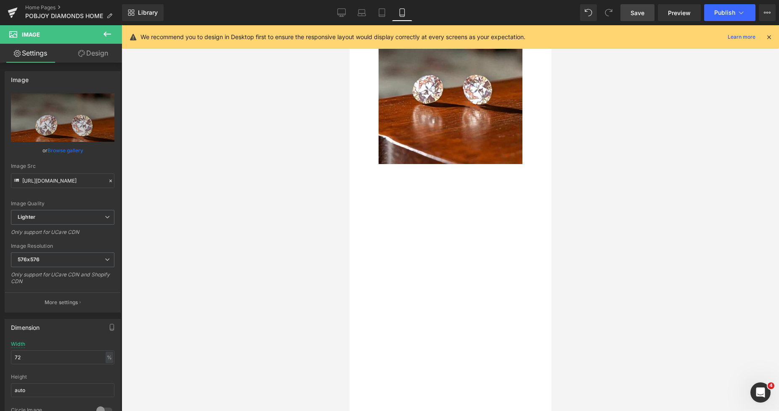
click at [639, 14] on span "Save" at bounding box center [638, 12] width 14 height 9
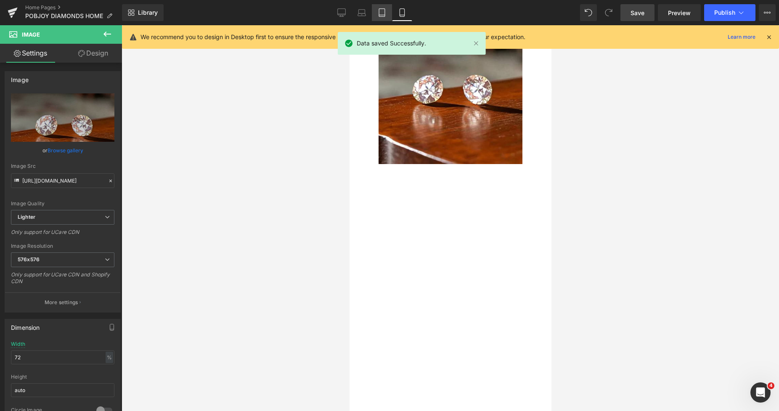
click at [372, 12] on link "Tablet" at bounding box center [382, 12] width 20 height 17
click at [379, 13] on icon at bounding box center [382, 12] width 8 height 8
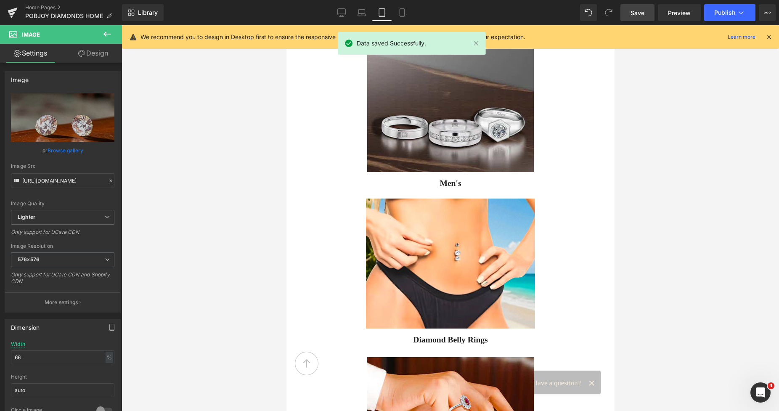
scroll to position [388, 0]
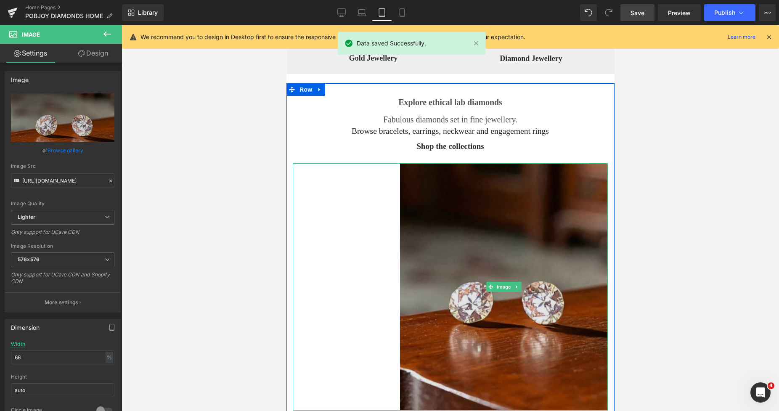
click at [431, 195] on img at bounding box center [504, 286] width 208 height 247
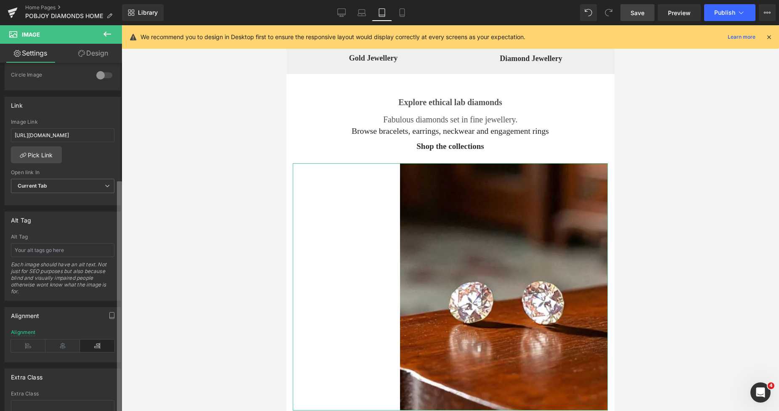
click at [114, 377] on div "Image [URL][DOMAIN_NAME] Replace Image Upload image or Browse gallery Image Src…" at bounding box center [61, 239] width 122 height 352
click at [59, 346] on icon at bounding box center [62, 343] width 35 height 13
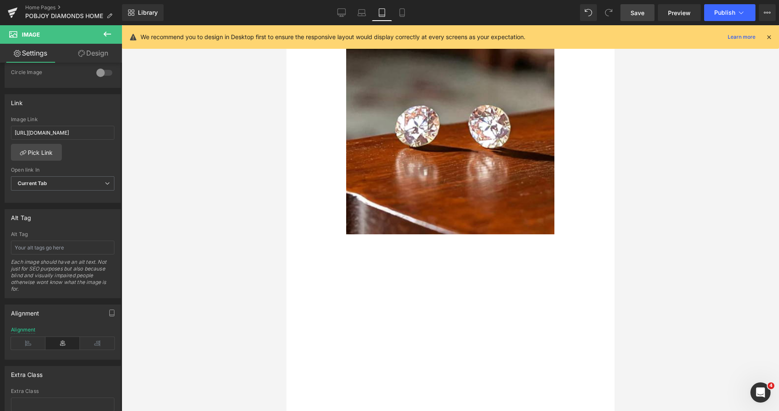
scroll to position [614, 0]
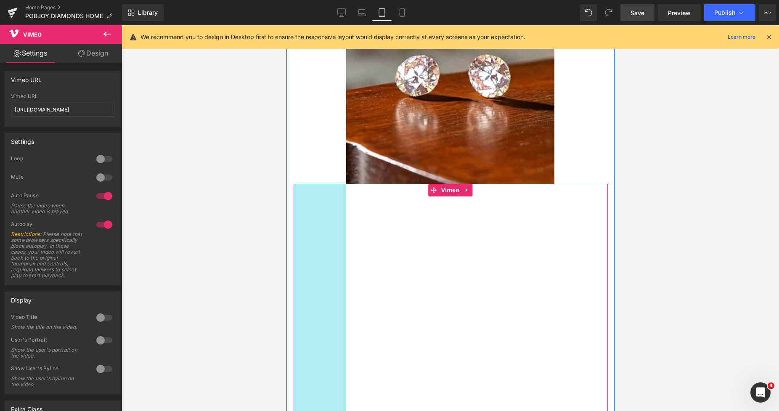
click at [296, 218] on div "Vimeo 31px 127px 96px" at bounding box center [449, 373] width 315 height 379
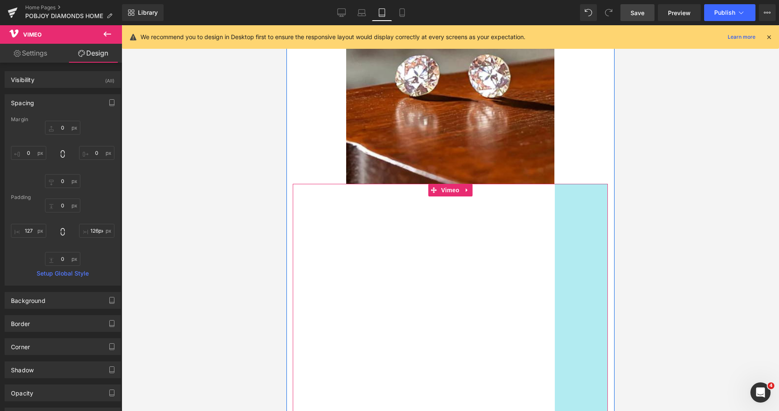
click at [584, 216] on div "Vimeo 31px 127px 126px" at bounding box center [449, 374] width 315 height 381
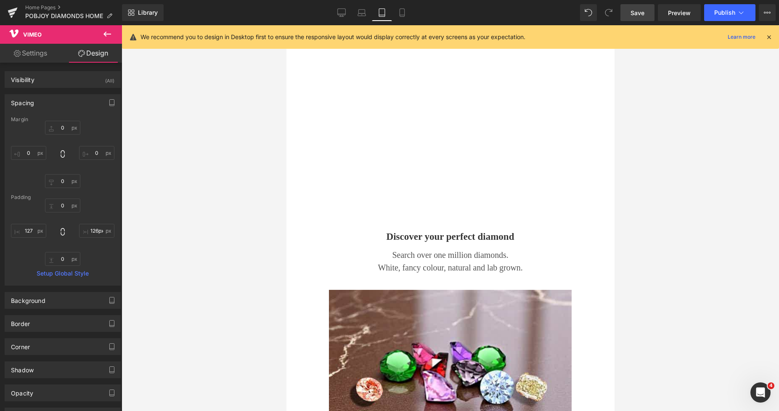
scroll to position [1057, 0]
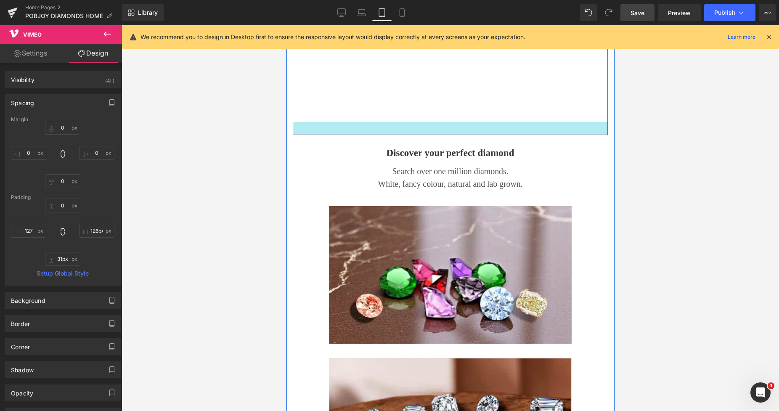
drag, startPoint x: 488, startPoint y: 121, endPoint x: 493, endPoint y: 134, distance: 14.1
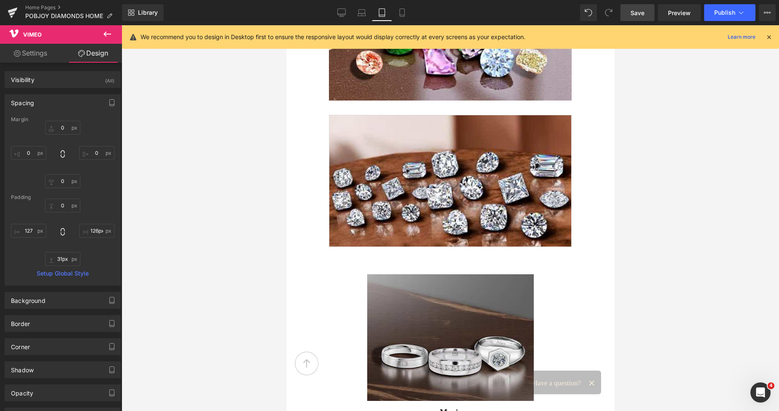
scroll to position [1360, 0]
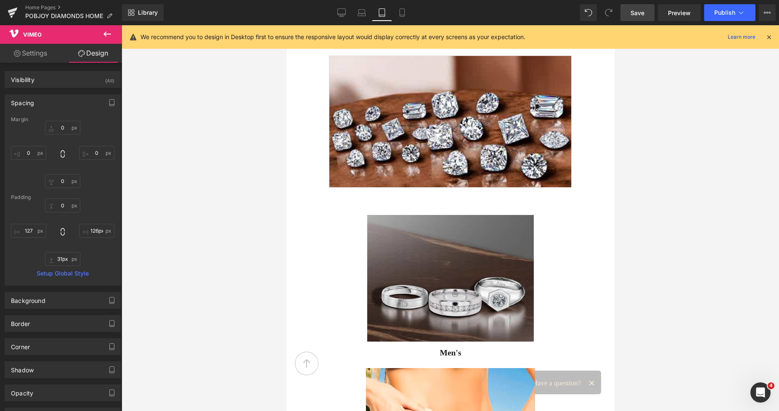
click at [362, 13] on icon at bounding box center [362, 12] width 8 height 8
click at [360, 16] on icon at bounding box center [362, 14] width 8 height 3
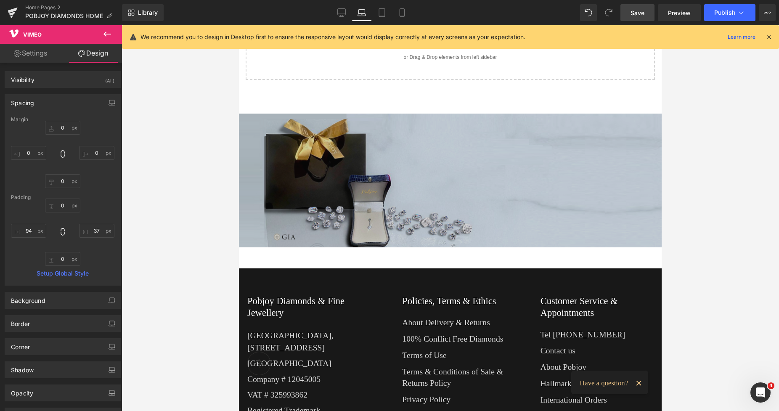
scroll to position [376, 0]
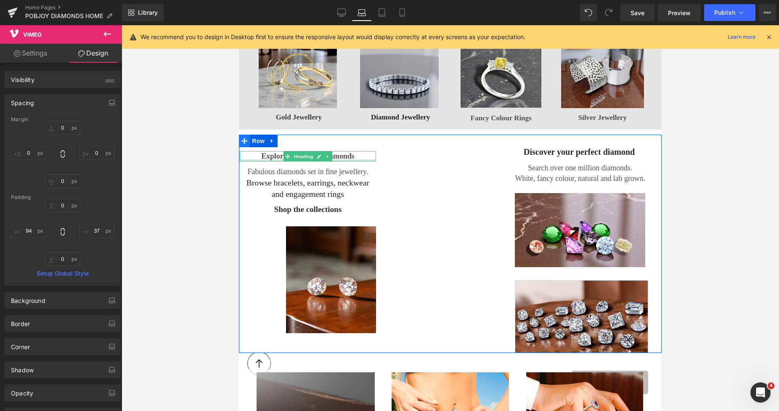
scroll to position [376, 0]
click at [243, 146] on span at bounding box center [244, 141] width 11 height 13
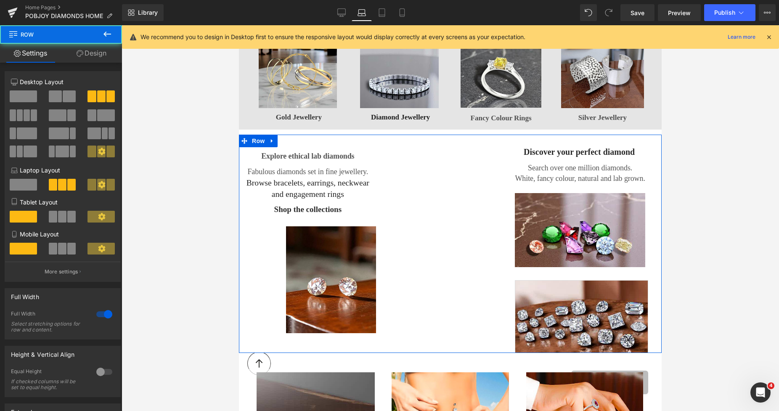
click at [98, 58] on link "Design" at bounding box center [91, 53] width 61 height 19
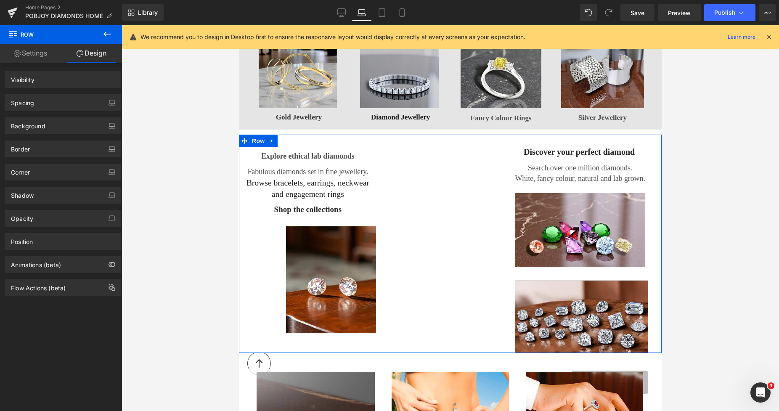
click at [36, 104] on div "Spacing" at bounding box center [62, 103] width 115 height 16
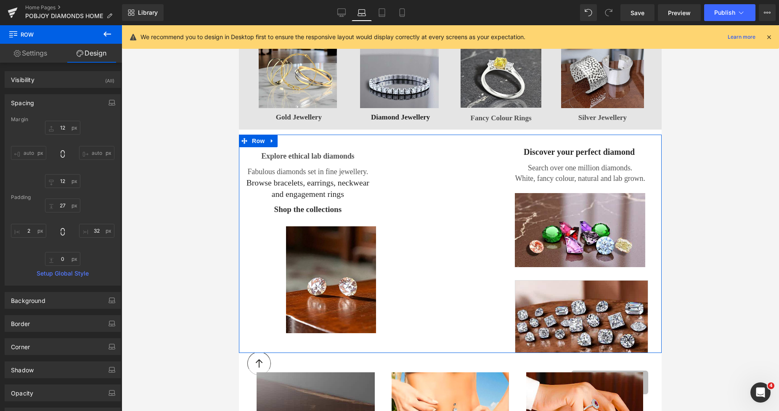
type input "12"
type input "27"
type input "32"
type input "0"
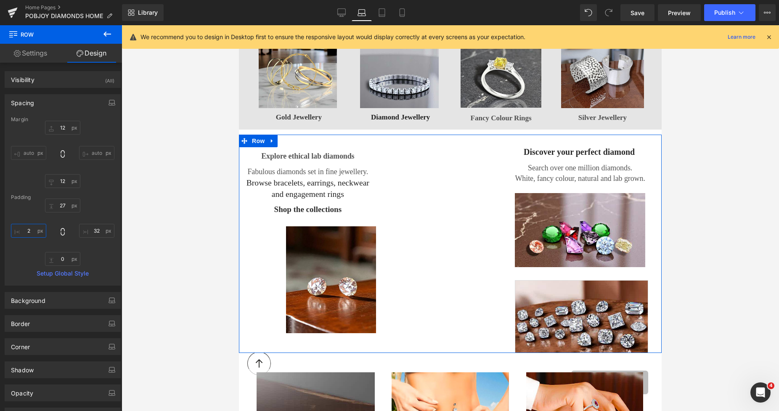
click at [24, 228] on input "2" at bounding box center [28, 231] width 35 height 14
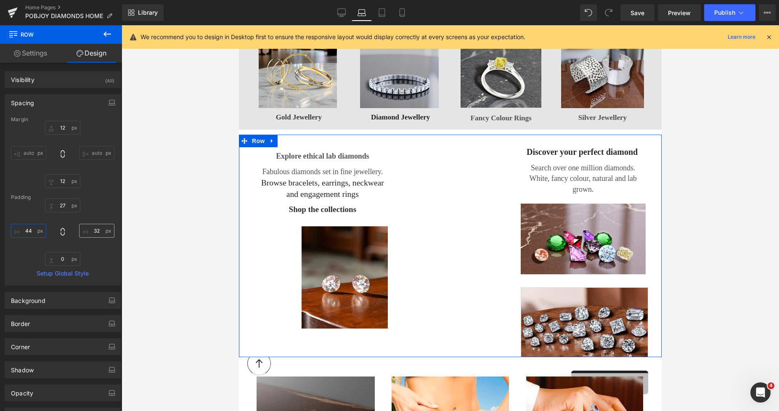
type input "44"
click at [89, 235] on input "32" at bounding box center [96, 231] width 35 height 14
type input "44"
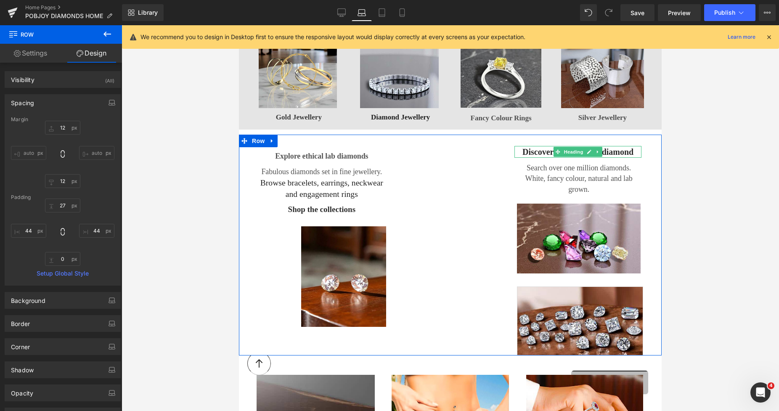
click at [550, 152] on h3 "Discover your perfect diamond" at bounding box center [578, 152] width 127 height 12
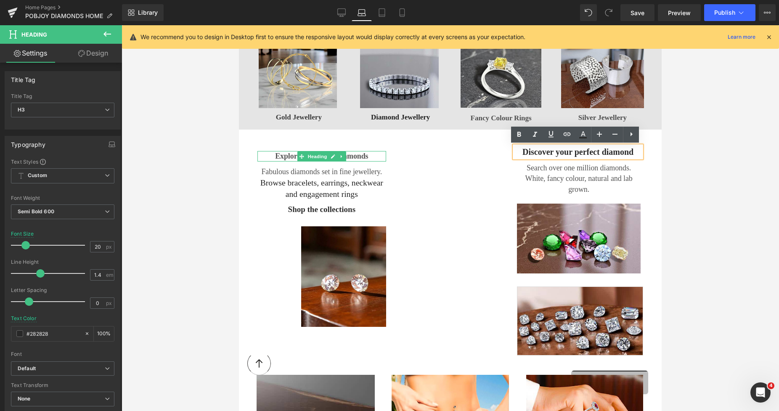
click at [358, 159] on span "Explore ethical lab diamonds" at bounding box center [321, 156] width 93 height 8
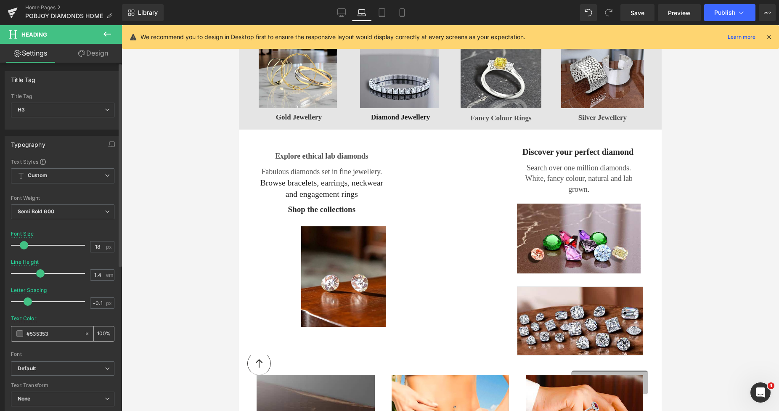
click at [19, 338] on div "#535353" at bounding box center [47, 334] width 73 height 15
click at [20, 334] on span at bounding box center [19, 333] width 7 height 7
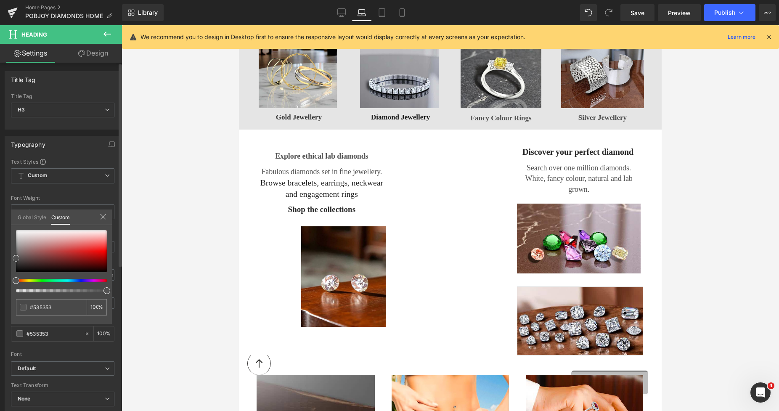
type input "#515151"
type input "#3d3d3d"
type input "#2b2b2b"
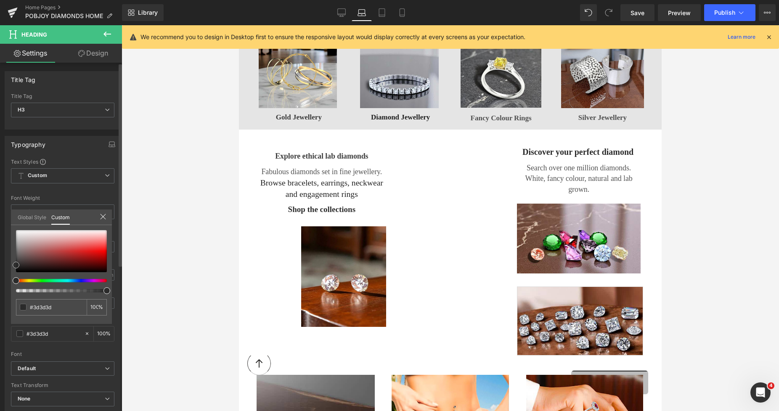
type input "#2b2b2b"
type input "#282828"
type input "#262626"
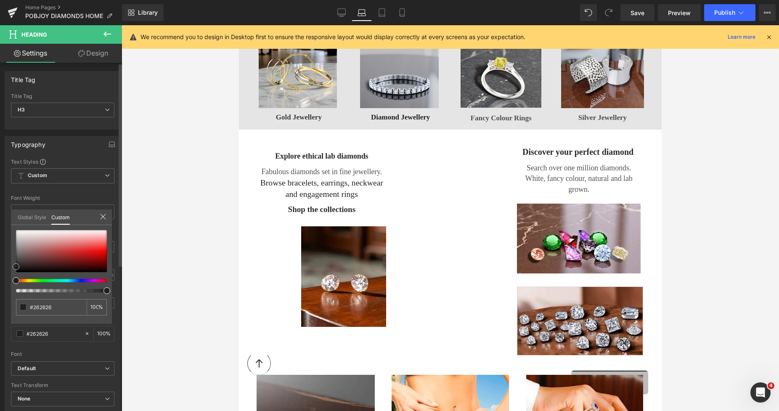
type input "#212121"
drag, startPoint x: 18, startPoint y: 260, endPoint x: 16, endPoint y: 269, distance: 8.7
click at [16, 269] on span at bounding box center [16, 266] width 7 height 7
click at [165, 269] on div at bounding box center [451, 218] width 658 height 386
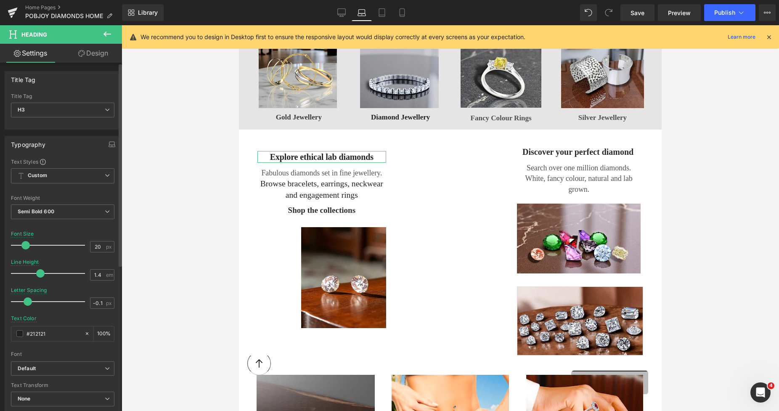
click at [22, 244] on span at bounding box center [25, 245] width 8 height 8
type input "19"
click at [22, 244] on span at bounding box center [25, 245] width 8 height 8
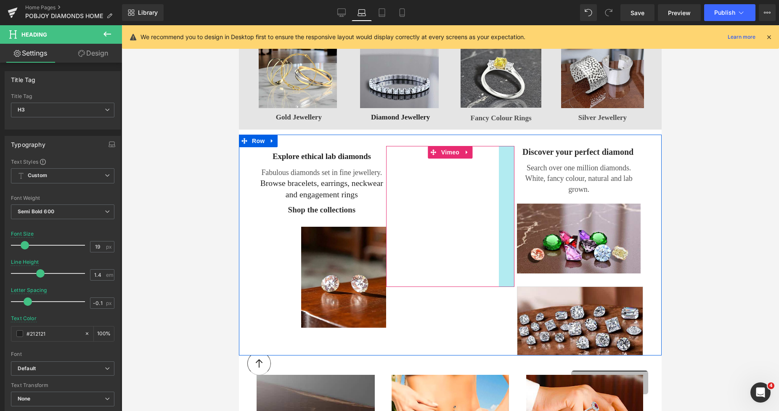
click at [530, 151] on h3 "Discover your perfect diamond" at bounding box center [578, 152] width 127 height 12
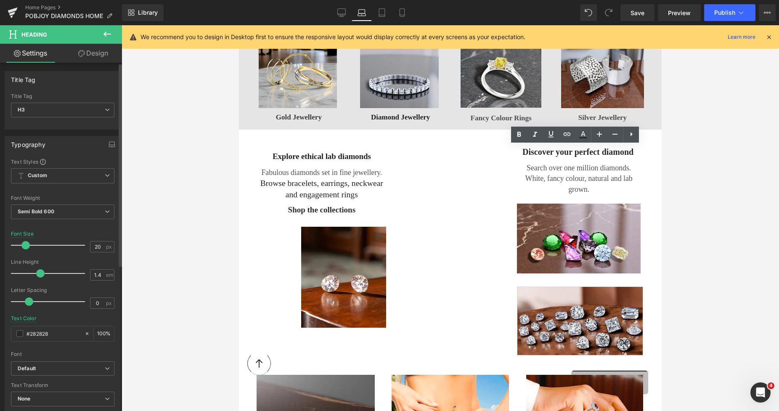
type input "19"
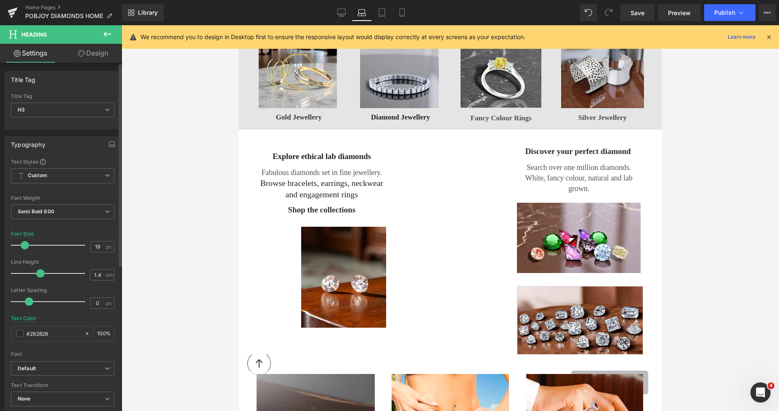
drag, startPoint x: 291, startPoint y: 126, endPoint x: 27, endPoint y: 245, distance: 290.1
click at [27, 245] on span at bounding box center [25, 245] width 8 height 8
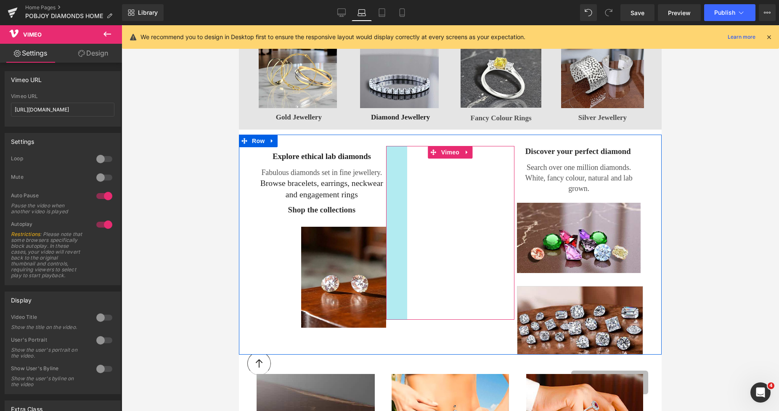
drag, startPoint x: 421, startPoint y: 177, endPoint x: 403, endPoint y: 177, distance: 18.5
click at [403, 177] on div "Vimeo 31px 50px 37px" at bounding box center [450, 233] width 129 height 174
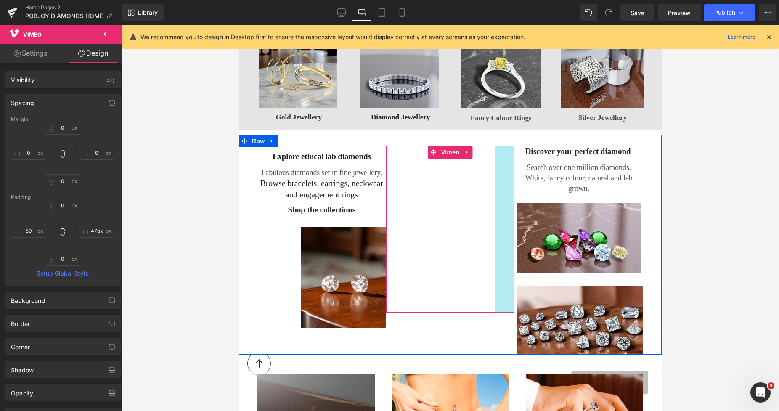
type input "42px"
click at [506, 178] on div "Vimeo 31px 50px 42px" at bounding box center [450, 231] width 129 height 170
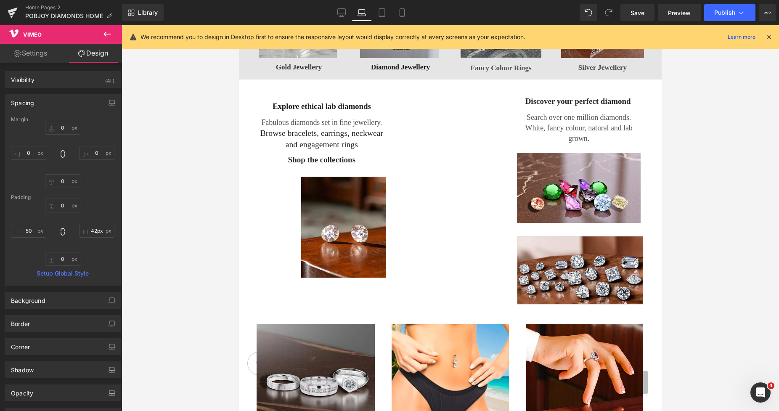
scroll to position [436, 0]
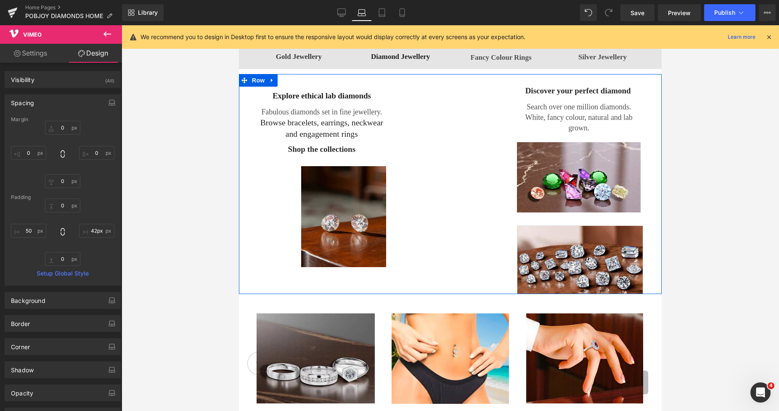
click at [319, 175] on img at bounding box center [343, 216] width 85 height 101
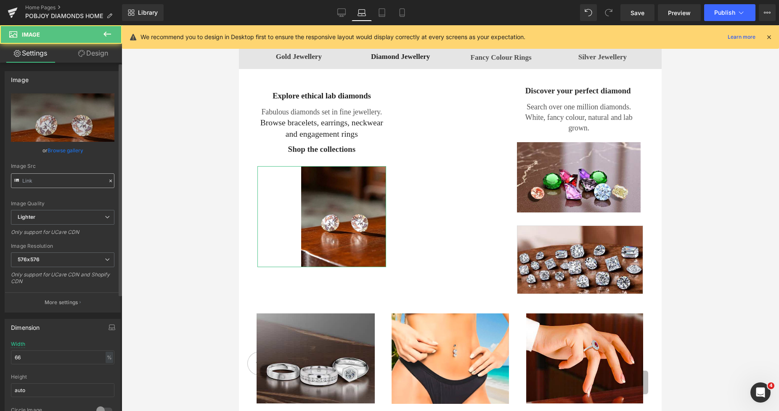
type input "[URL][DOMAIN_NAME]"
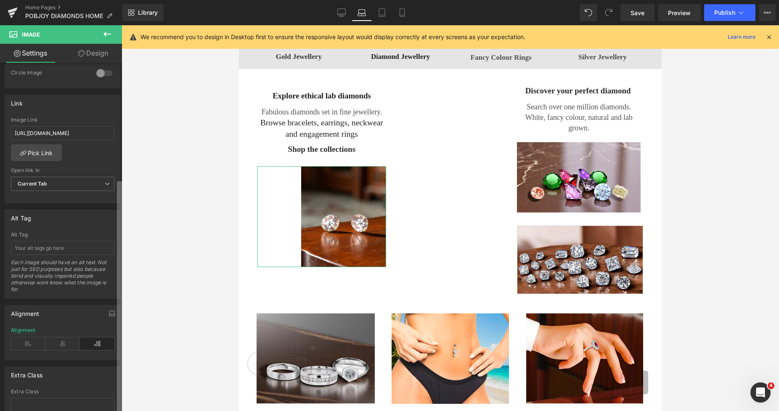
click at [113, 386] on div "Image [URL][DOMAIN_NAME] Replace Image Upload image or Browse gallery Image Src…" at bounding box center [61, 239] width 122 height 352
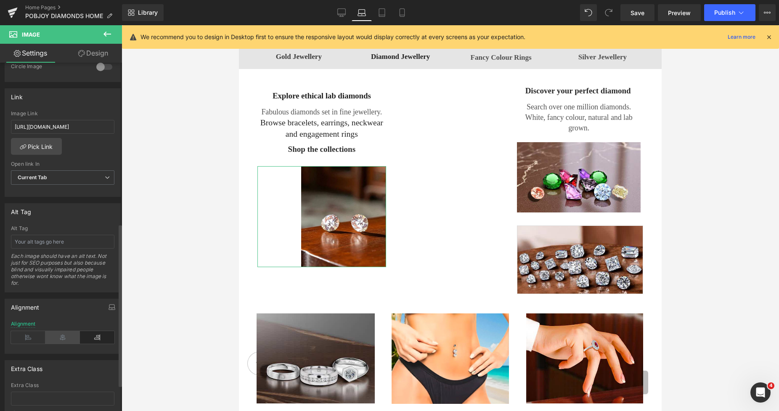
click at [64, 339] on icon at bounding box center [62, 337] width 35 height 13
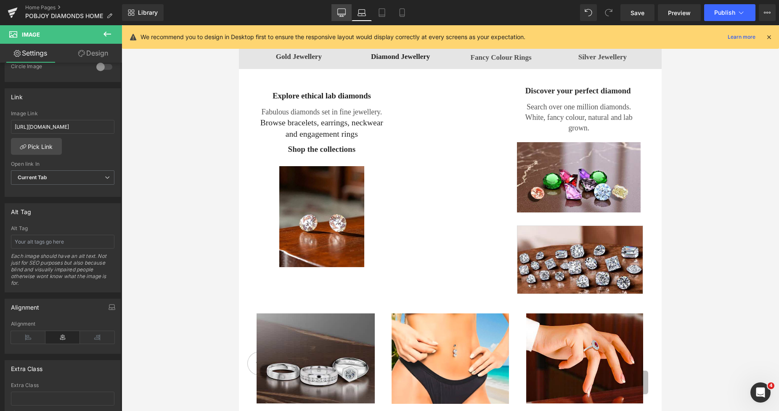
click at [345, 16] on icon at bounding box center [342, 12] width 8 height 8
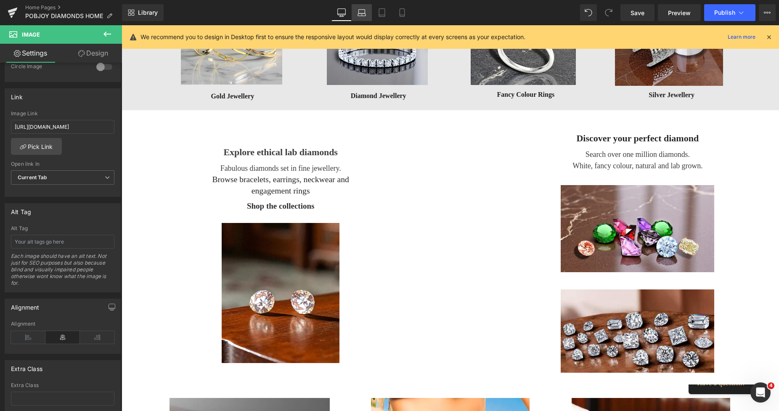
scroll to position [579, 0]
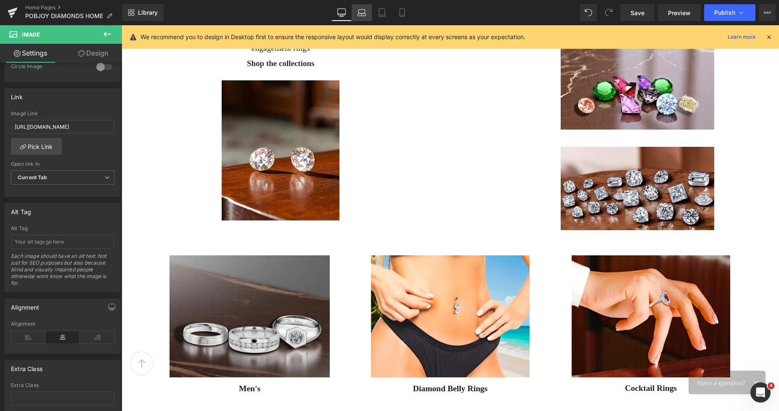
click at [363, 14] on icon at bounding box center [362, 12] width 8 height 8
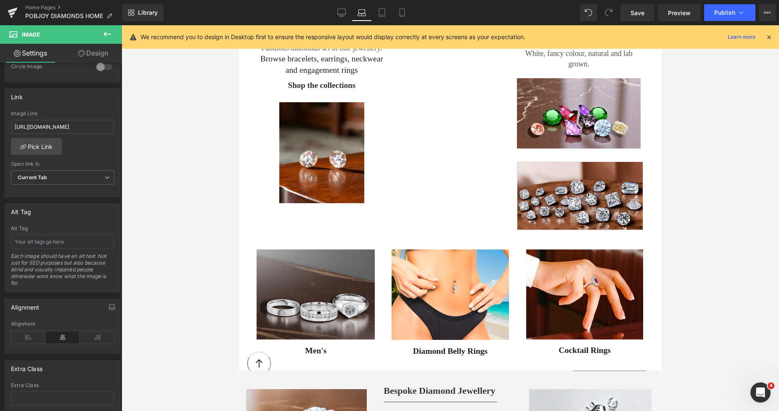
scroll to position [522, 0]
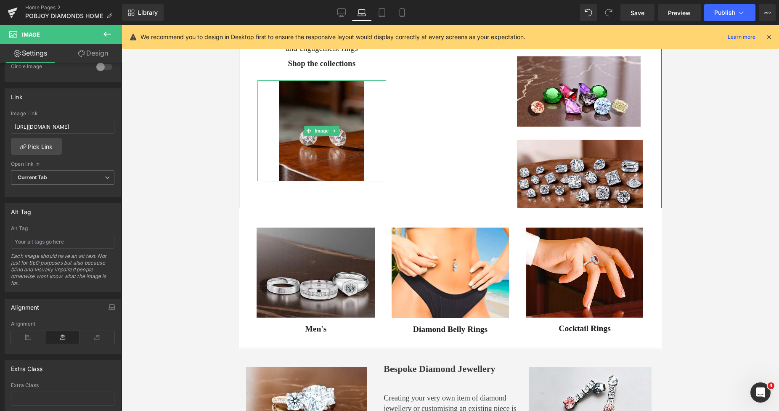
click at [335, 102] on img at bounding box center [321, 130] width 85 height 101
click at [310, 136] on img at bounding box center [321, 130] width 85 height 101
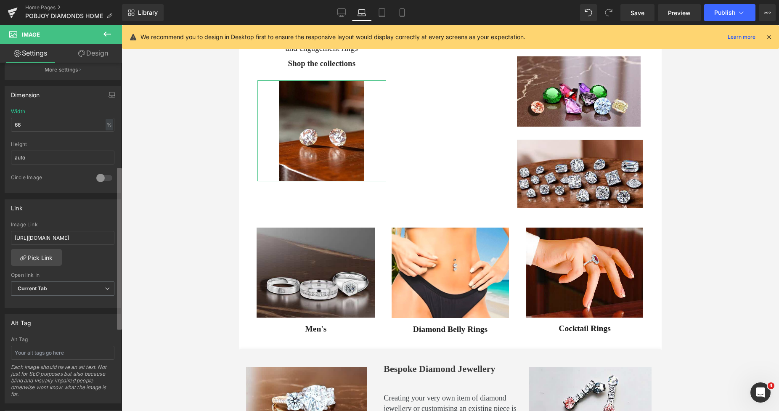
scroll to position [222, 0]
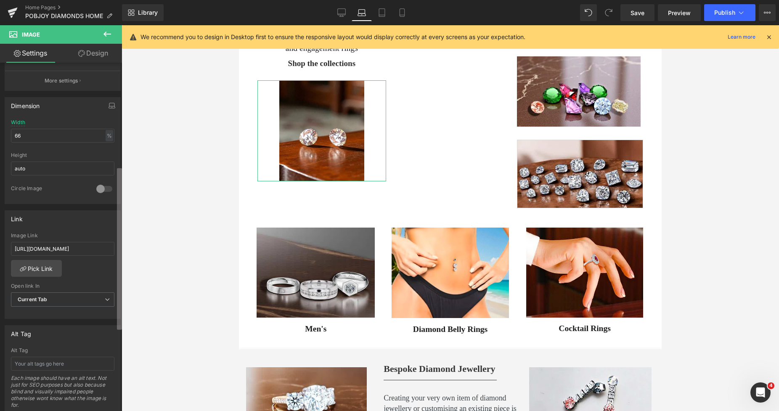
click at [114, 181] on div "Image [URL][DOMAIN_NAME] Replace Image Upload image or Browse gallery Image Src…" at bounding box center [61, 239] width 122 height 352
drag, startPoint x: 33, startPoint y: 138, endPoint x: 6, endPoint y: 138, distance: 27.4
click at [6, 138] on div "66% Width 66 % % px auto Height auto 0 Circle Image" at bounding box center [62, 162] width 115 height 84
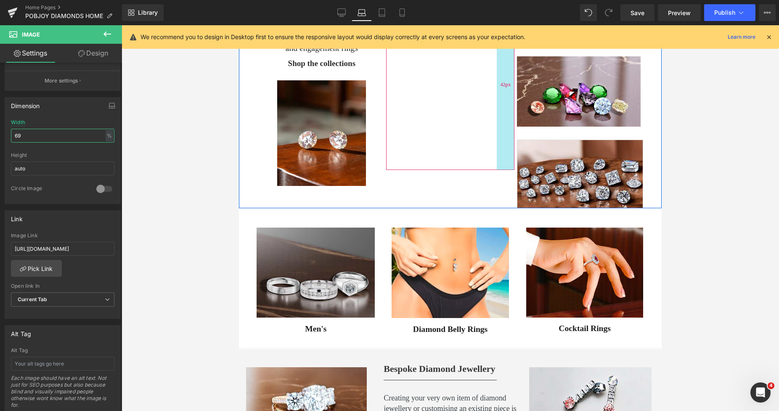
type input "6"
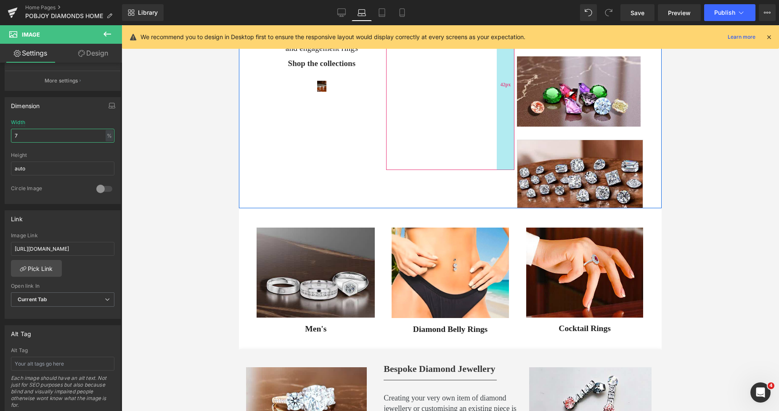
type input "72"
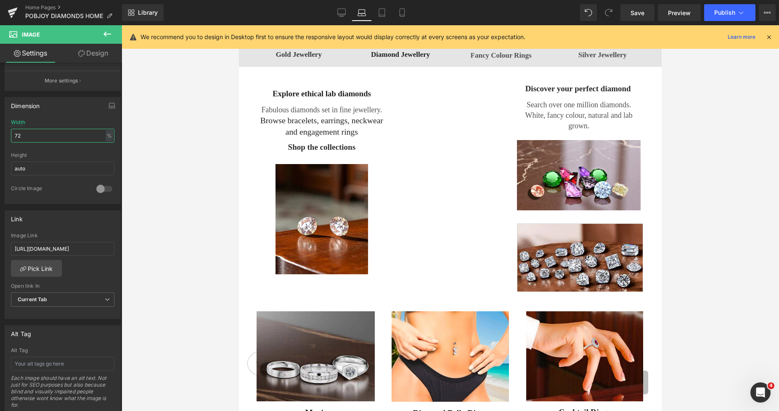
scroll to position [434, 0]
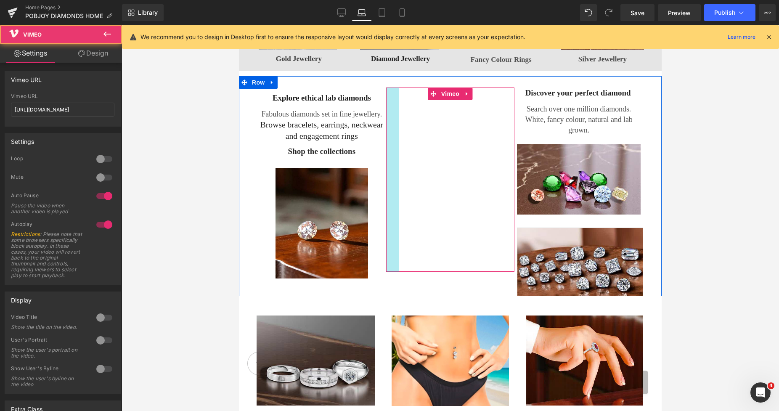
click at [390, 136] on div "Vimeo 31px 31px 42px" at bounding box center [450, 180] width 129 height 184
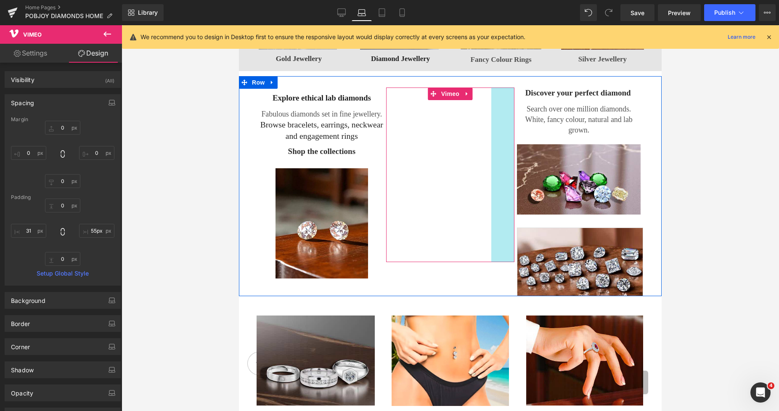
click at [500, 128] on div "Vimeo 31px 31px 55px" at bounding box center [450, 175] width 129 height 175
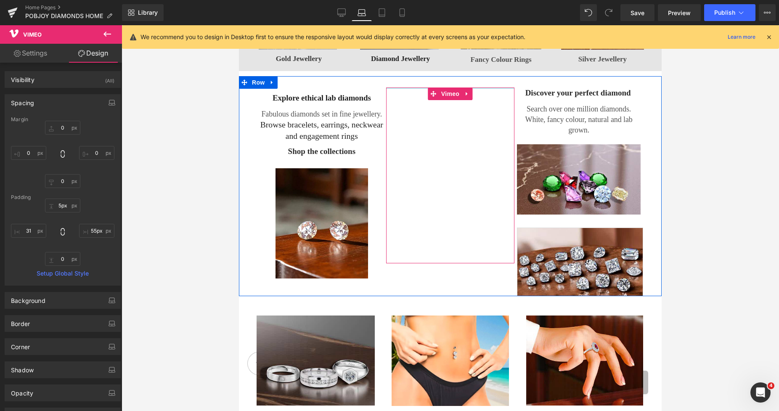
type input "6px"
click at [416, 91] on div "Vimeo 31px 31px 55px" at bounding box center [450, 176] width 129 height 177
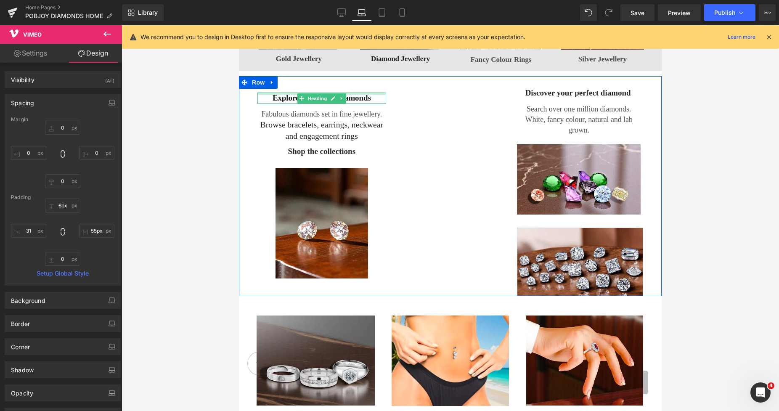
click at [370, 95] on h3 "Explore ethical lab diamonds" at bounding box center [322, 98] width 126 height 11
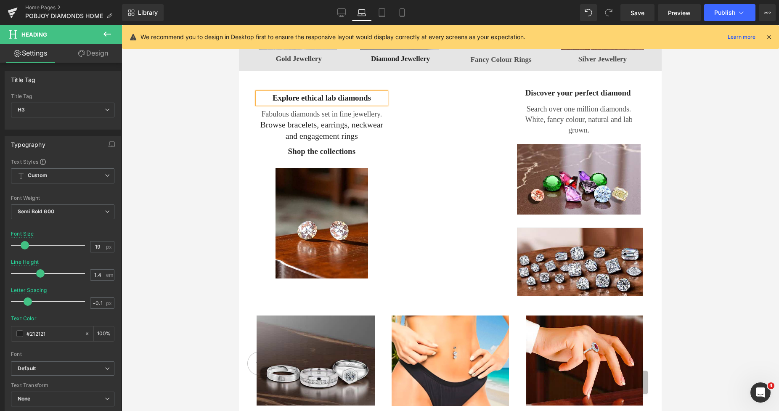
click at [97, 58] on link "Design" at bounding box center [93, 53] width 61 height 19
click at [0, 0] on div "Spacing" at bounding box center [0, 0] width 0 height 0
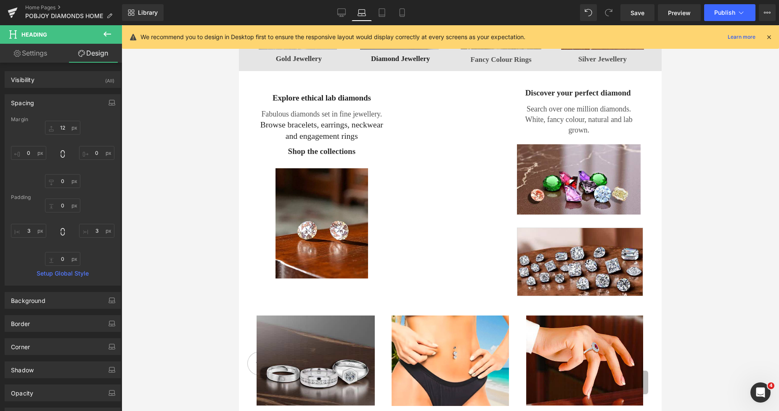
type input "12"
type input "0"
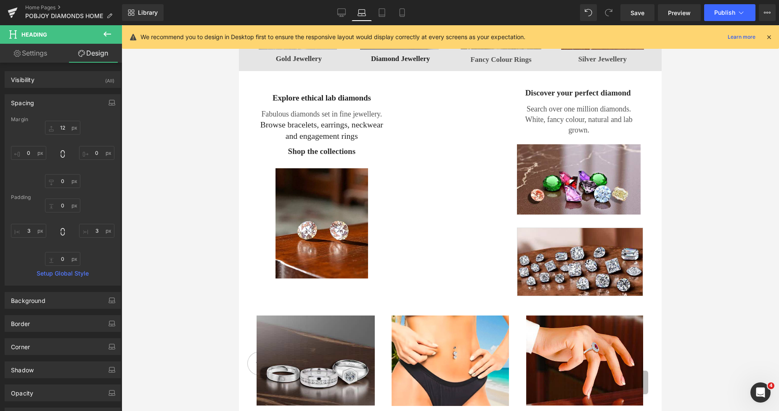
type input "3"
type input "0"
type input "3"
click at [57, 129] on input "12" at bounding box center [62, 128] width 35 height 14
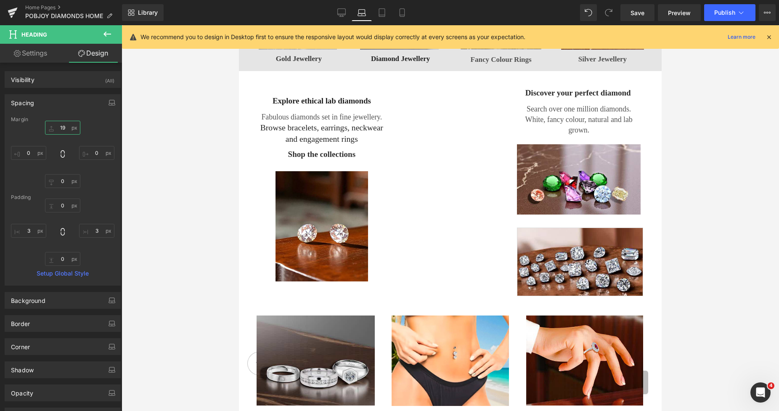
type input "1"
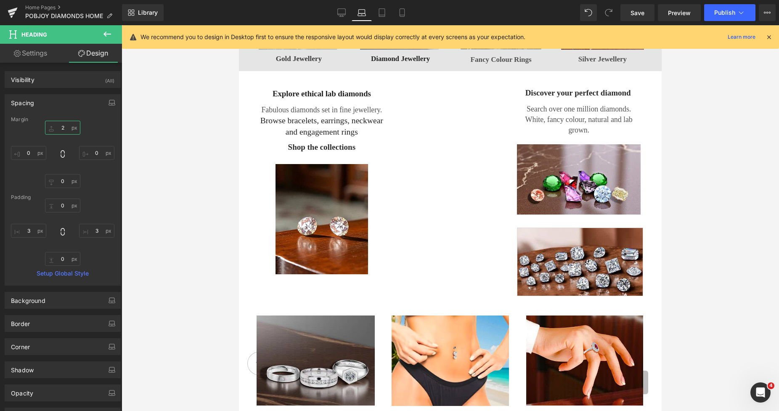
type input "25"
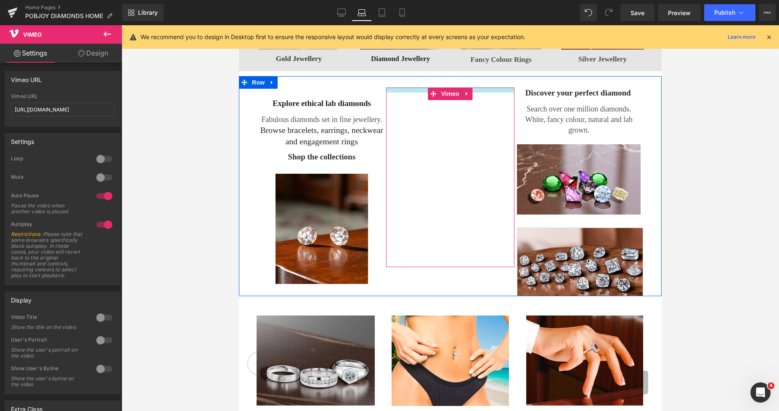
click at [418, 93] on div "Vimeo 31px 31px 55px" at bounding box center [450, 178] width 129 height 180
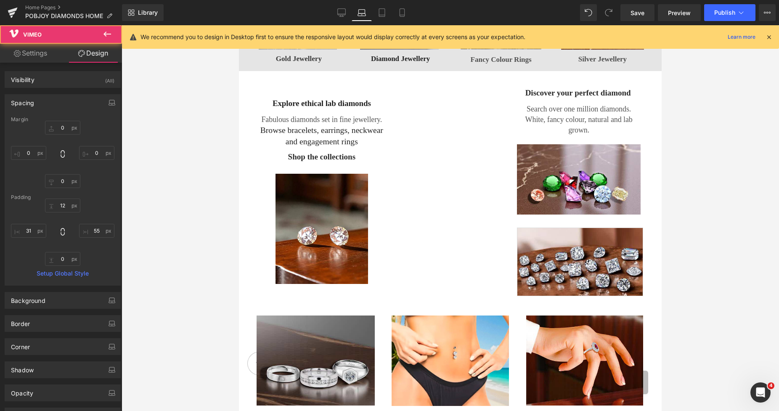
type input "0"
type input "12"
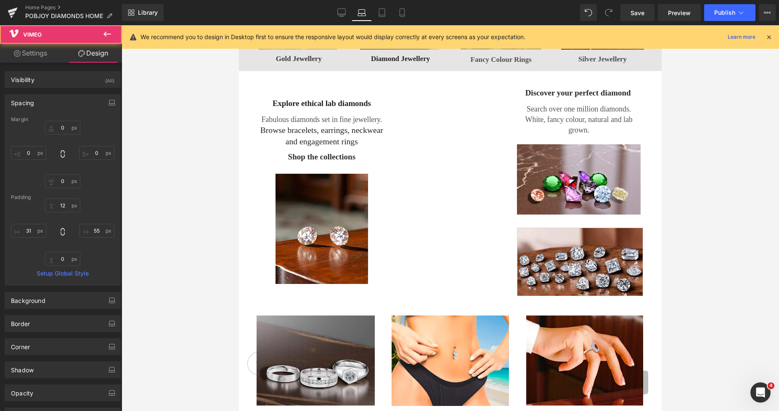
type input "55"
type input "0"
type input "31"
click at [641, 7] on link "Save" at bounding box center [638, 12] width 34 height 17
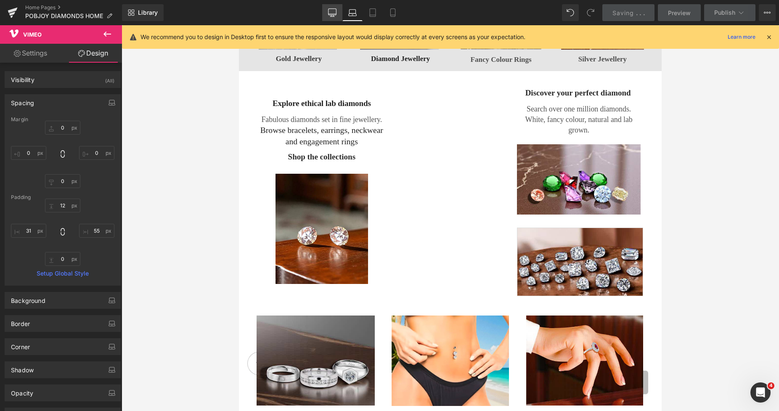
click at [331, 13] on icon at bounding box center [332, 12] width 8 height 8
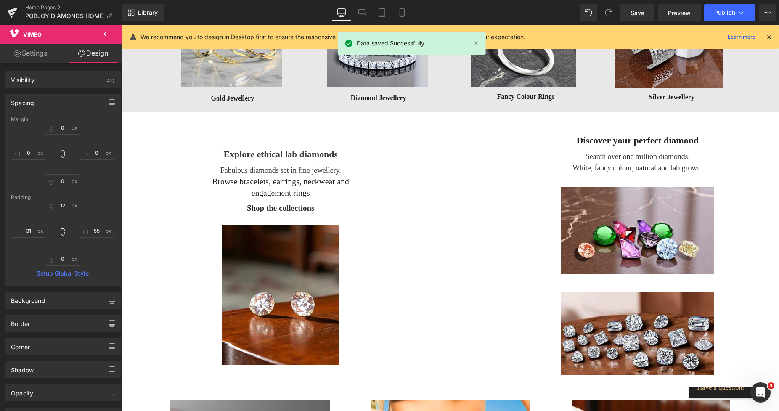
type input "0"
type input "31"
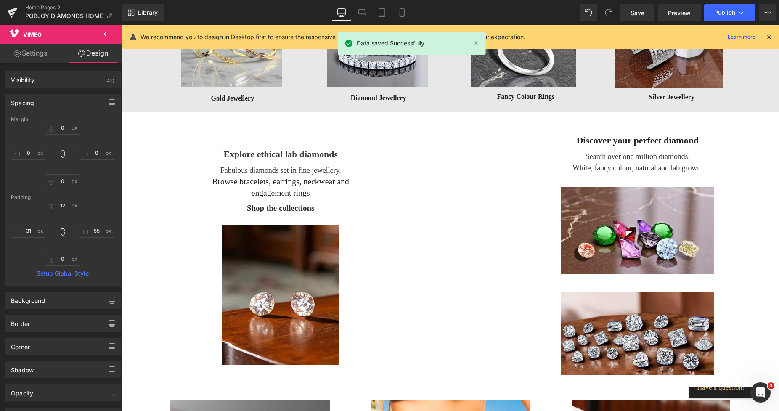
type input "96"
type input "0"
type input "68"
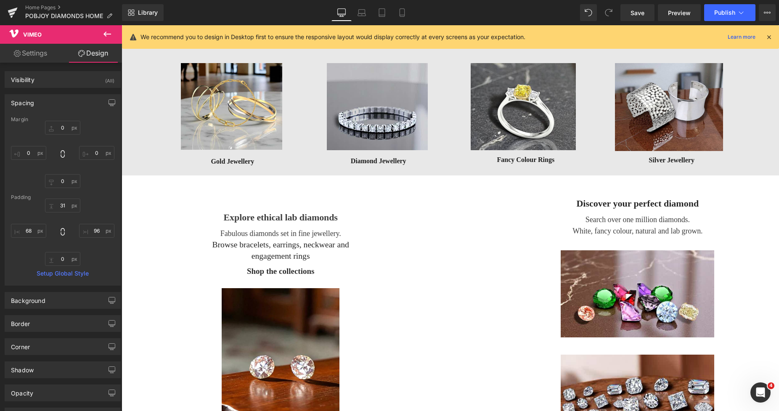
scroll to position [481, 0]
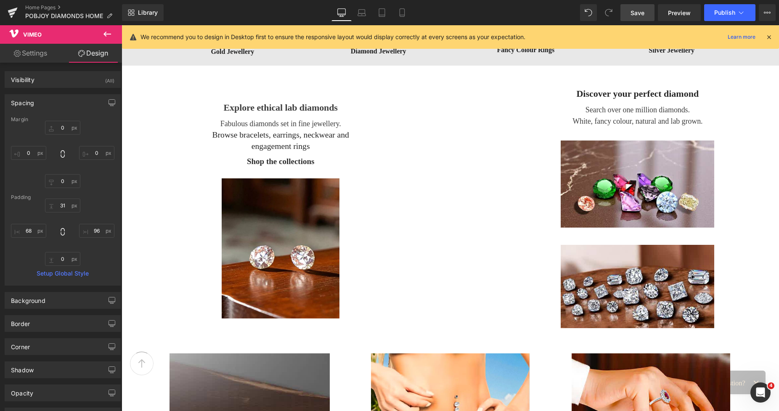
click at [627, 10] on link "Save" at bounding box center [638, 12] width 34 height 17
click at [673, 14] on span "Preview" at bounding box center [679, 12] width 23 height 9
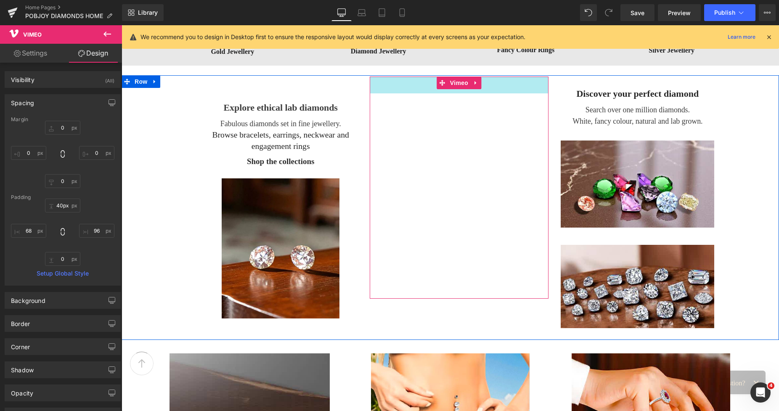
type input "41px"
drag, startPoint x: 414, startPoint y: 82, endPoint x: 415, endPoint y: 86, distance: 4.3
click at [415, 86] on div "Vimeo 41px 31px 55px" at bounding box center [459, 188] width 178 height 222
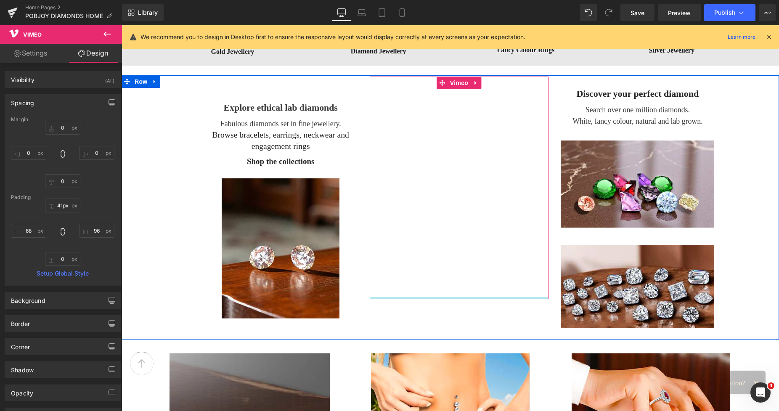
type input "0px"
drag, startPoint x: 414, startPoint y: 298, endPoint x: 415, endPoint y: 290, distance: 7.2
click at [415, 290] on div "Vimeo 41px 68px 55px" at bounding box center [459, 188] width 178 height 222
click at [412, 297] on div "Vimeo 41px 68px 55px" at bounding box center [459, 188] width 178 height 222
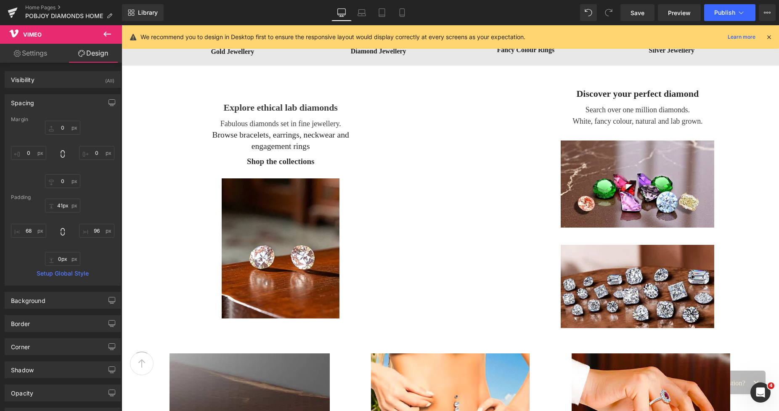
click at [105, 33] on icon at bounding box center [108, 34] width 8 height 5
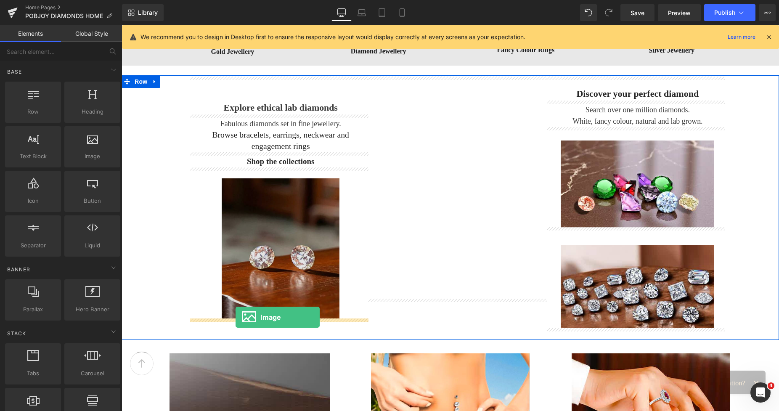
drag, startPoint x: 202, startPoint y: 172, endPoint x: 236, endPoint y: 317, distance: 149.4
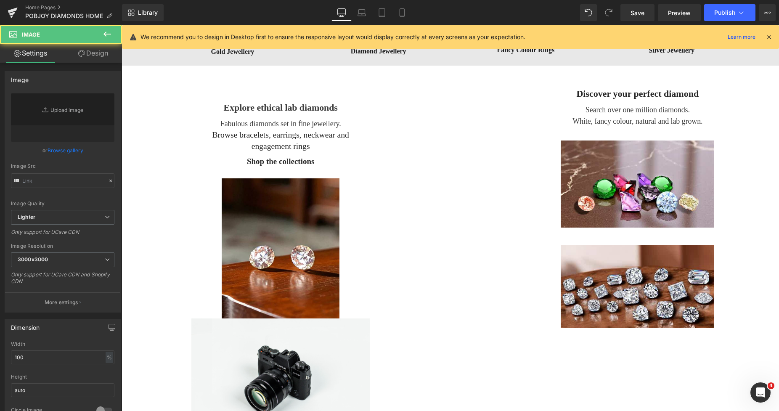
type input "//[DOMAIN_NAME][URL]"
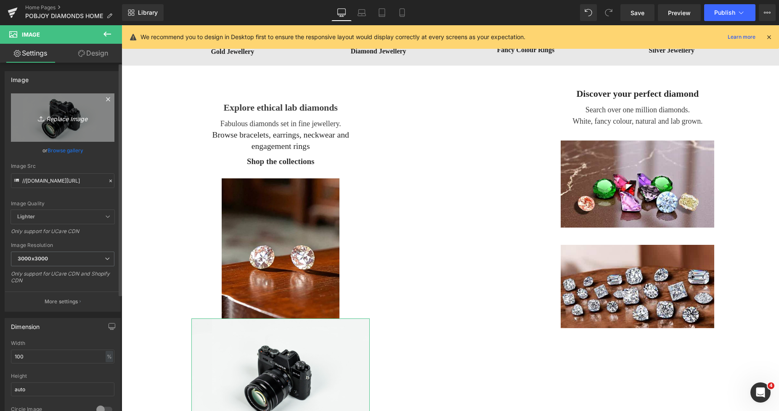
click at [67, 128] on link "Replace Image" at bounding box center [63, 117] width 104 height 48
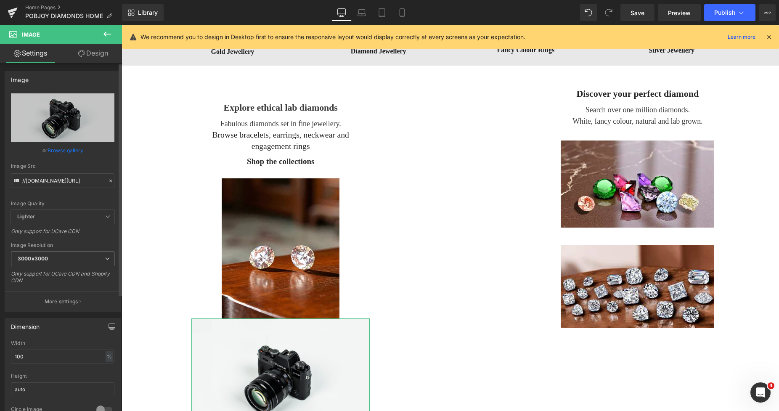
click at [66, 256] on span "3000x3000" at bounding box center [63, 259] width 104 height 15
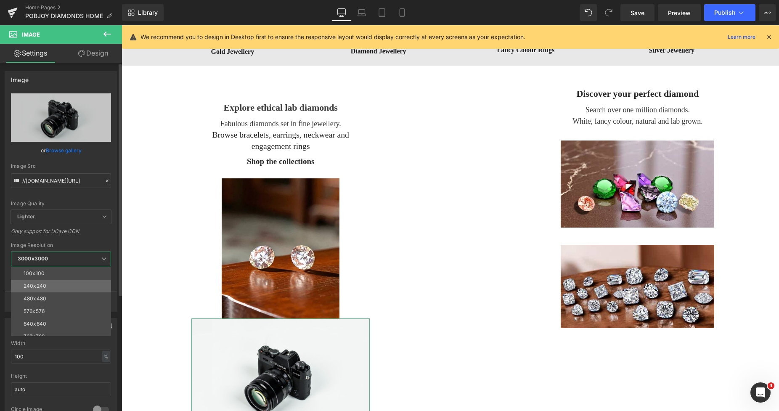
click at [46, 284] on li "240x240" at bounding box center [63, 286] width 104 height 13
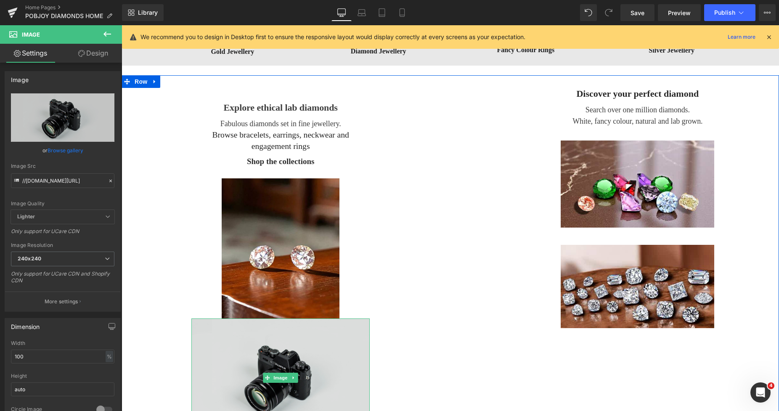
click at [221, 336] on img at bounding box center [280, 378] width 178 height 118
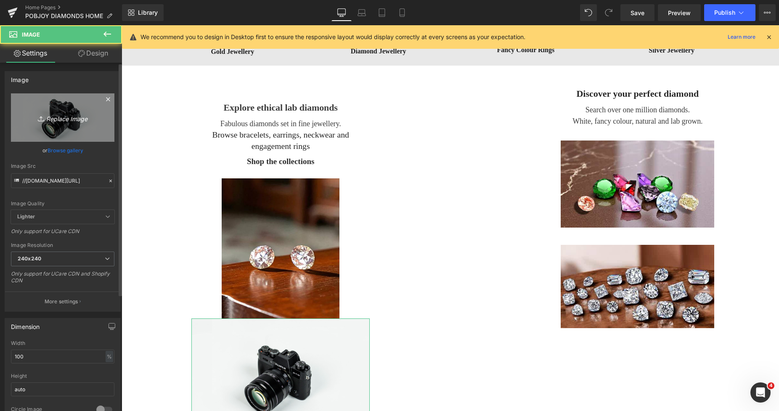
click at [75, 132] on link "Replace Image" at bounding box center [63, 117] width 104 height 48
type input "C:\fakepath\GIAIGILdOGONaAbRROW1.jpg"
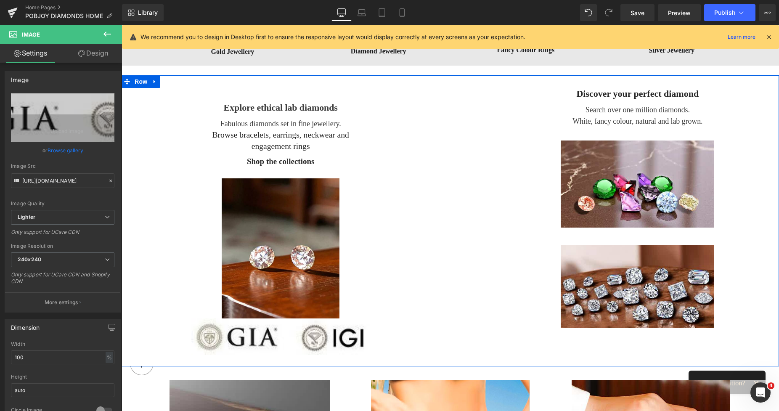
type input "[URL][DOMAIN_NAME]"
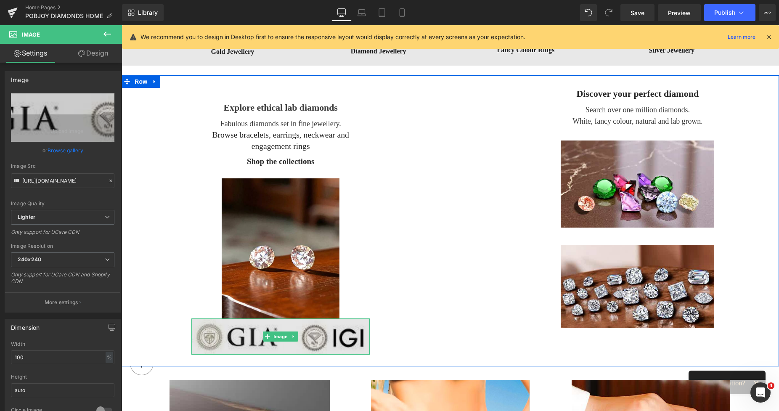
click at [217, 331] on img at bounding box center [280, 337] width 178 height 36
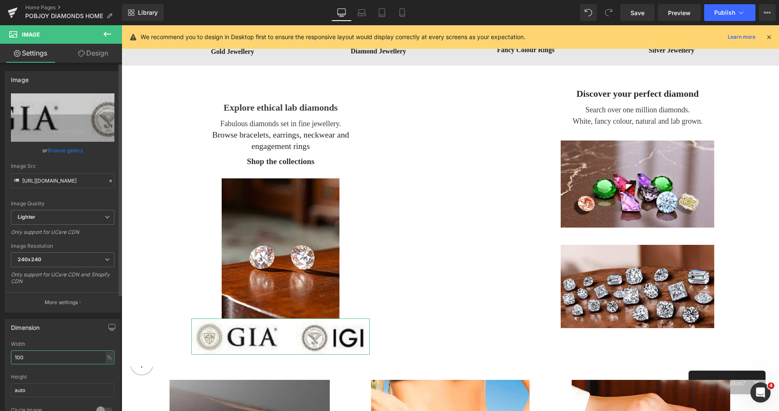
drag, startPoint x: 28, startPoint y: 355, endPoint x: 0, endPoint y: 355, distance: 28.2
click at [0, 356] on div "Dimension 100% Width 100 % % px auto Height auto 0 Circle Image" at bounding box center [63, 369] width 126 height 113
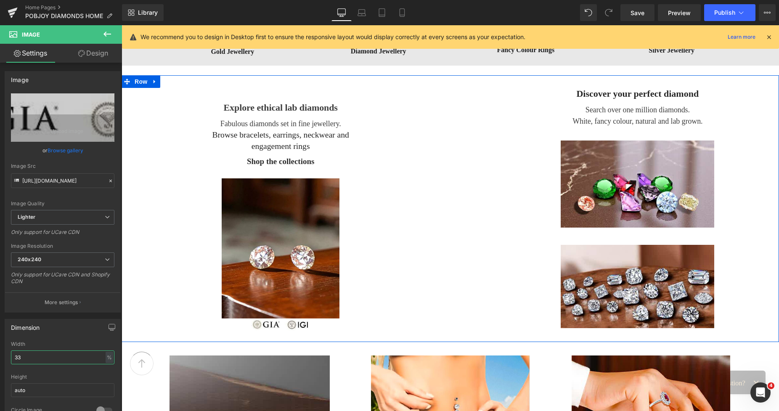
type input "3"
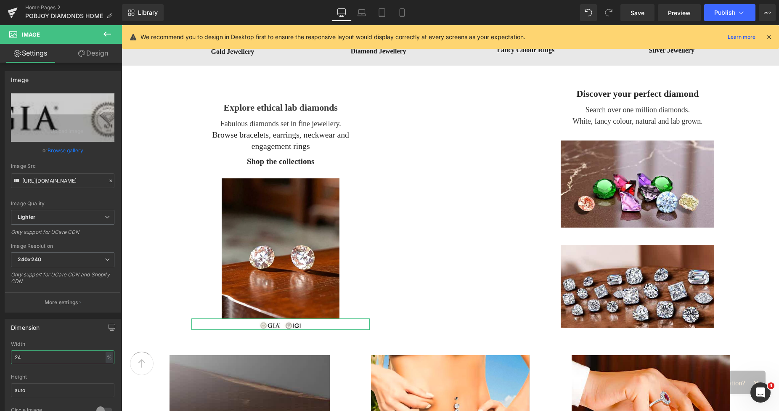
type input "24"
click at [99, 54] on link "Design" at bounding box center [93, 53] width 61 height 19
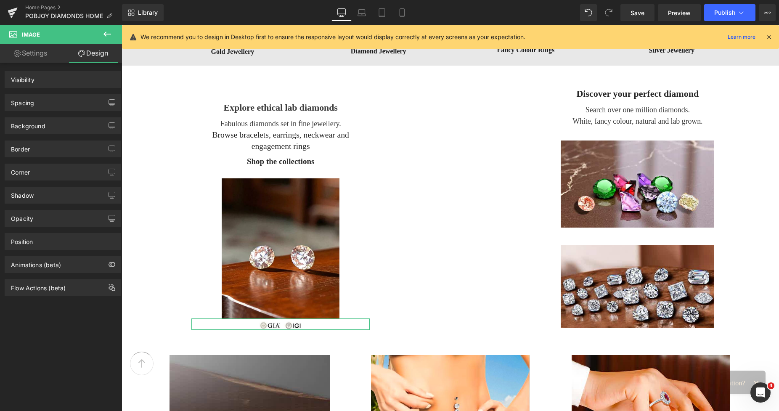
click at [53, 100] on div "Spacing" at bounding box center [62, 103] width 115 height 16
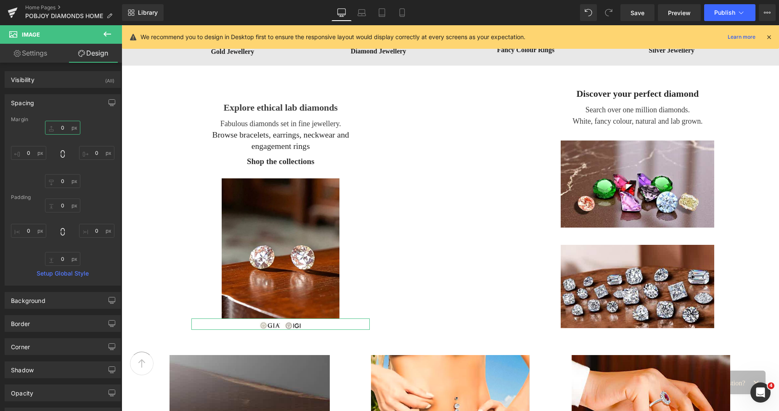
click at [59, 130] on input "0" at bounding box center [62, 128] width 35 height 14
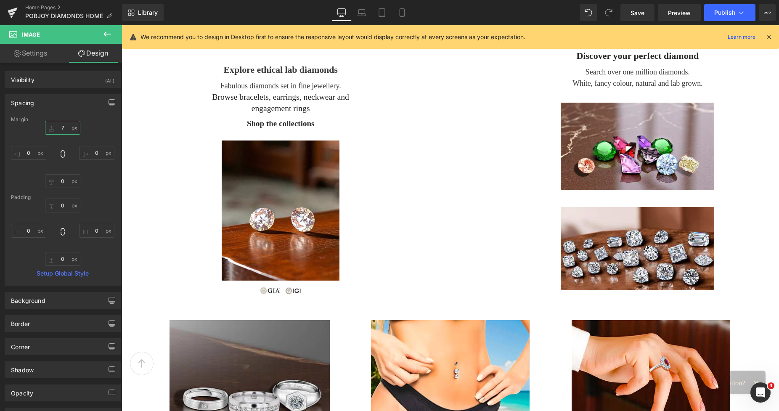
scroll to position [565, 0]
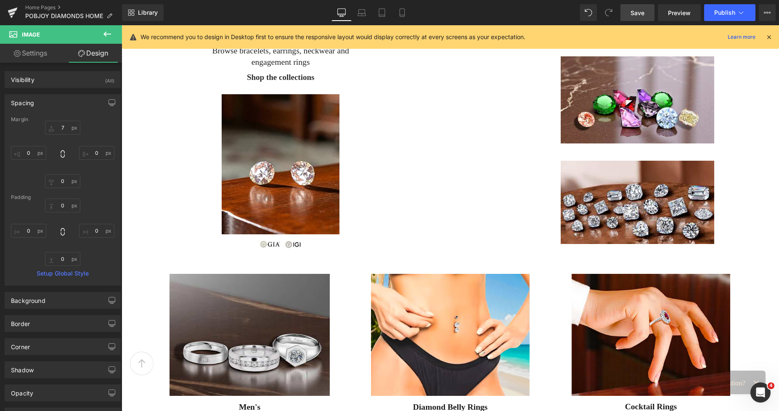
click at [637, 11] on span "Save" at bounding box center [638, 12] width 14 height 9
click at [398, 18] on link "Mobile" at bounding box center [393, 12] width 20 height 17
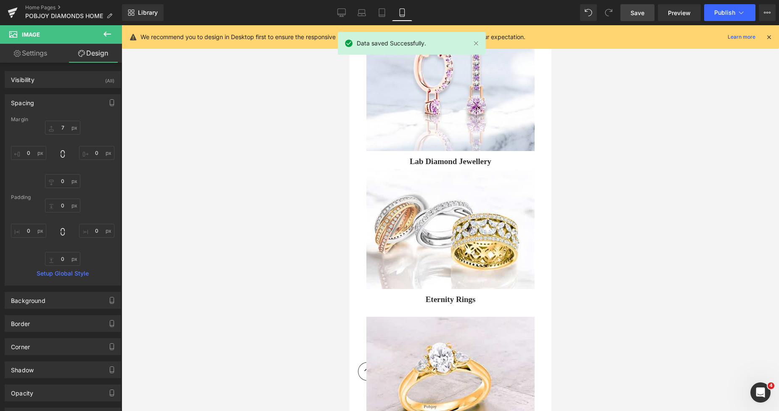
type input "7"
type input "0"
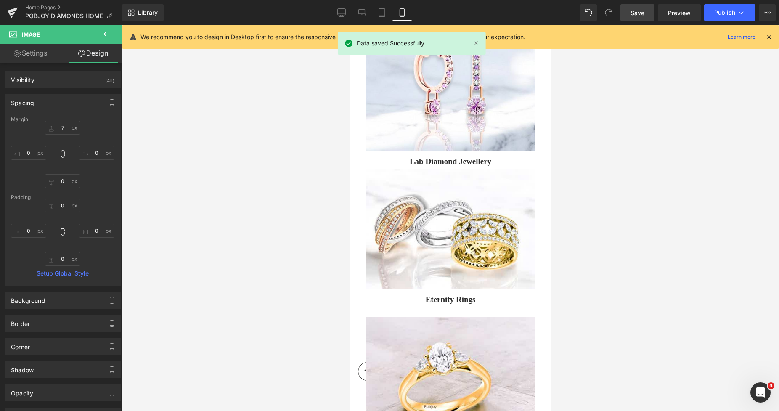
type input "0"
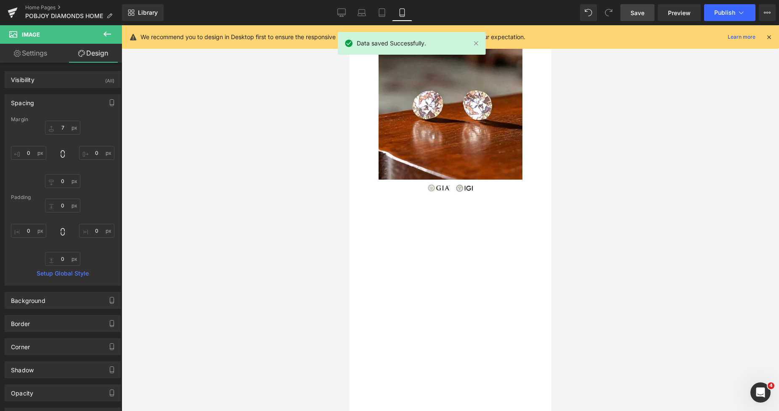
scroll to position [1507, 0]
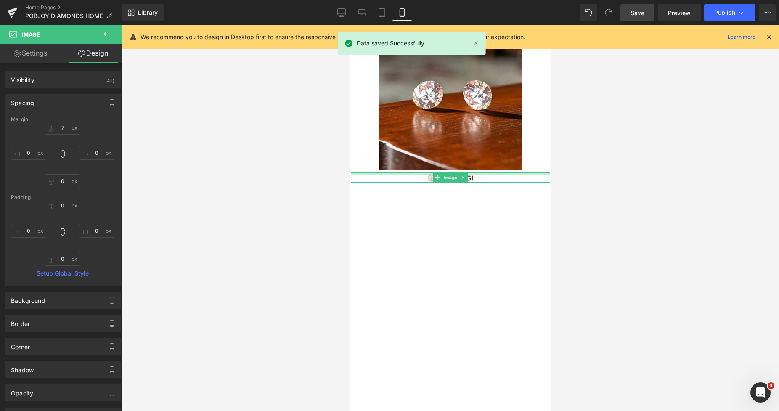
click at [480, 174] on div at bounding box center [450, 174] width 199 height 2
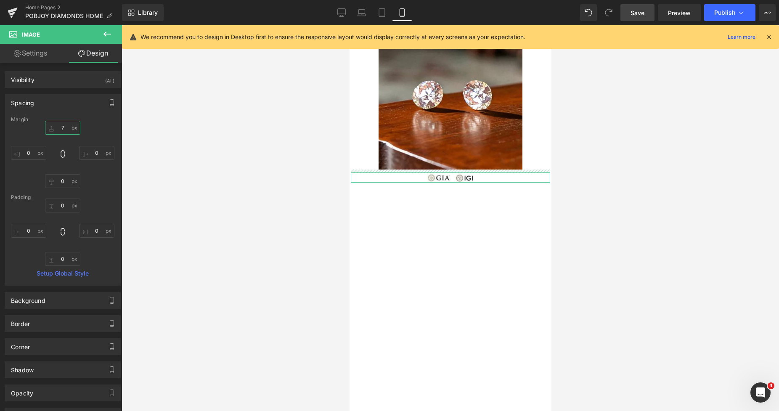
click at [62, 128] on input "7" at bounding box center [62, 128] width 35 height 14
type input "12"
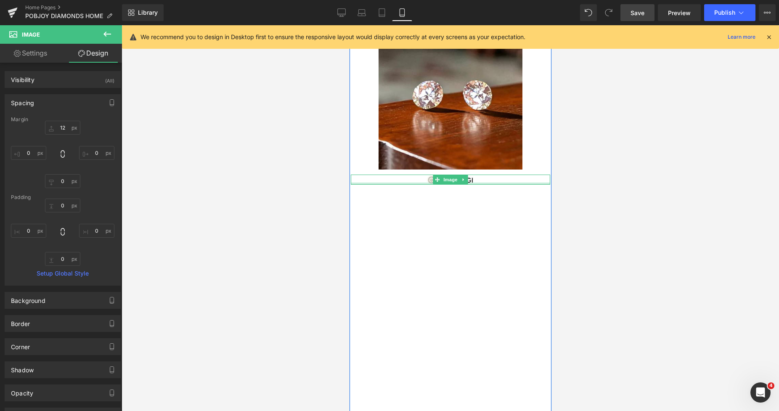
click at [399, 181] on div at bounding box center [450, 180] width 199 height 10
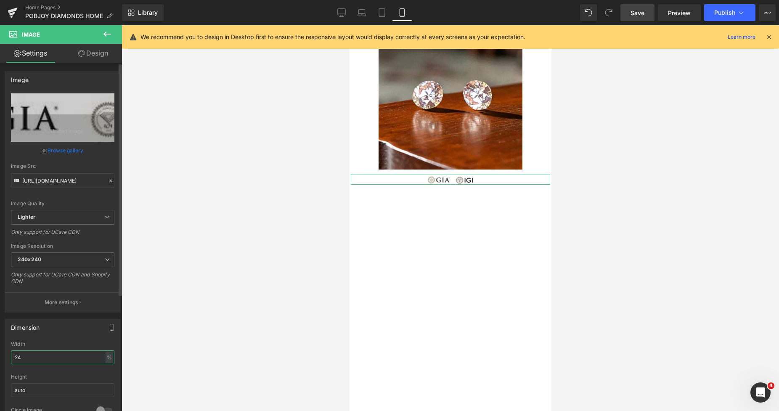
drag, startPoint x: 22, startPoint y: 356, endPoint x: 12, endPoint y: 357, distance: 10.6
click at [12, 357] on input "24" at bounding box center [63, 358] width 104 height 14
click at [638, 13] on span "Save" at bounding box center [638, 12] width 14 height 9
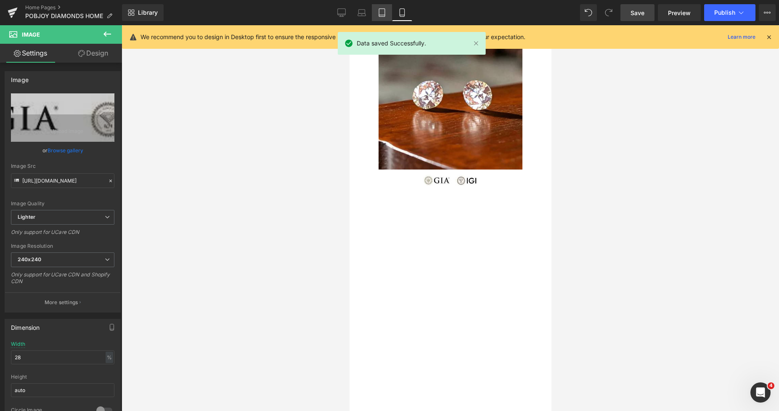
click at [379, 15] on icon at bounding box center [382, 12] width 8 height 8
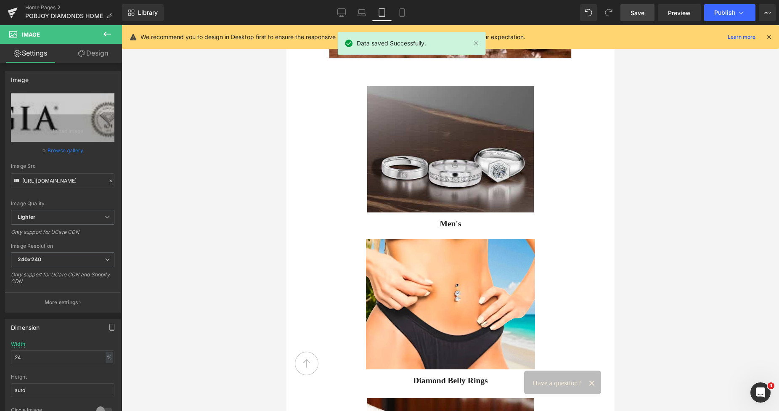
scroll to position [641, 0]
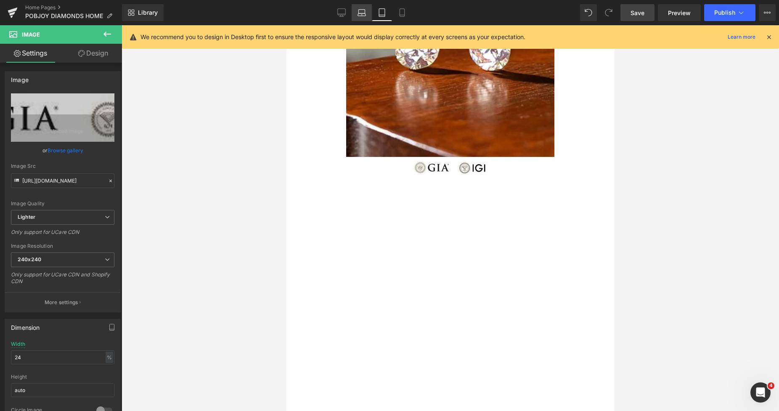
click at [363, 16] on icon at bounding box center [362, 14] width 8 height 3
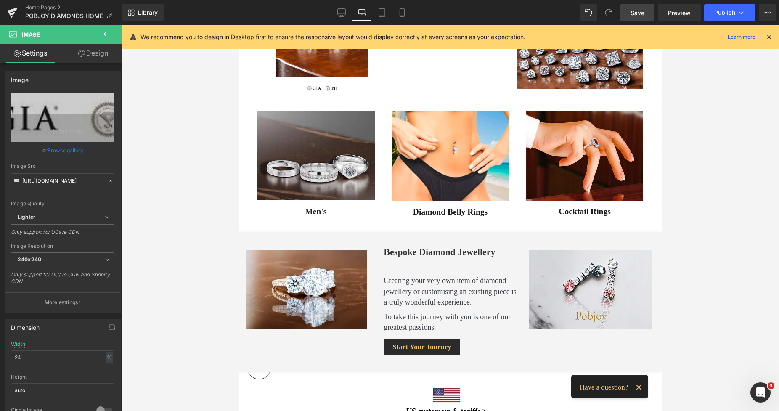
scroll to position [552, 0]
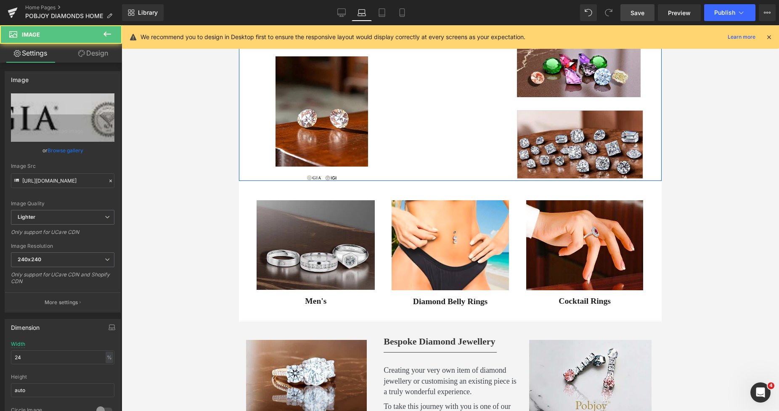
click at [301, 176] on div at bounding box center [322, 175] width 129 height 11
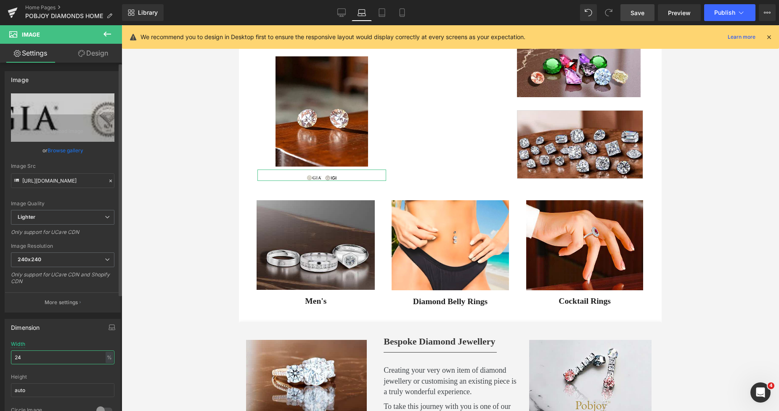
drag, startPoint x: 35, startPoint y: 359, endPoint x: 9, endPoint y: 359, distance: 25.3
click at [9, 359] on div "24% Width 24 % % px auto Height auto 0 Circle Image" at bounding box center [62, 383] width 115 height 84
click at [635, 10] on span "Save" at bounding box center [638, 12] width 14 height 9
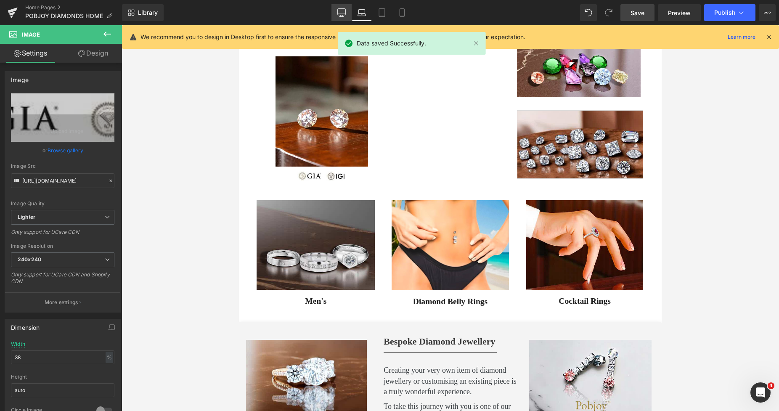
click at [342, 13] on icon at bounding box center [342, 12] width 8 height 8
type input "24"
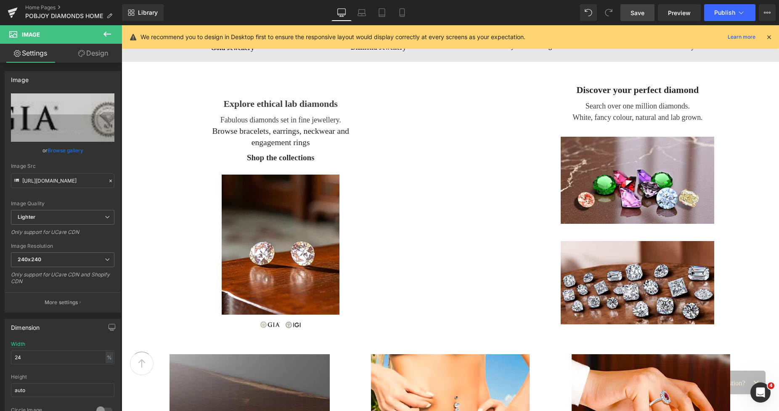
scroll to position [505, 0]
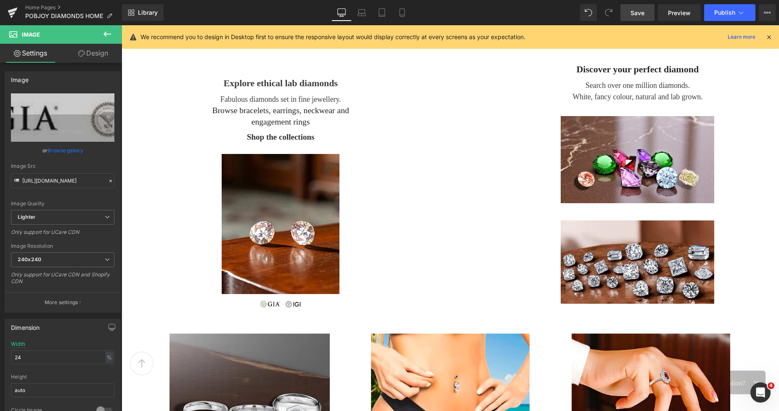
click at [105, 32] on icon at bounding box center [107, 34] width 10 height 10
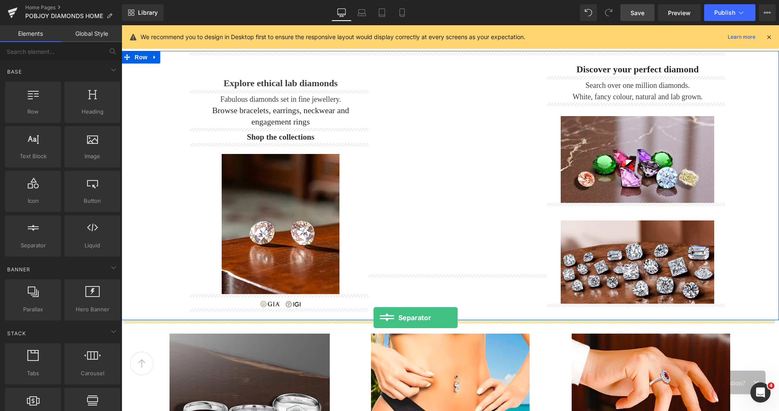
drag, startPoint x: 157, startPoint y: 268, endPoint x: 374, endPoint y: 318, distance: 222.7
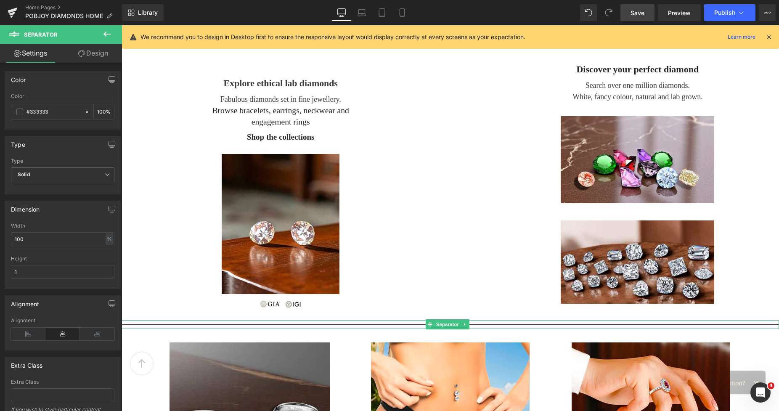
click at [330, 323] on div at bounding box center [451, 324] width 658 height 9
click at [101, 62] on link "Design" at bounding box center [93, 53] width 61 height 19
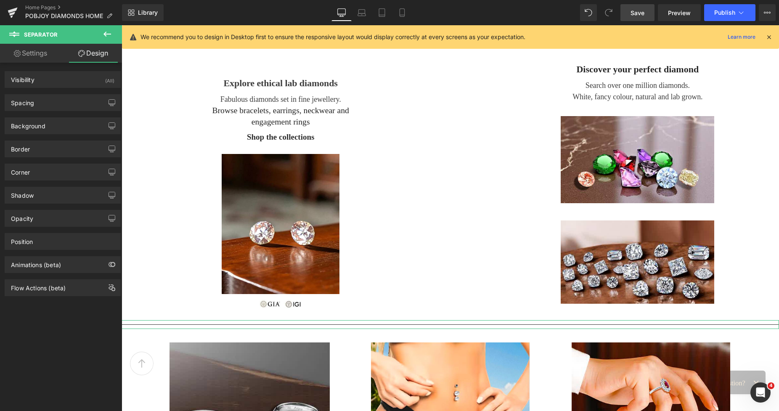
click at [38, 54] on link "Settings" at bounding box center [30, 53] width 61 height 19
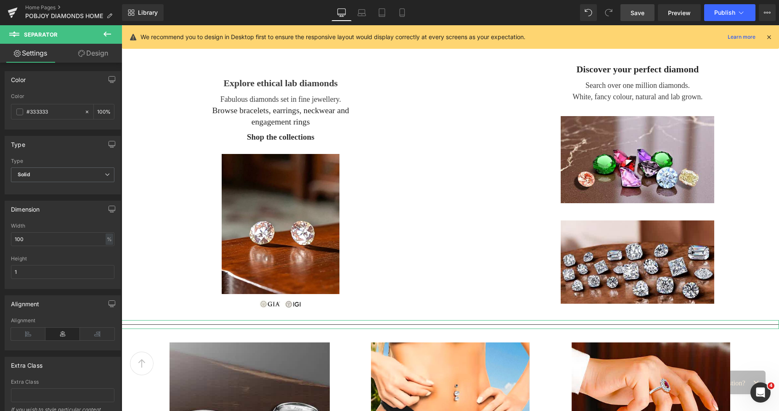
type input "100"
click at [20, 112] on span at bounding box center [19, 112] width 7 height 7
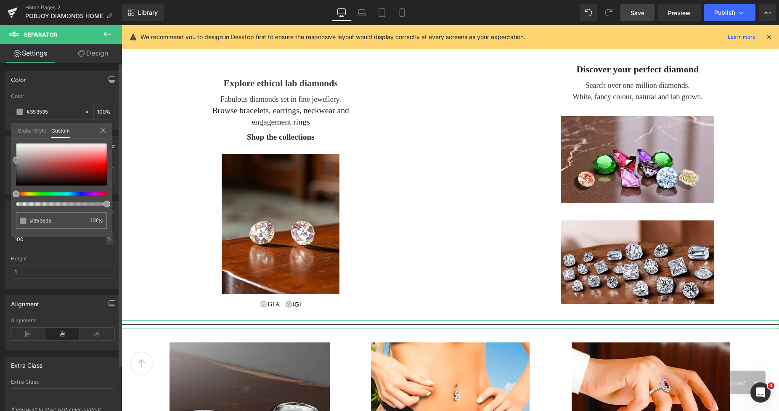
type input "#353535"
type input "#999999"
type input "#bababa"
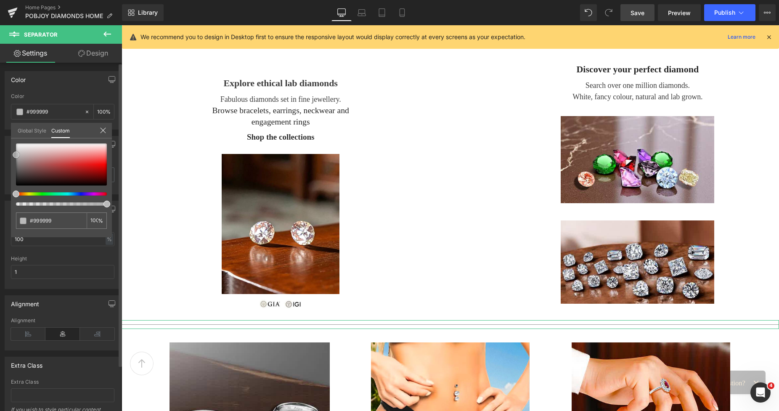
type input "#bababa"
type input "#bfbfbf"
type input "#c6c6c6"
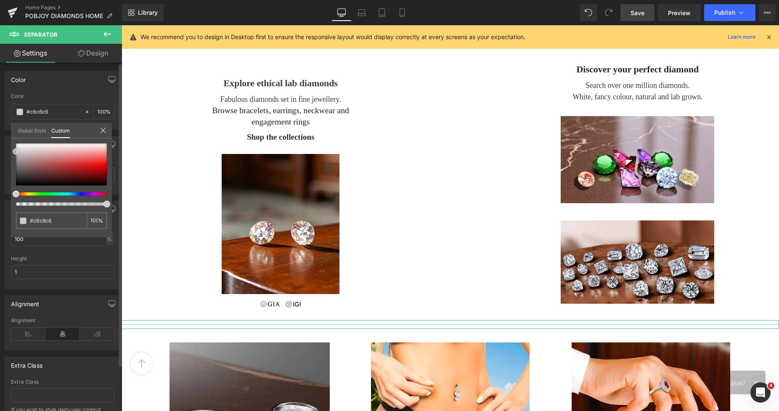
type input "#cecece"
drag, startPoint x: 16, startPoint y: 178, endPoint x: 12, endPoint y: 152, distance: 26.4
click at [12, 152] on div "#cecece 100 %" at bounding box center [61, 191] width 101 height 94
type input "#d1d1d1"
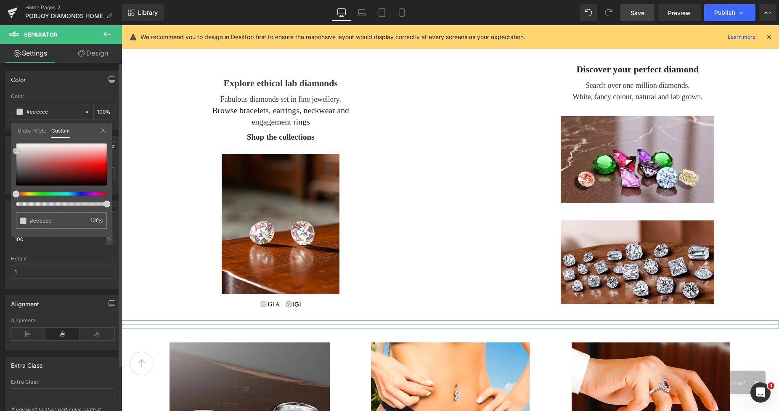
type input "#d1d1d1"
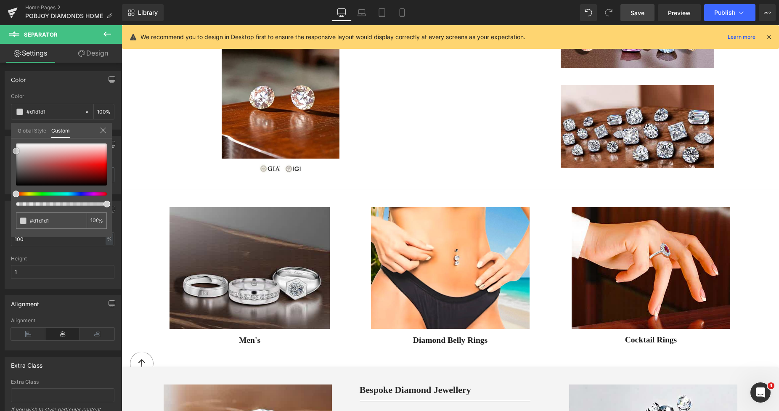
scroll to position [606, 0]
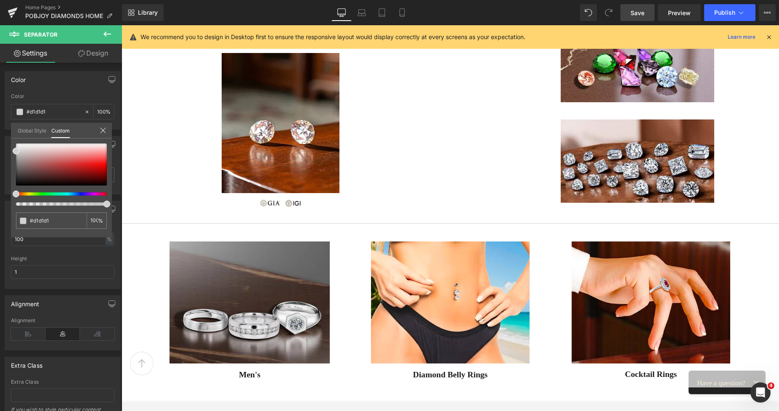
click at [552, 230] on div at bounding box center [451, 218] width 658 height 386
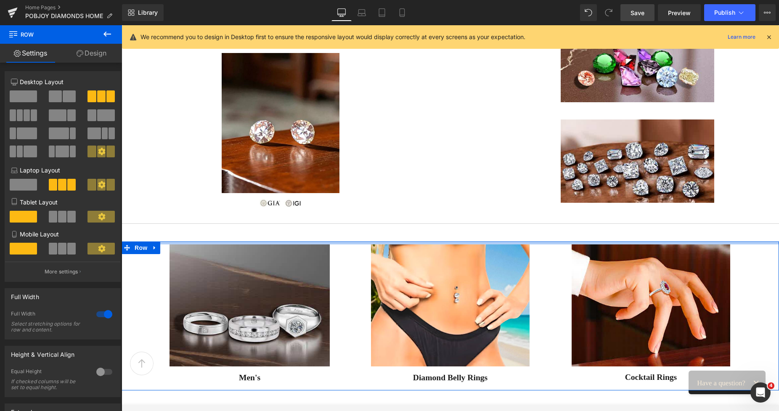
drag, startPoint x: 342, startPoint y: 242, endPoint x: 348, endPoint y: 245, distance: 7.0
click at [348, 245] on div "Image Men's Button Image Diamond Belly Rings Button Image Cocktail Rings Button…" at bounding box center [451, 316] width 658 height 149
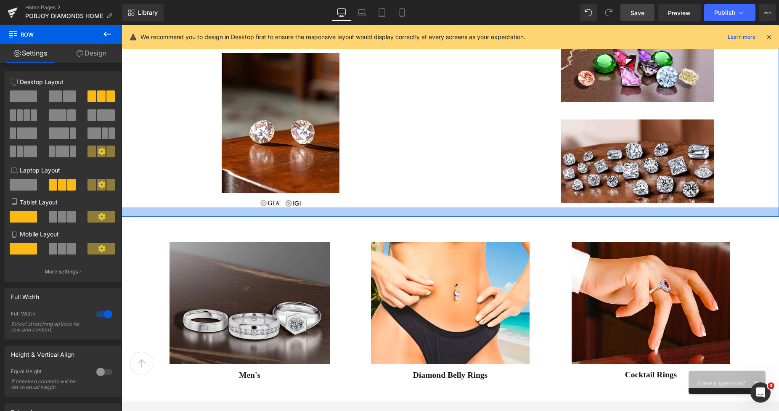
drag, startPoint x: 561, startPoint y: 217, endPoint x: 555, endPoint y: 215, distance: 6.4
click at [555, 215] on div at bounding box center [451, 211] width 658 height 9
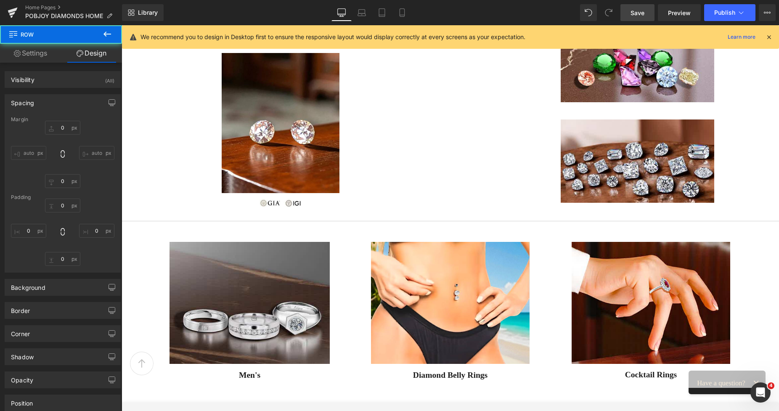
type input "23"
type input "0"
type input "3"
type input "124"
type input "22"
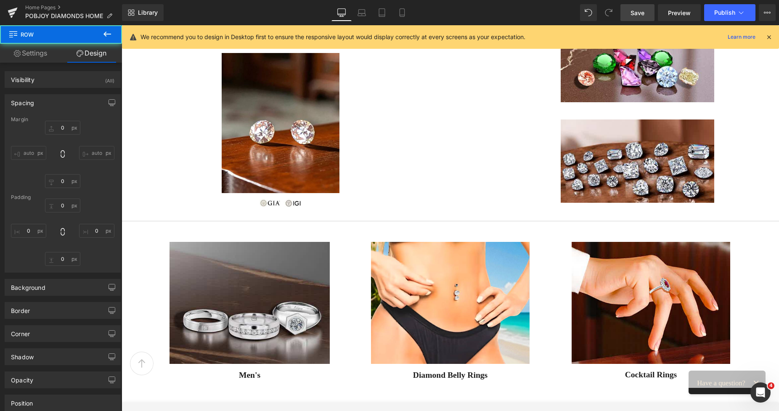
type input "166"
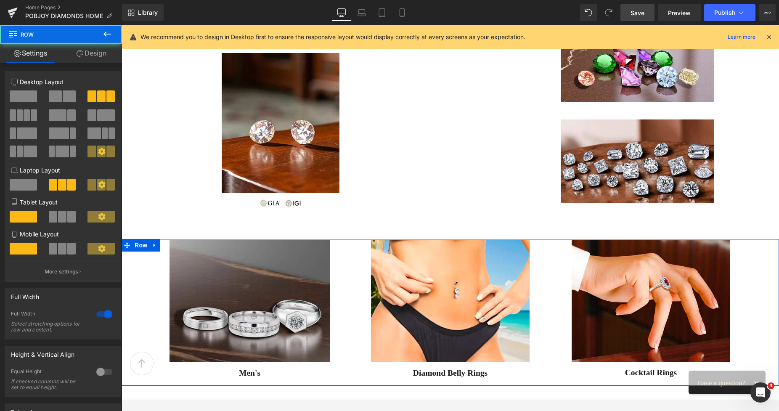
drag, startPoint x: 357, startPoint y: 242, endPoint x: 771, endPoint y: 54, distance: 454.5
click at [355, 239] on div at bounding box center [451, 239] width 658 height 1
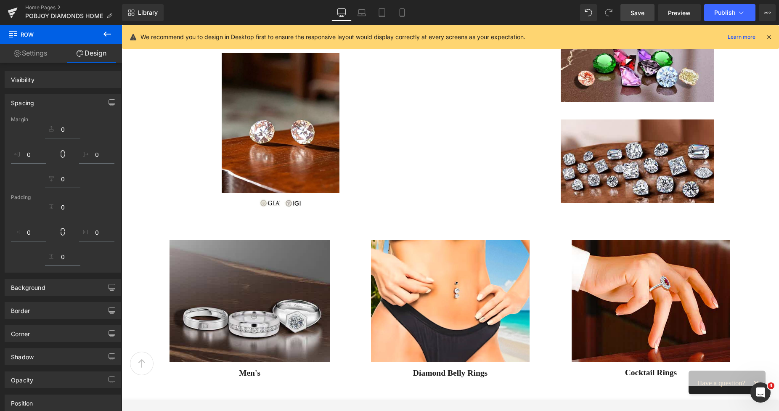
click at [632, 13] on span "Save" at bounding box center [638, 12] width 14 height 9
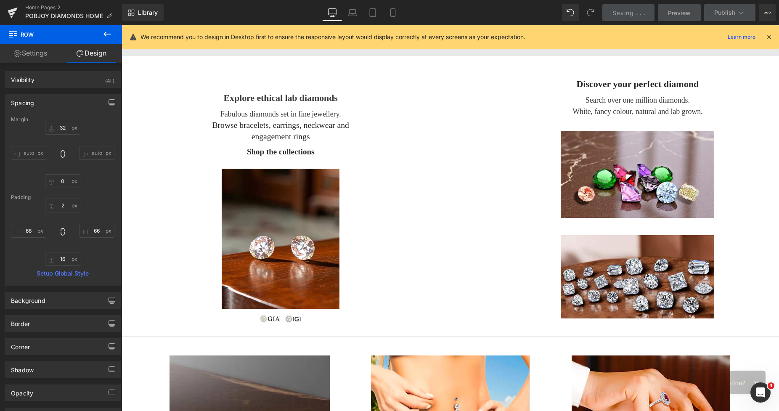
scroll to position [359, 0]
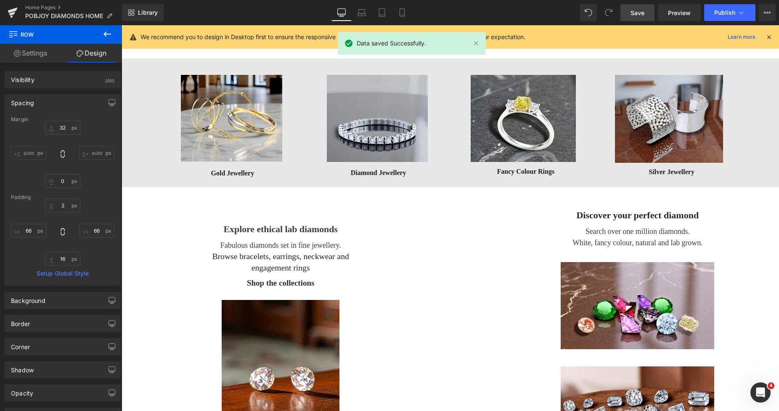
click at [633, 16] on span "Save" at bounding box center [638, 12] width 14 height 9
click at [678, 14] on span "Preview" at bounding box center [679, 12] width 23 height 9
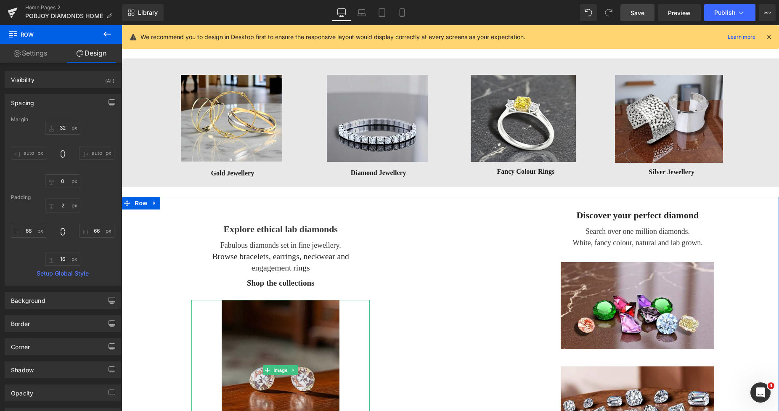
click at [289, 315] on img at bounding box center [281, 370] width 118 height 140
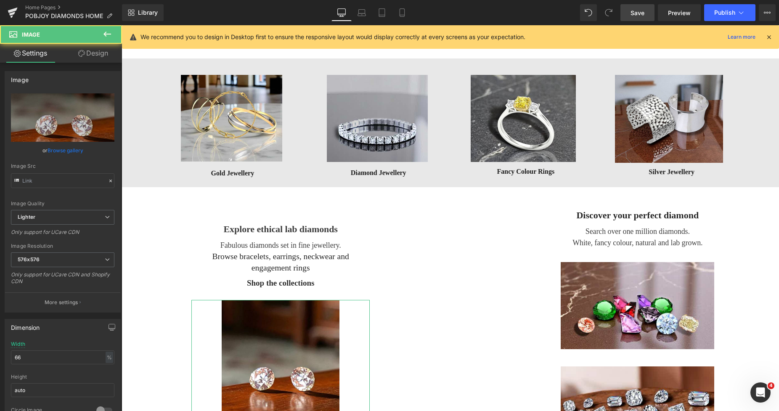
type input "[URL][DOMAIN_NAME]"
click at [97, 54] on link "Design" at bounding box center [93, 53] width 61 height 19
click at [0, 0] on div "Spacing" at bounding box center [0, 0] width 0 height 0
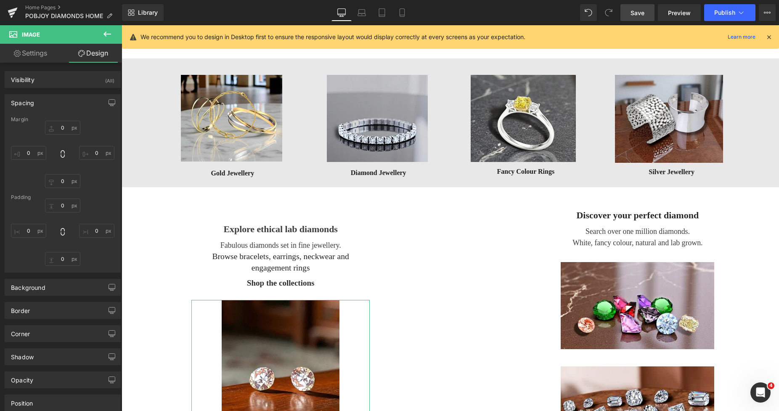
type input "26"
type input "0"
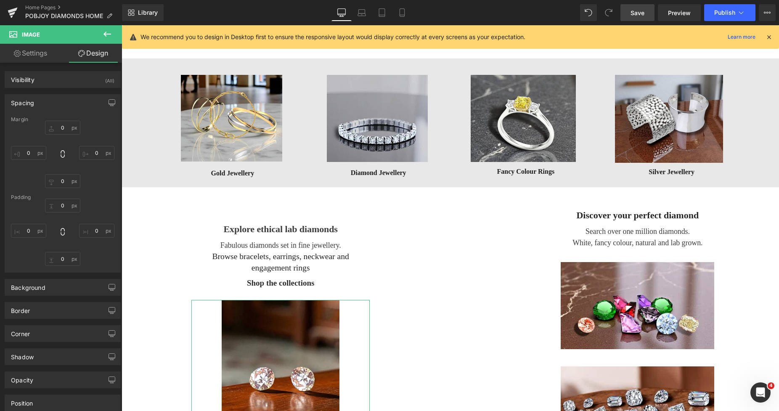
type input "0"
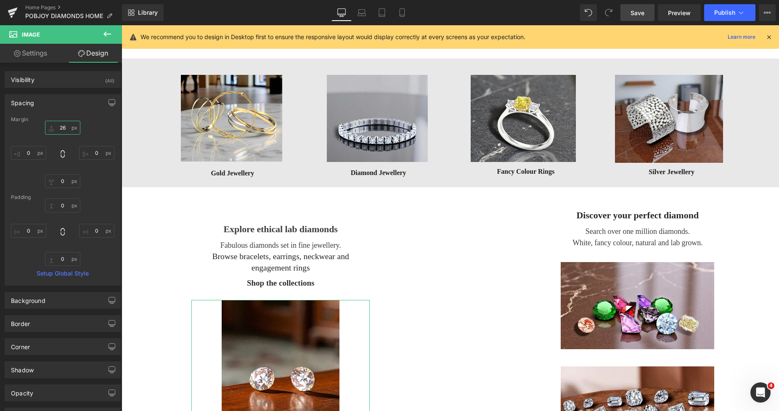
click at [62, 128] on input "26" at bounding box center [62, 128] width 35 height 14
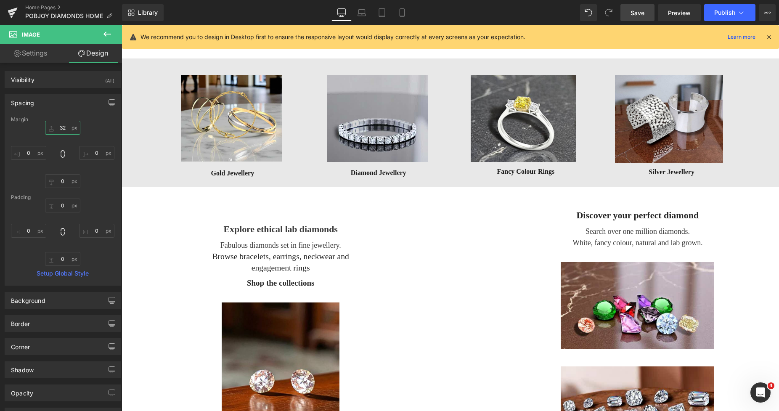
type input "32"
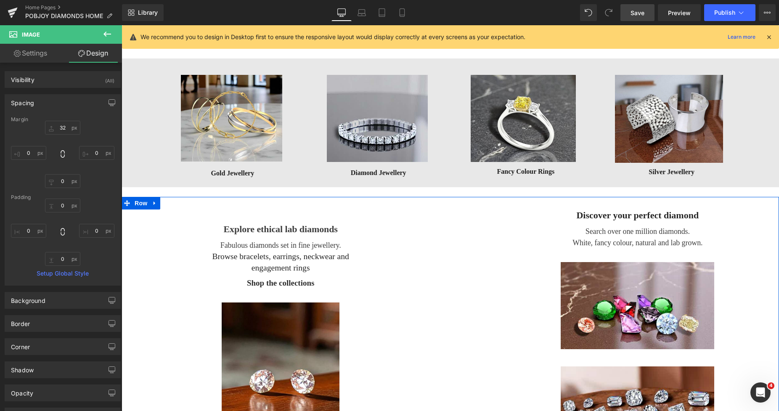
click at [226, 277] on div "Explore ethical lab diamonds Heading Fabulous diamonds set in fine jewellery. B…" at bounding box center [280, 327] width 178 height 259
click at [225, 280] on div "Shop the collections" at bounding box center [280, 283] width 178 height 11
click at [225, 284] on div "Shop the collections" at bounding box center [280, 283] width 178 height 11
click at [247, 283] on span "Shop the collections" at bounding box center [280, 283] width 67 height 11
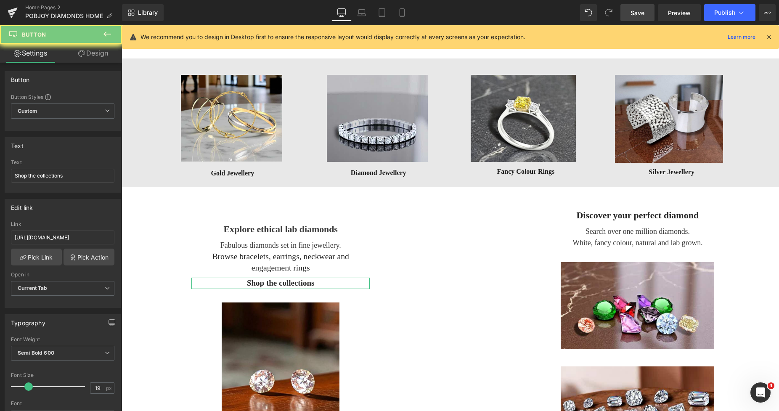
click at [105, 52] on link "Design" at bounding box center [93, 53] width 61 height 19
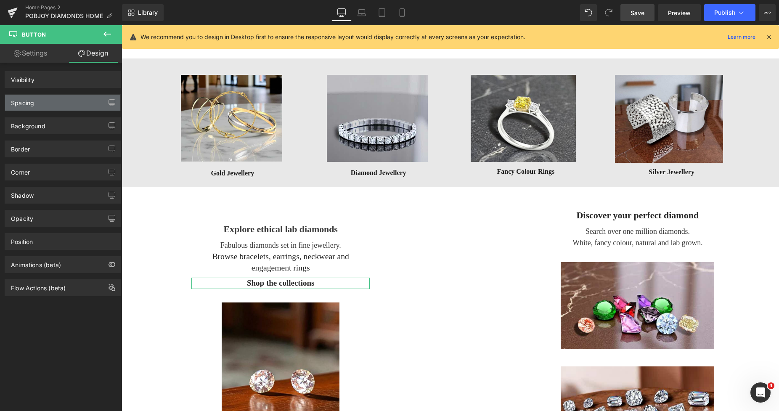
click at [43, 101] on div "Spacing" at bounding box center [62, 103] width 115 height 16
click at [60, 102] on div "Spacing" at bounding box center [62, 103] width 115 height 16
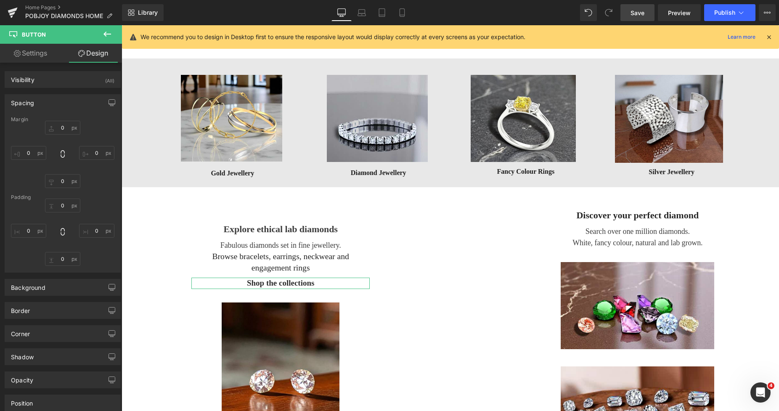
type input "9"
type input "0"
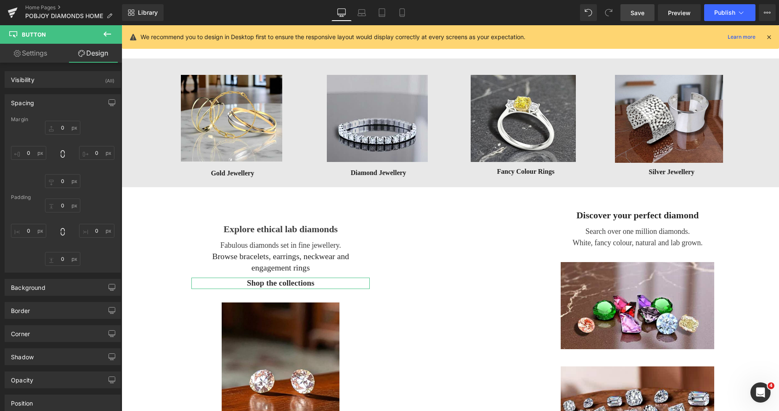
type input "0"
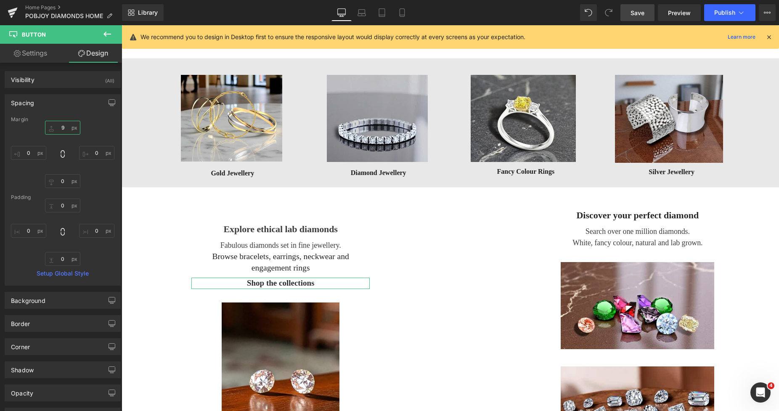
click at [65, 126] on input "9" at bounding box center [62, 128] width 35 height 14
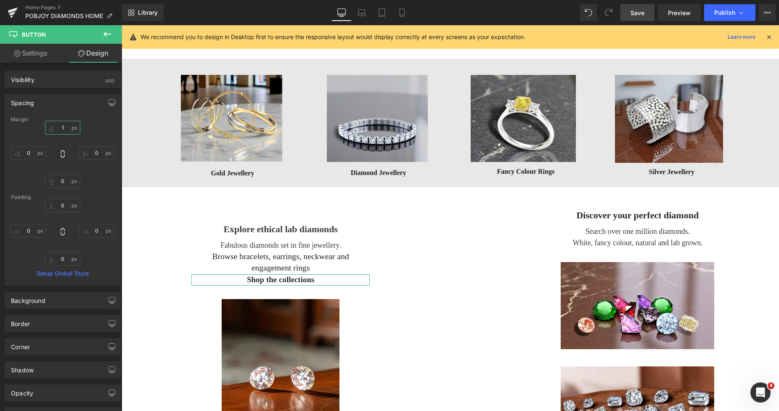
type input "17"
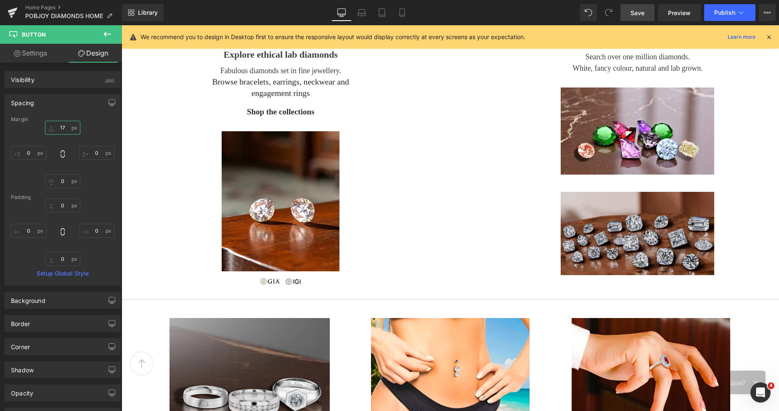
scroll to position [575, 0]
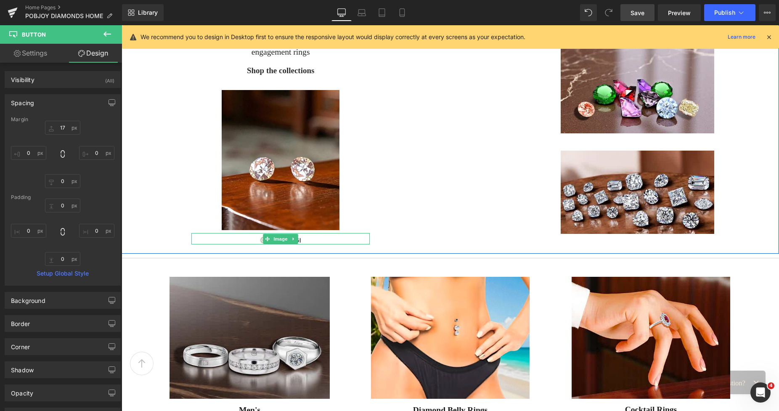
click at [322, 239] on div at bounding box center [280, 238] width 178 height 11
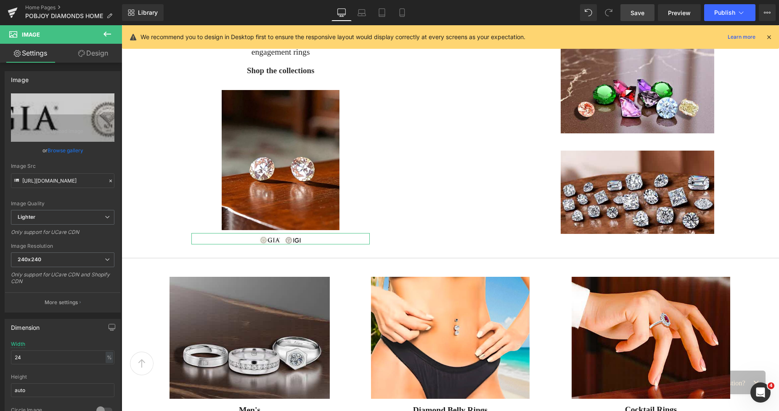
click at [100, 56] on link "Design" at bounding box center [93, 53] width 61 height 19
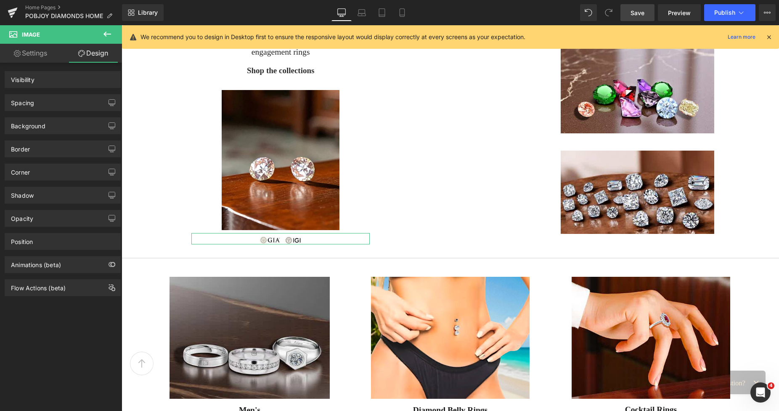
click at [50, 101] on div "Spacing" at bounding box center [62, 103] width 115 height 16
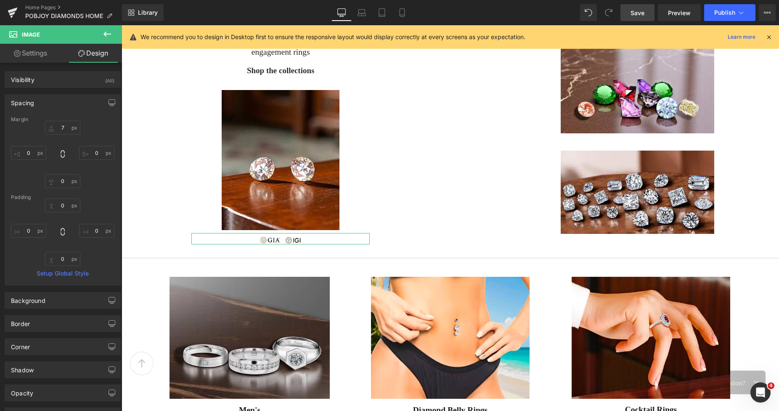
type input "7"
type input "0"
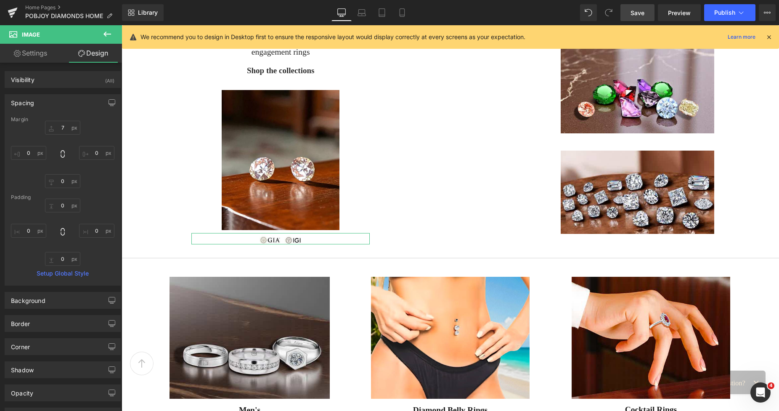
type input "0"
click at [60, 133] on input "7" at bounding box center [62, 128] width 35 height 14
type input "11"
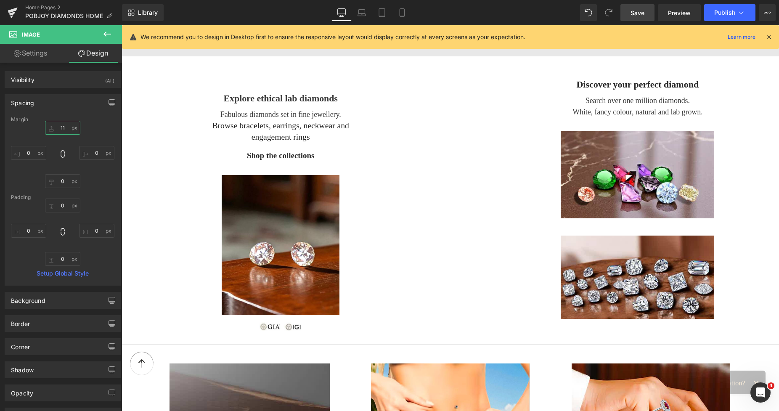
scroll to position [449, 0]
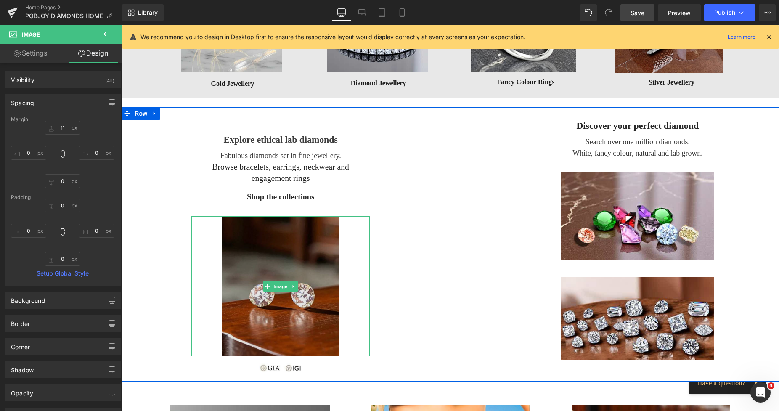
click at [269, 229] on img at bounding box center [281, 286] width 118 height 140
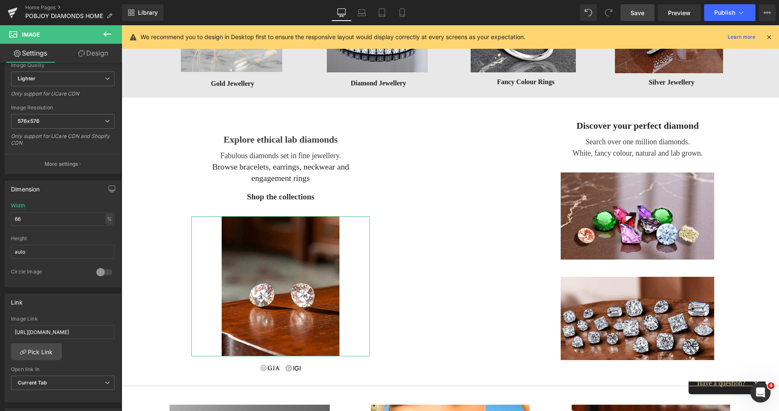
scroll to position [239, 0]
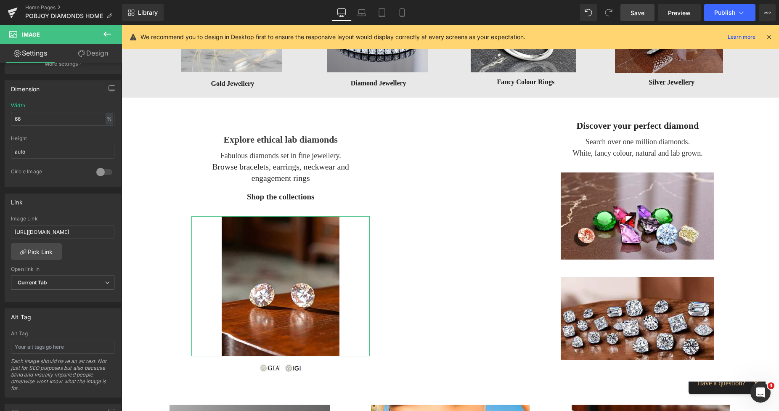
click at [117, 277] on div "Image [URL][DOMAIN_NAME] Replace Image Upload image or Browse gallery Image Src…" at bounding box center [61, 239] width 122 height 352
drag, startPoint x: 82, startPoint y: 234, endPoint x: 110, endPoint y: 234, distance: 27.8
click at [110, 234] on input "[URL][DOMAIN_NAME]" at bounding box center [63, 232] width 104 height 14
click at [641, 14] on span "Save" at bounding box center [638, 12] width 14 height 9
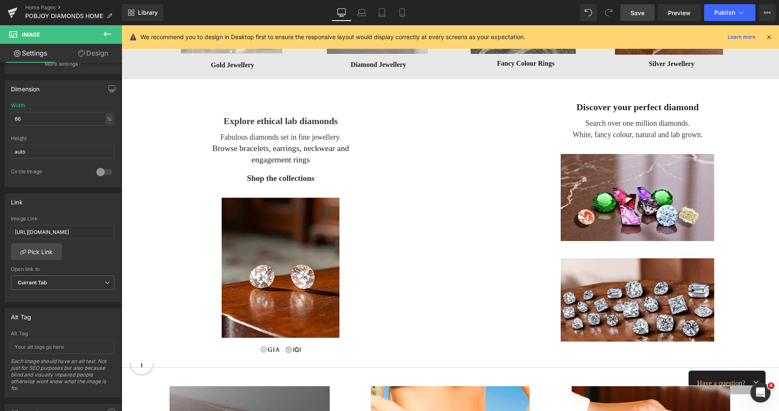
scroll to position [430, 0]
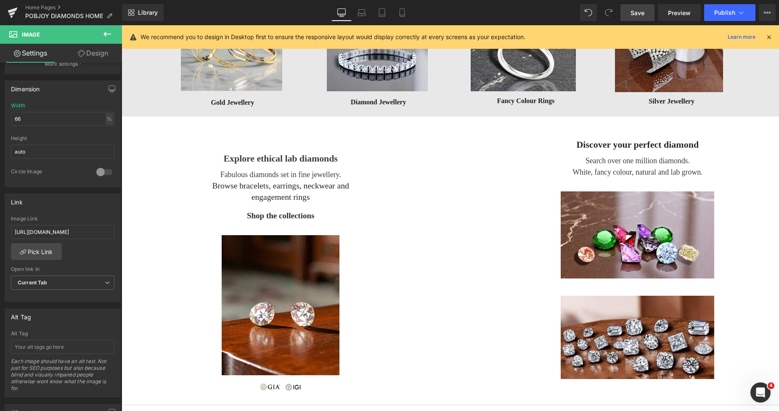
drag, startPoint x: 636, startPoint y: 12, endPoint x: 435, endPoint y: 61, distance: 207.3
click at [636, 12] on span "Save" at bounding box center [638, 12] width 14 height 9
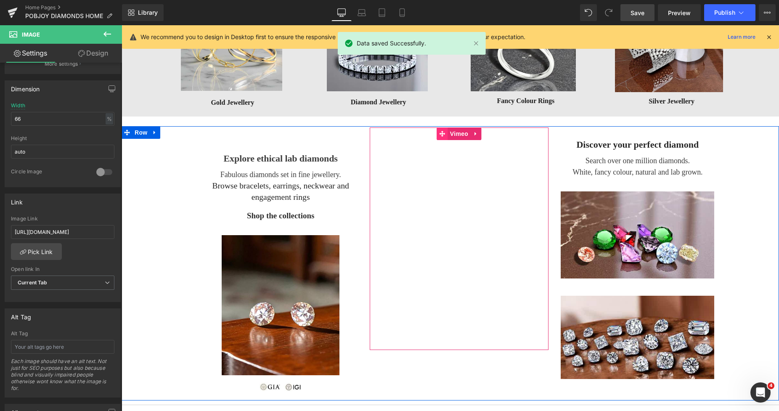
click at [442, 135] on icon at bounding box center [443, 134] width 6 height 6
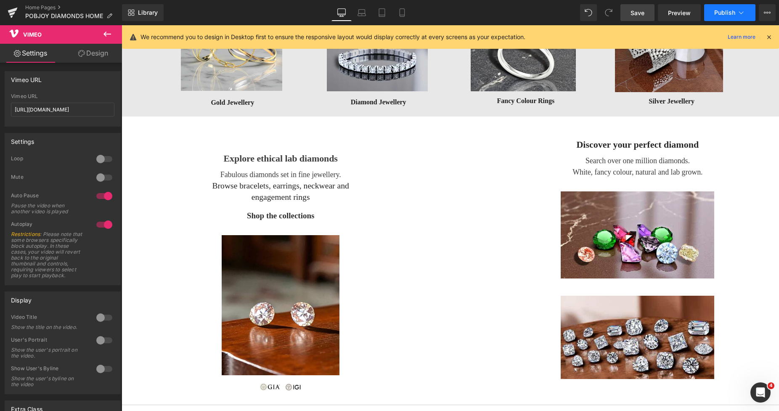
click at [719, 14] on span "Publish" at bounding box center [725, 12] width 21 height 7
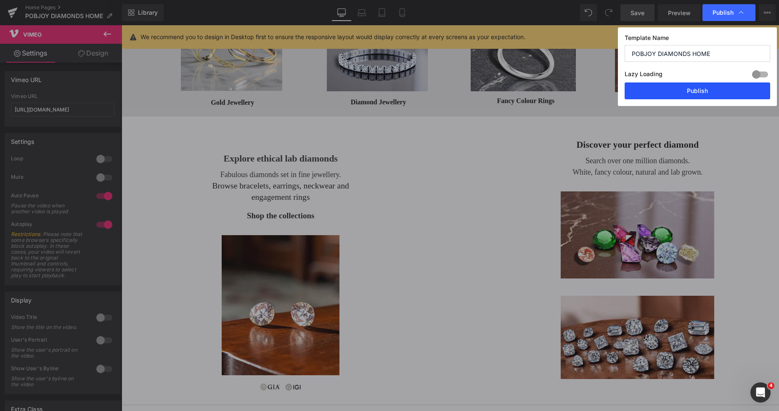
click at [683, 91] on button "Publish" at bounding box center [698, 90] width 146 height 17
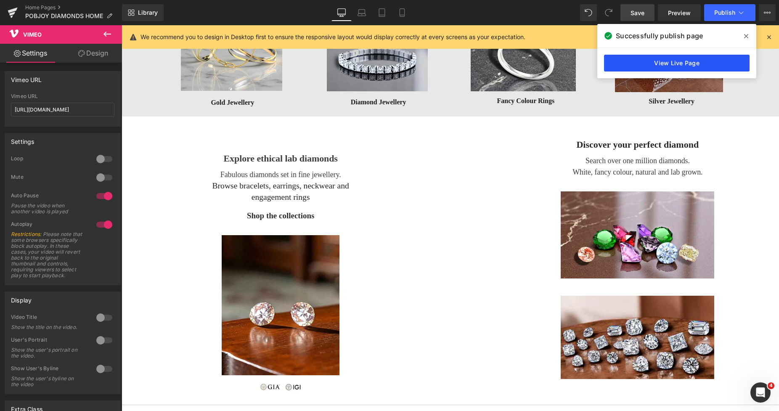
click at [667, 59] on link "View Live Page" at bounding box center [677, 63] width 146 height 17
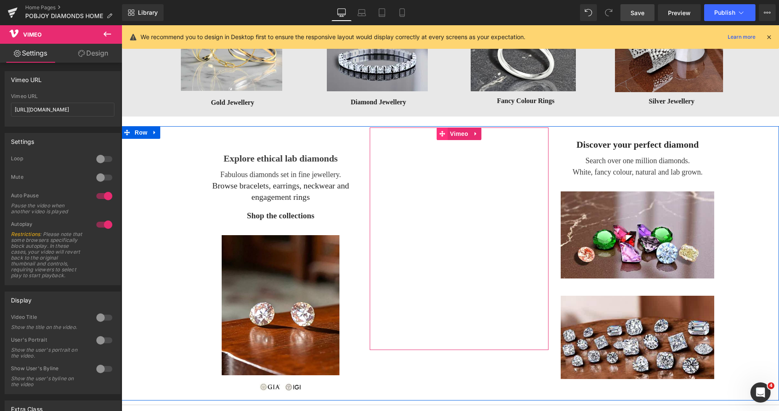
click at [437, 135] on span at bounding box center [442, 134] width 11 height 13
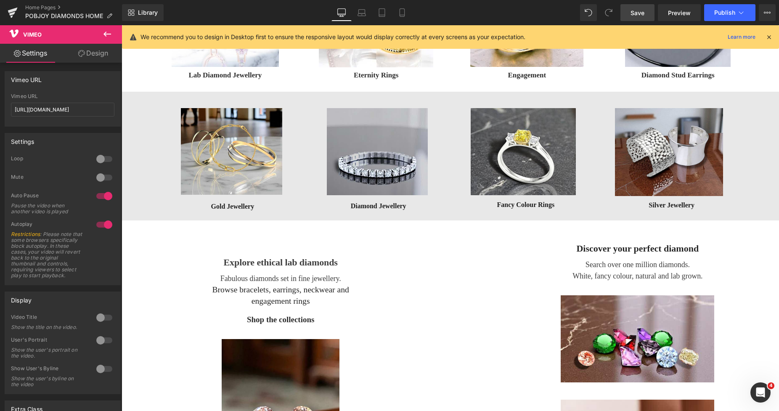
scroll to position [331, 0]
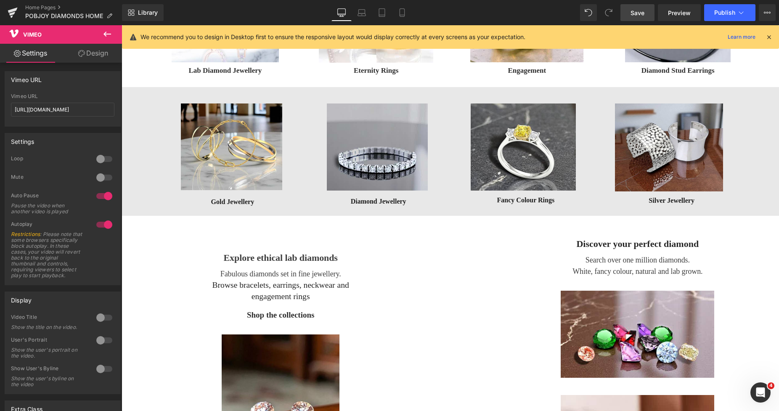
click at [636, 9] on span "Save" at bounding box center [638, 12] width 14 height 9
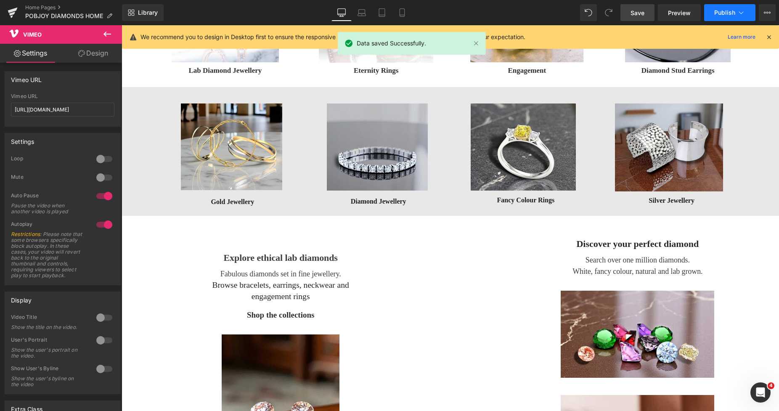
click at [719, 12] on span "Publish" at bounding box center [725, 12] width 21 height 7
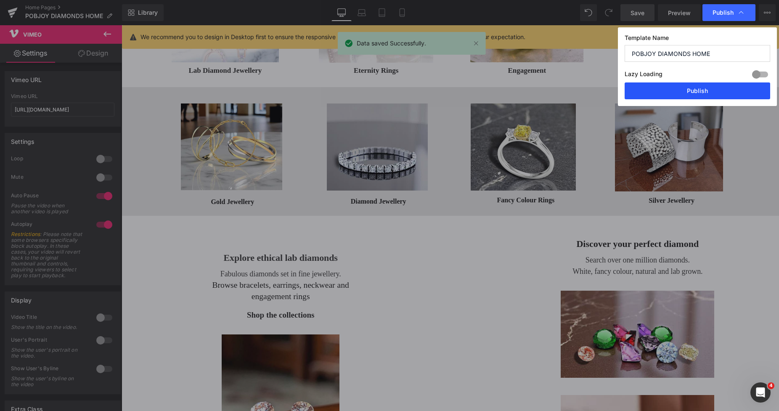
drag, startPoint x: 682, startPoint y: 89, endPoint x: 525, endPoint y: 60, distance: 160.1
click at [682, 89] on button "Publish" at bounding box center [698, 90] width 146 height 17
click at [398, 12] on icon at bounding box center [402, 12] width 8 height 8
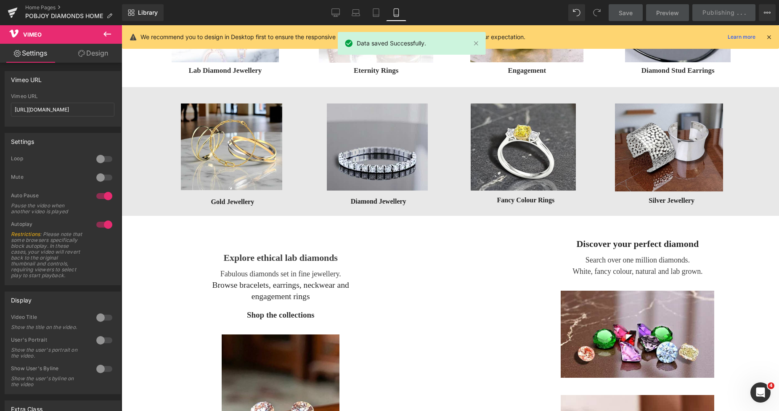
click at [396, 13] on icon at bounding box center [396, 12] width 8 height 8
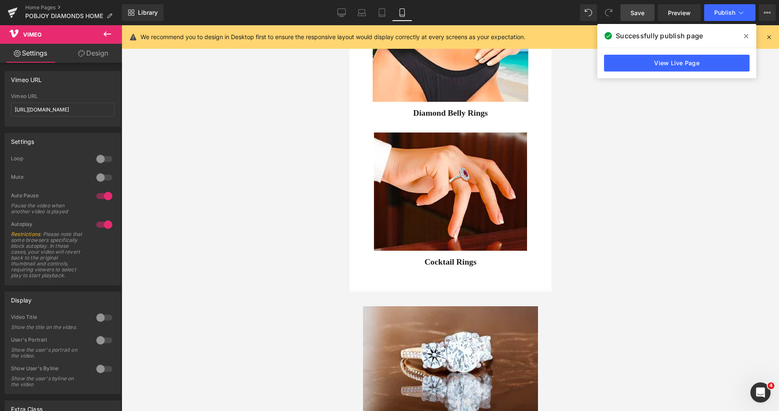
scroll to position [1712, 0]
